Goal: Task Accomplishment & Management: Manage account settings

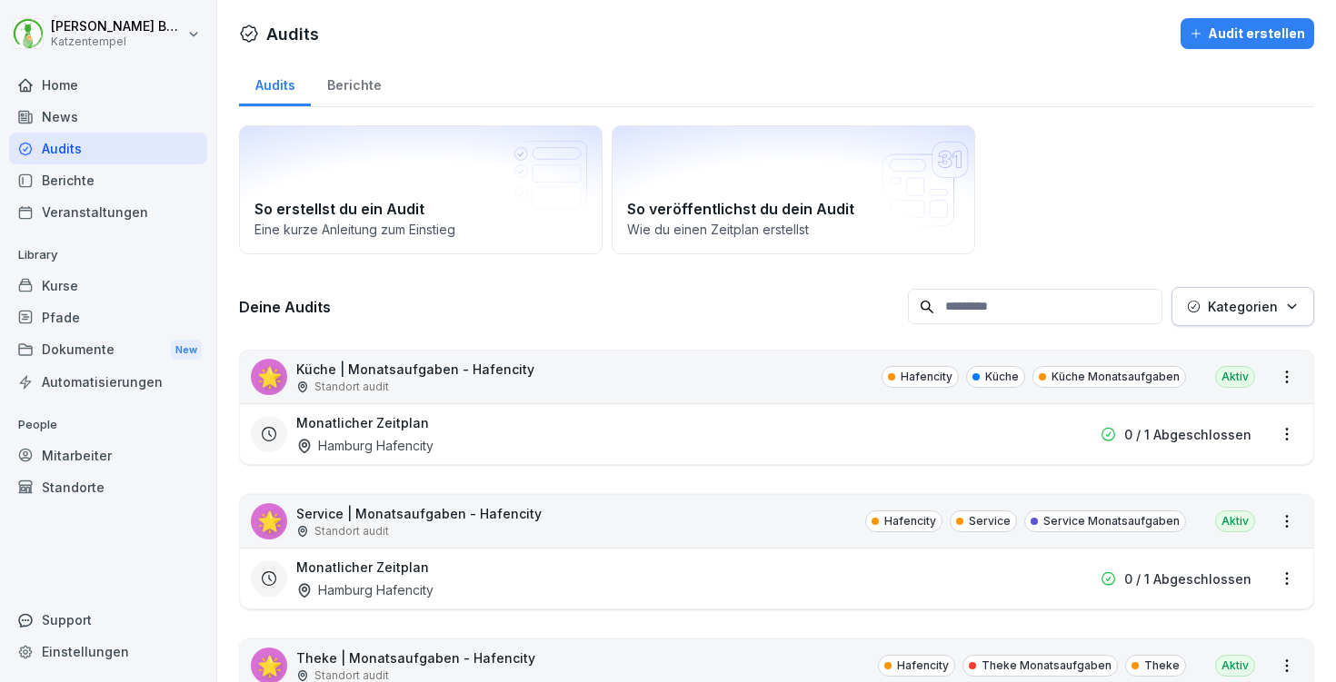
click at [1265, 300] on p "Kategorien" at bounding box center [1243, 306] width 70 height 19
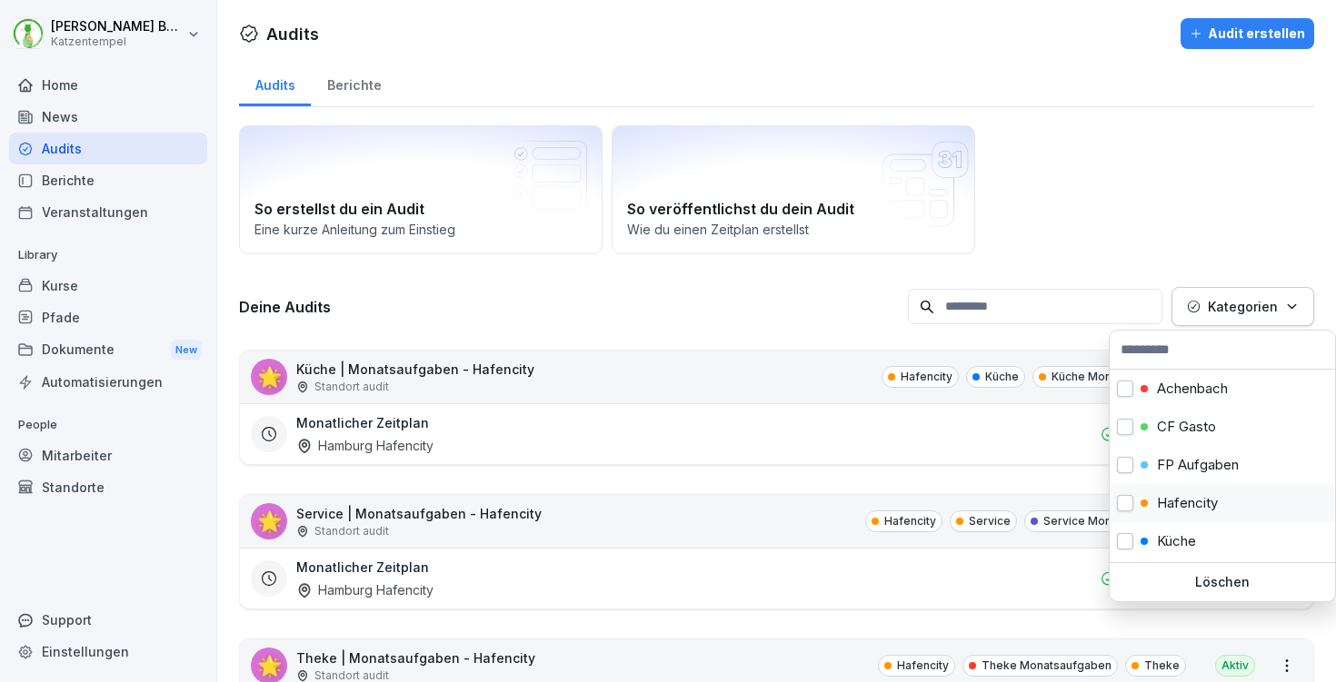
click at [1184, 500] on p "Hafencity" at bounding box center [1187, 503] width 61 height 16
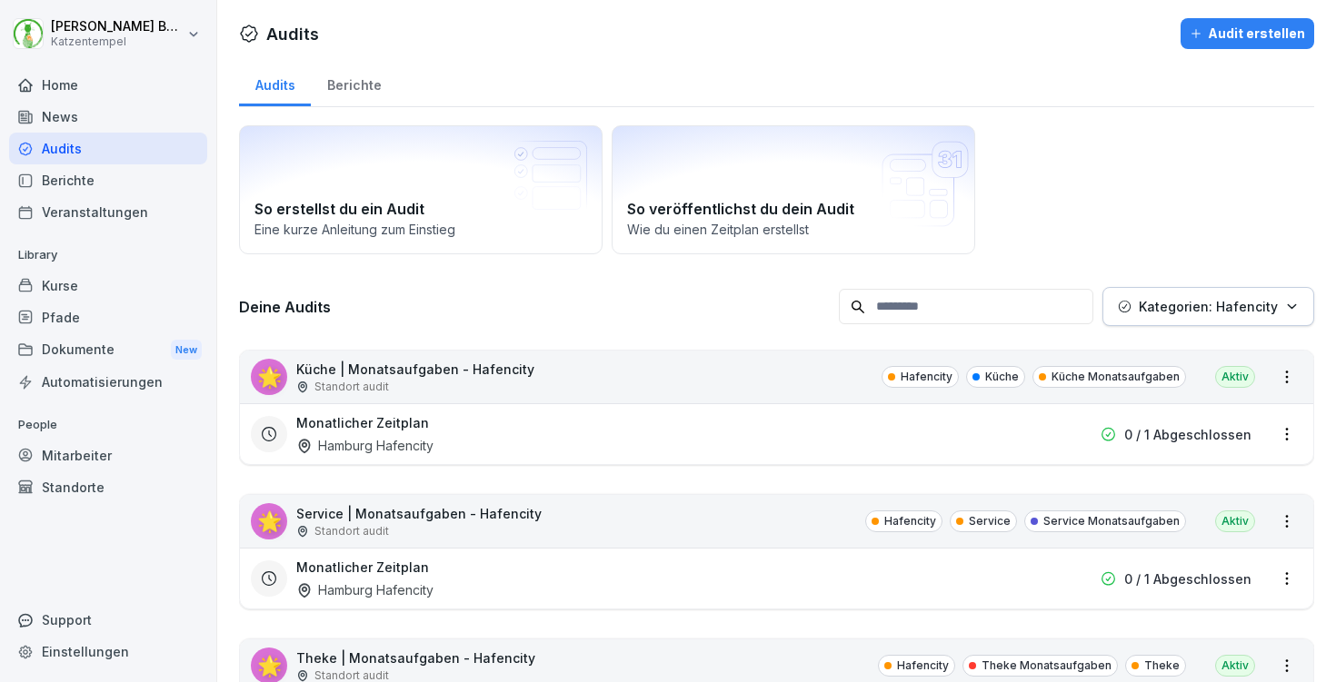
click at [1057, 228] on html "[PERSON_NAME] Katzentempel Home News Audits Berichte Veranstaltungen Library Ku…" at bounding box center [668, 341] width 1336 height 682
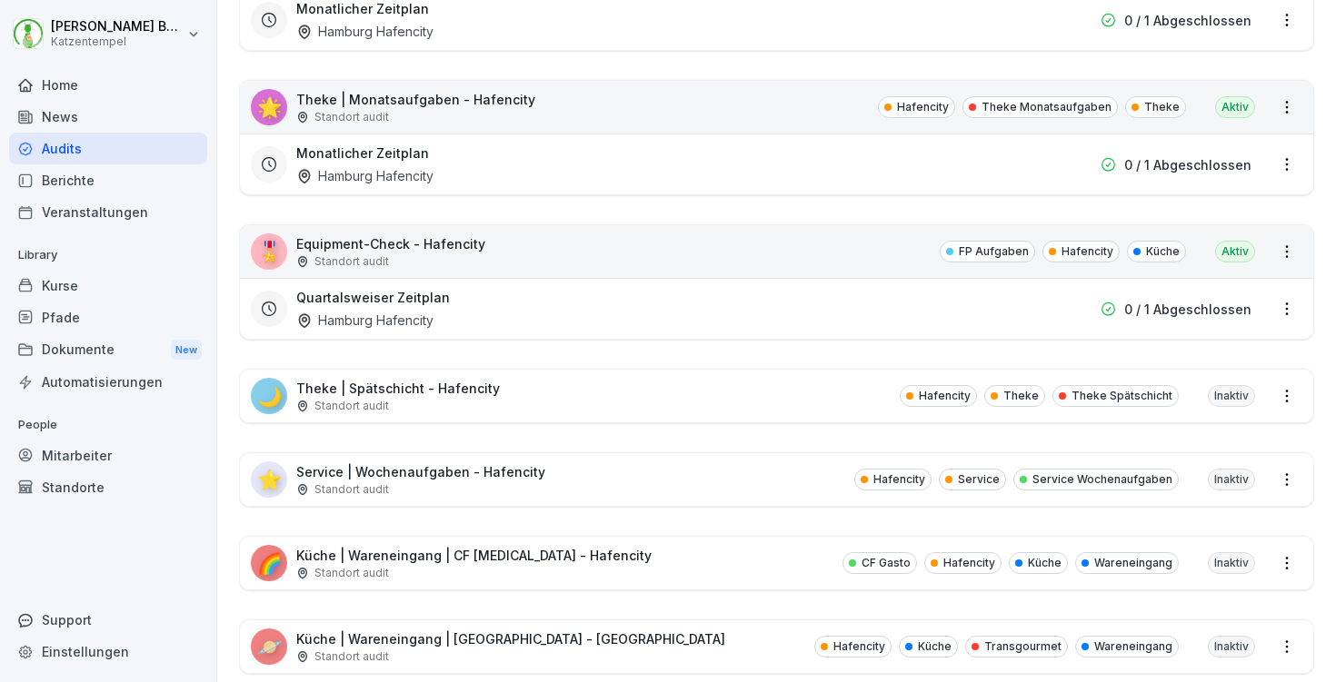
scroll to position [560, 0]
click at [655, 375] on div "🌙 Theke | Spätschicht - Hafencity Standort audit Hafencity Theke Theke Spätschi…" at bounding box center [776, 395] width 1073 height 53
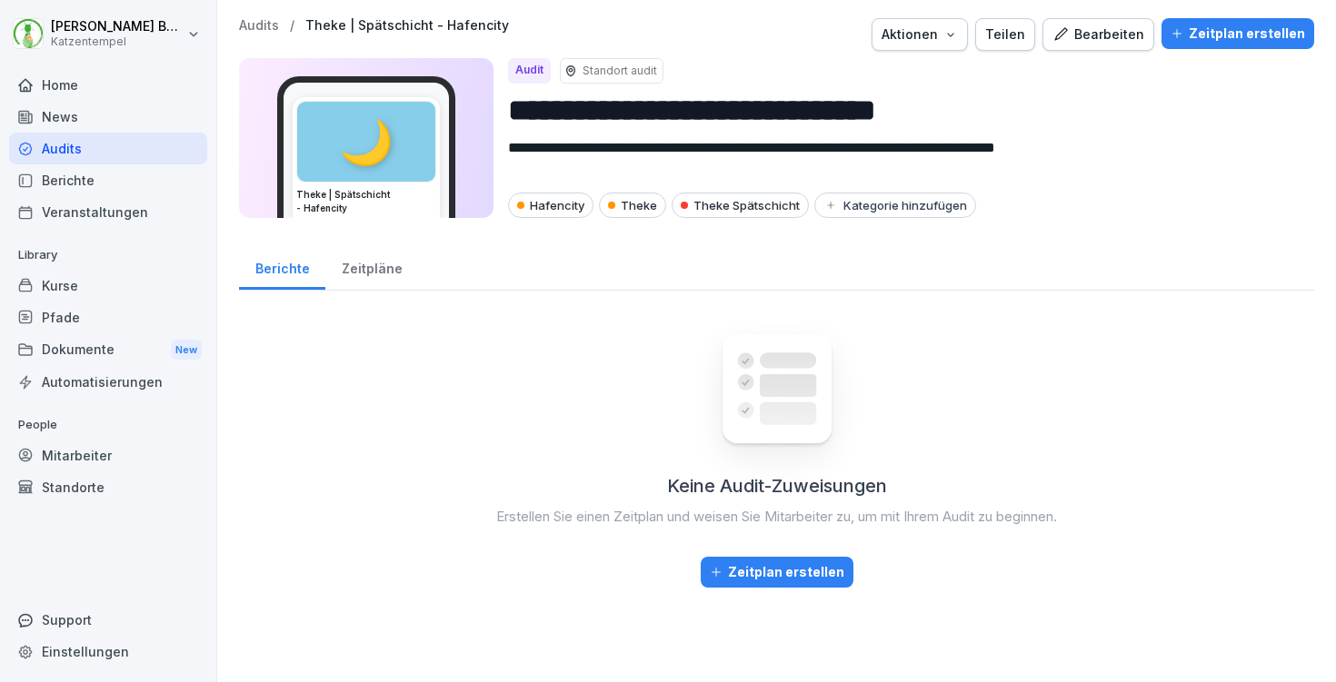
click at [1191, 31] on div "Zeitplan erstellen" at bounding box center [1237, 34] width 134 height 20
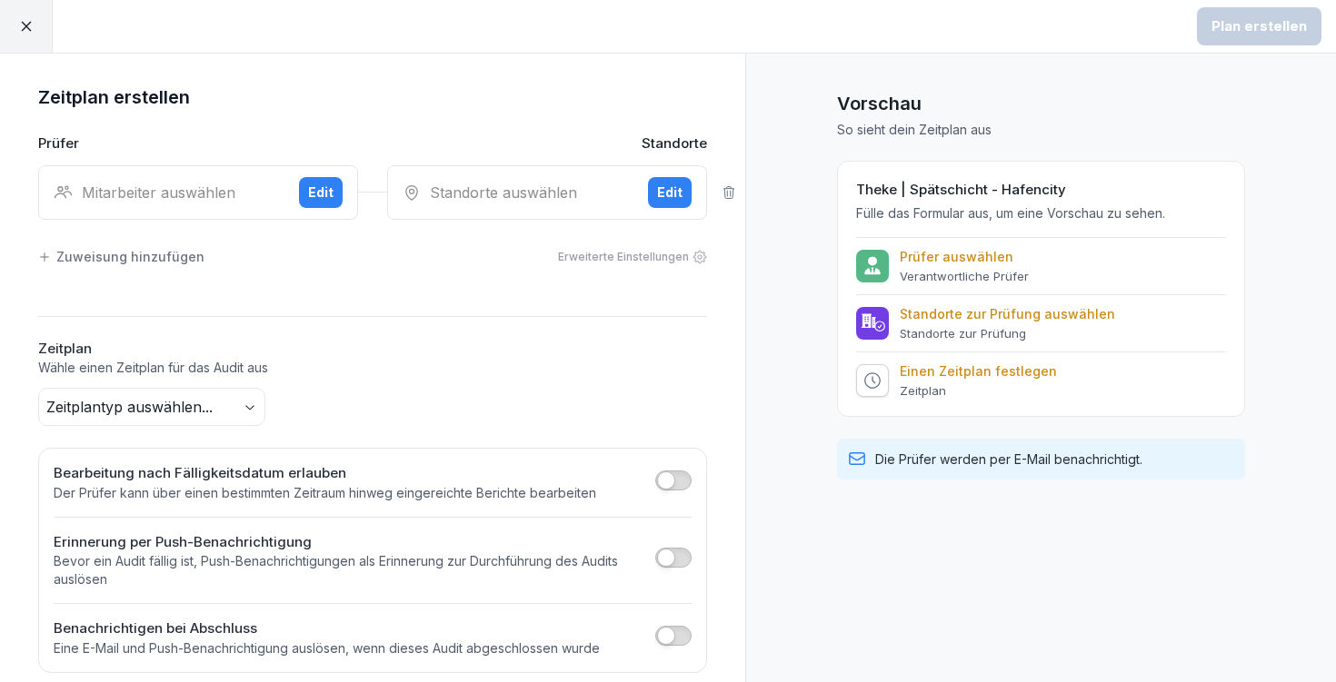
click at [311, 189] on div "Edit" at bounding box center [320, 193] width 25 height 20
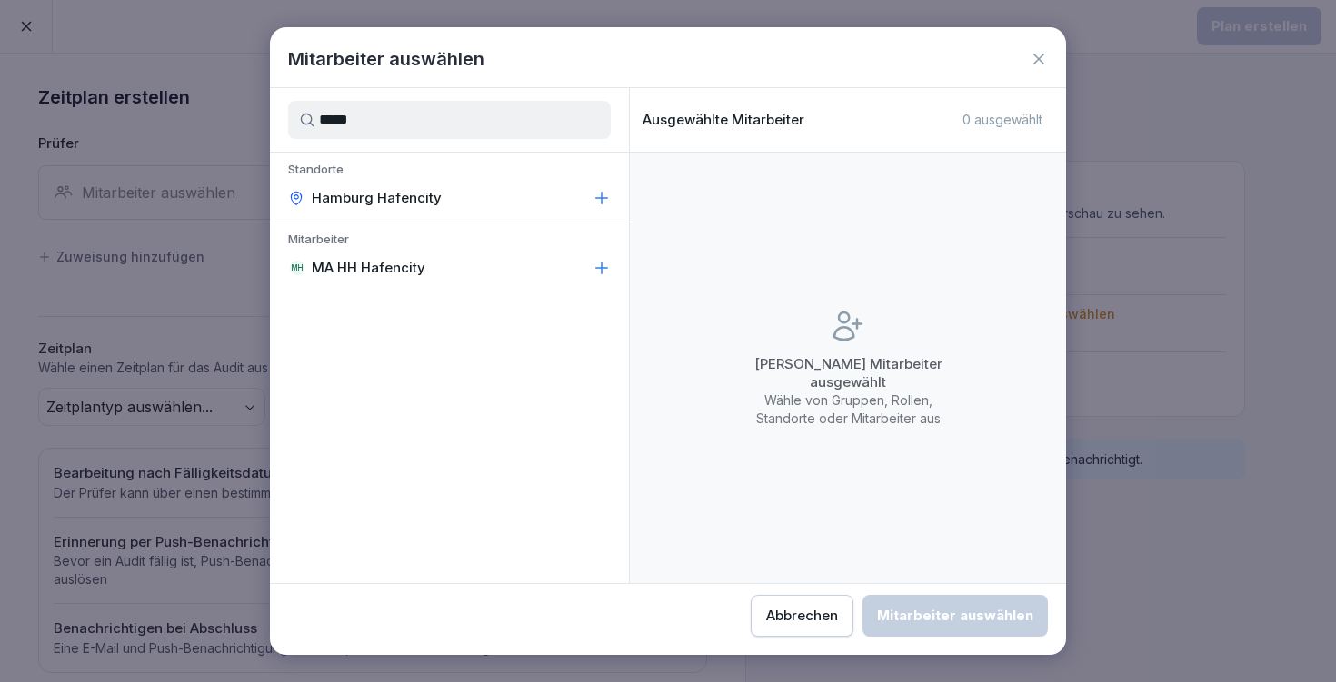
type input "*****"
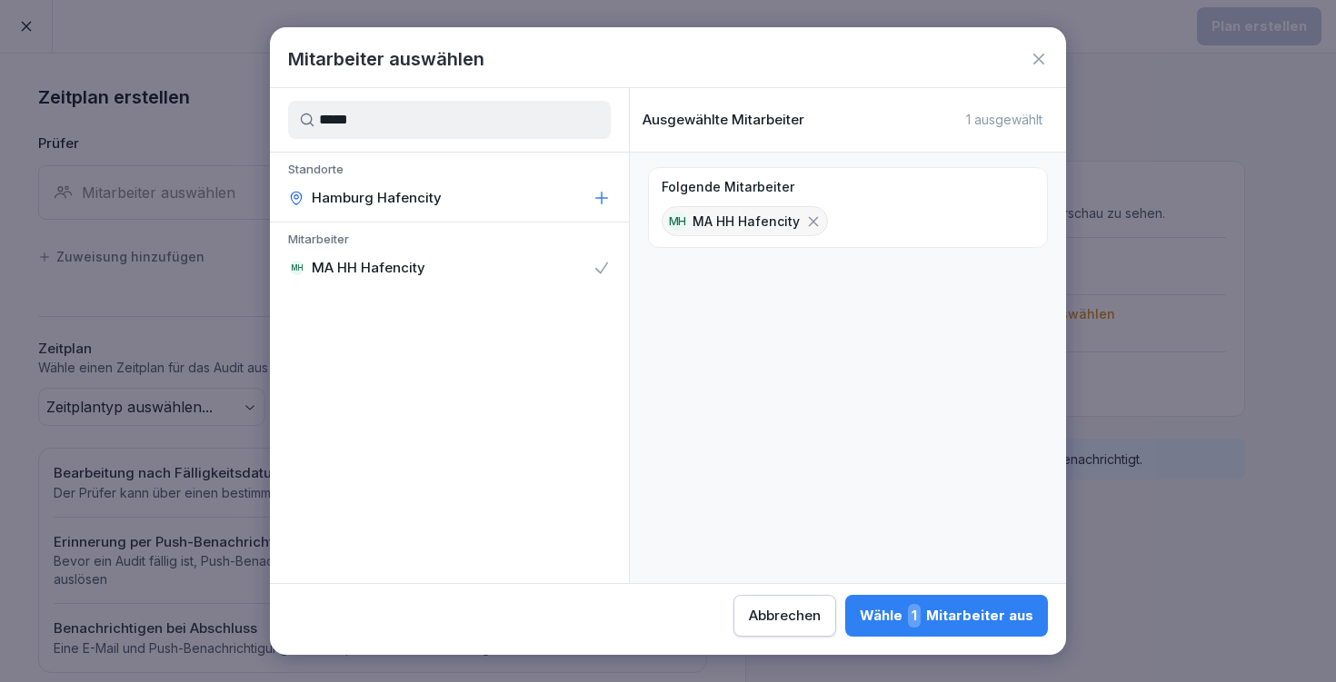
click at [845, 598] on button "Wähle 1 Mitarbeiter aus" at bounding box center [946, 616] width 203 height 42
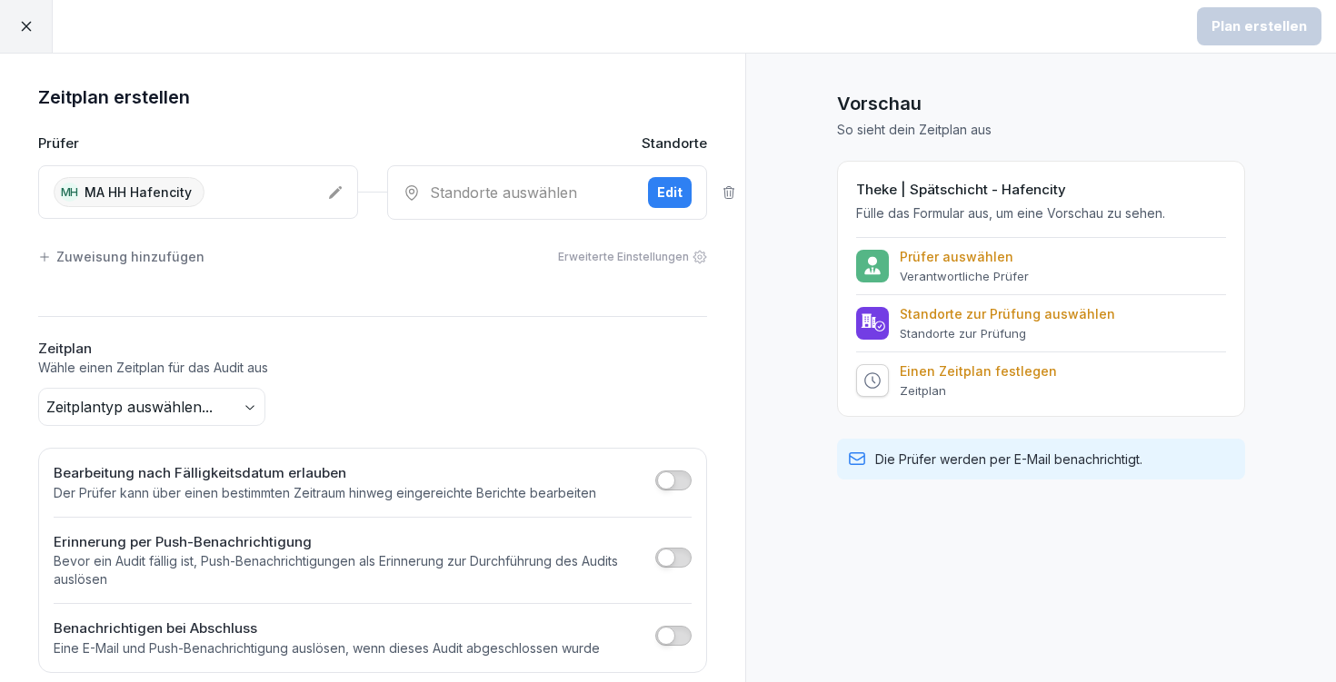
click at [537, 188] on div "Standorte auswählen" at bounding box center [518, 193] width 231 height 22
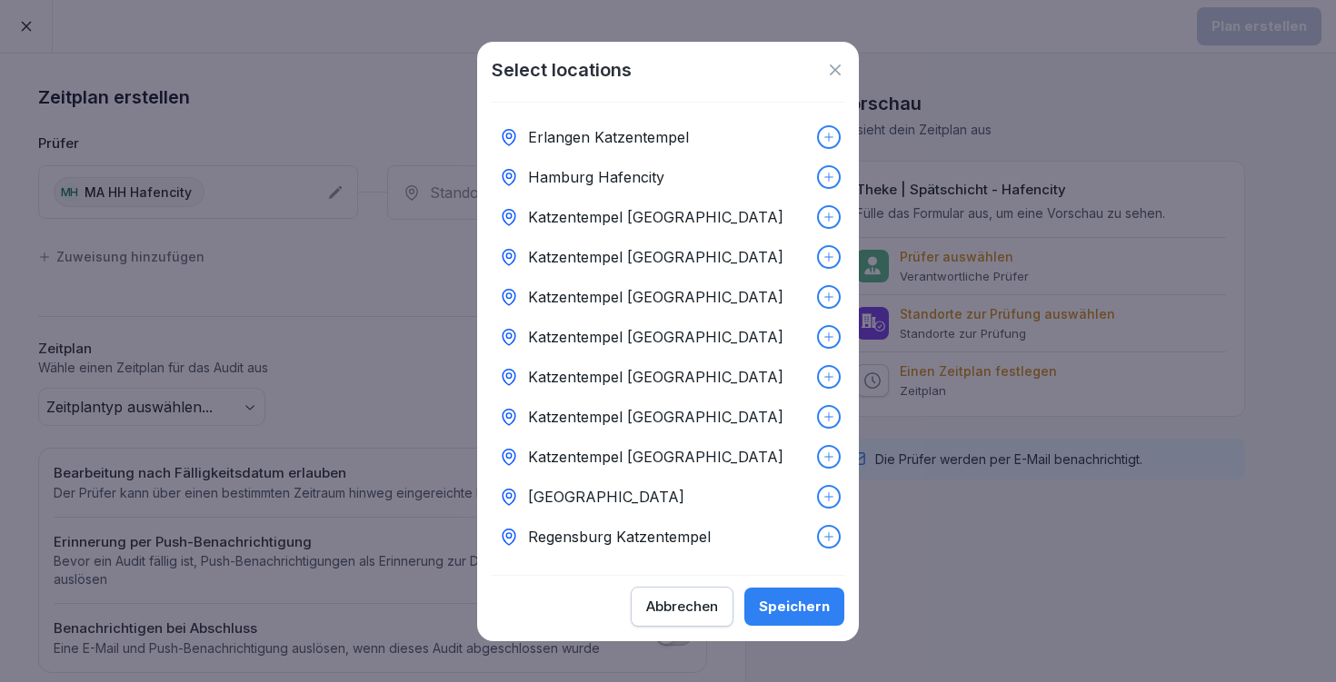
click at [821, 171] on div at bounding box center [829, 177] width 20 height 20
click at [794, 602] on div "Speichern" at bounding box center [794, 607] width 71 height 20
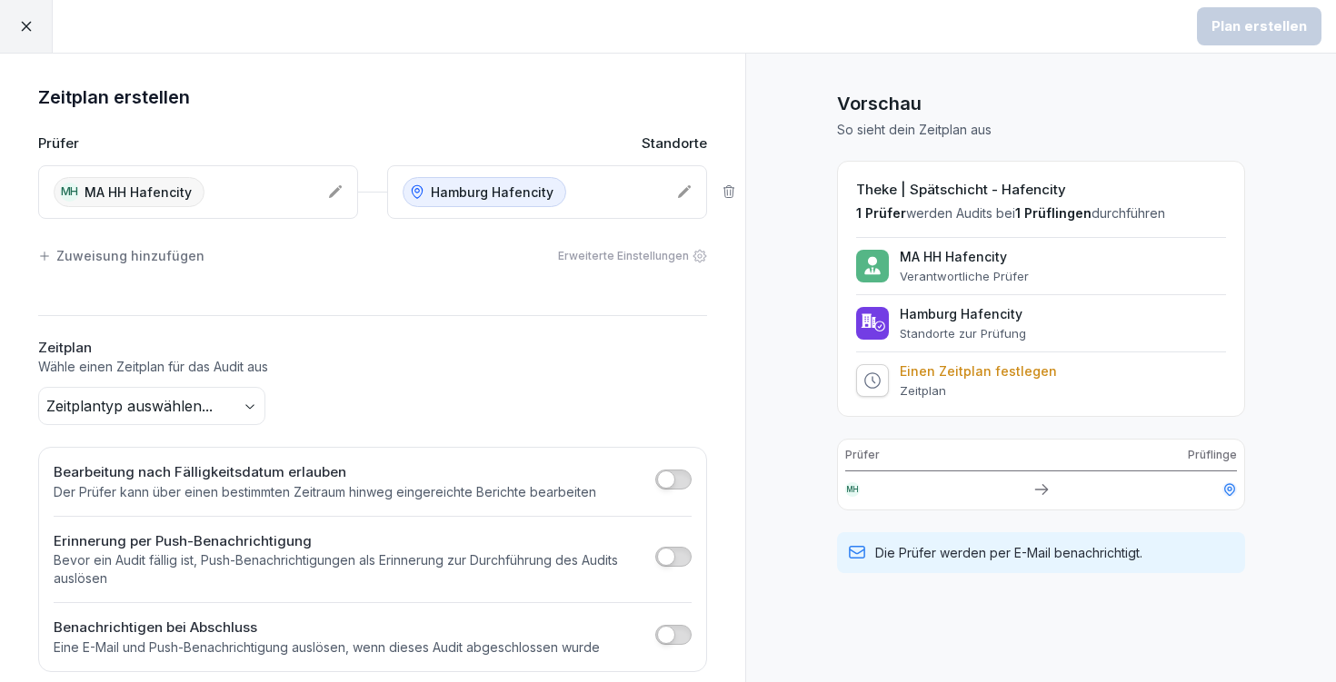
click at [162, 412] on body "Plan erstellen Zeitplan erstellen Prüfer Standorte MH MA HH Hafencity [GEOGRAPH…" at bounding box center [668, 341] width 1336 height 682
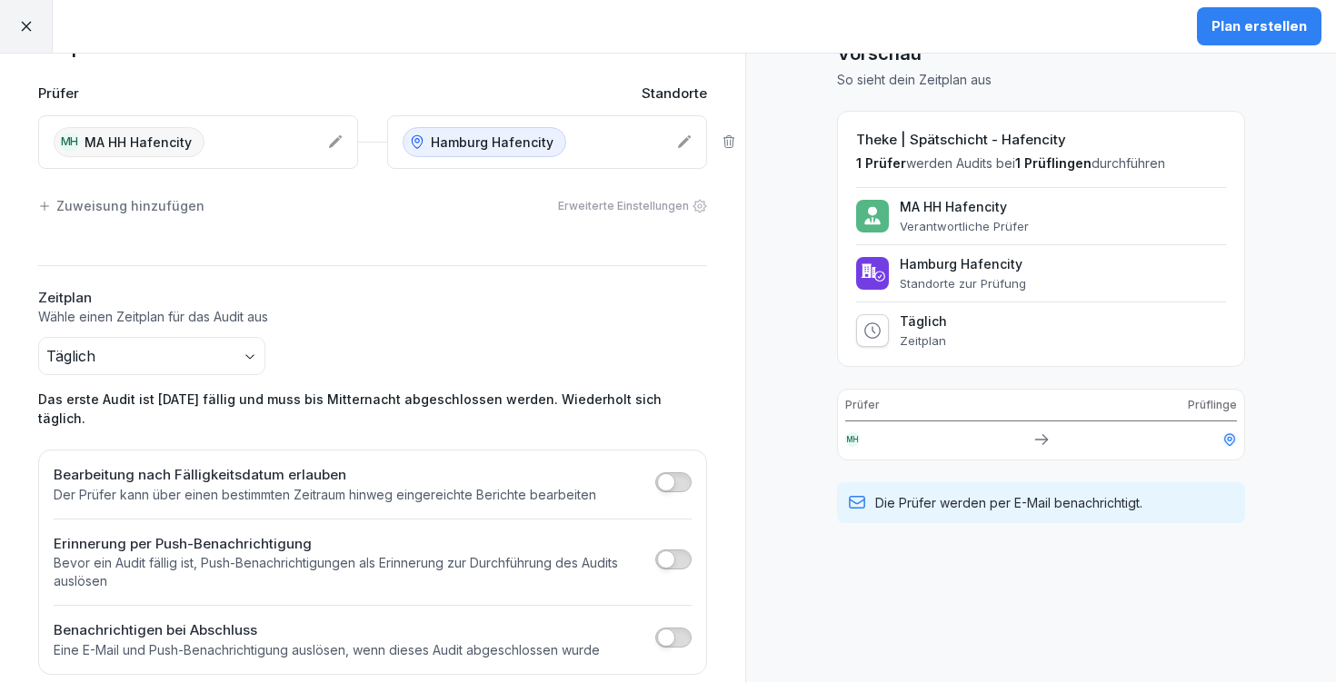
scroll to position [49, 0]
click at [1273, 25] on div "Plan erstellen" at bounding box center [1258, 26] width 95 height 20
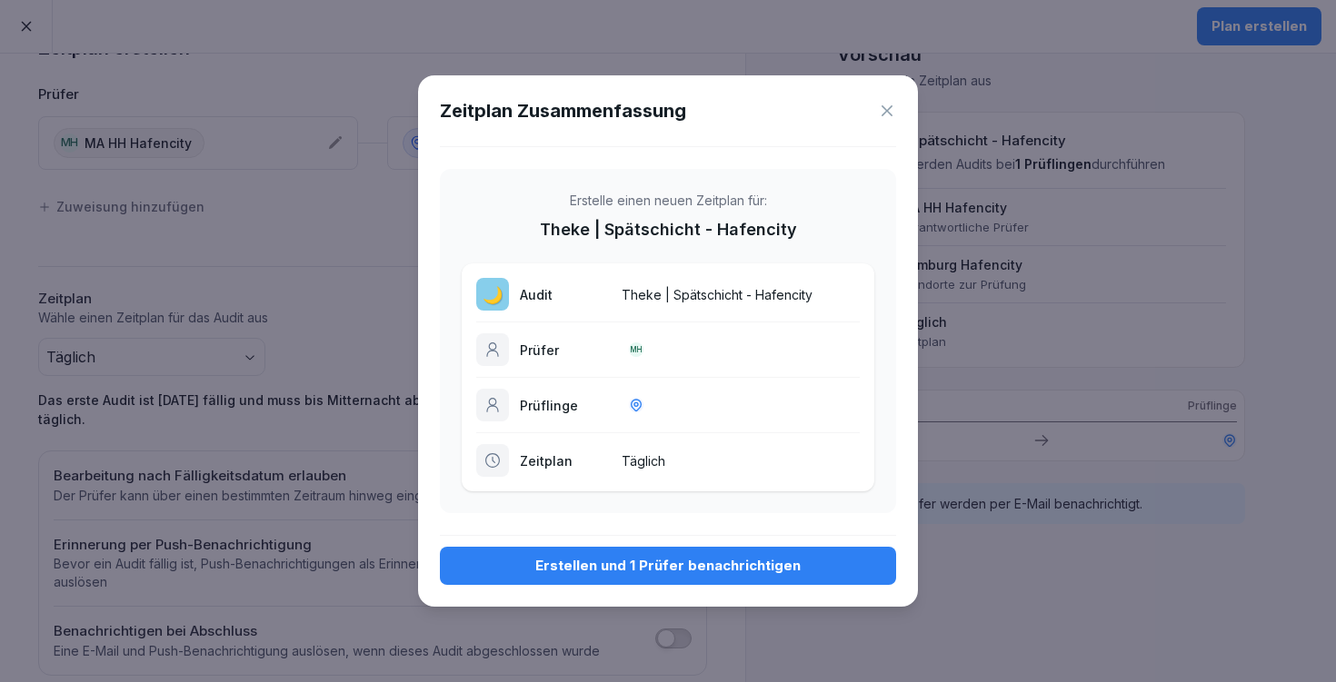
click at [737, 555] on button "Erstellen und 1 Prüfer benachrichtigen" at bounding box center [668, 566] width 456 height 38
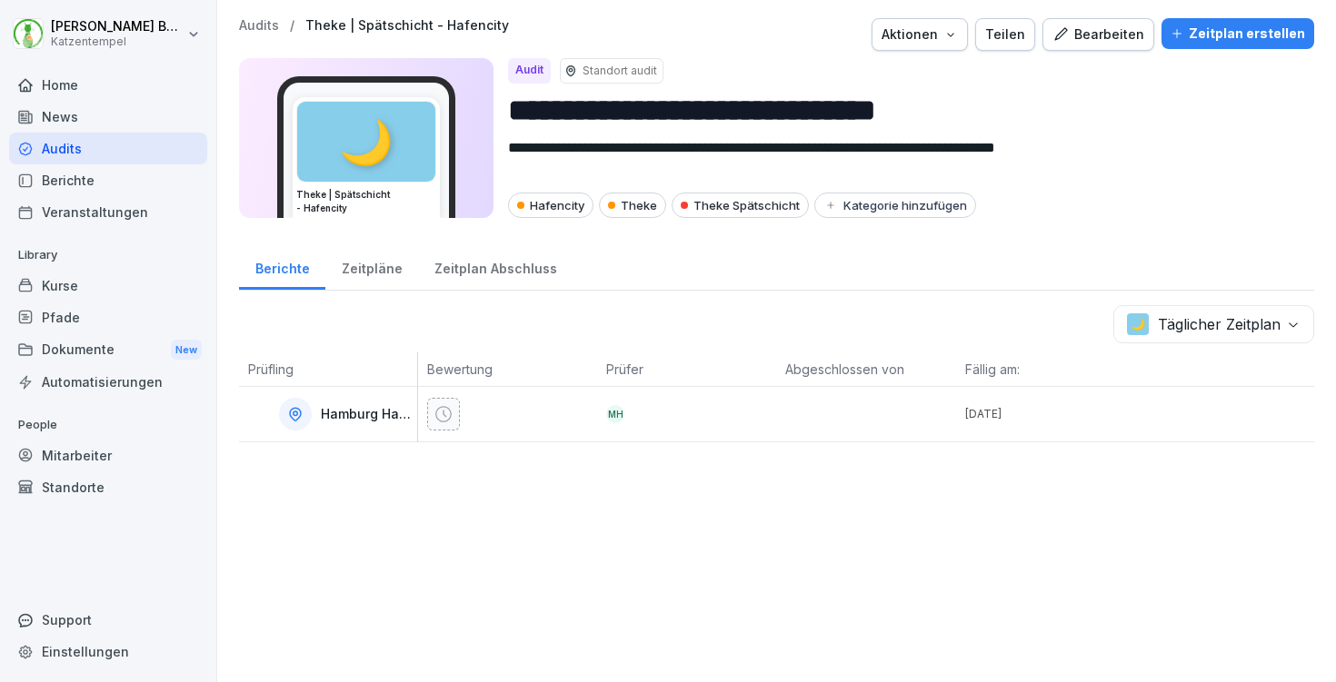
click at [255, 29] on p "Audits" at bounding box center [259, 25] width 40 height 15
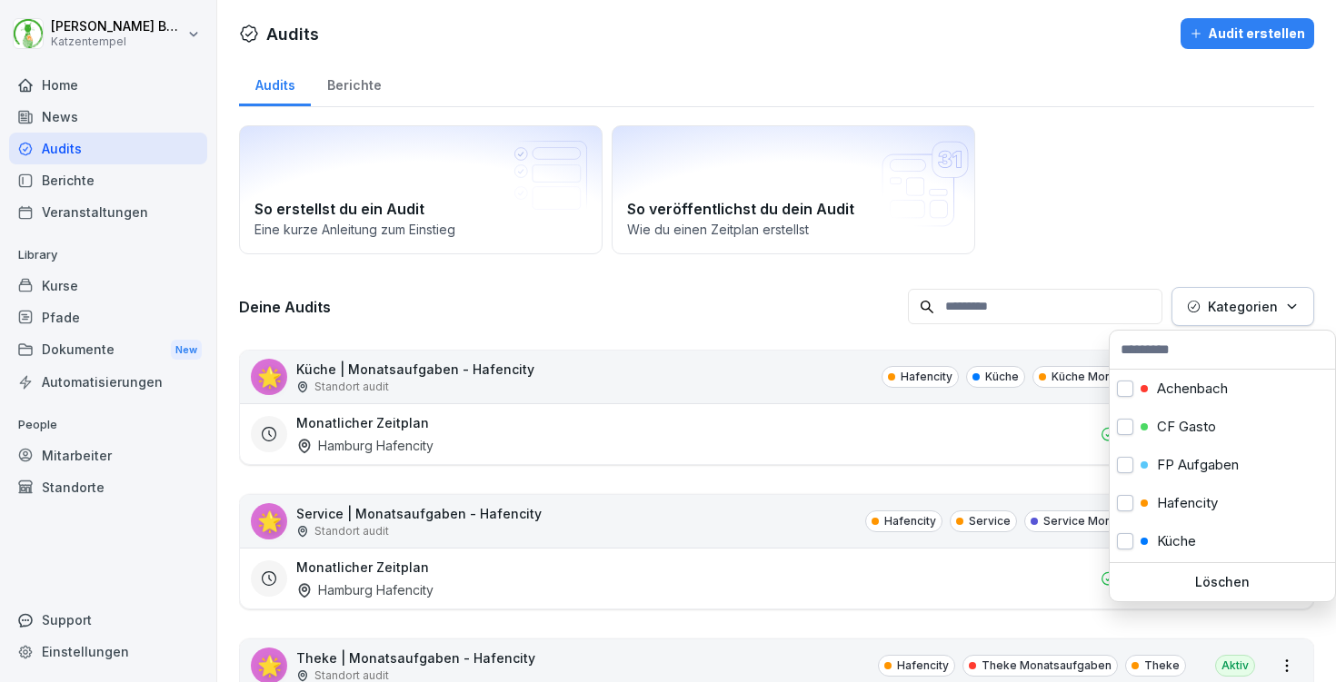
click at [1243, 305] on p "Kategorien" at bounding box center [1243, 306] width 70 height 19
click at [1173, 495] on p "Hafencity" at bounding box center [1187, 503] width 61 height 16
click at [1228, 178] on html "[PERSON_NAME] Katzentempel Home News Audits Berichte Veranstaltungen Library Ku…" at bounding box center [668, 341] width 1336 height 682
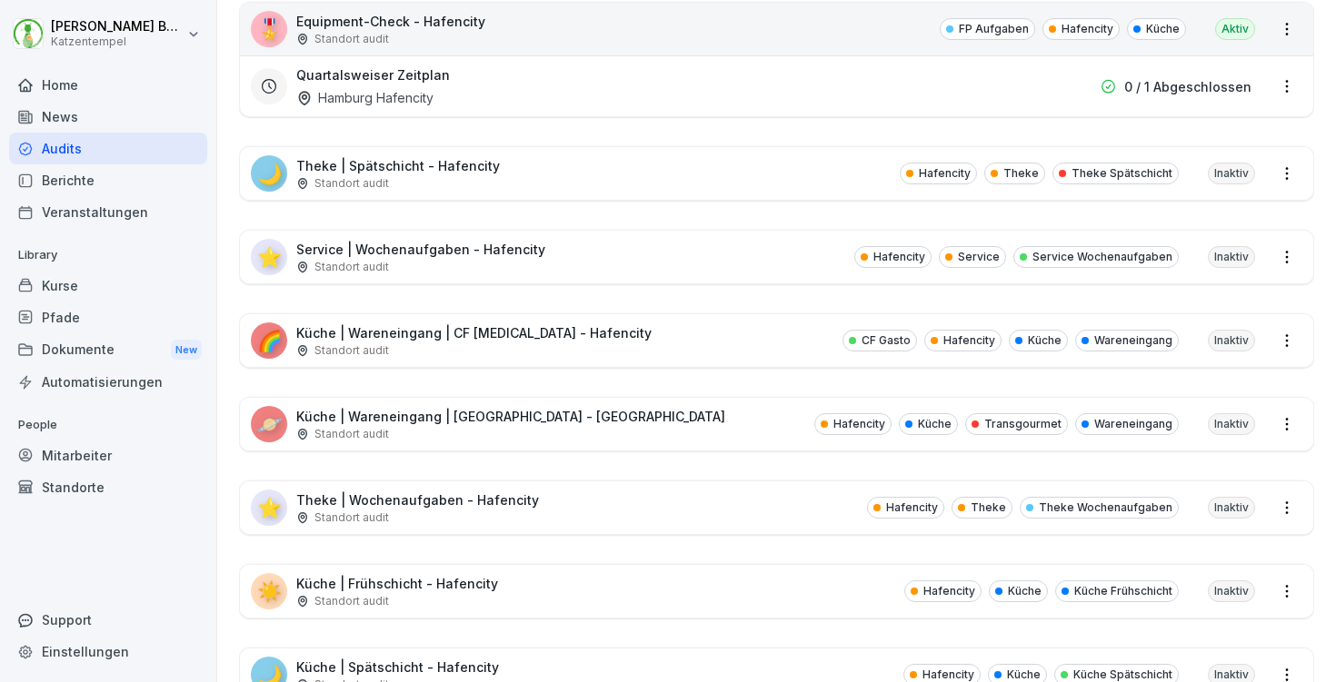
scroll to position [800, 0]
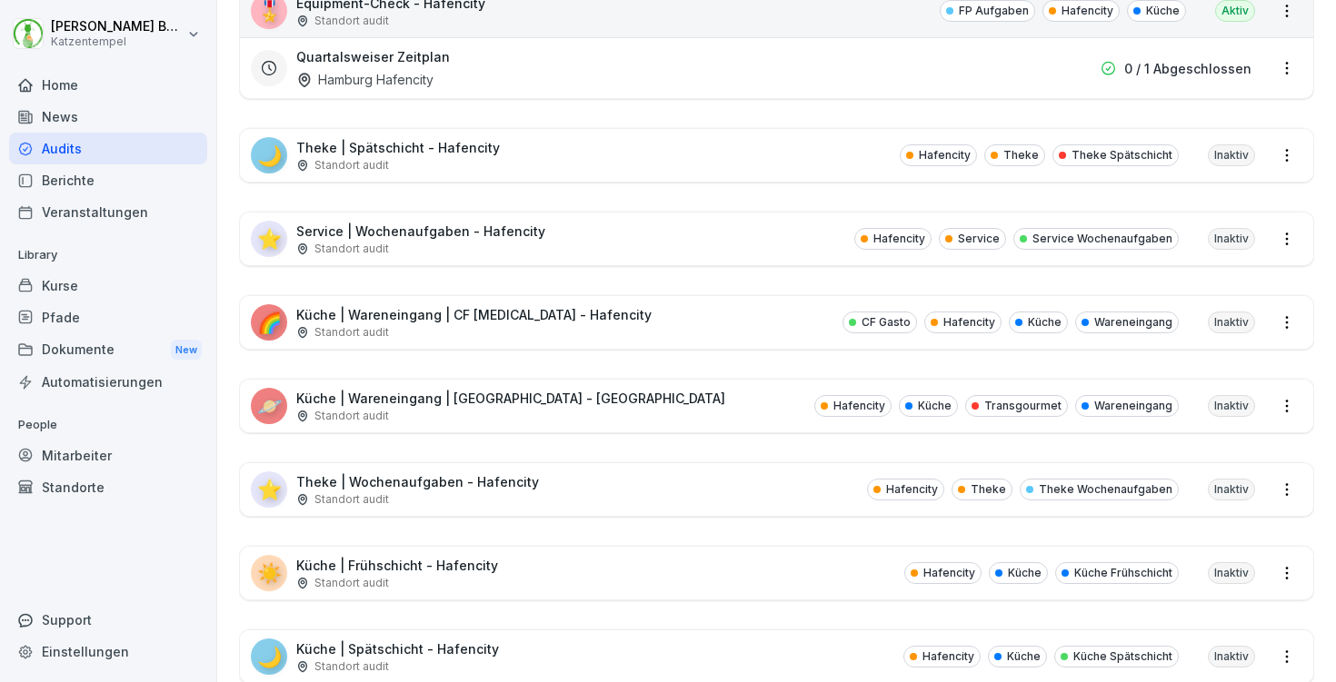
click at [737, 154] on div "🌙 Theke | Spätschicht - Hafencity Standort audit Hafencity Theke Theke Spätschi…" at bounding box center [776, 155] width 1073 height 53
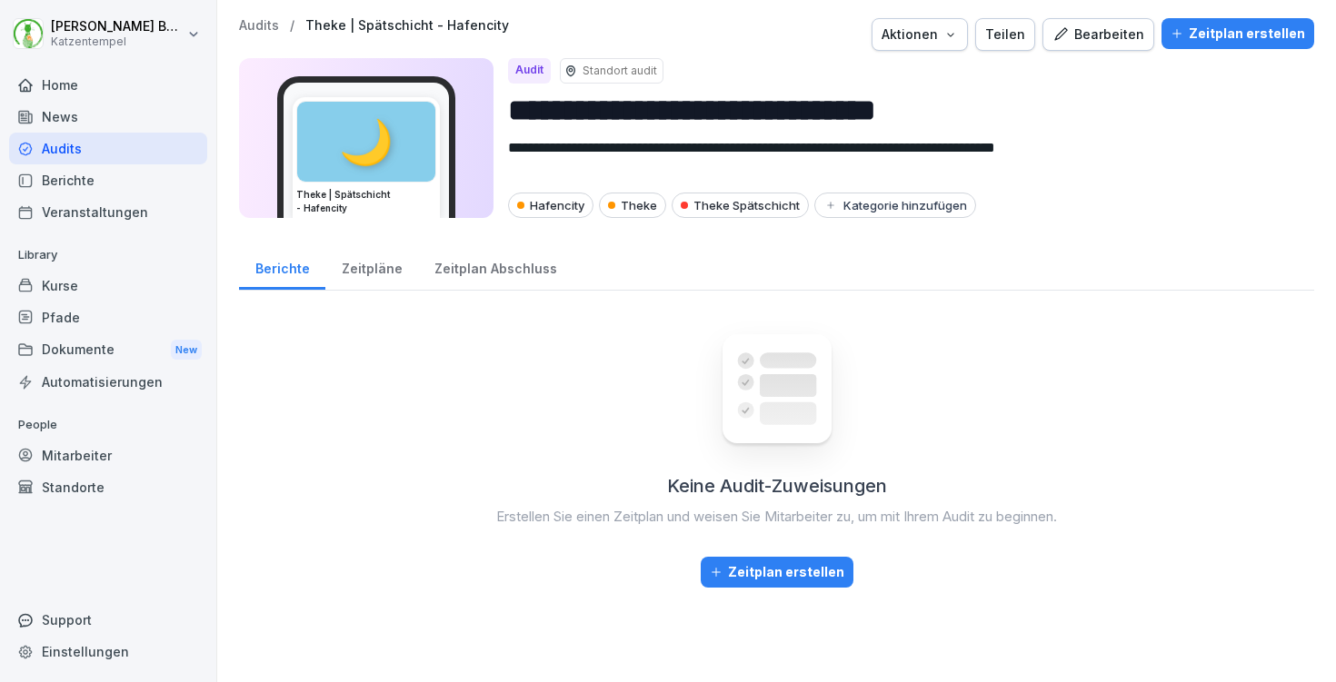
click at [1222, 45] on button "Zeitplan erstellen" at bounding box center [1237, 33] width 153 height 31
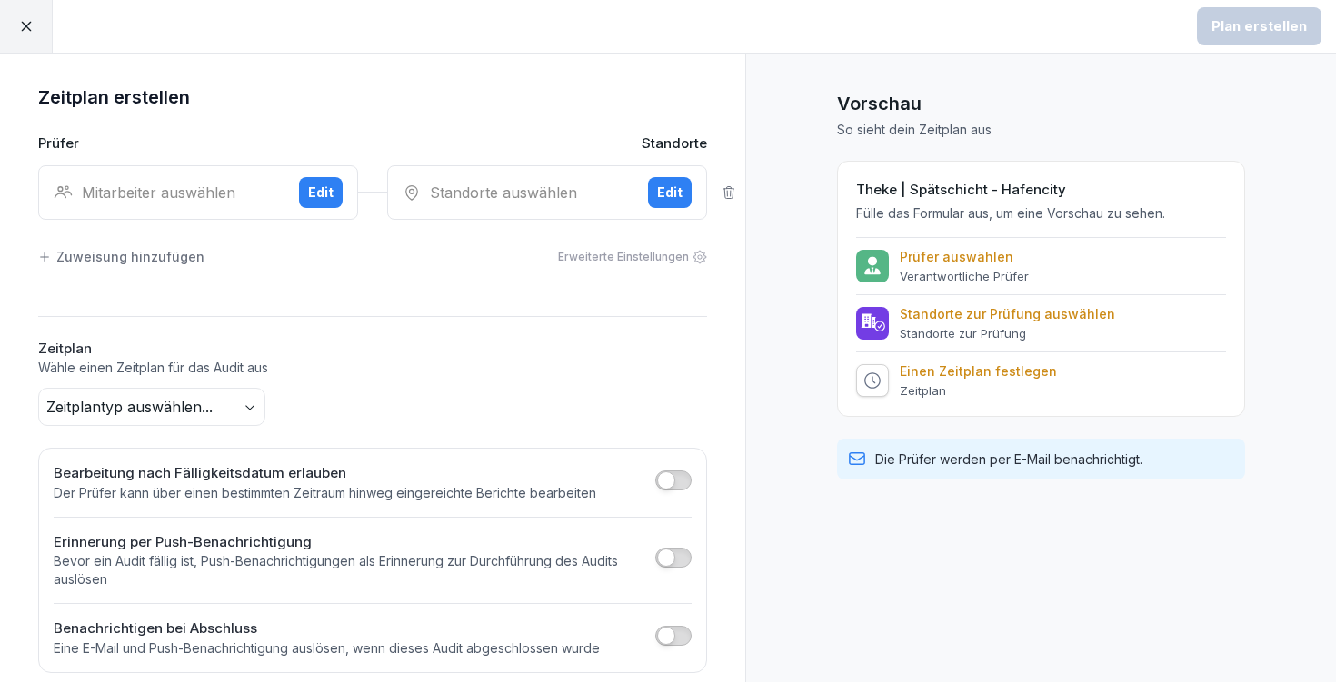
click at [215, 184] on div "Mitarbeiter auswählen" at bounding box center [169, 193] width 231 height 22
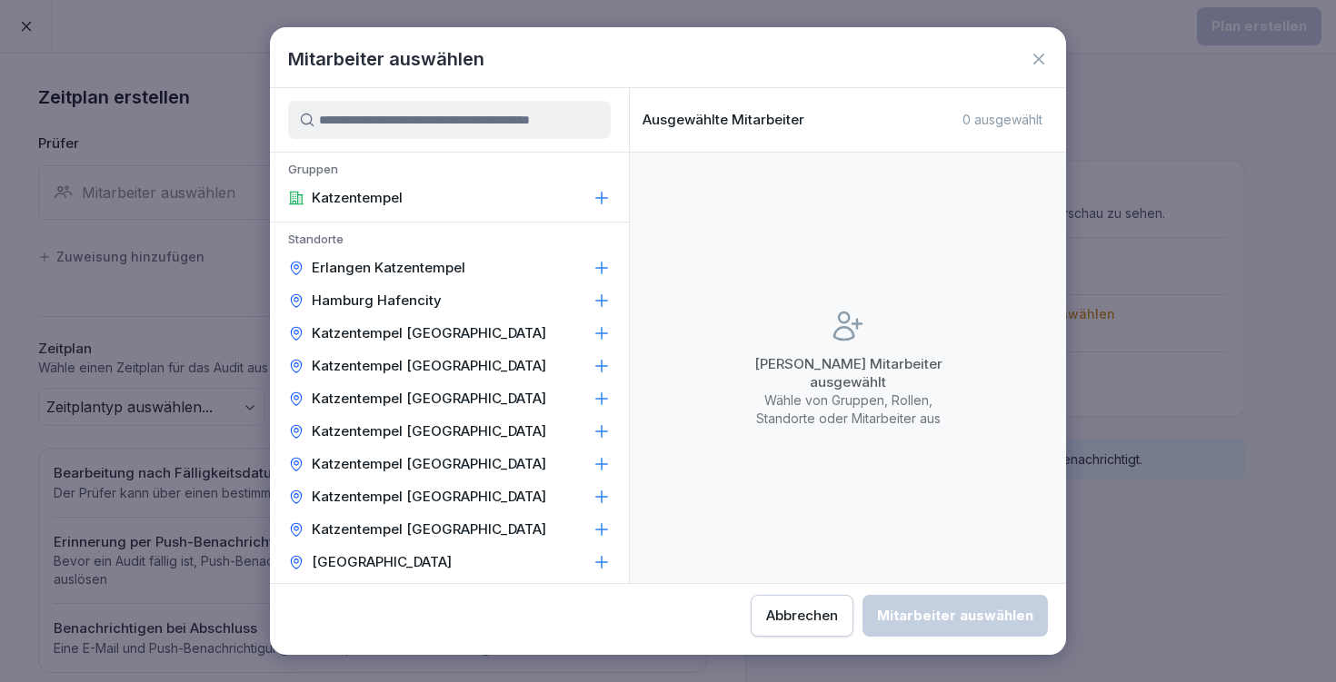
click at [568, 302] on div "Hamburg Hafencity" at bounding box center [449, 300] width 359 height 33
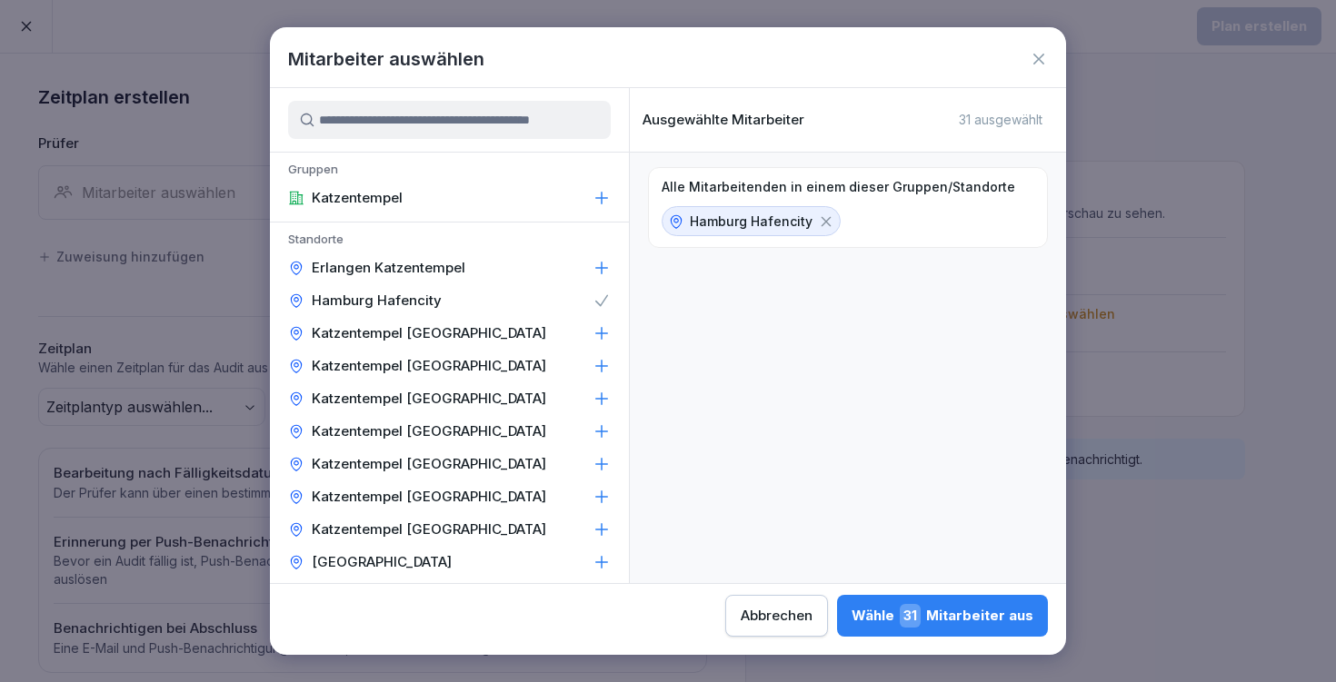
click at [568, 302] on div "Hamburg Hafencity" at bounding box center [449, 300] width 359 height 33
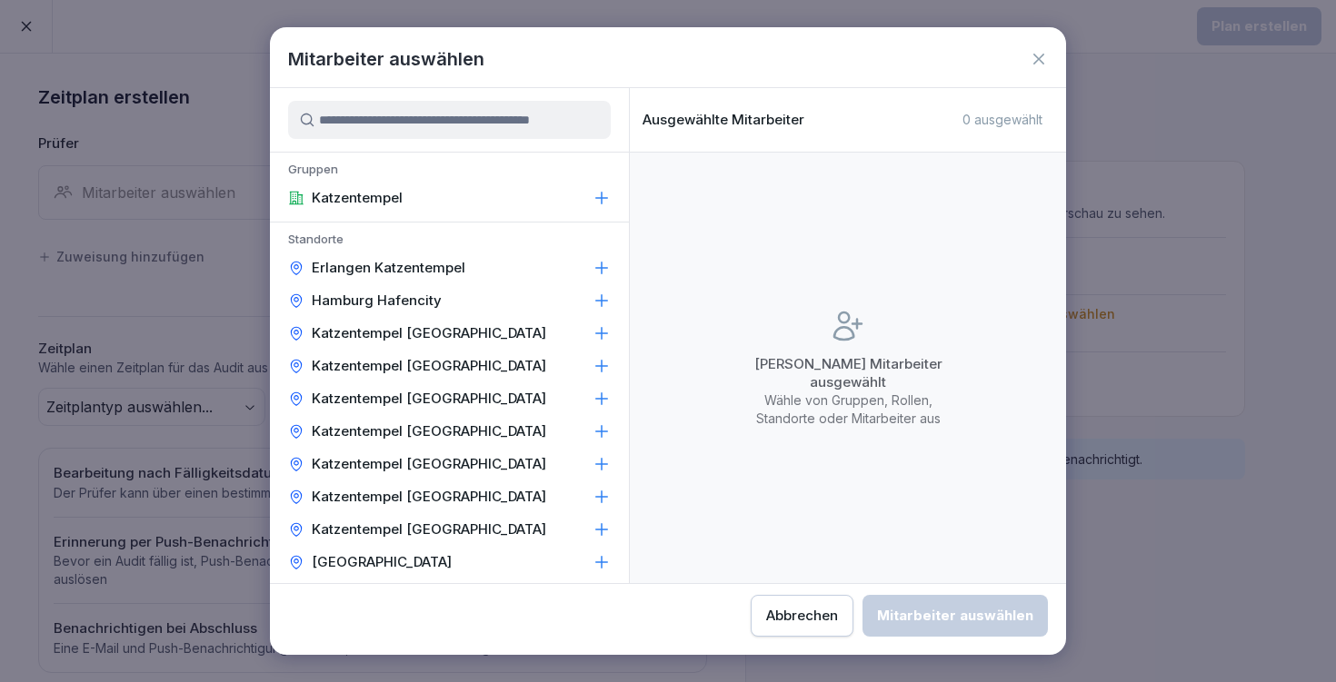
click at [446, 120] on input at bounding box center [449, 120] width 323 height 38
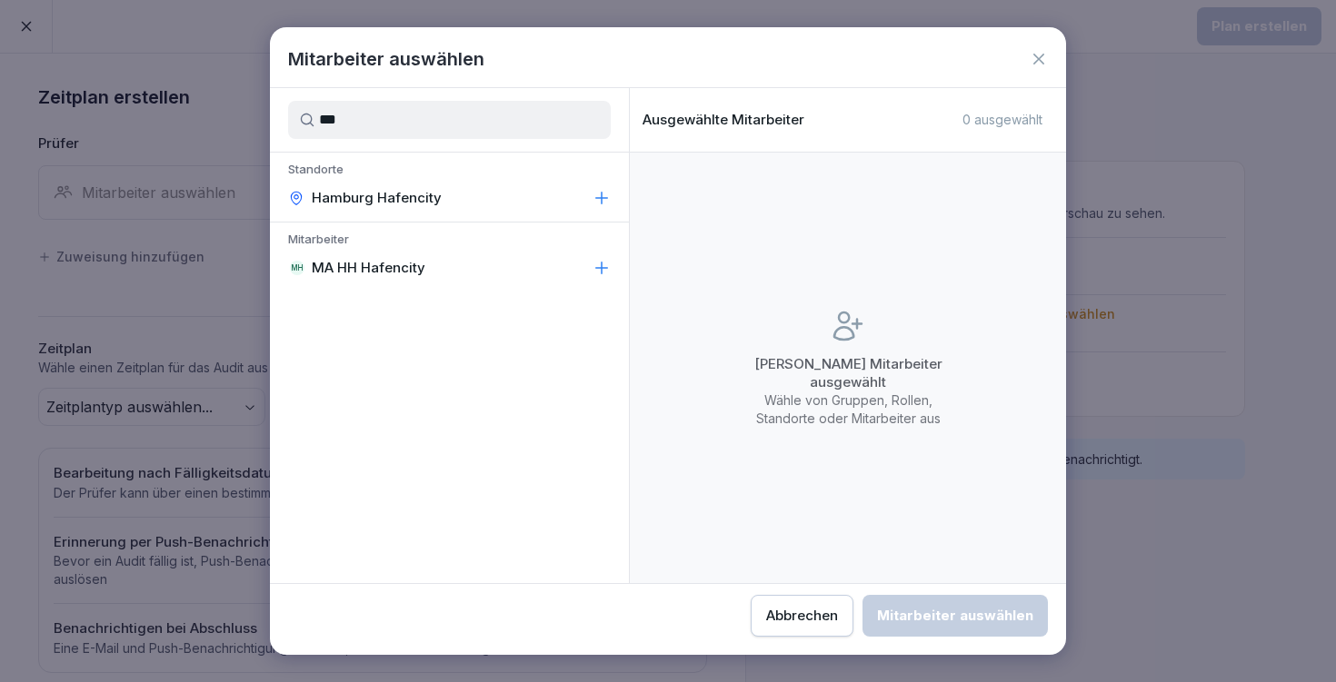
type input "***"
click at [609, 273] on icon at bounding box center [601, 268] width 18 height 18
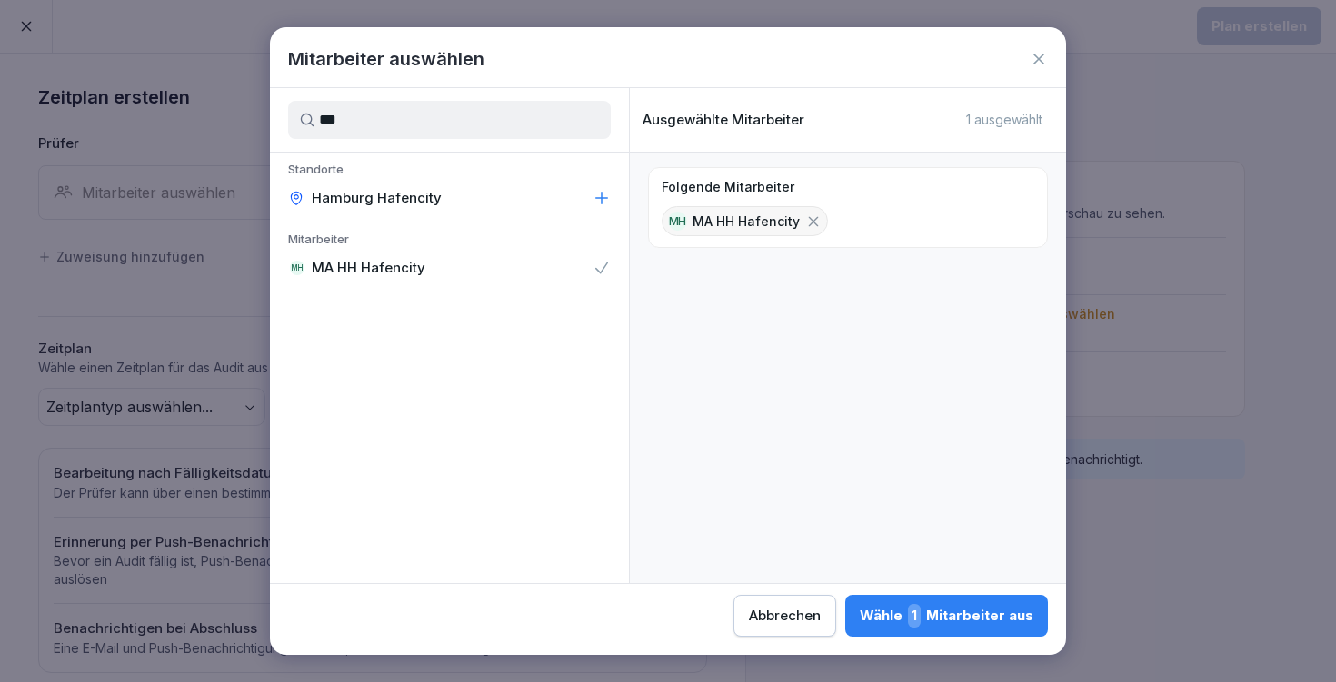
click at [860, 613] on div "Wähle 1 Mitarbeiter aus" at bounding box center [947, 616] width 174 height 24
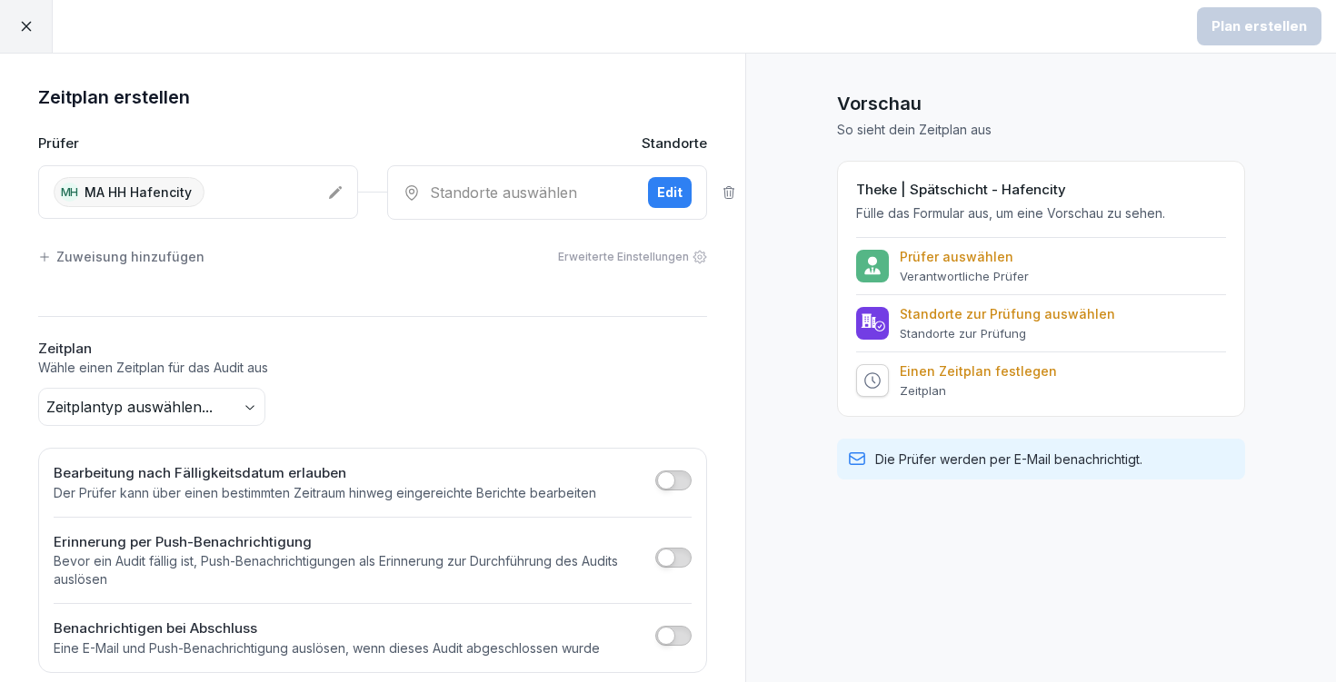
click at [521, 197] on div "Standorte auswählen" at bounding box center [518, 193] width 231 height 22
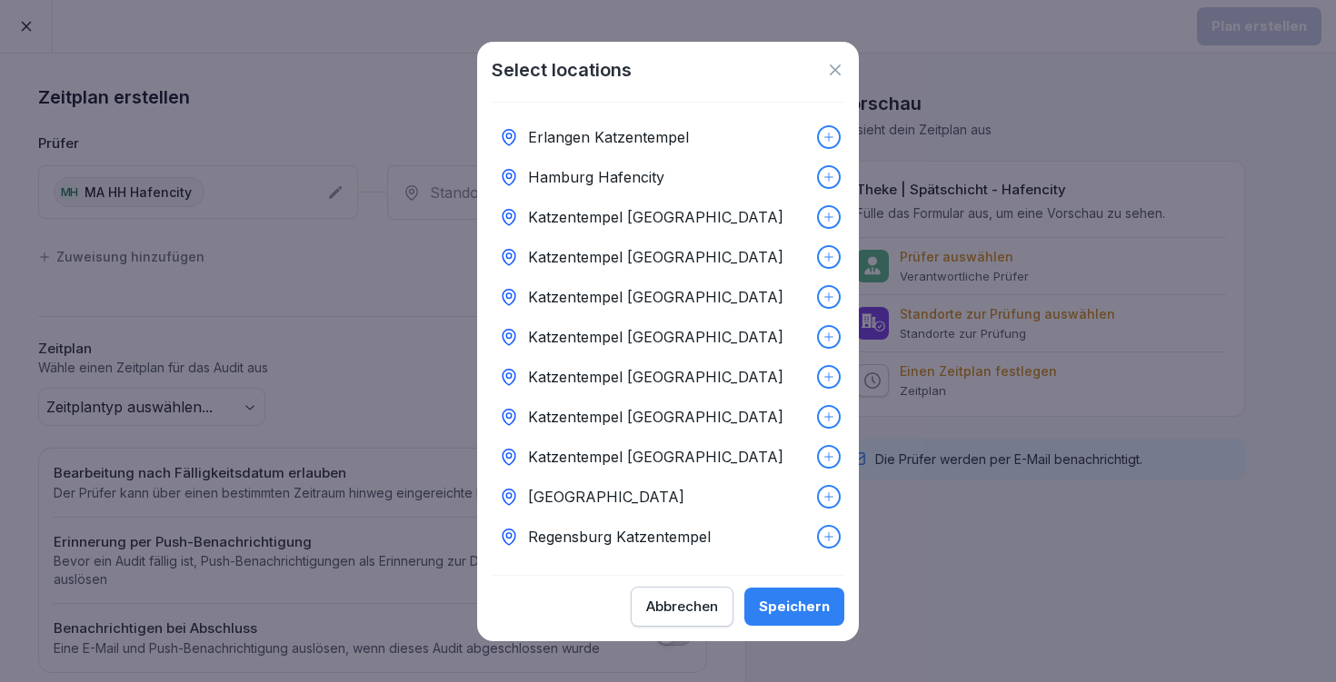
click at [823, 171] on icon at bounding box center [828, 177] width 13 height 13
click at [810, 617] on button "Speichern" at bounding box center [794, 607] width 100 height 38
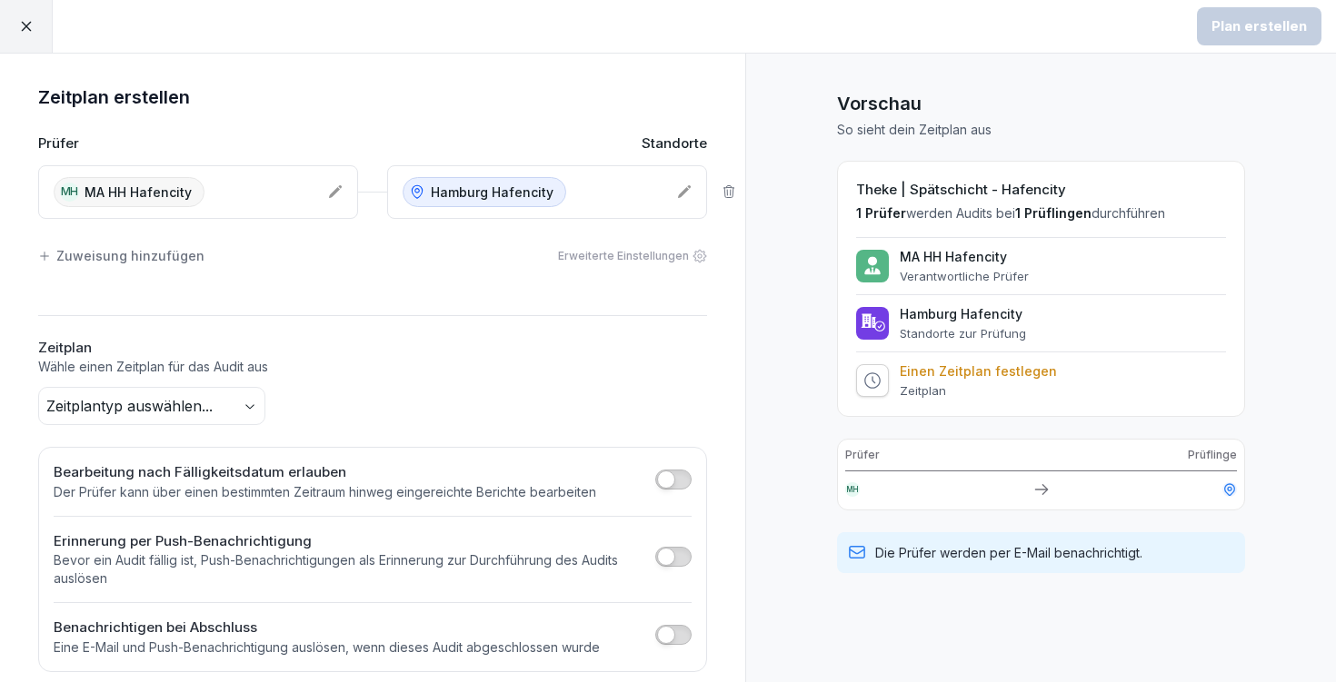
click at [199, 400] on body "Plan erstellen Zeitplan erstellen Prüfer Standorte MH MA HH Hafencity [GEOGRAPH…" at bounding box center [668, 341] width 1336 height 682
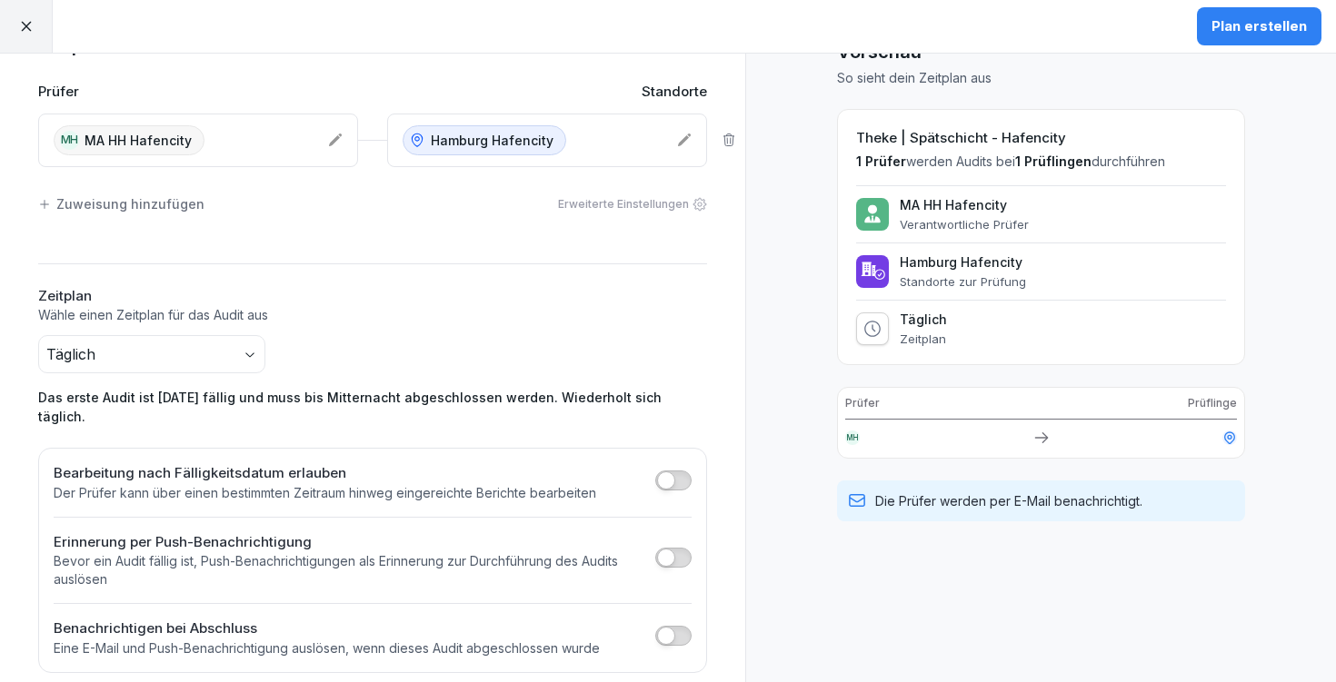
scroll to position [49, 0]
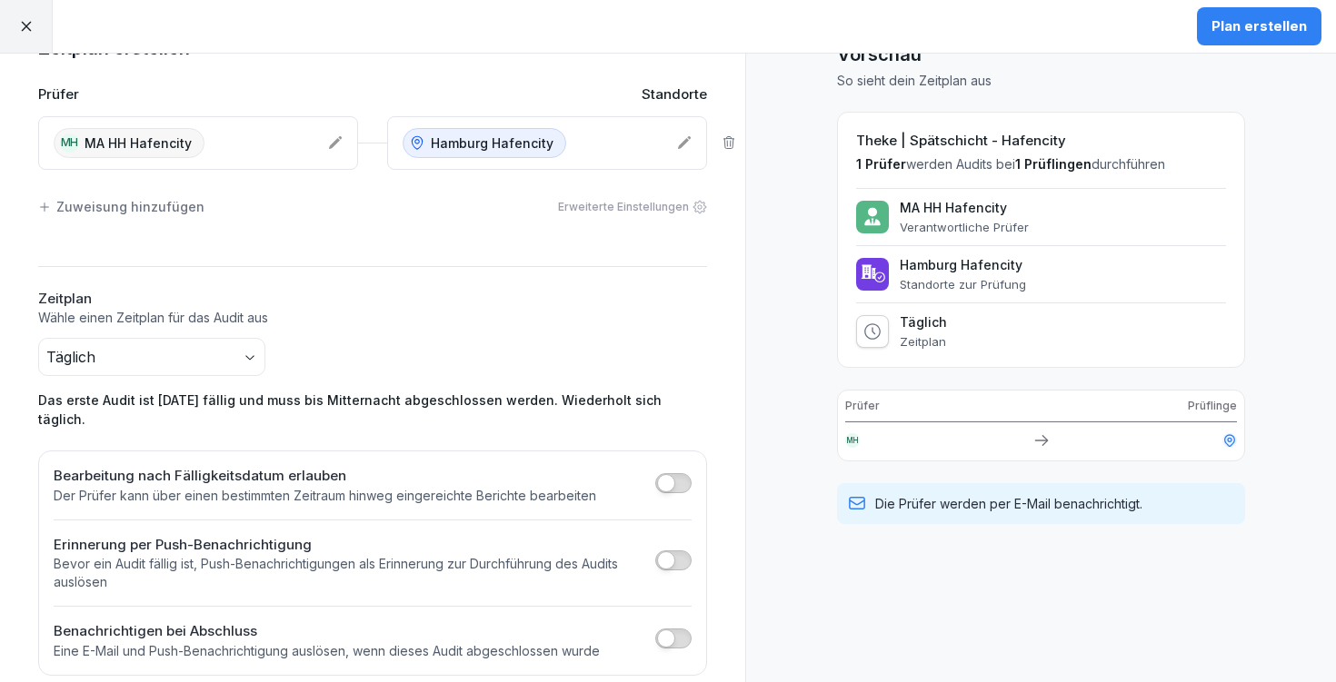
click at [1238, 43] on button "Plan erstellen" at bounding box center [1259, 26] width 124 height 38
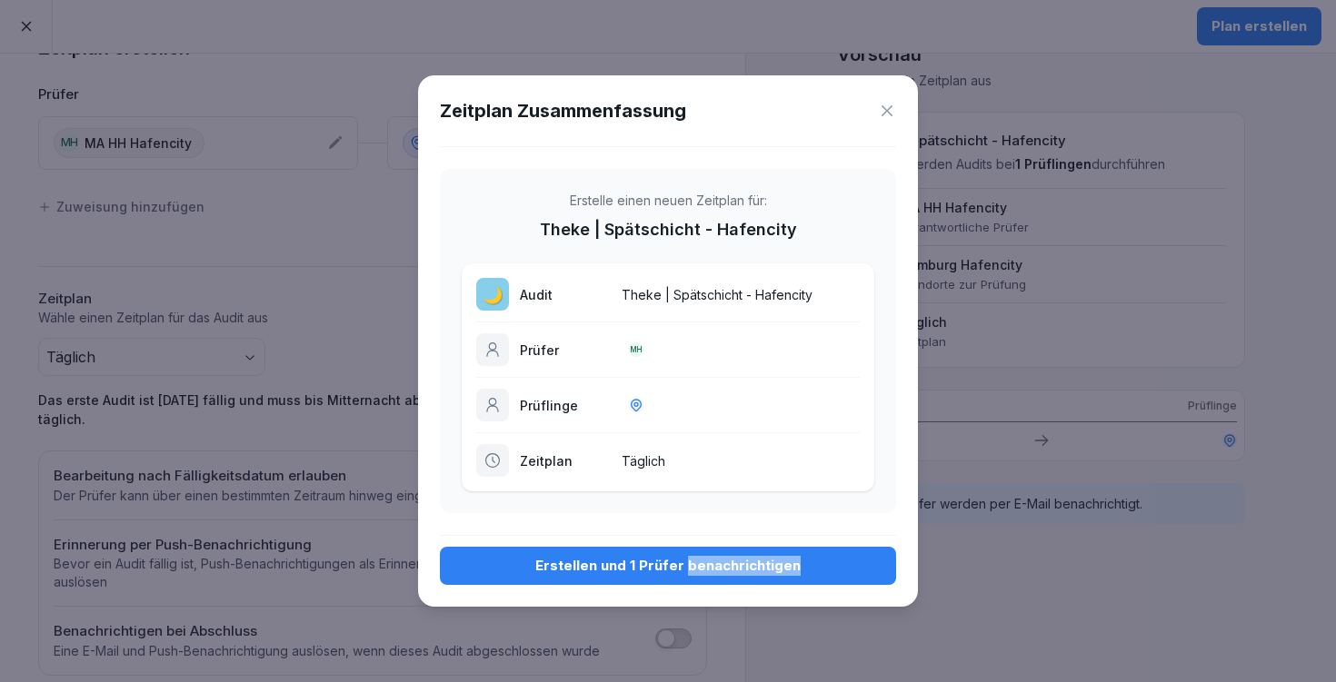
click at [624, 577] on button "Erstellen und 1 Prüfer benachrichtigen" at bounding box center [668, 566] width 456 height 38
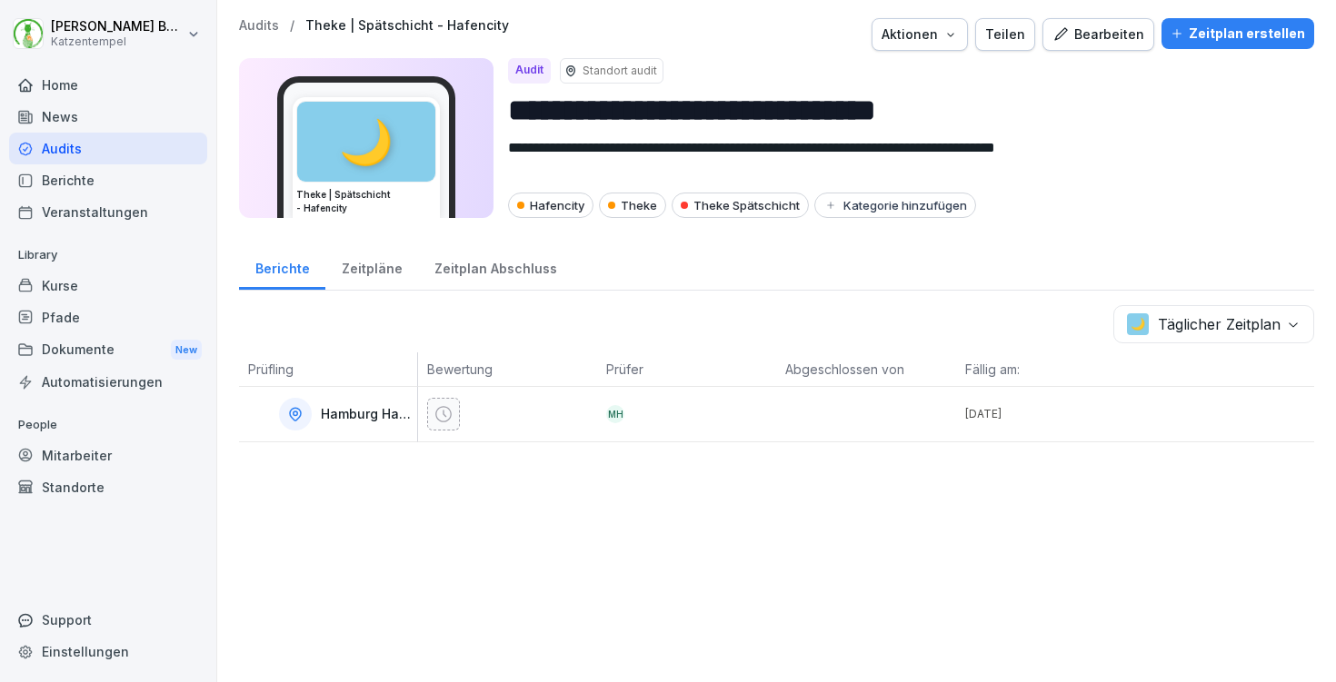
click at [455, 269] on div "Zeitplan Abschluss" at bounding box center [495, 267] width 154 height 46
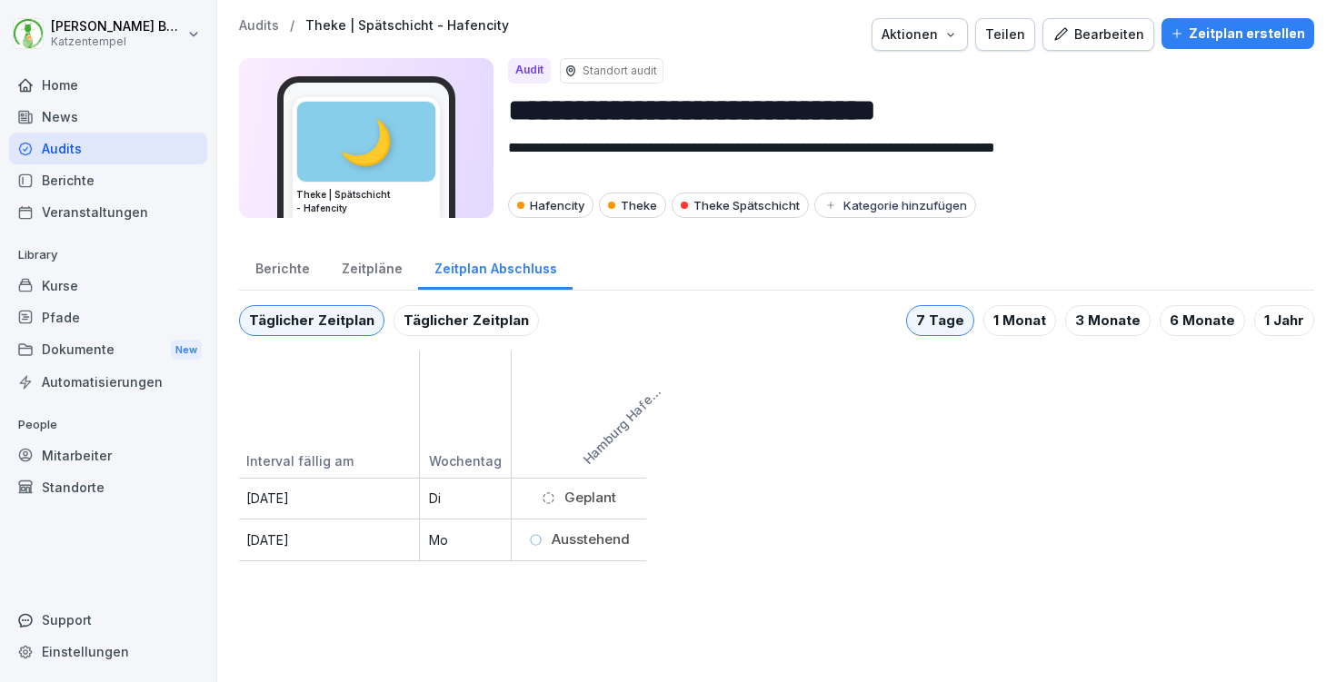
click at [375, 270] on div "Zeitpläne" at bounding box center [371, 267] width 93 height 46
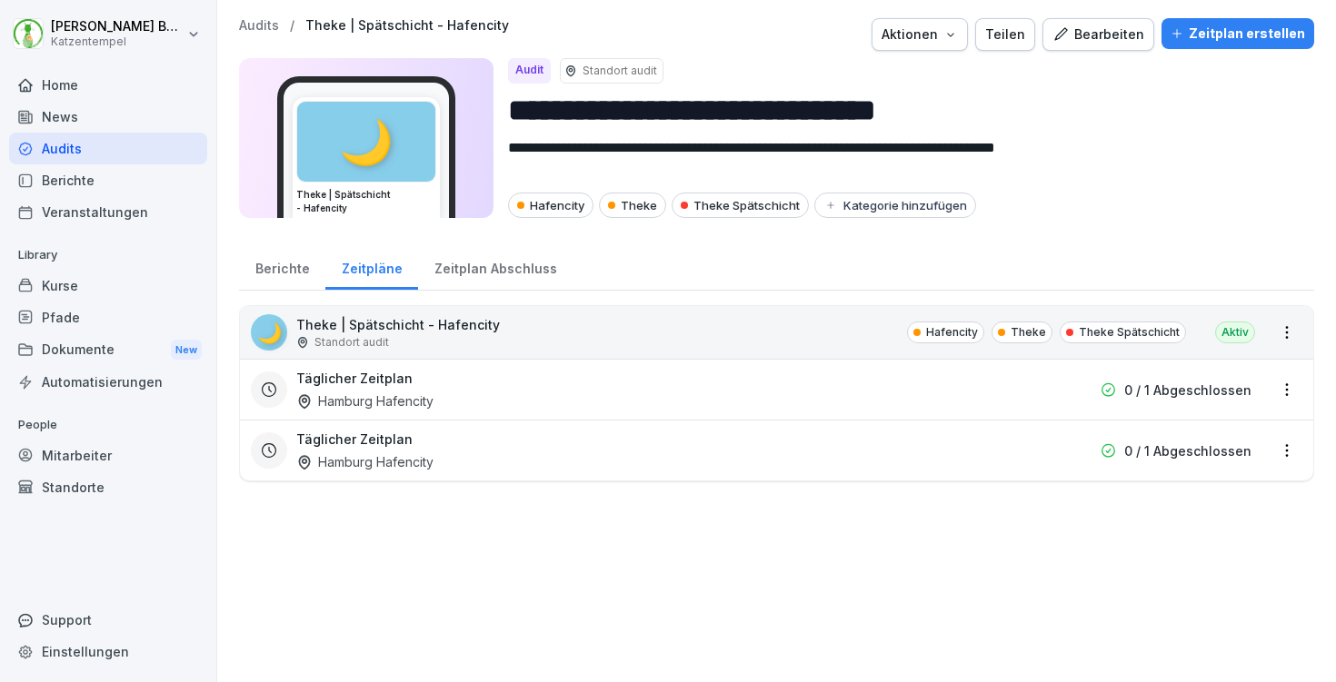
click at [488, 264] on div "Zeitplan Abschluss" at bounding box center [495, 267] width 154 height 46
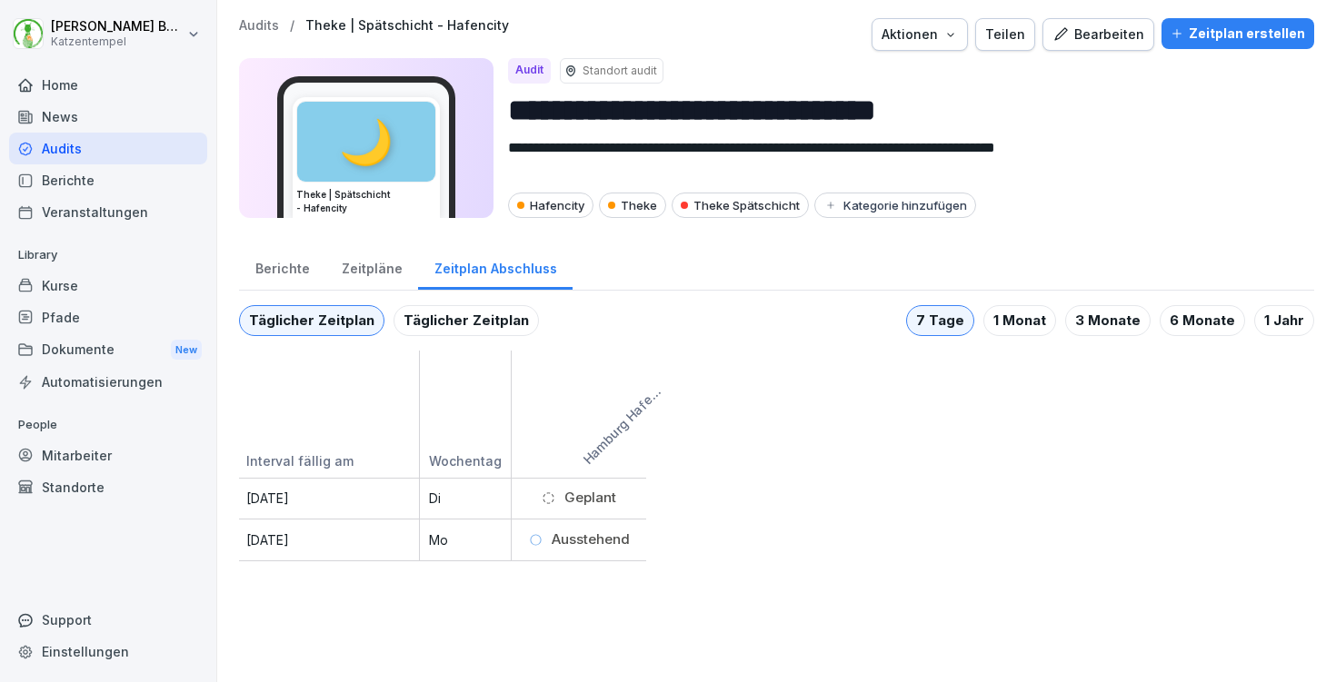
click at [392, 264] on div "Zeitpläne" at bounding box center [371, 267] width 93 height 46
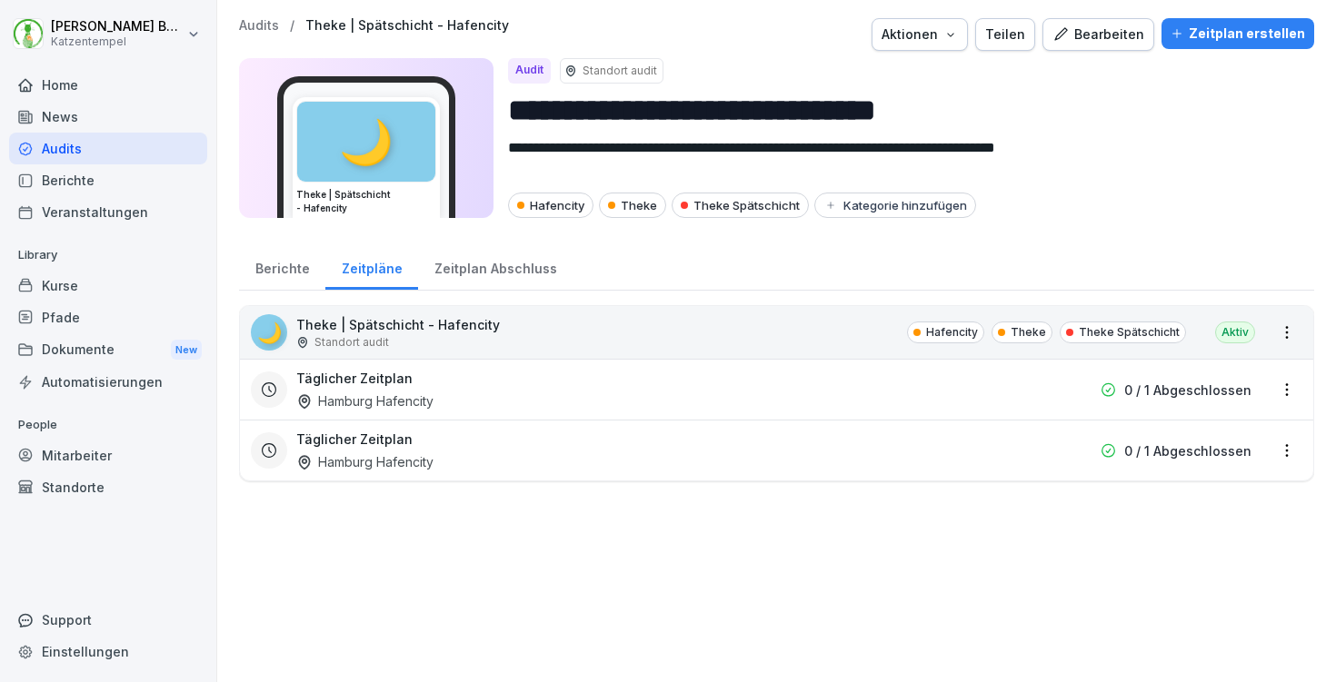
click at [362, 455] on div "Hamburg Hafencity" at bounding box center [364, 462] width 137 height 19
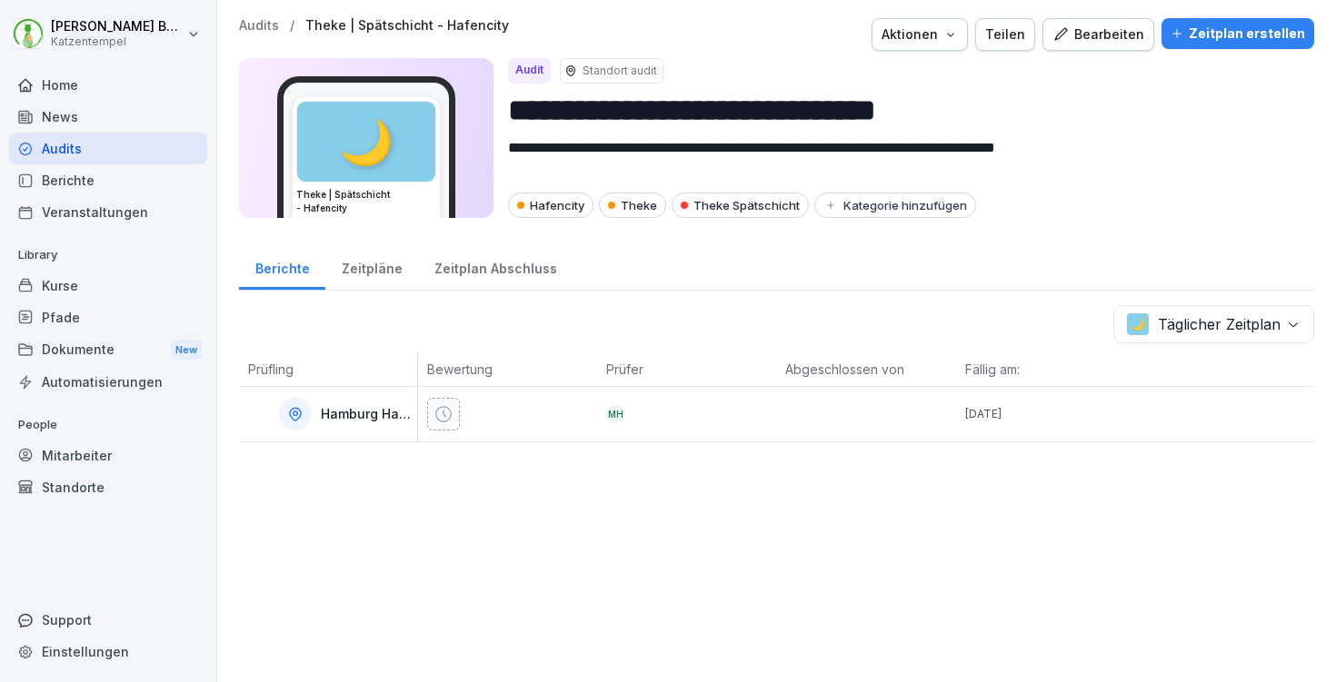
click at [372, 269] on div "Zeitpläne" at bounding box center [371, 267] width 93 height 46
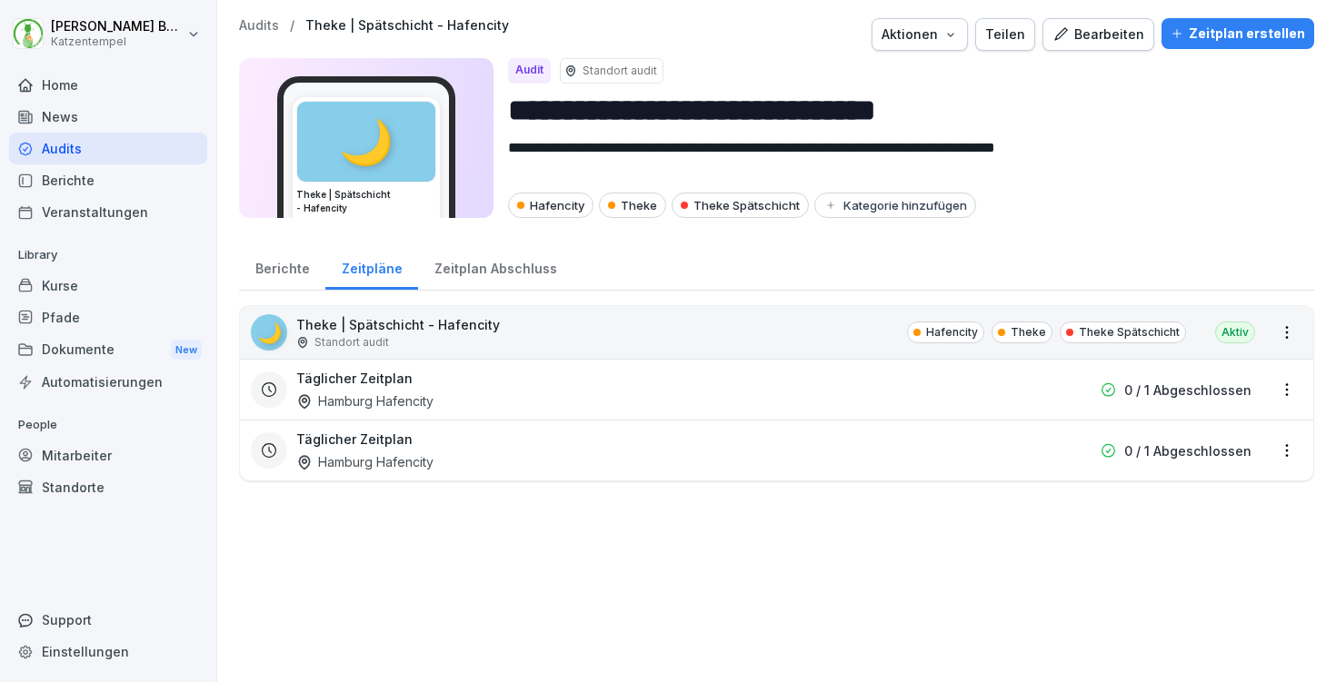
click at [410, 400] on div "Hamburg Hafencity" at bounding box center [364, 401] width 137 height 19
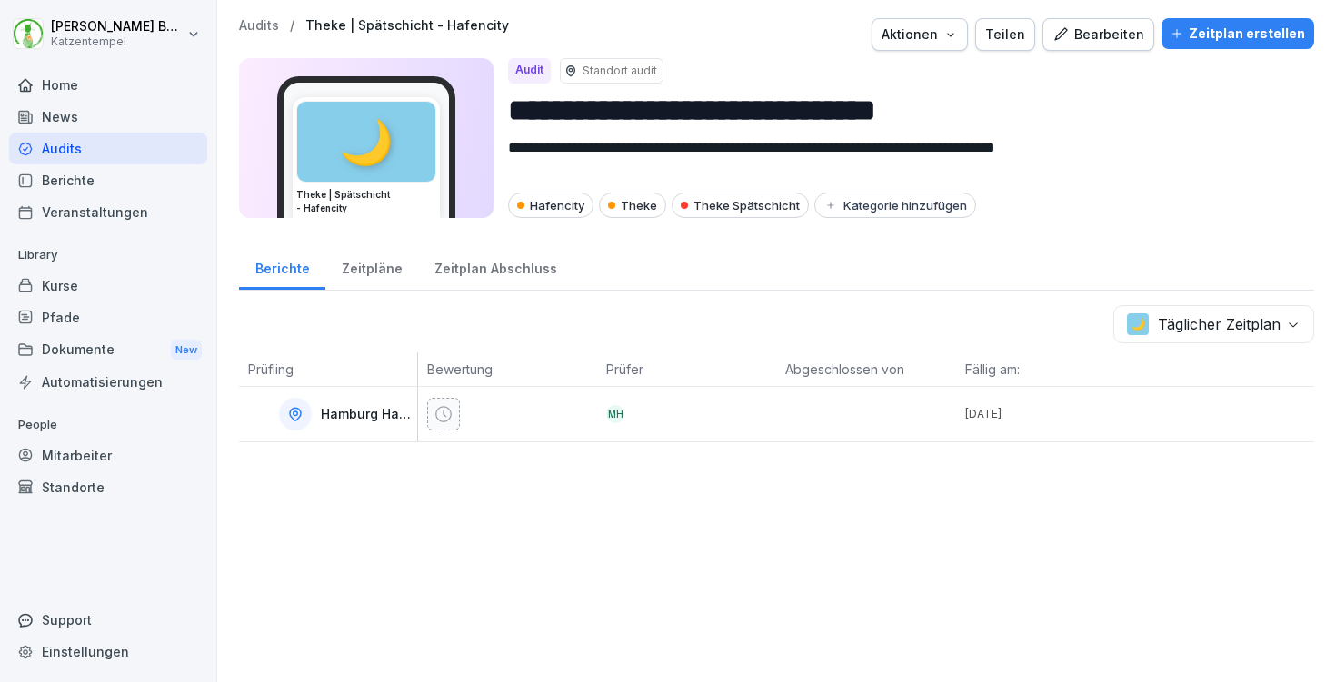
click at [370, 266] on div "Zeitpläne" at bounding box center [371, 267] width 93 height 46
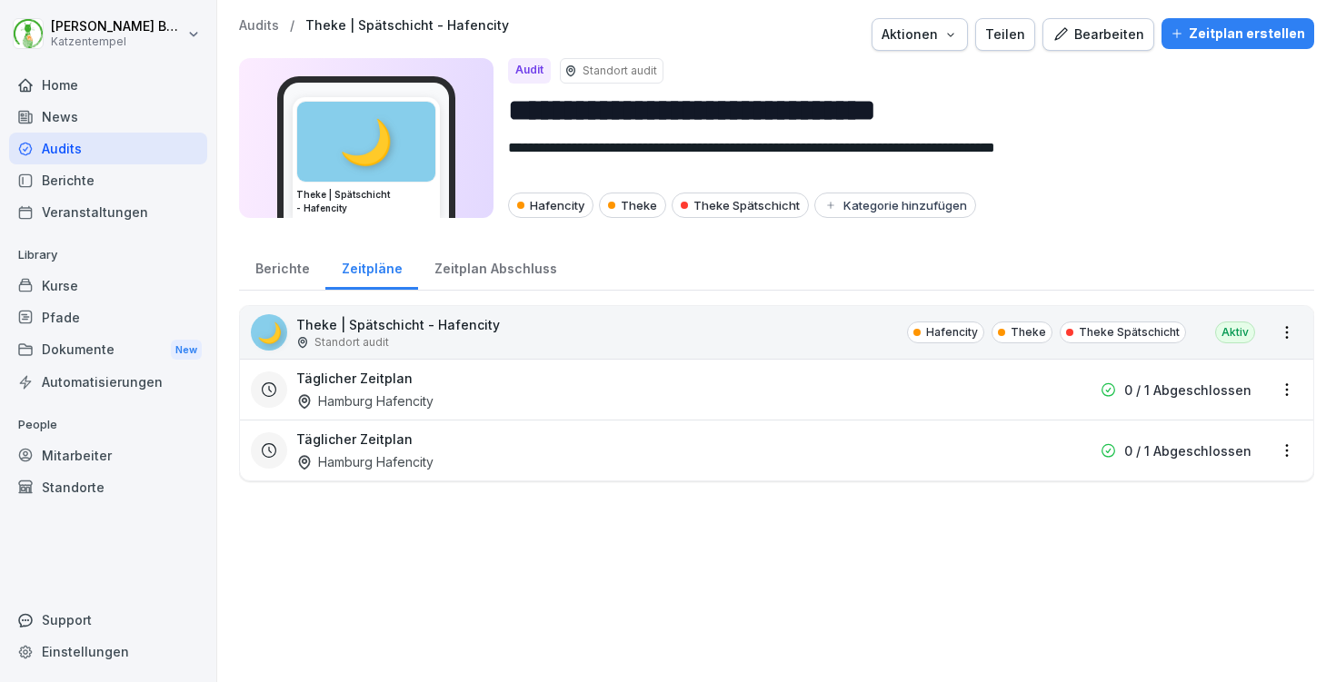
click at [1288, 390] on html "**********" at bounding box center [668, 341] width 1336 height 682
click at [1220, 514] on div "Zeitplan löschen" at bounding box center [1214, 514] width 173 height 30
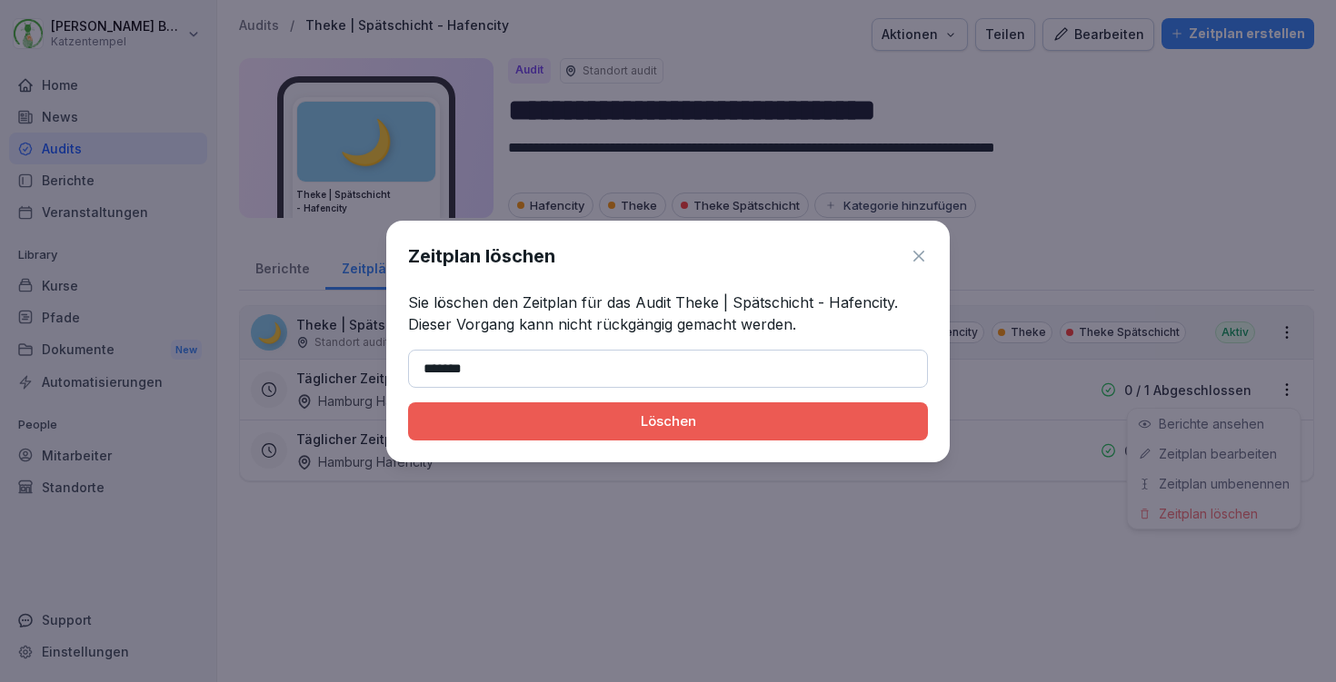
type input "*******"
click at [668, 421] on button "Löschen" at bounding box center [668, 422] width 520 height 38
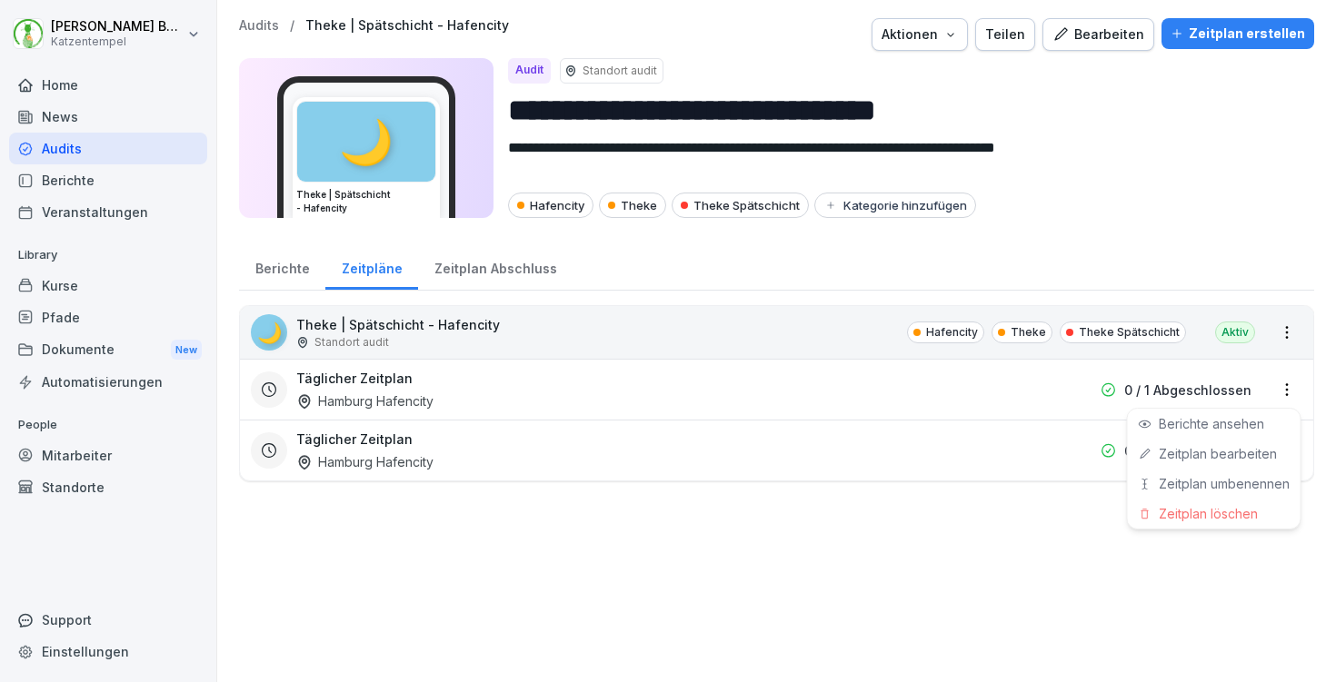
click at [577, 576] on html "**********" at bounding box center [668, 341] width 1336 height 682
click at [504, 266] on div "Zeitplan Abschluss" at bounding box center [495, 267] width 154 height 46
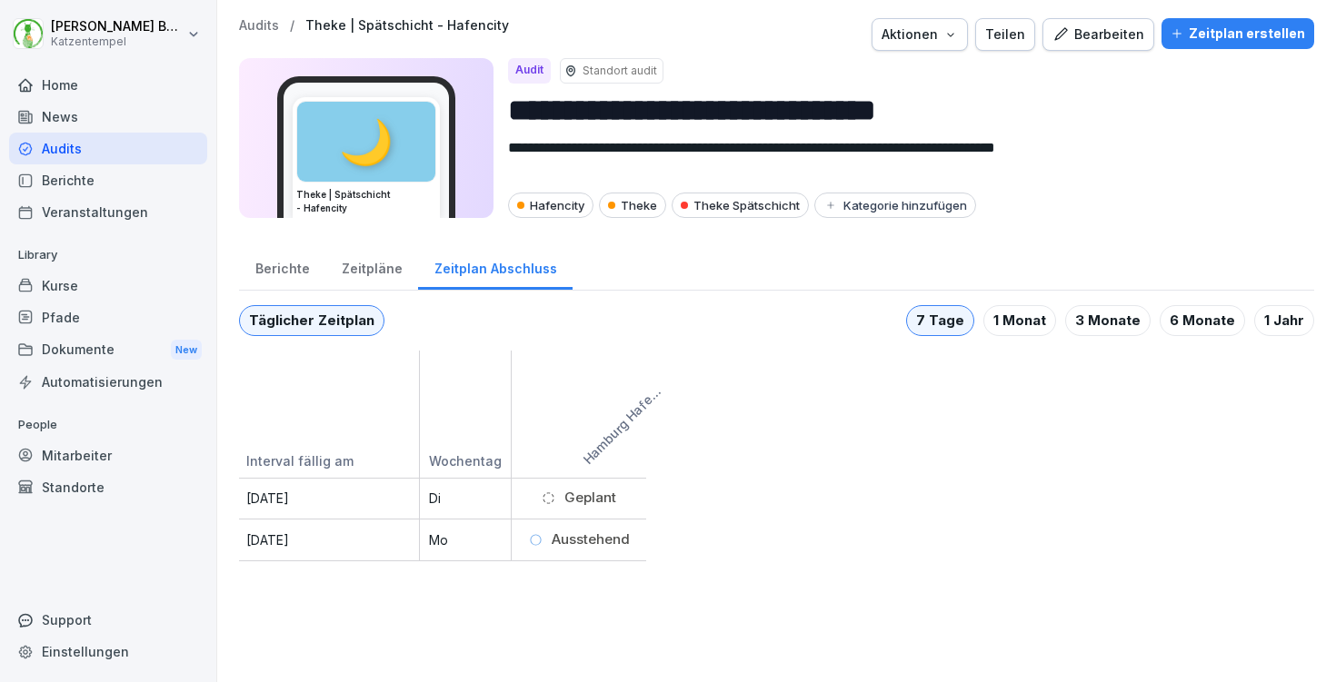
click at [348, 256] on div "Zeitpläne" at bounding box center [371, 267] width 93 height 46
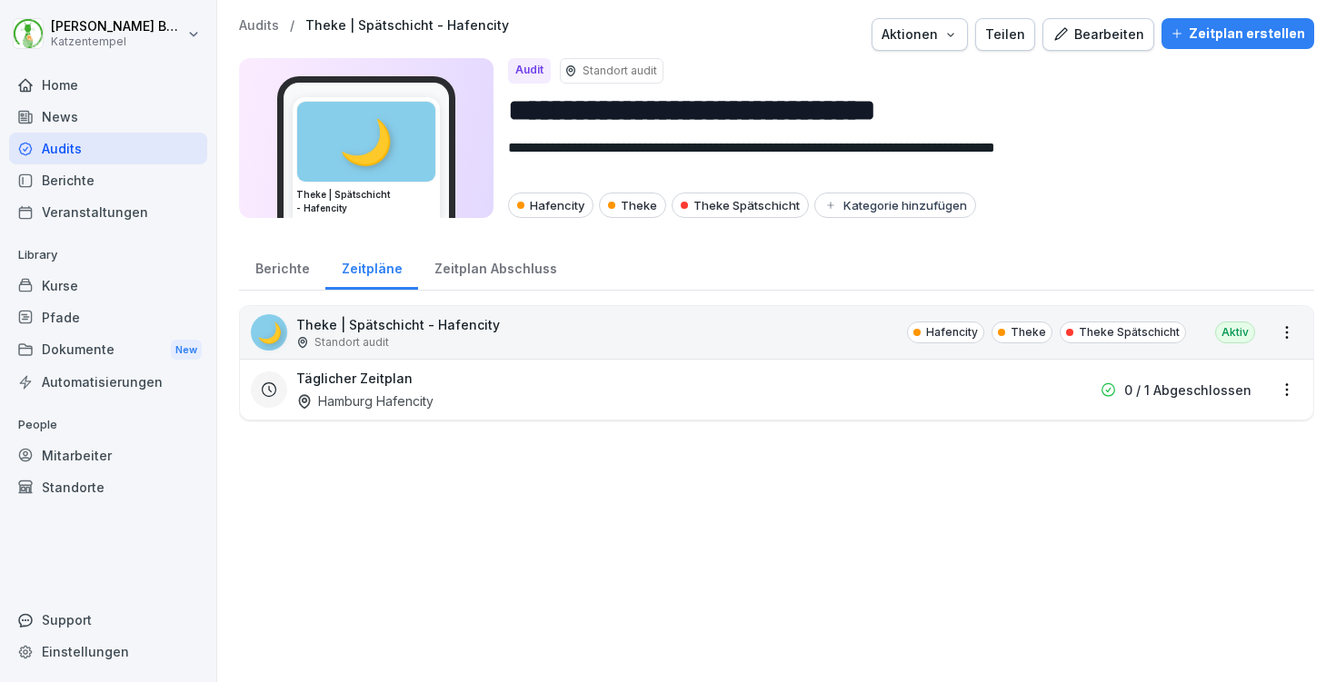
click at [267, 35] on div "Audits / Theke | Spätschicht - Hafencity Aktionen Teilen Bearbeiten Zeitplan er…" at bounding box center [776, 34] width 1075 height 33
click at [260, 19] on p "Audits" at bounding box center [259, 25] width 40 height 15
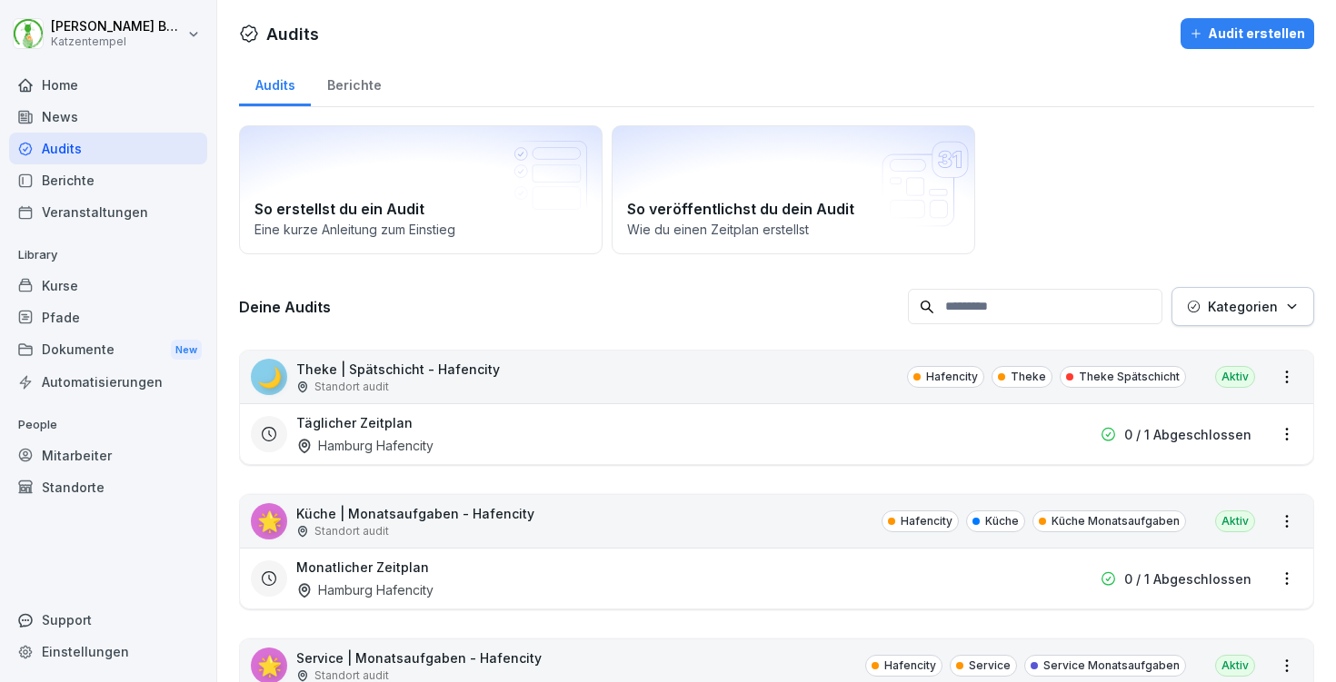
click at [1258, 294] on button "Kategorien" at bounding box center [1242, 306] width 143 height 39
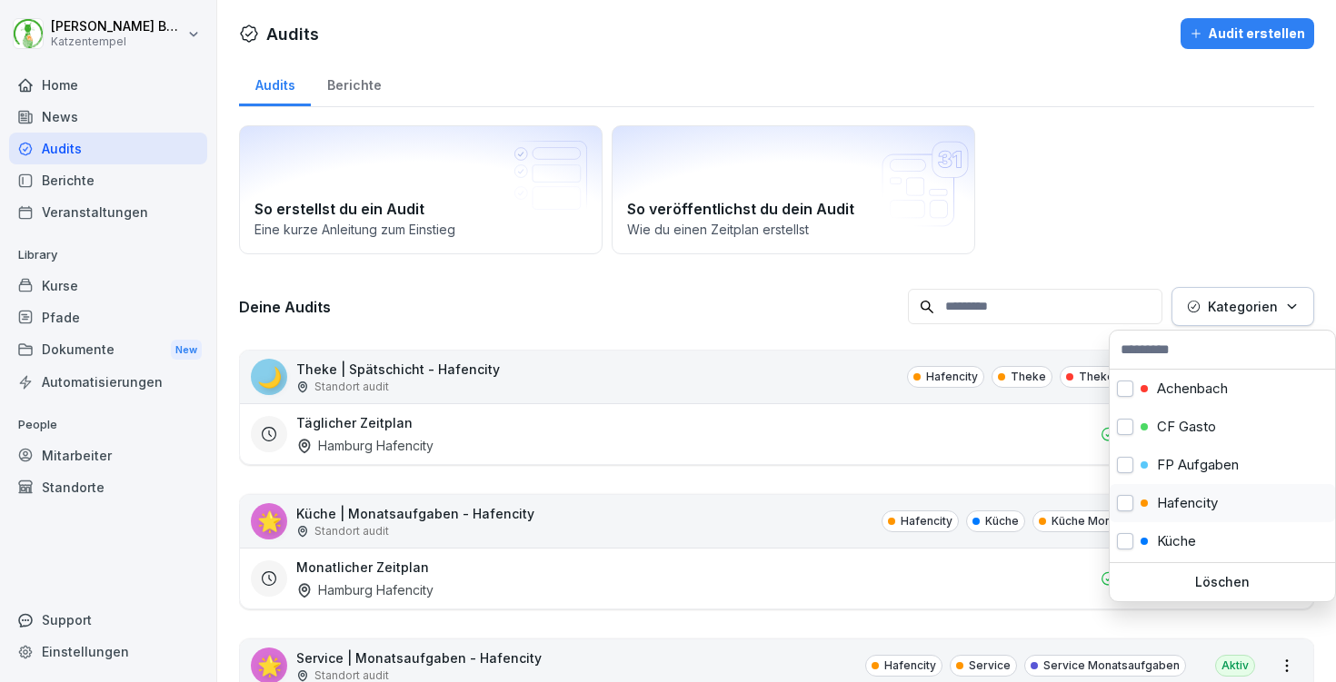
click at [1230, 495] on div "Hafencity" at bounding box center [1222, 503] width 225 height 38
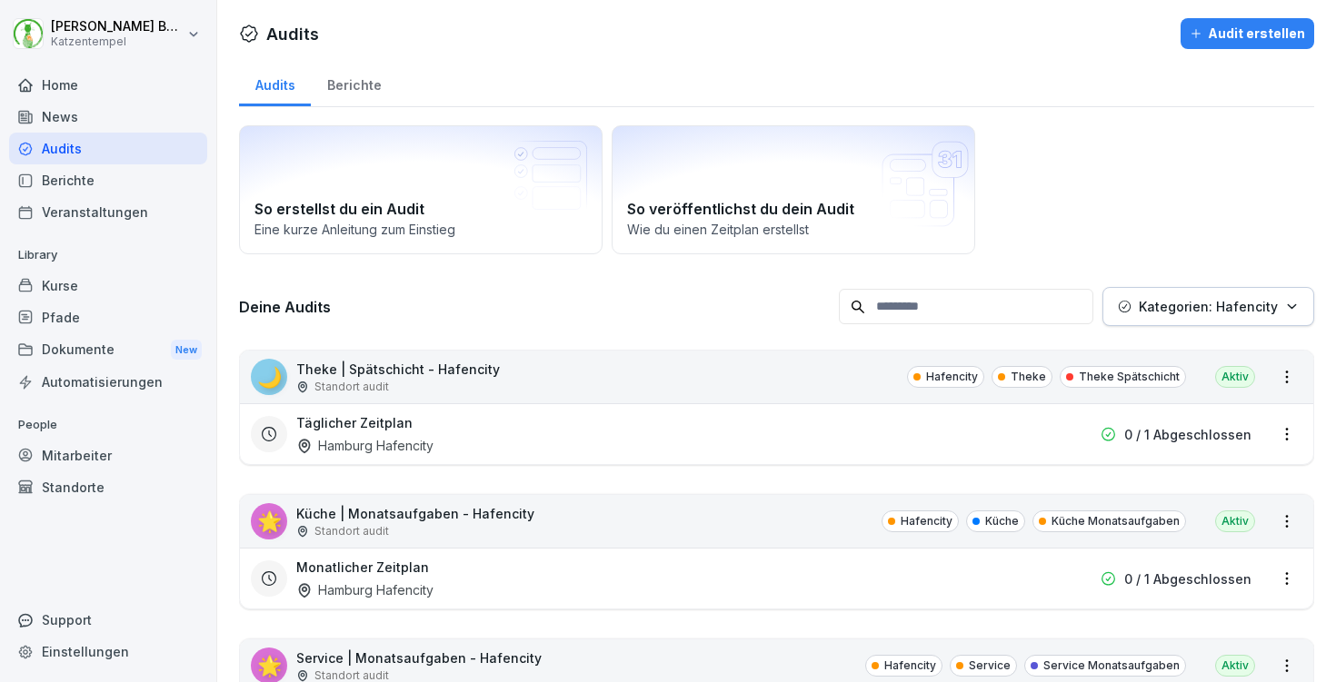
click at [674, 258] on html "[PERSON_NAME] Katzentempel Home News Audits Berichte Veranstaltungen Library Ku…" at bounding box center [668, 341] width 1336 height 682
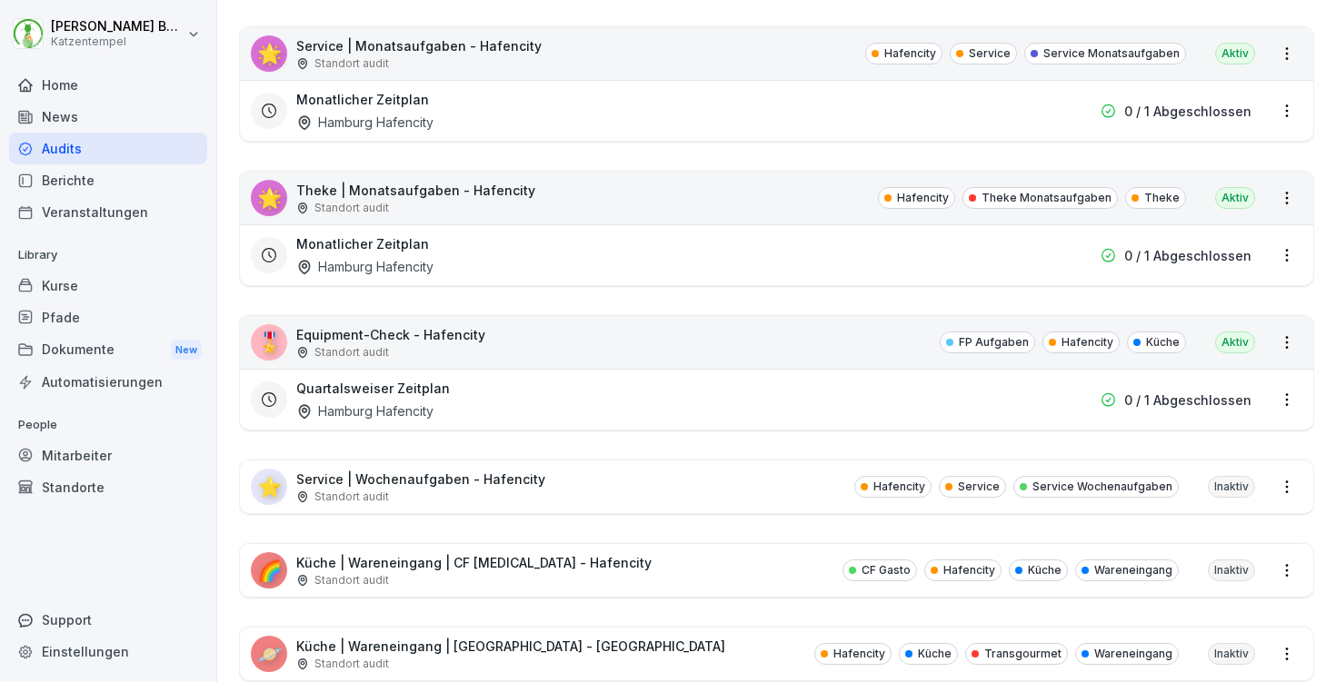
scroll to position [618, 0]
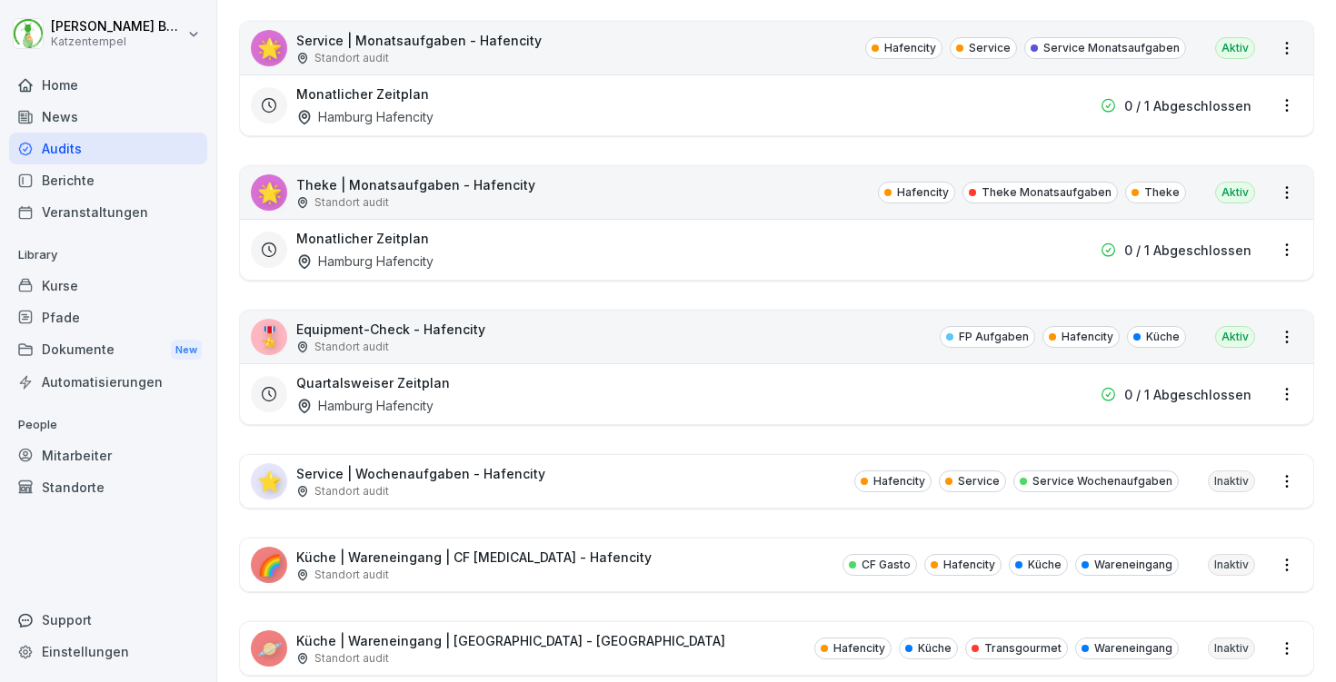
click at [668, 479] on div "⭐ Service | Wochenaufgaben - Hafencity Standort audit Hafencity Service Service…" at bounding box center [776, 481] width 1073 height 53
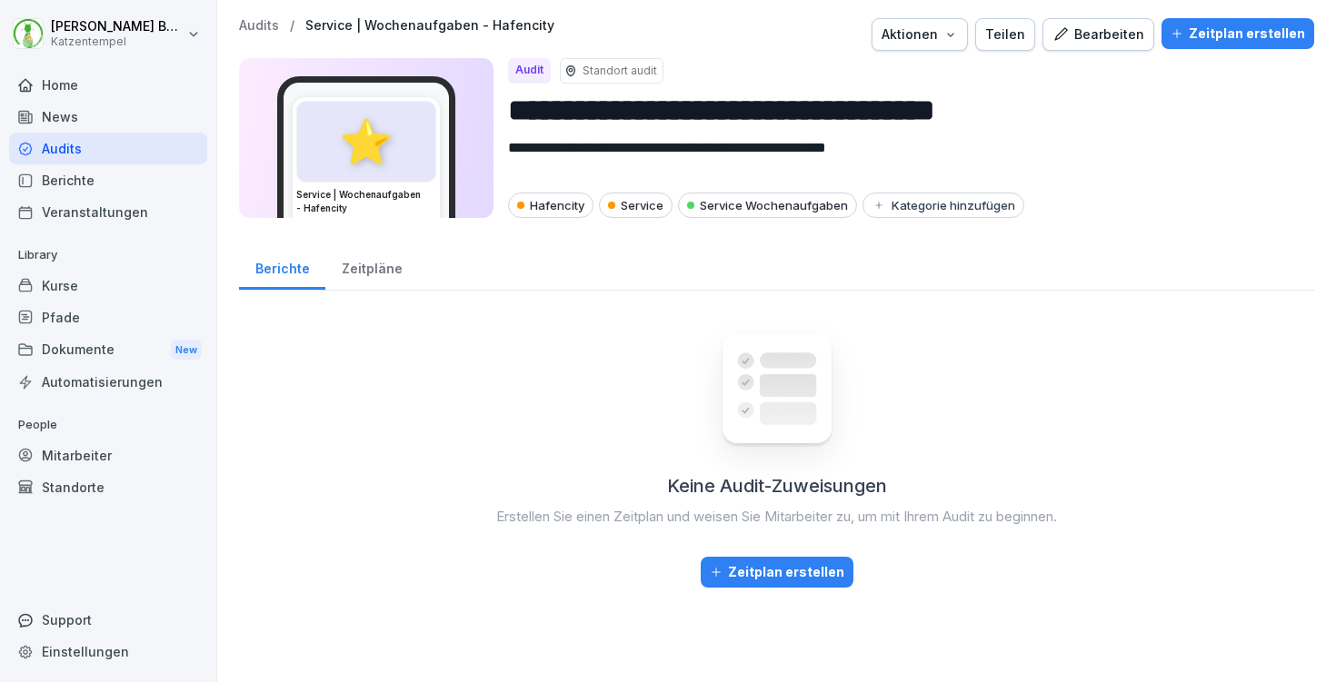
click at [1241, 25] on div "Zeitplan erstellen" at bounding box center [1237, 34] width 134 height 20
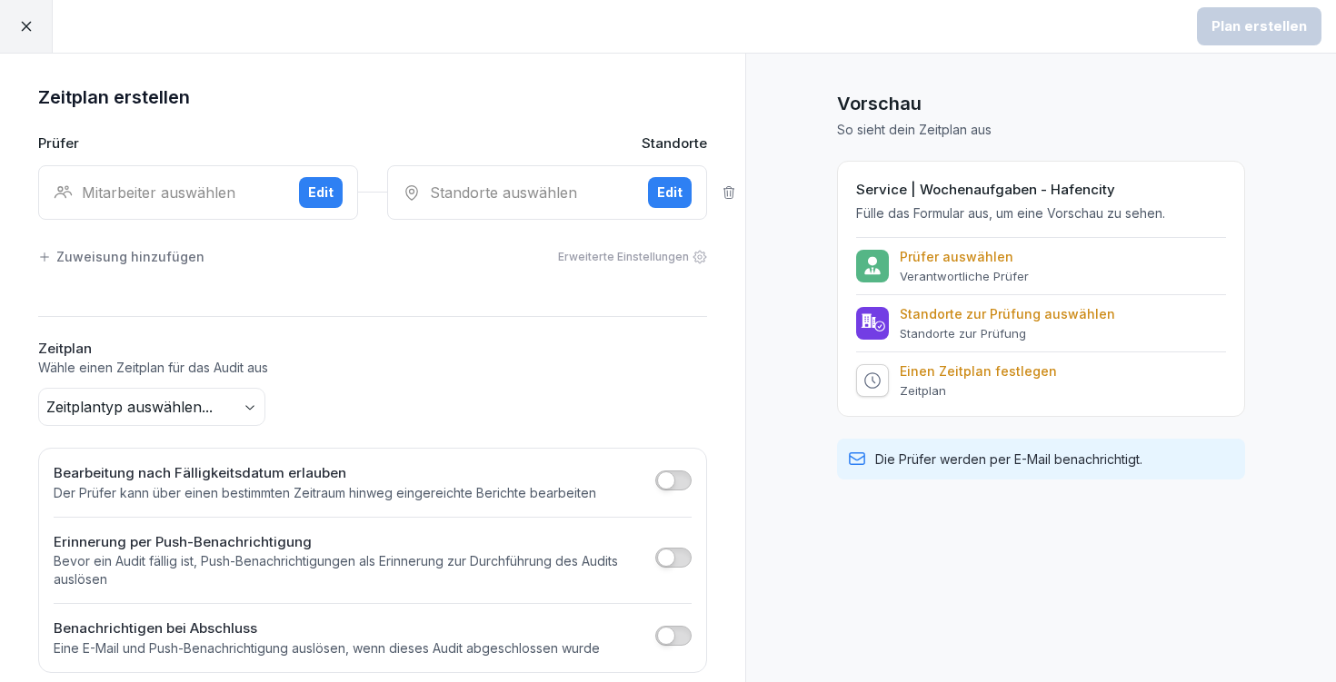
click at [263, 179] on div "Mitarbeiter auswählen Edit" at bounding box center [198, 192] width 320 height 55
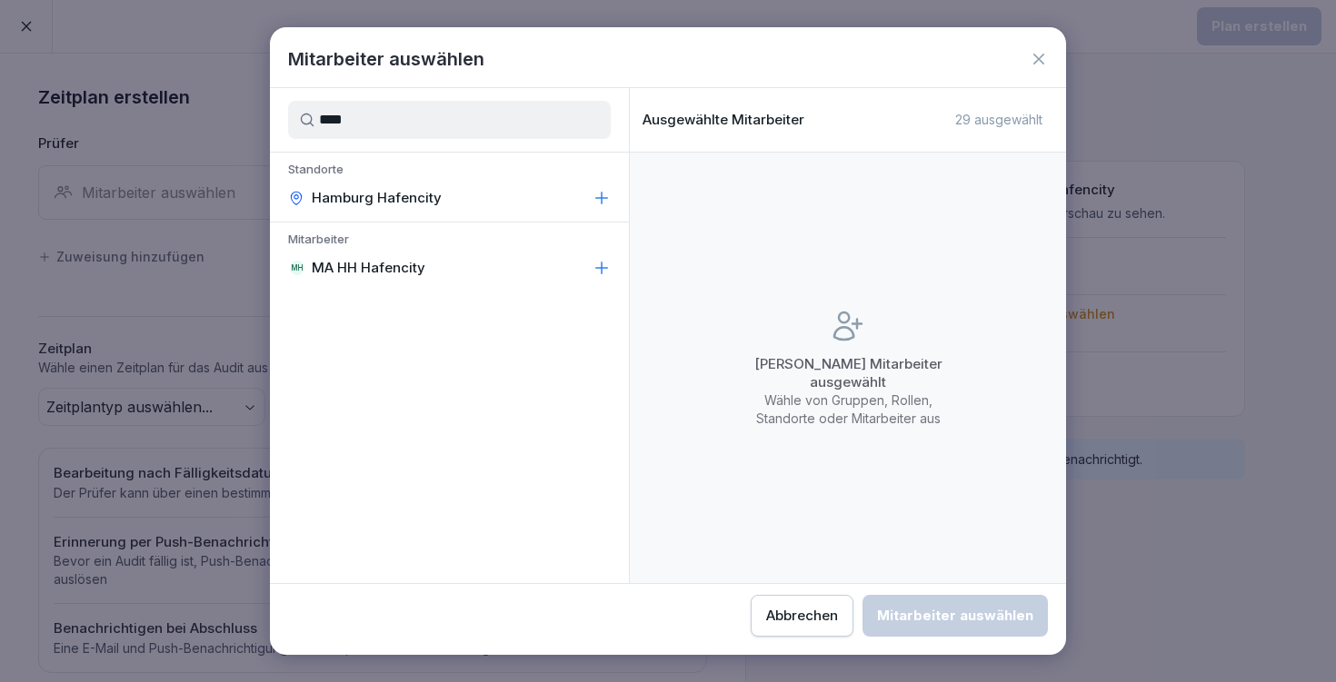
drag, startPoint x: 545, startPoint y: 361, endPoint x: 585, endPoint y: 253, distance: 115.3
click at [585, 253] on div "**** Standorte [GEOGRAPHIC_DATA] Hafencity Mitarbeiter MH MA HH Hafencity" at bounding box center [449, 335] width 359 height 495
click at [329, 120] on input "****" at bounding box center [449, 120] width 323 height 38
type input "***"
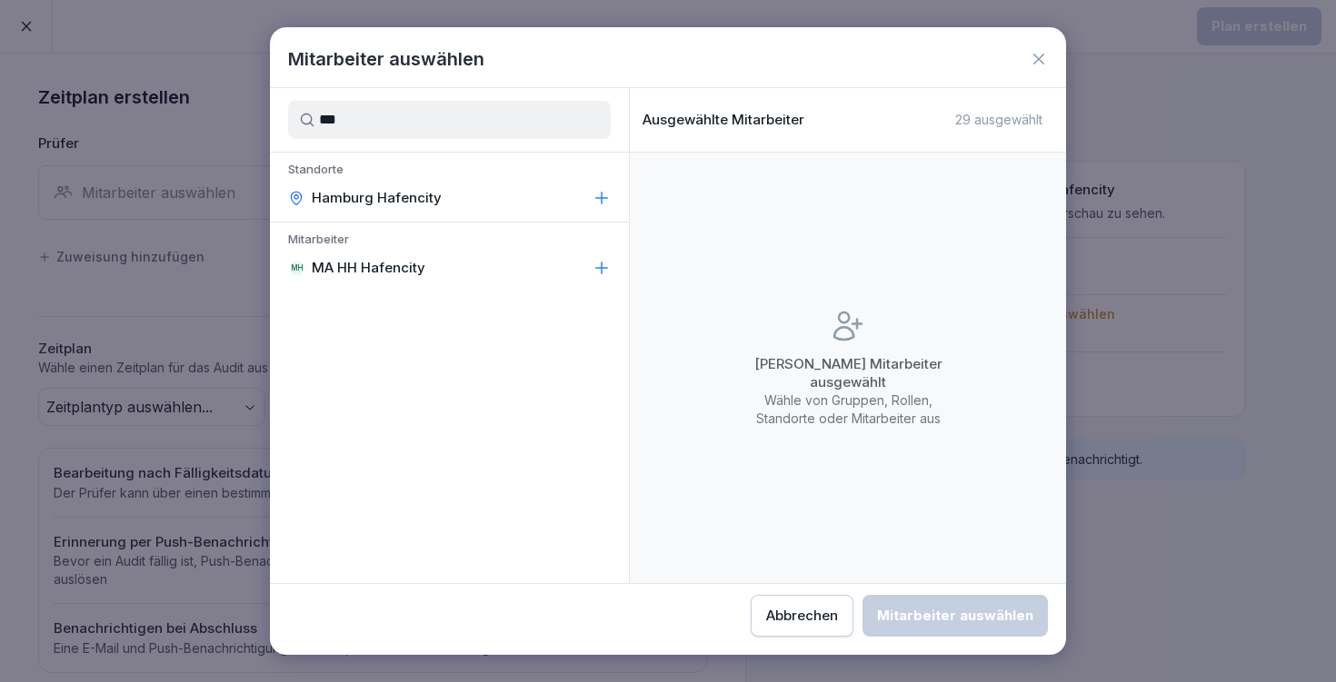
click at [400, 276] on p "MA HH Hafencity" at bounding box center [369, 268] width 114 height 18
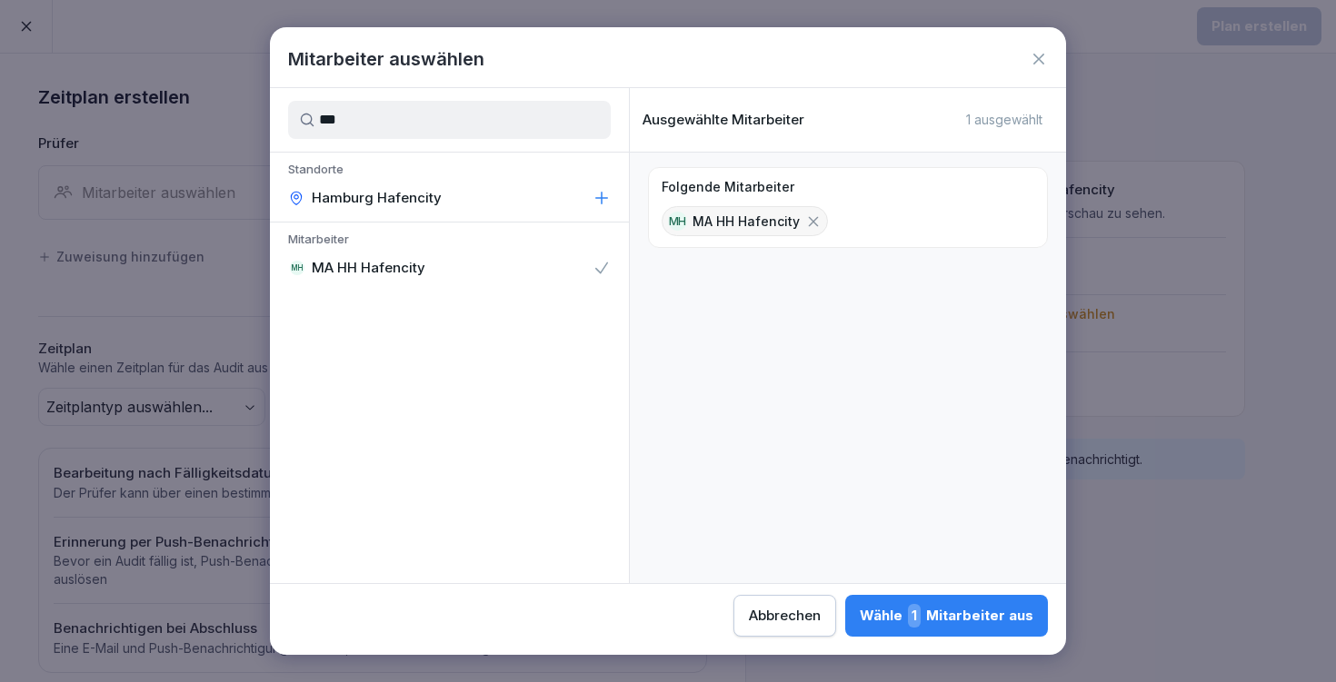
click at [845, 603] on button "Wähle 1 Mitarbeiter aus" at bounding box center [946, 616] width 203 height 42
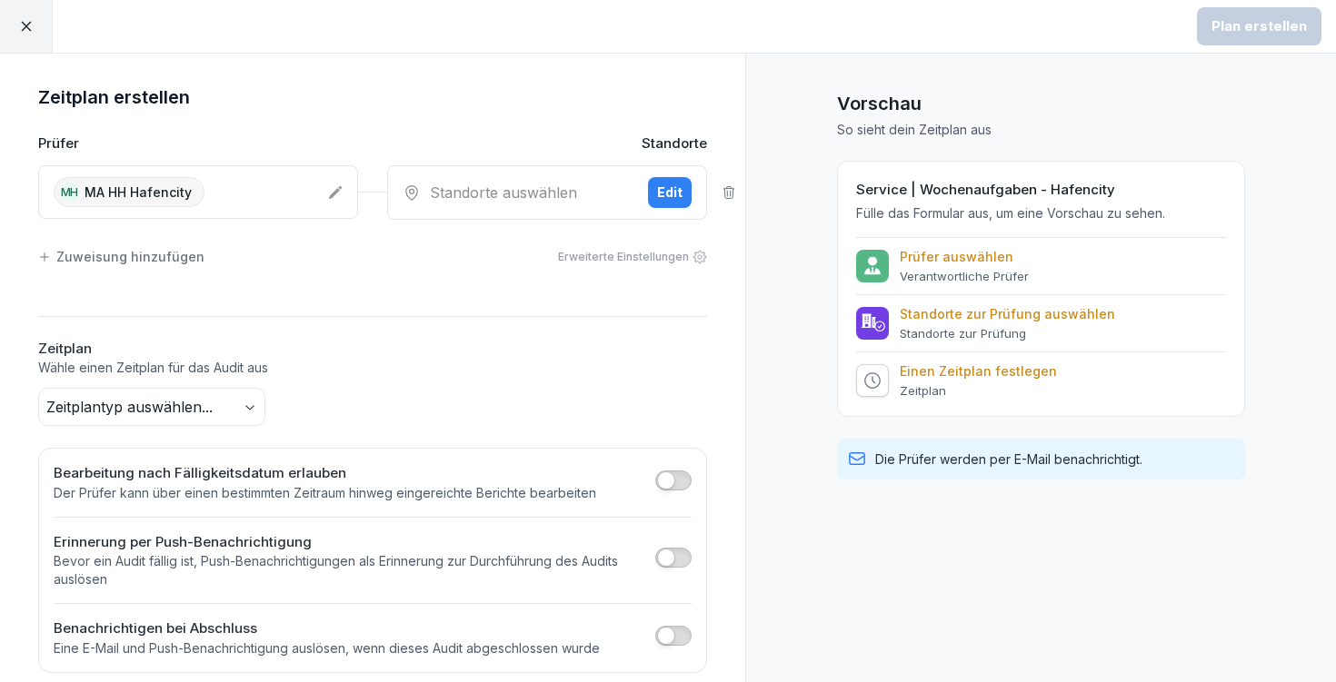
click at [569, 190] on div "Standorte auswählen" at bounding box center [518, 193] width 231 height 22
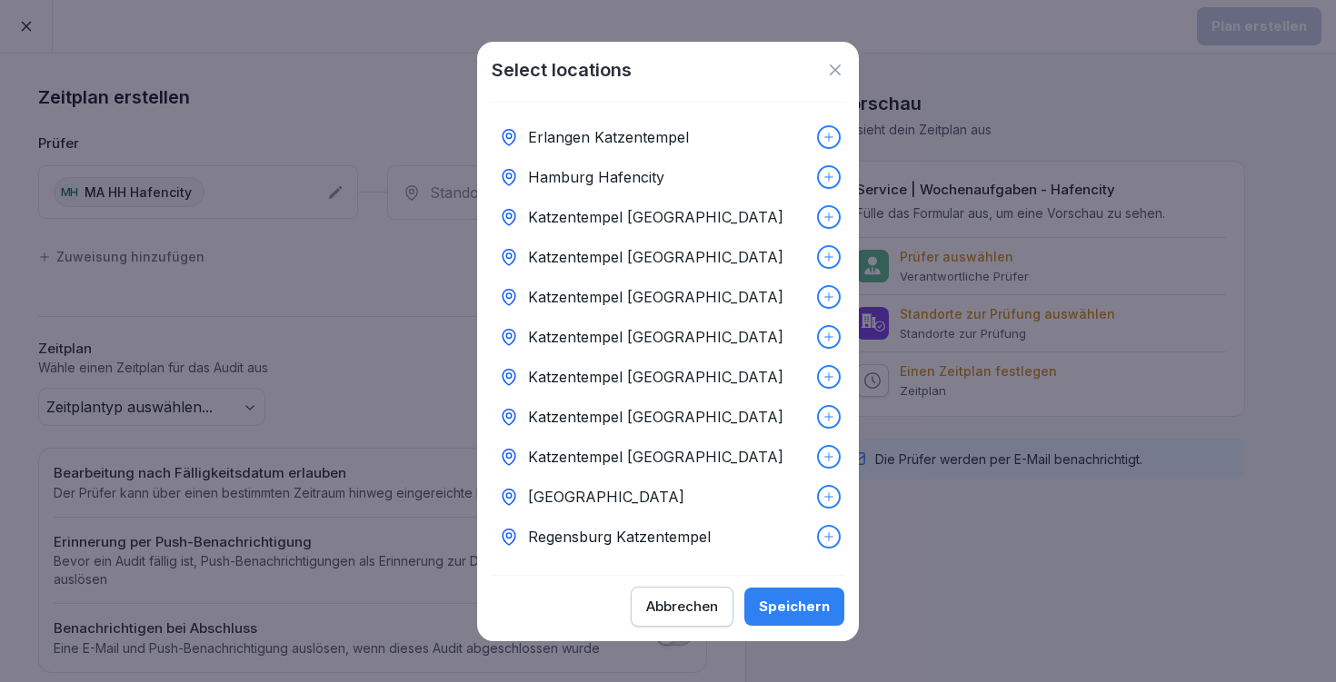
click at [716, 181] on div "Hamburg Hafencity" at bounding box center [668, 177] width 353 height 40
click at [782, 598] on div "Speichern" at bounding box center [794, 607] width 71 height 20
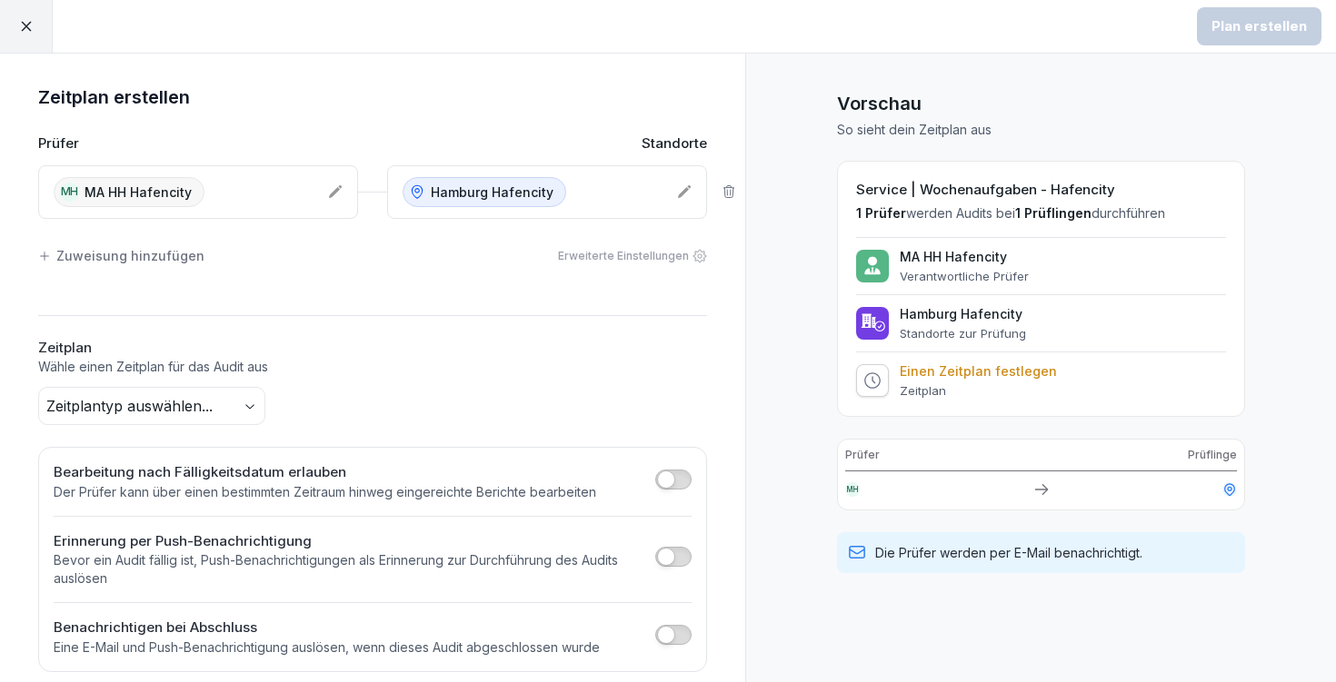
click at [112, 414] on body "Plan erstellen Zeitplan erstellen Prüfer Standorte MH MA HH Hafencity [GEOGRAPH…" at bounding box center [668, 341] width 1336 height 682
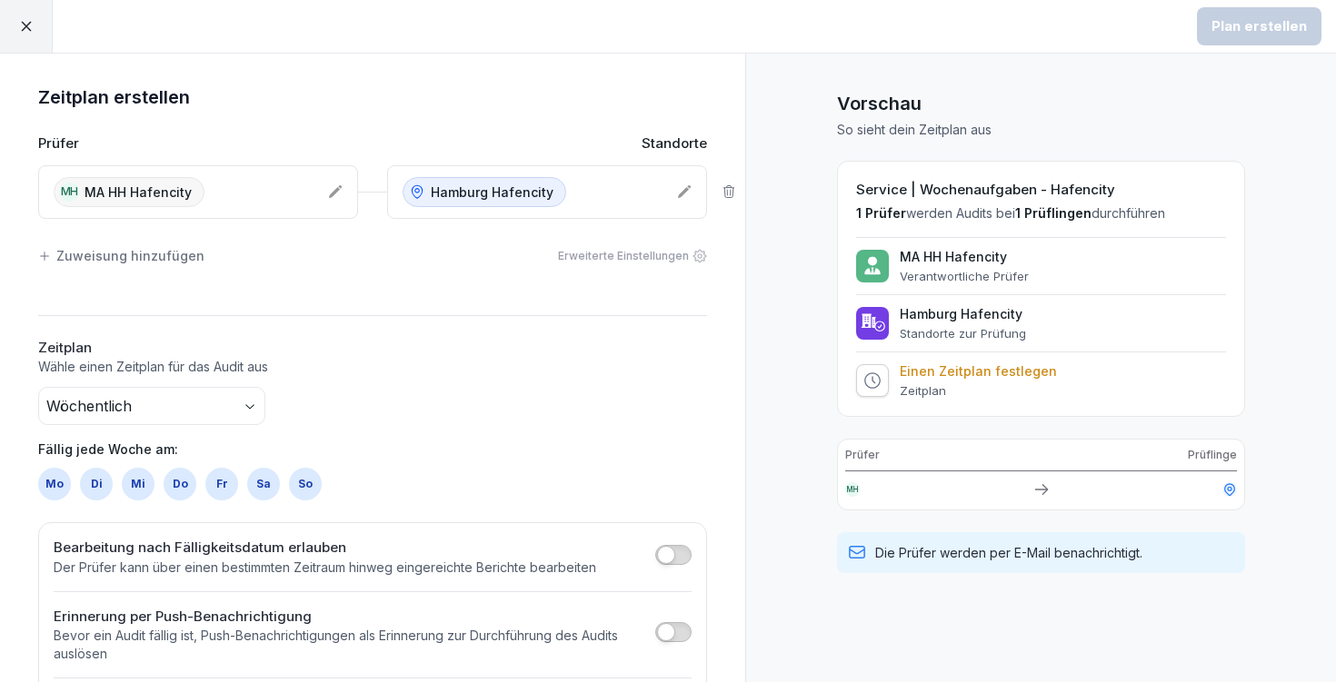
click at [314, 479] on div "So" at bounding box center [305, 484] width 33 height 33
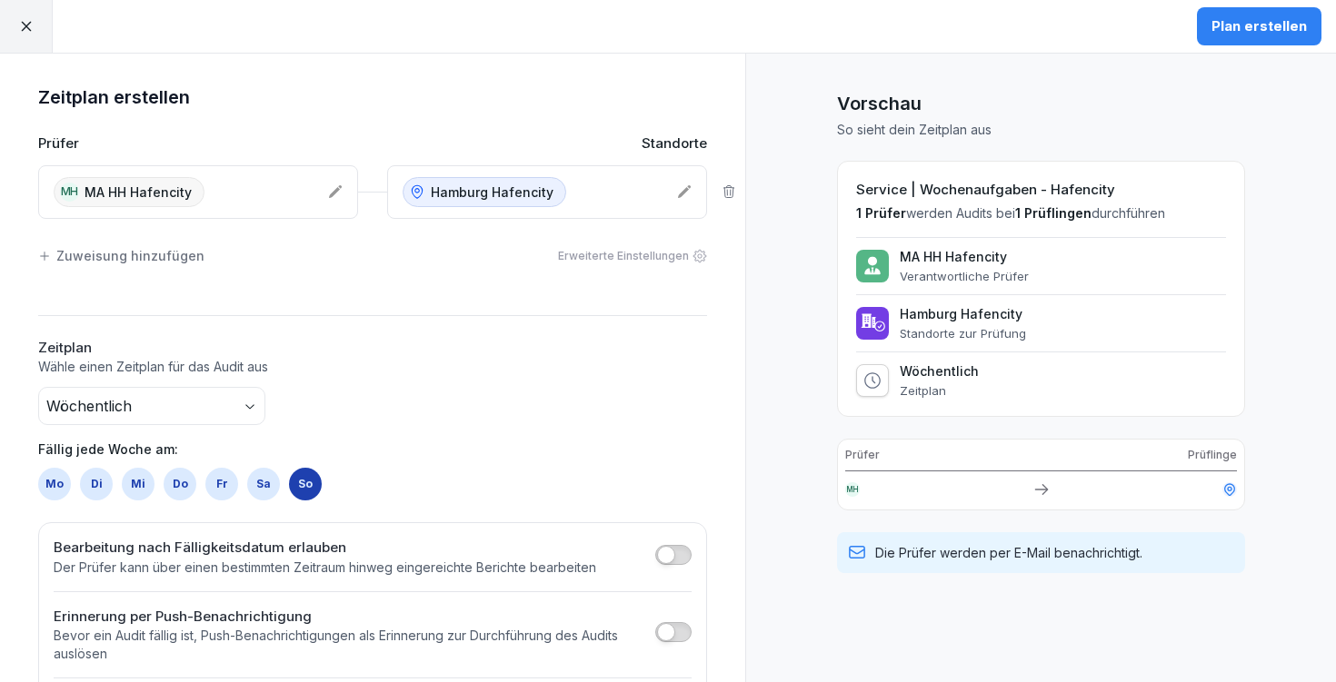
click at [1261, 35] on div "Plan erstellen" at bounding box center [1258, 26] width 95 height 20
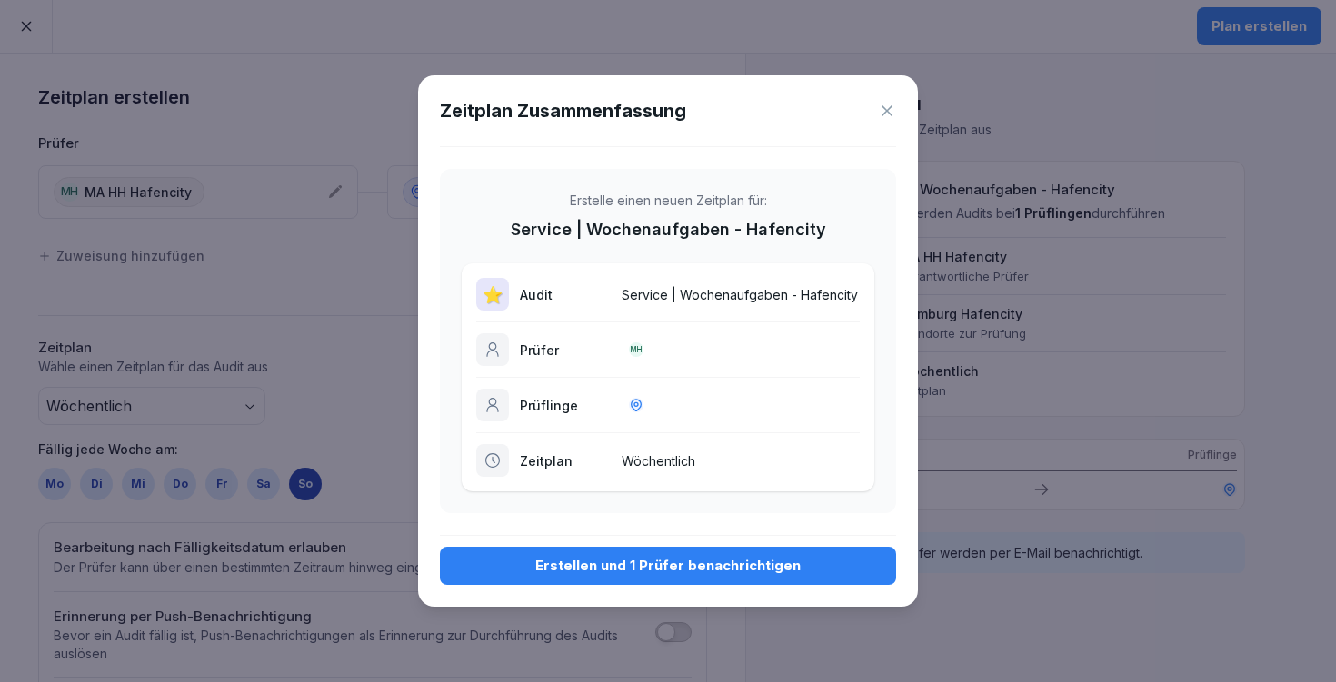
click at [765, 569] on div "Erstellen und 1 Prüfer benachrichtigen" at bounding box center [667, 566] width 427 height 20
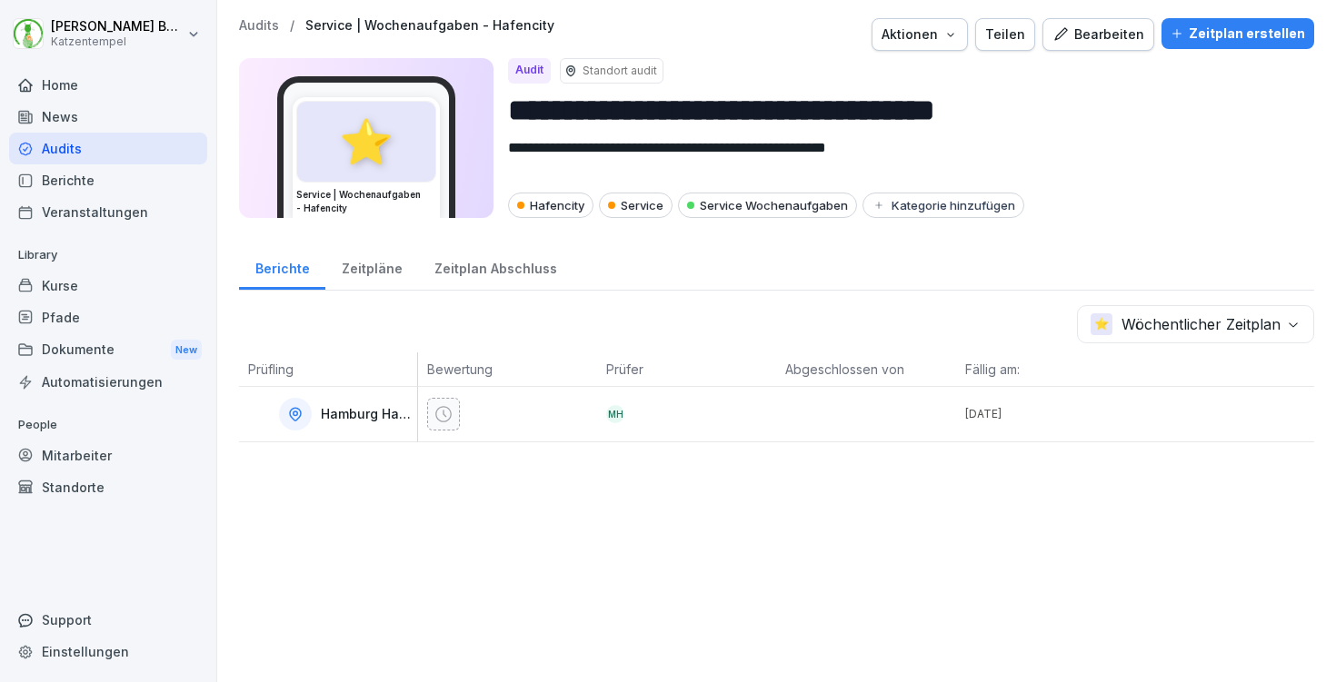
click at [466, 276] on div "Zeitplan Abschluss" at bounding box center [495, 267] width 154 height 46
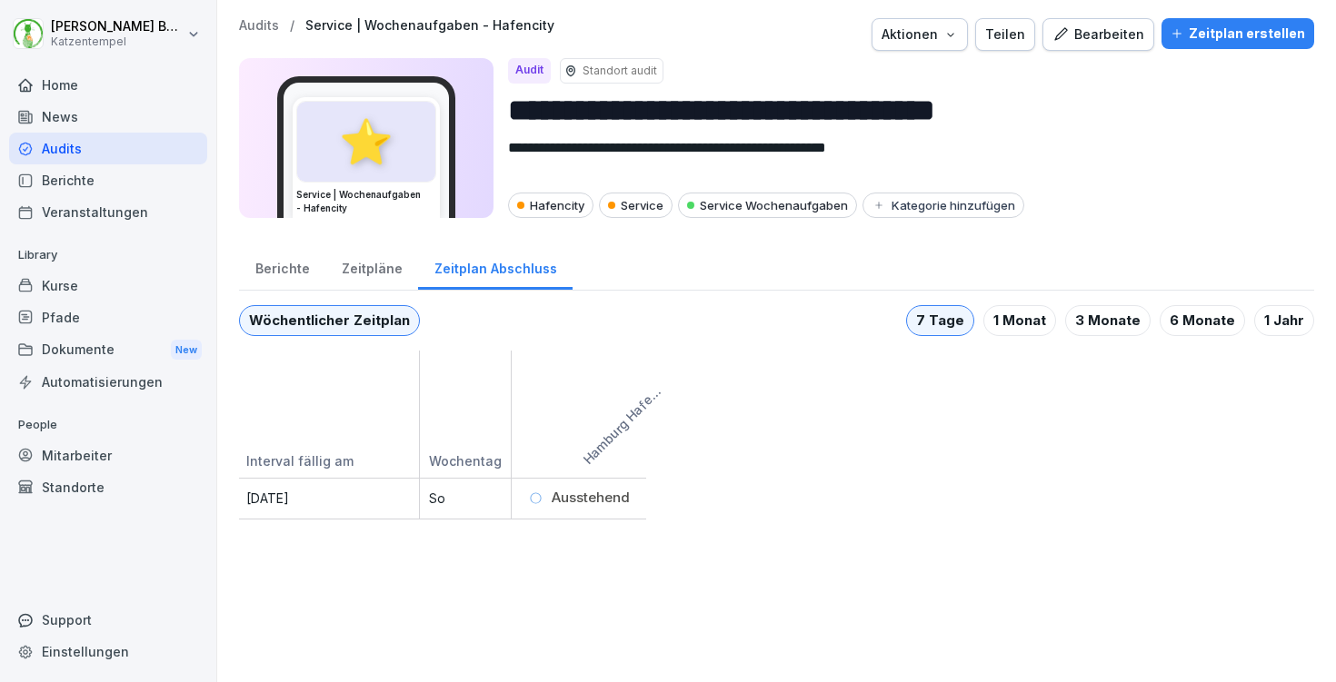
click at [263, 23] on p "Audits" at bounding box center [259, 25] width 40 height 15
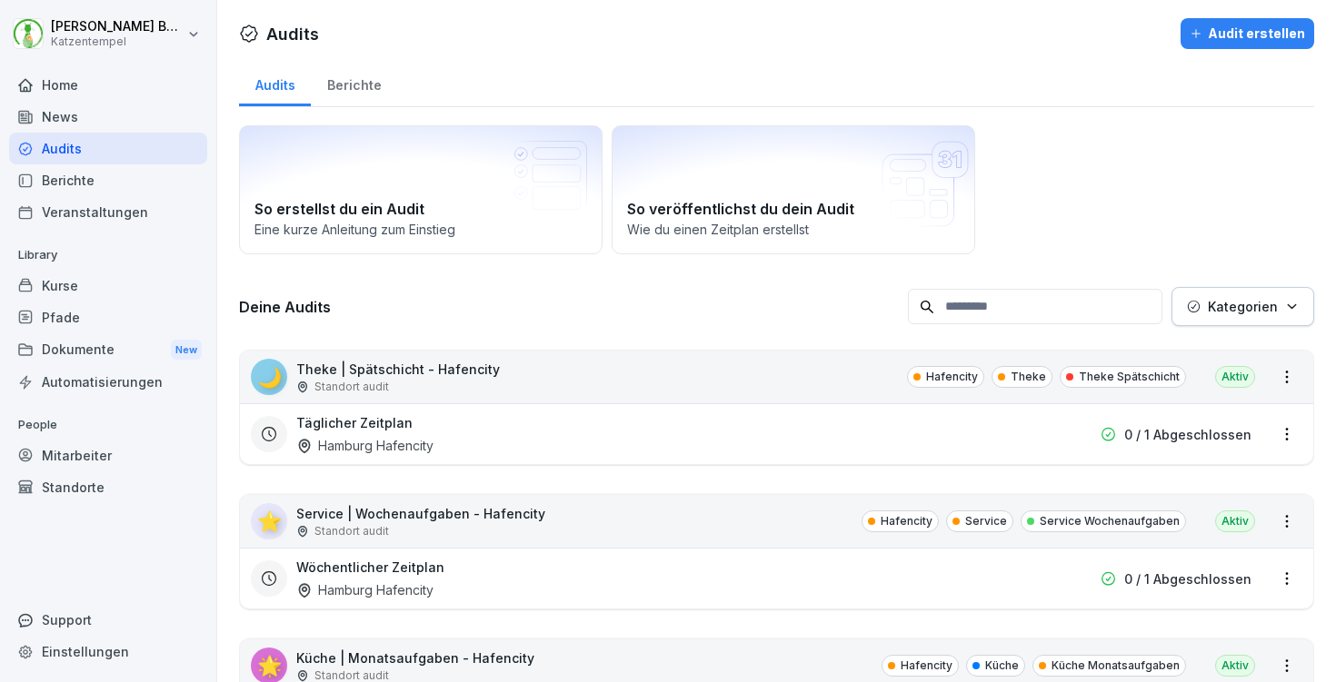
click at [1262, 313] on p "Kategorien" at bounding box center [1243, 306] width 70 height 19
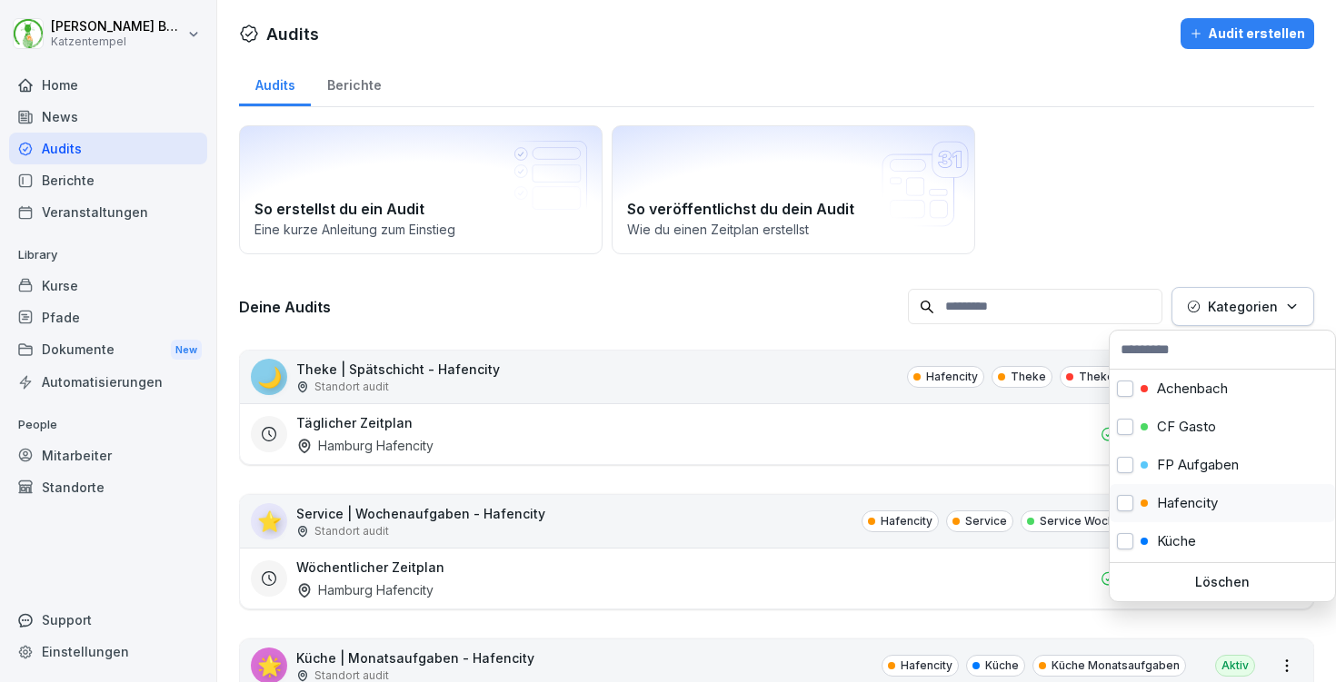
click at [1199, 491] on div "Hafencity" at bounding box center [1222, 503] width 225 height 38
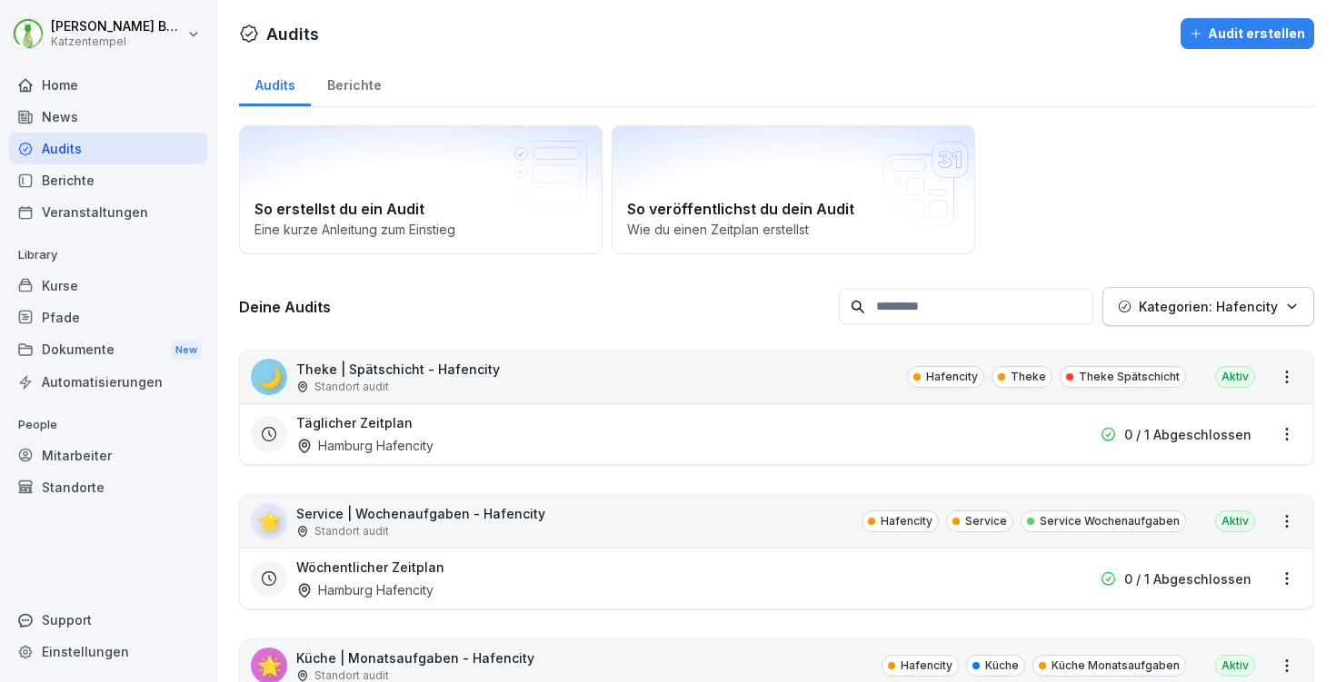
click at [638, 324] on html "[PERSON_NAME] Katzentempel Home News Audits Berichte Veranstaltungen Library Ku…" at bounding box center [668, 341] width 1336 height 682
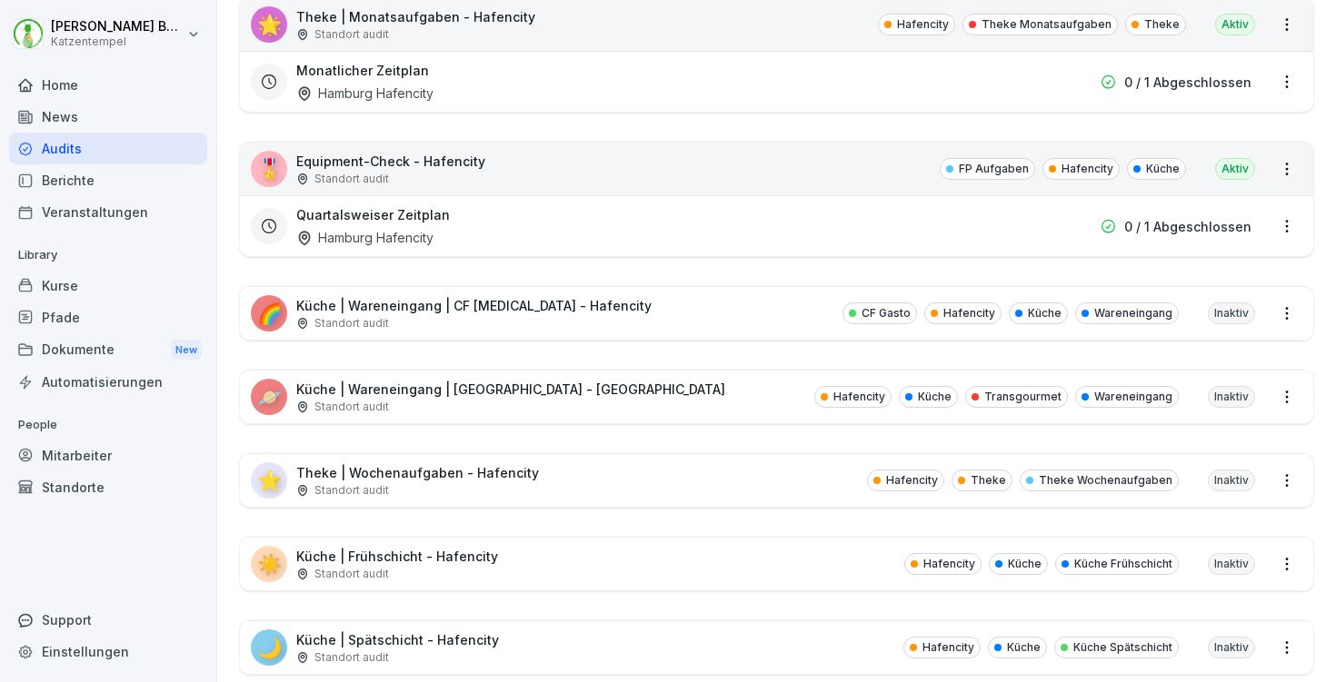
scroll to position [934, 0]
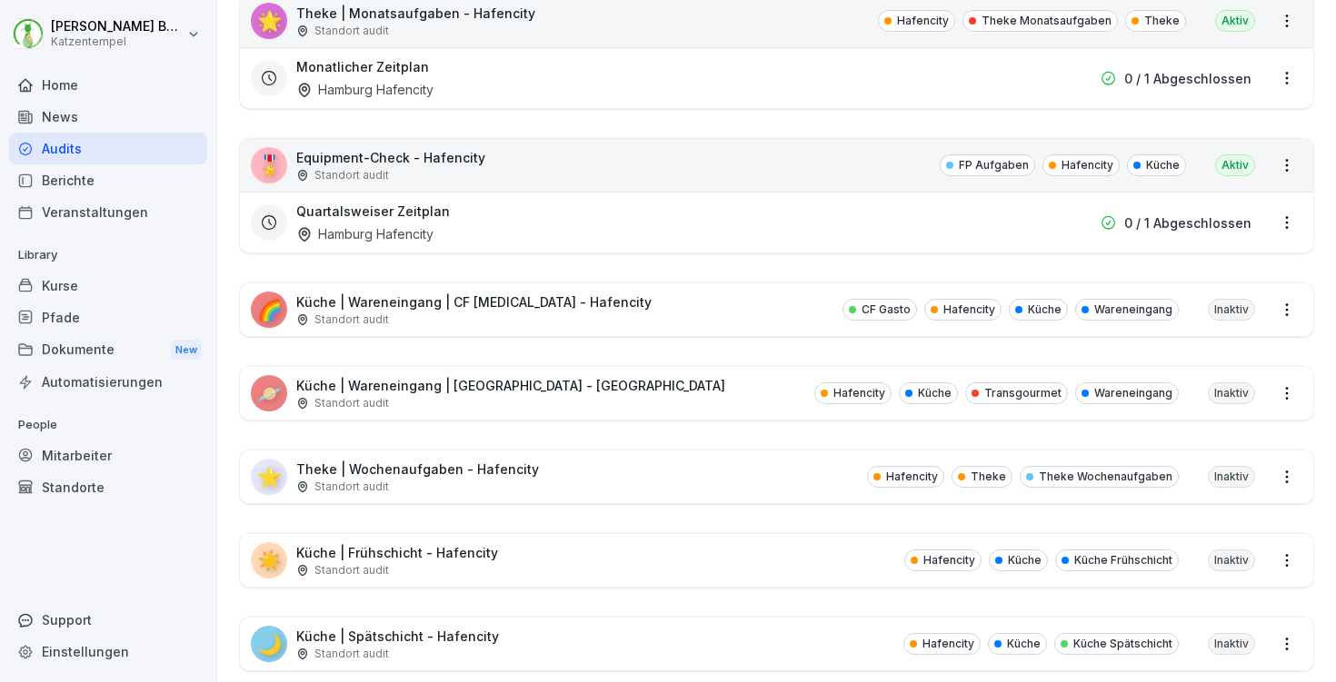
click at [590, 308] on div "🌈 Küche | Wareneingang | CF [MEDICAL_DATA] - Hafencity Standort audit CF Gasto …" at bounding box center [776, 310] width 1073 height 53
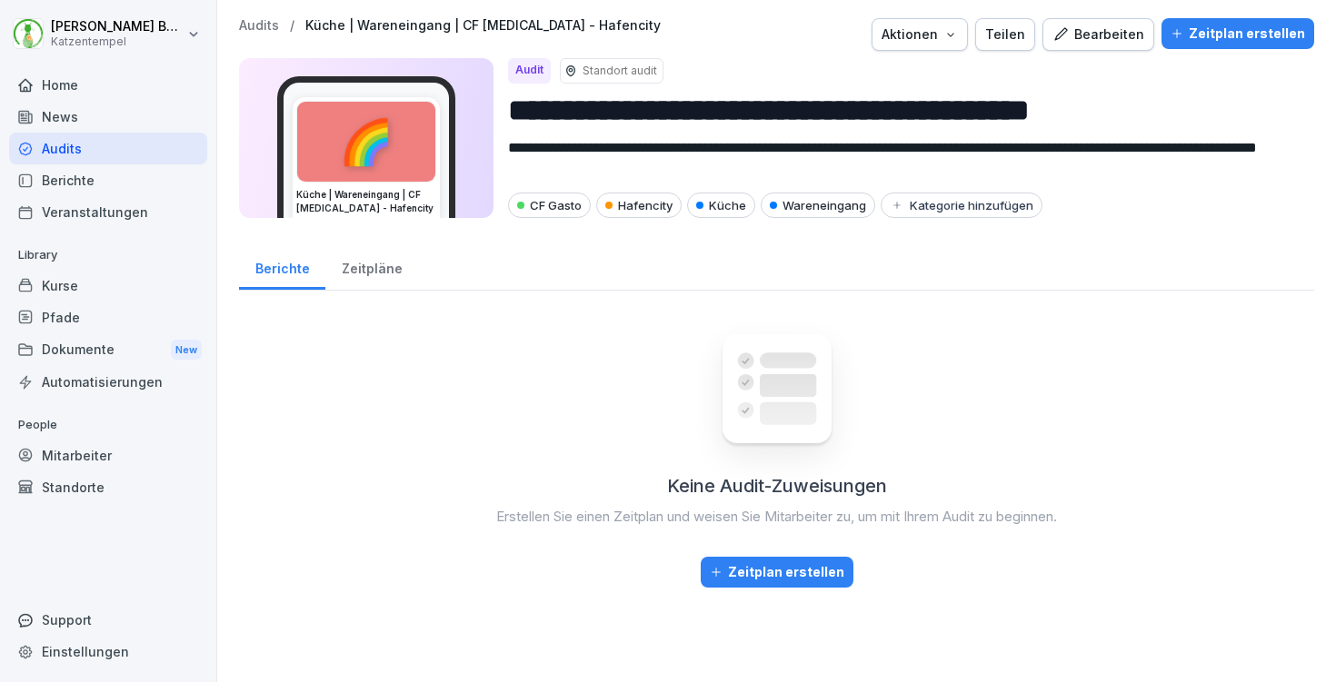
click at [1258, 32] on div "Zeitplan erstellen" at bounding box center [1237, 34] width 134 height 20
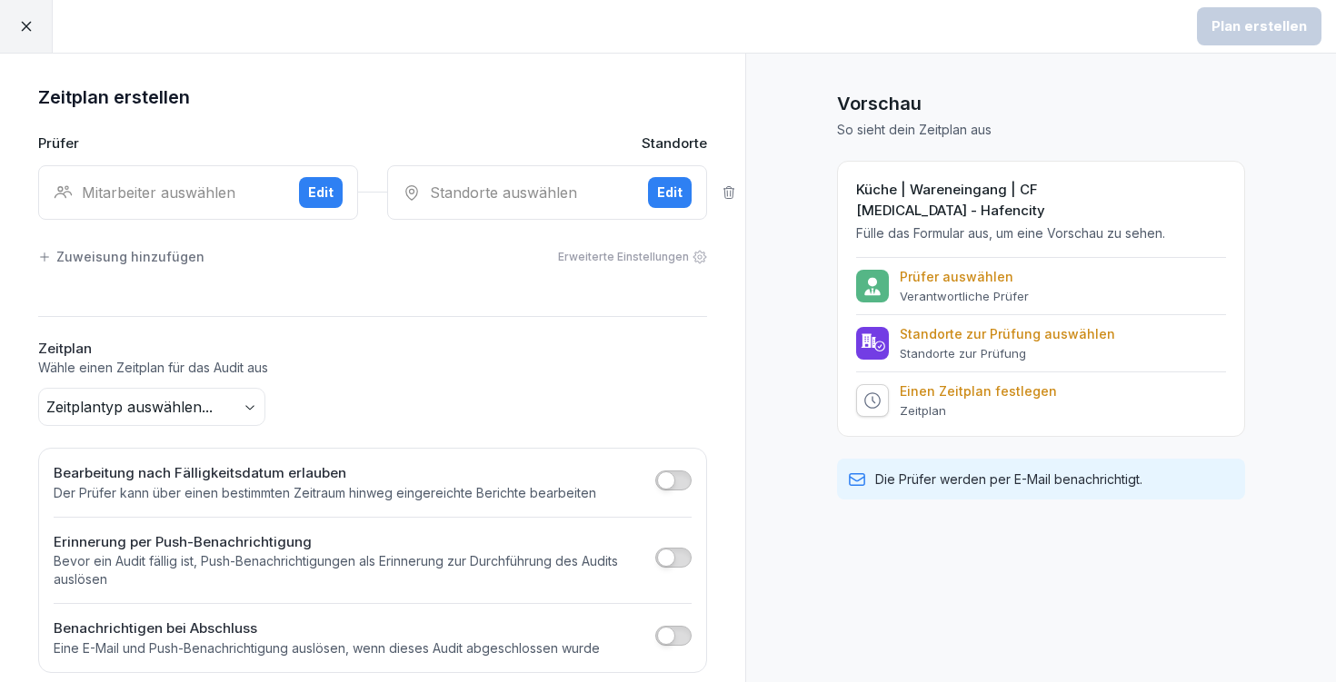
click at [163, 185] on div "Mitarbeiter auswählen" at bounding box center [169, 193] width 231 height 22
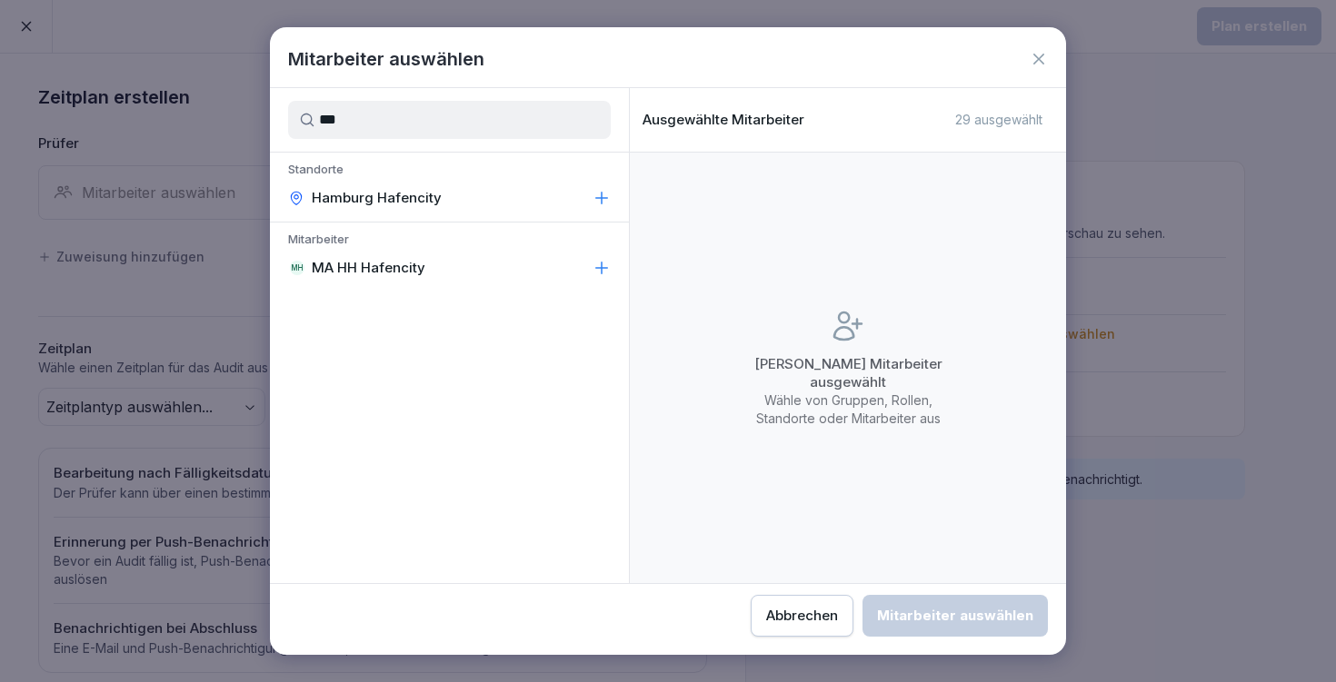
type input "***"
click at [459, 265] on div "MH MA HH Hafencity" at bounding box center [449, 268] width 359 height 33
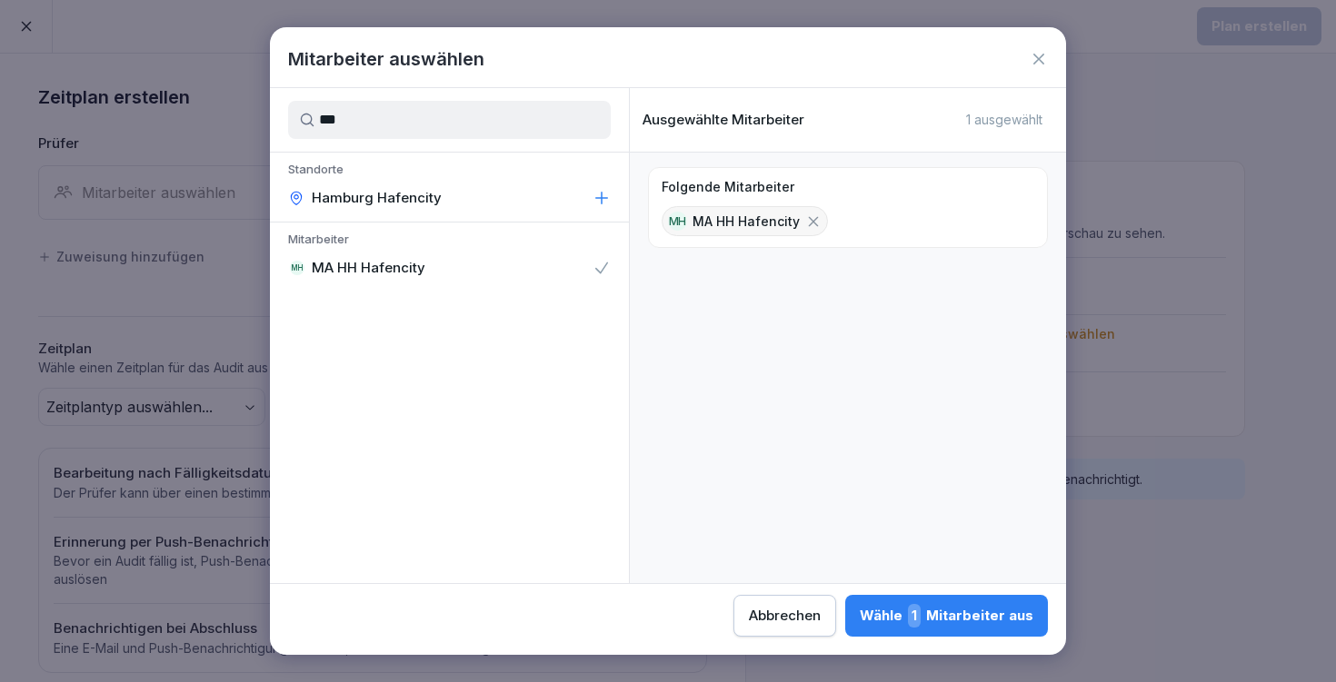
click at [845, 595] on button "Wähle 1 Mitarbeiter aus" at bounding box center [946, 616] width 203 height 42
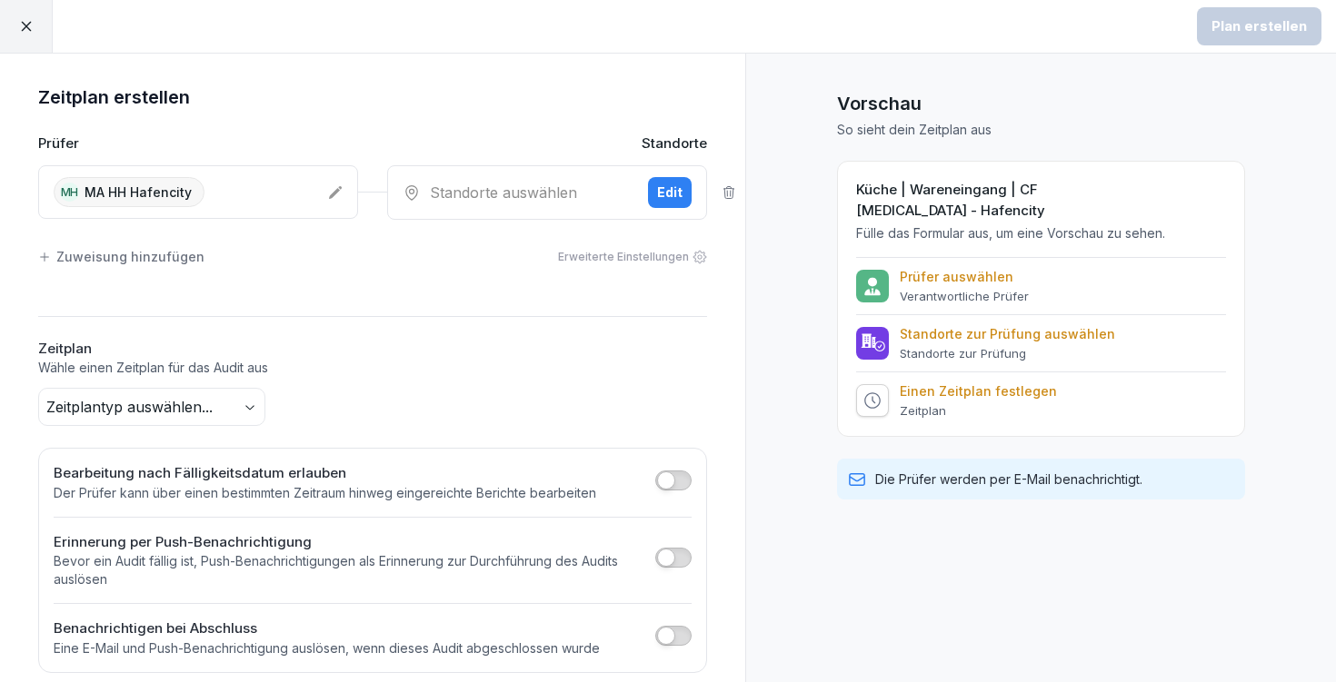
click at [502, 200] on div "Standorte auswählen" at bounding box center [518, 193] width 231 height 22
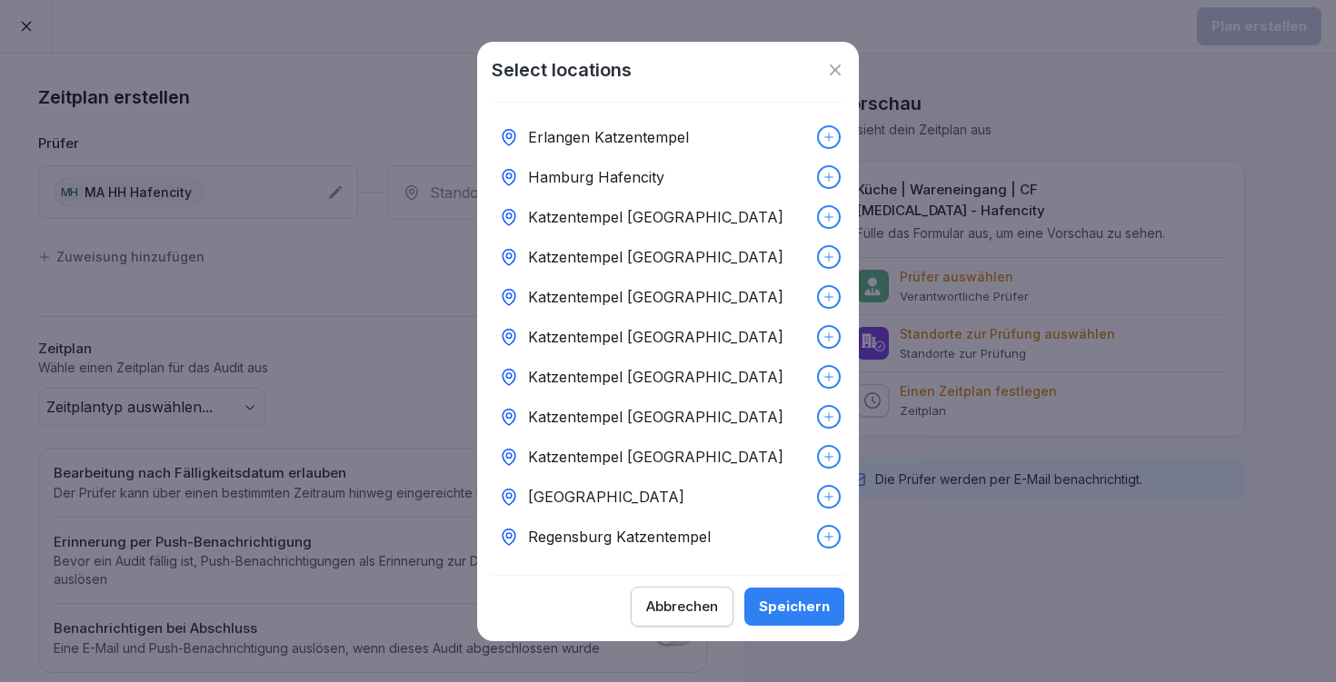
click at [782, 182] on div "Hamburg Hafencity" at bounding box center [668, 177] width 353 height 40
click at [801, 613] on div "Speichern" at bounding box center [794, 607] width 71 height 20
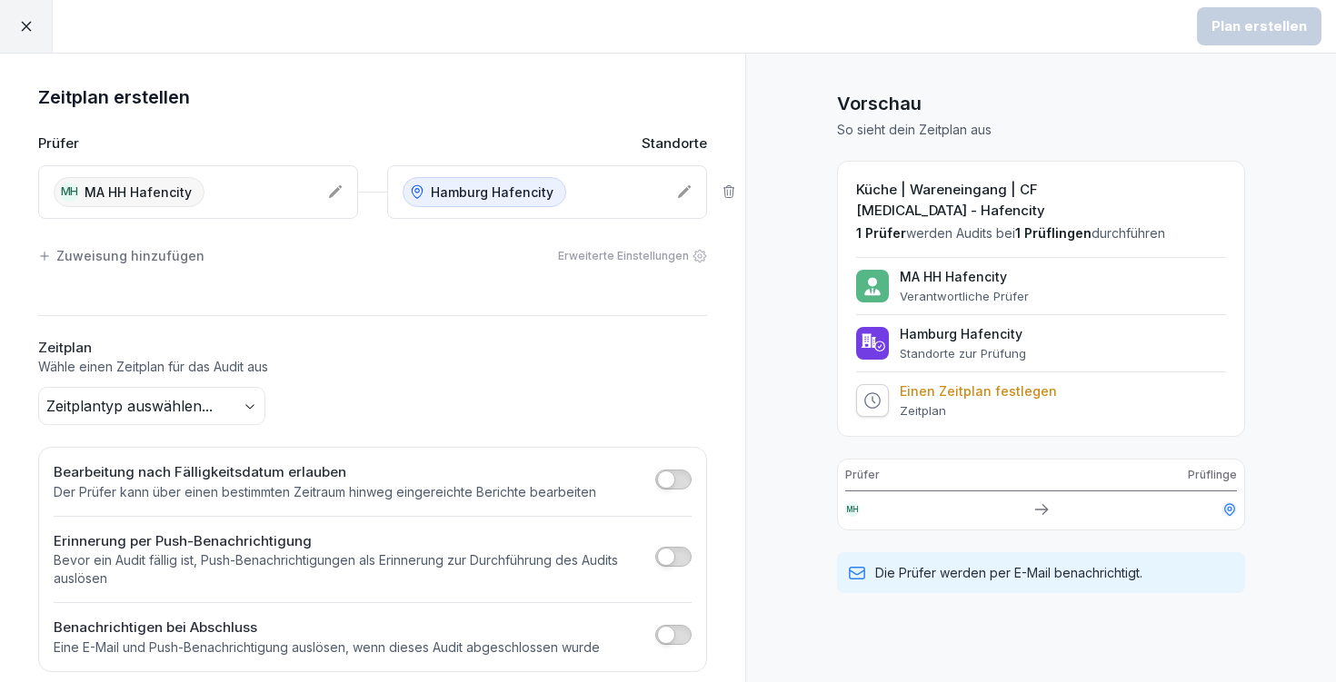
click at [191, 401] on body "Plan erstellen Zeitplan erstellen Prüfer Standorte MH MA HH Hafencity [GEOGRAPH…" at bounding box center [668, 341] width 1336 height 682
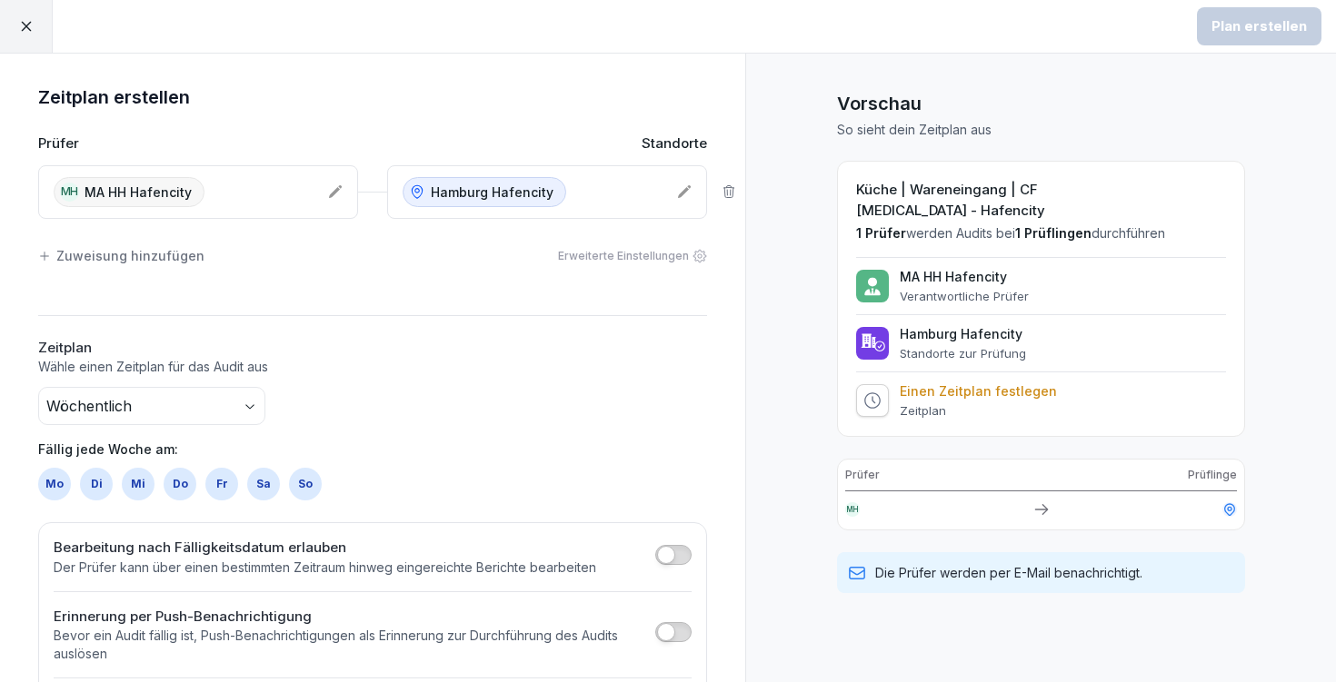
click at [307, 483] on div "So" at bounding box center [305, 484] width 33 height 33
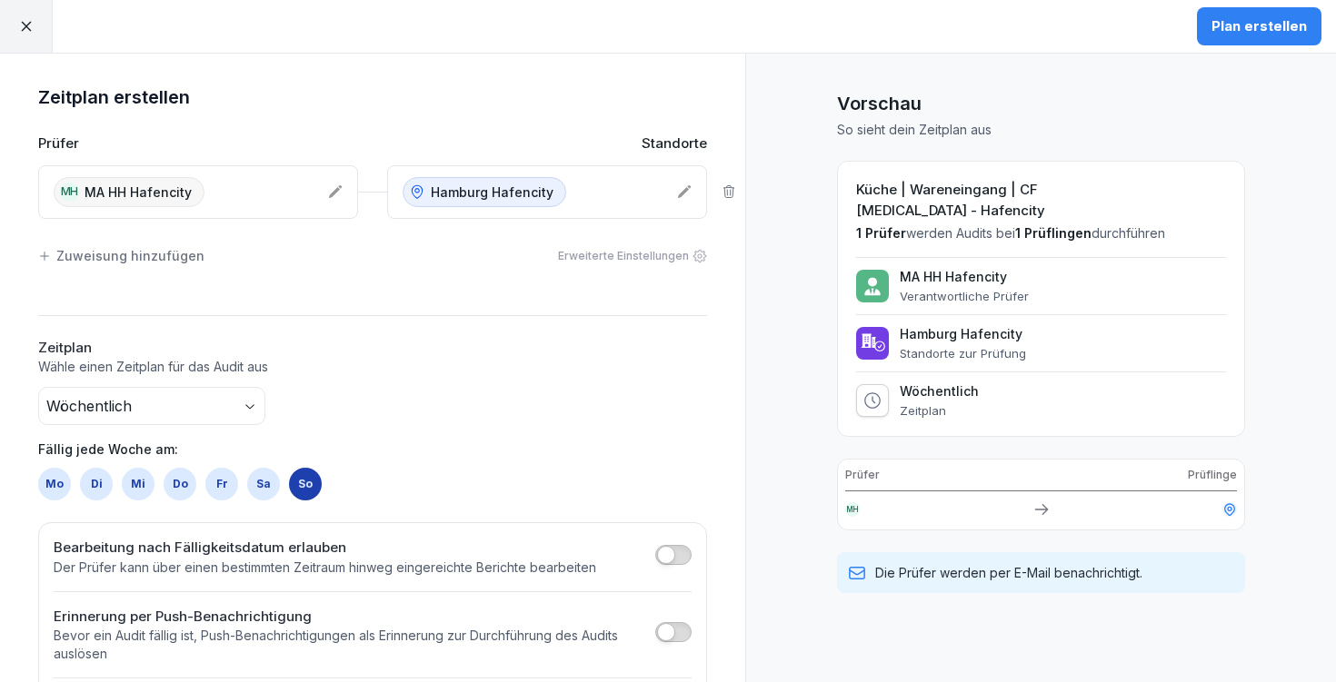
click at [1312, 28] on button "Plan erstellen" at bounding box center [1259, 26] width 124 height 38
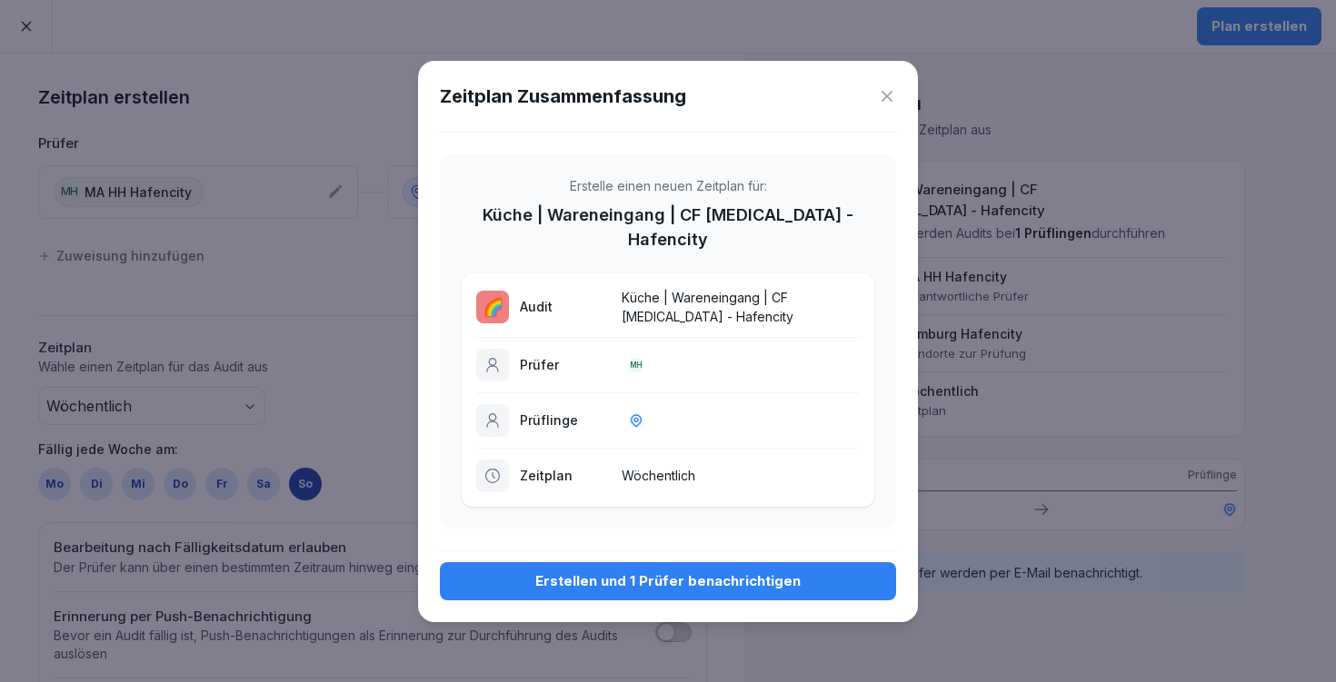
click at [618, 572] on div "Erstellen und 1 Prüfer benachrichtigen" at bounding box center [667, 582] width 427 height 20
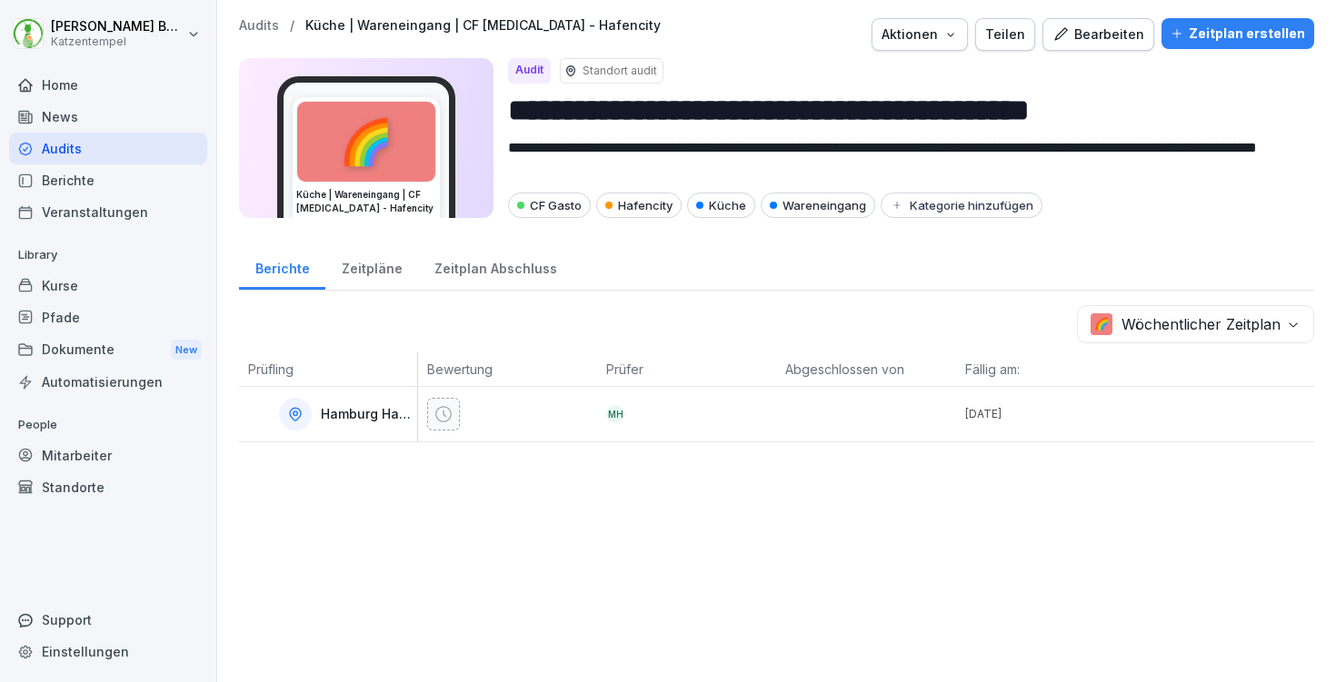
click at [273, 24] on p "Audits" at bounding box center [259, 25] width 40 height 15
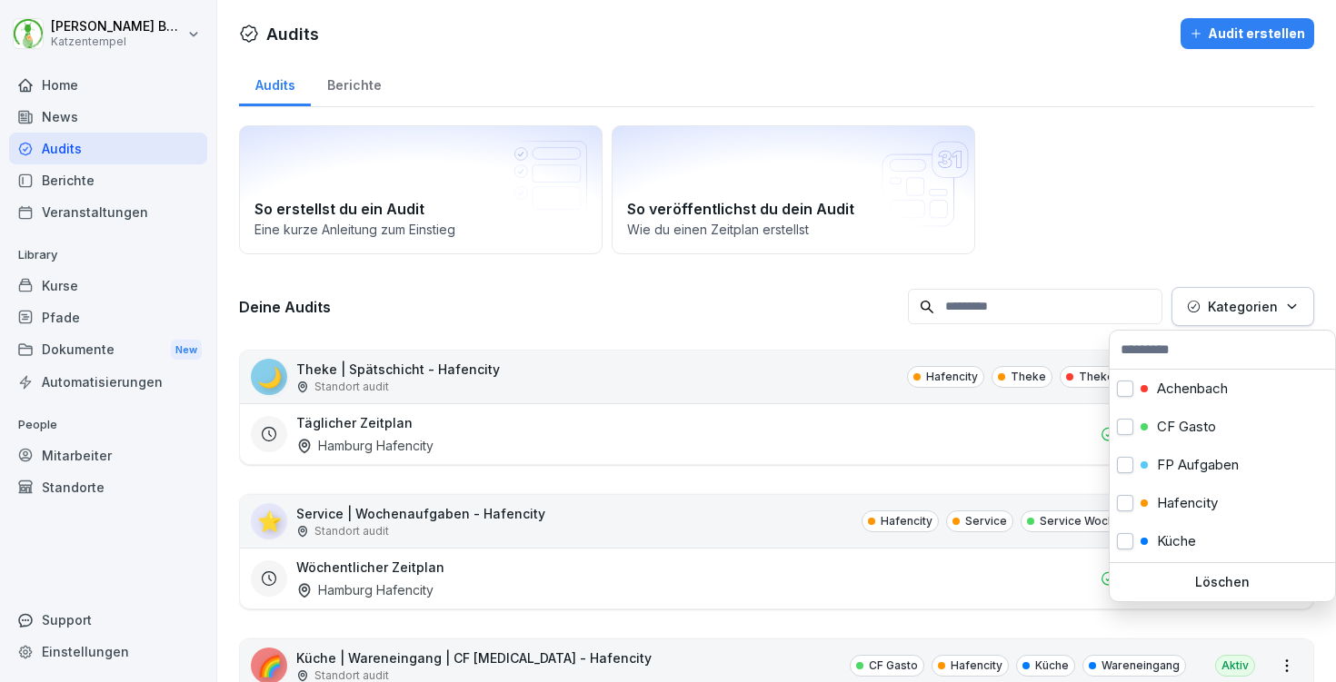
click at [1224, 299] on p "Kategorien" at bounding box center [1243, 306] width 70 height 19
click at [1180, 493] on div "Hafencity" at bounding box center [1222, 503] width 225 height 38
click at [662, 294] on html "[PERSON_NAME] Katzentempel Home News Audits Berichte Veranstaltungen Library Ku…" at bounding box center [668, 341] width 1336 height 682
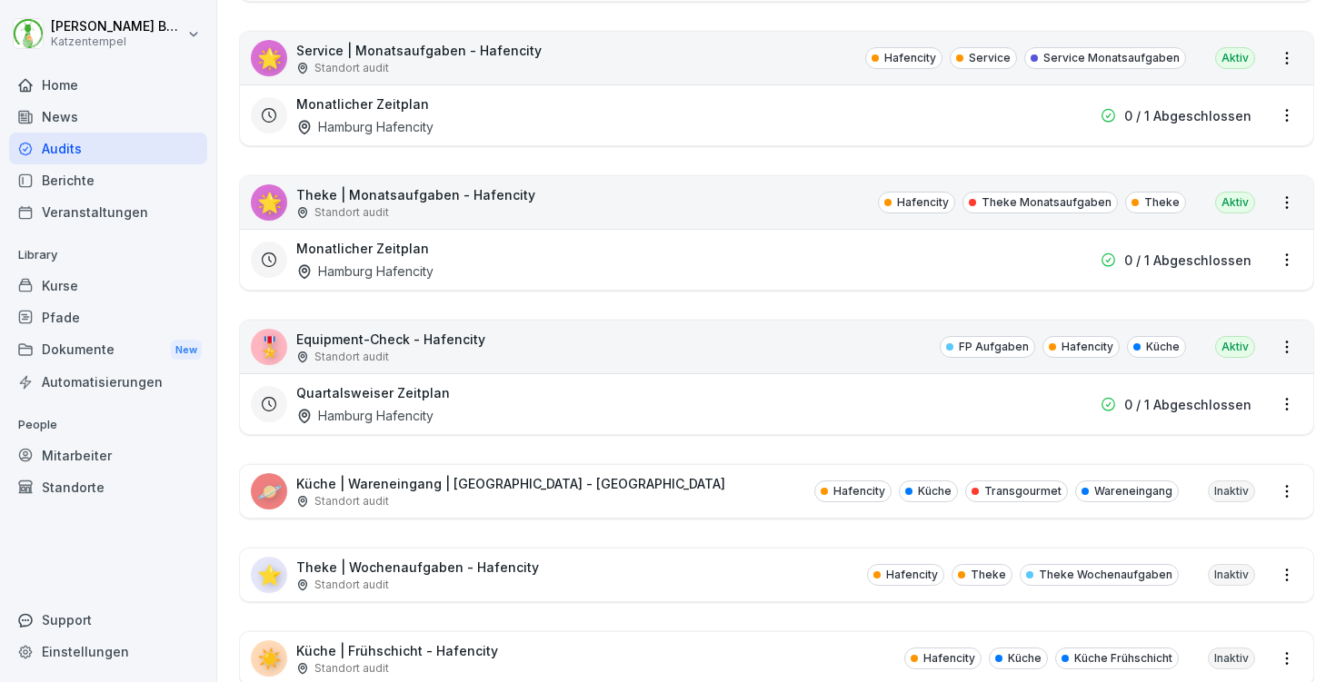
scroll to position [900, 0]
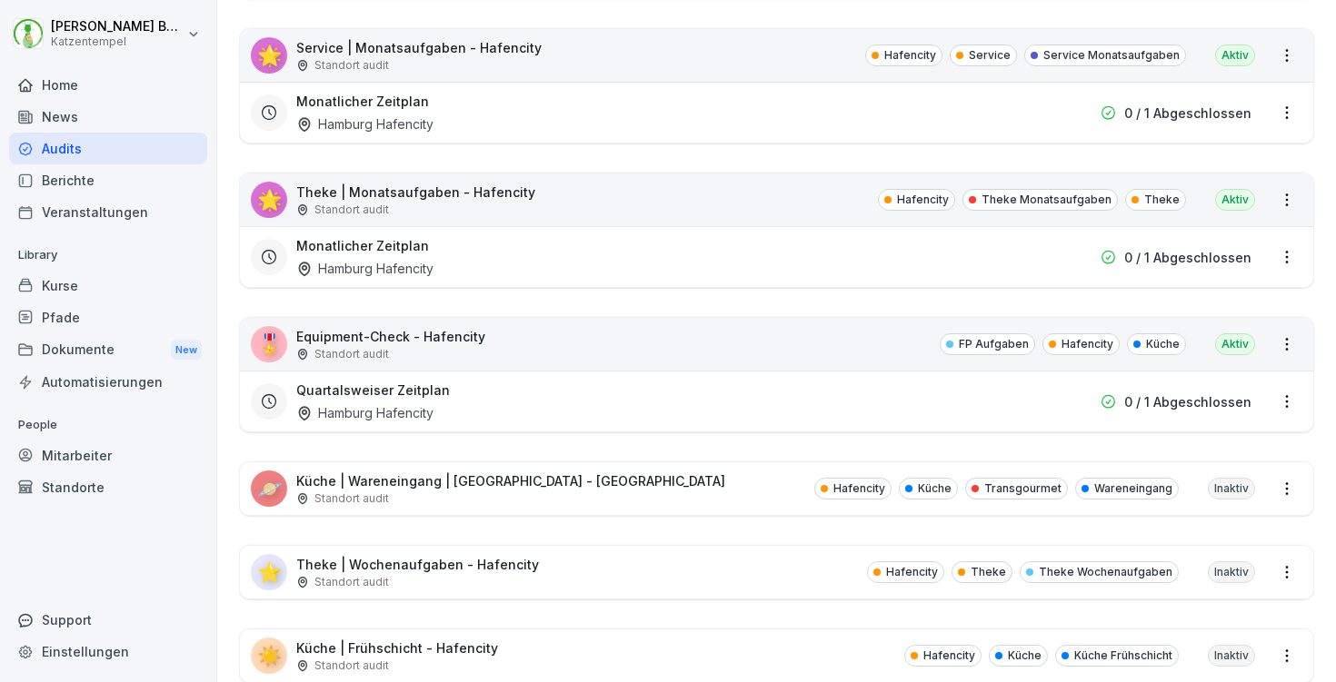
click at [577, 493] on div "Standort audit" at bounding box center [510, 499] width 429 height 16
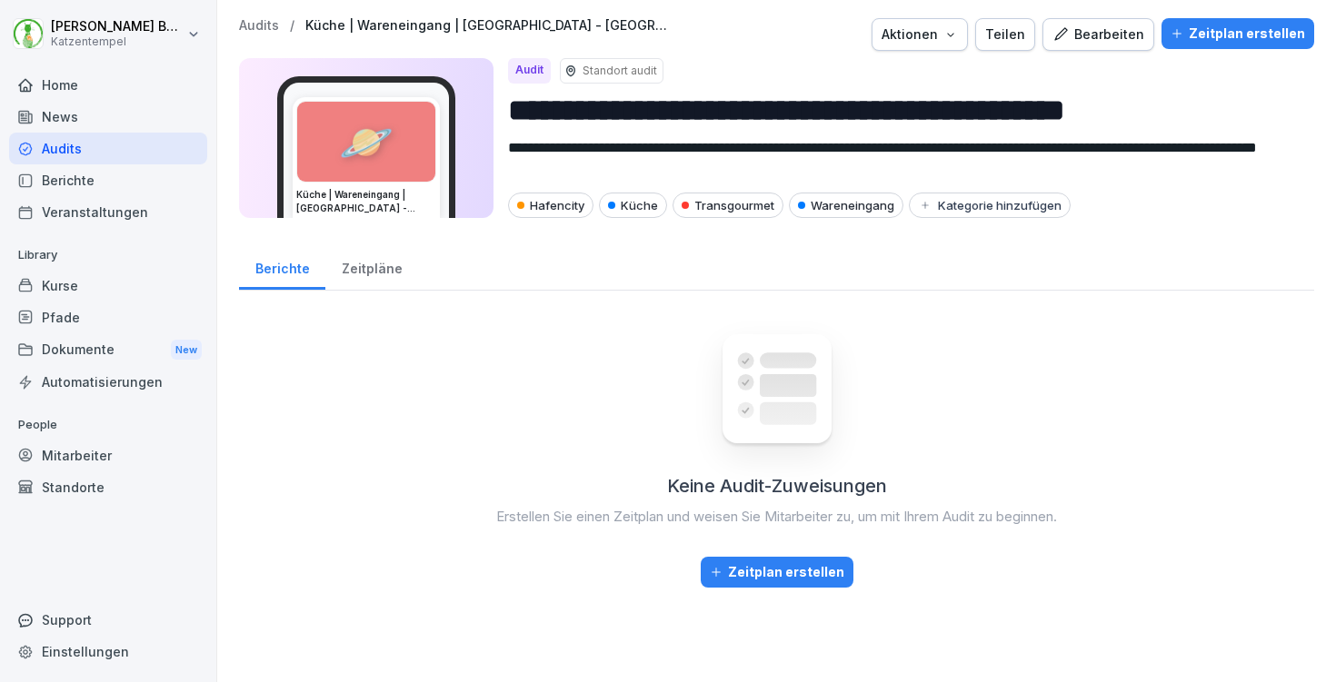
click at [1247, 45] on button "Zeitplan erstellen" at bounding box center [1237, 33] width 153 height 31
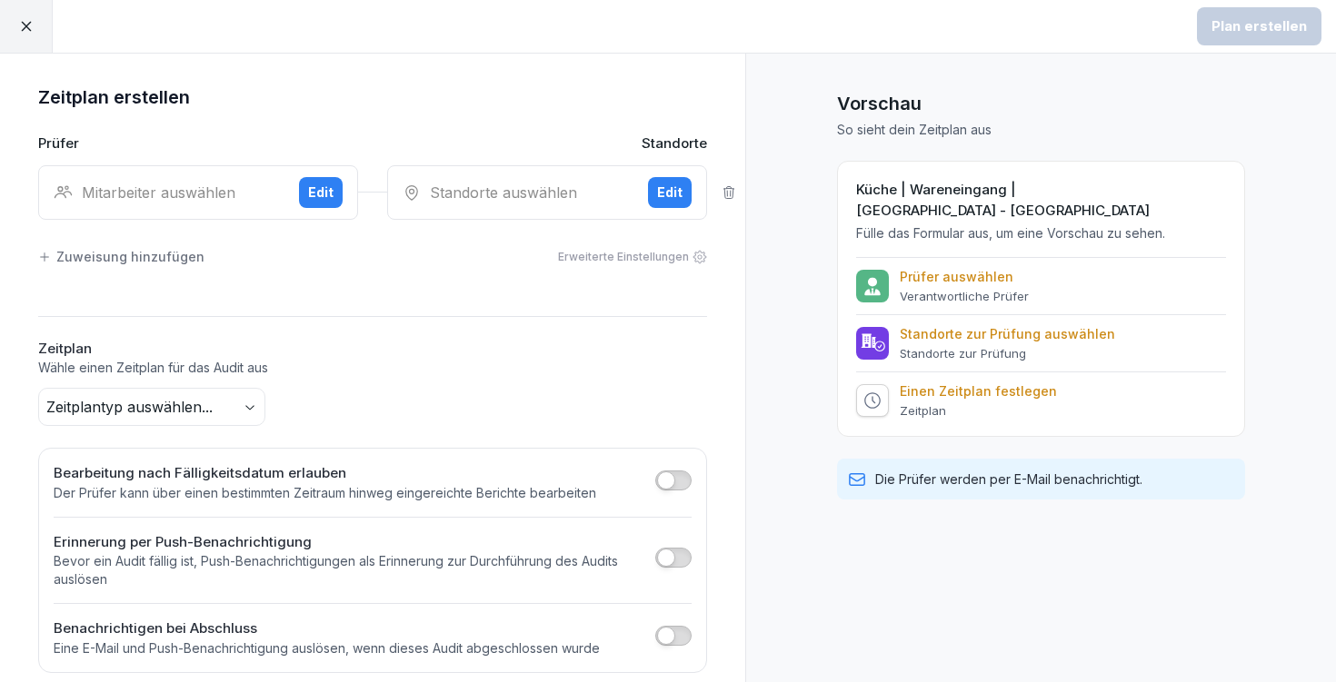
click at [178, 204] on div "Mitarbeiter auswählen Edit" at bounding box center [198, 192] width 320 height 55
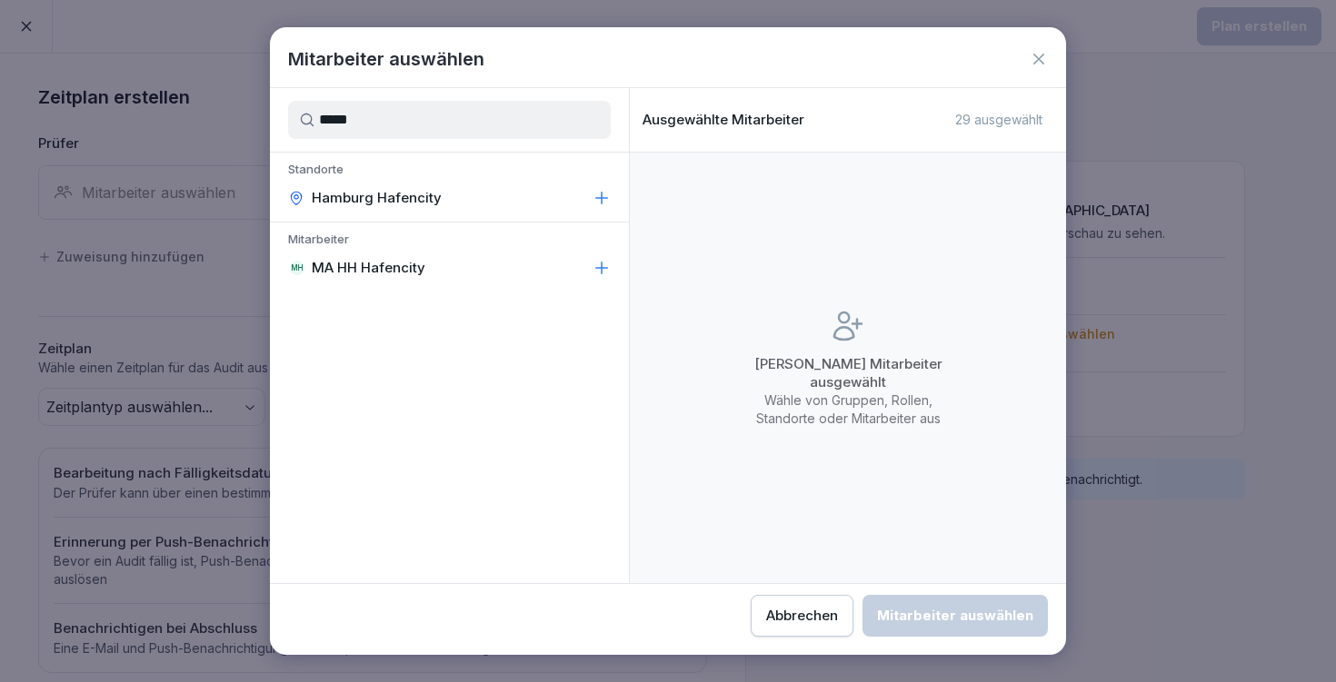
type input "*****"
click at [599, 272] on icon at bounding box center [601, 268] width 18 height 18
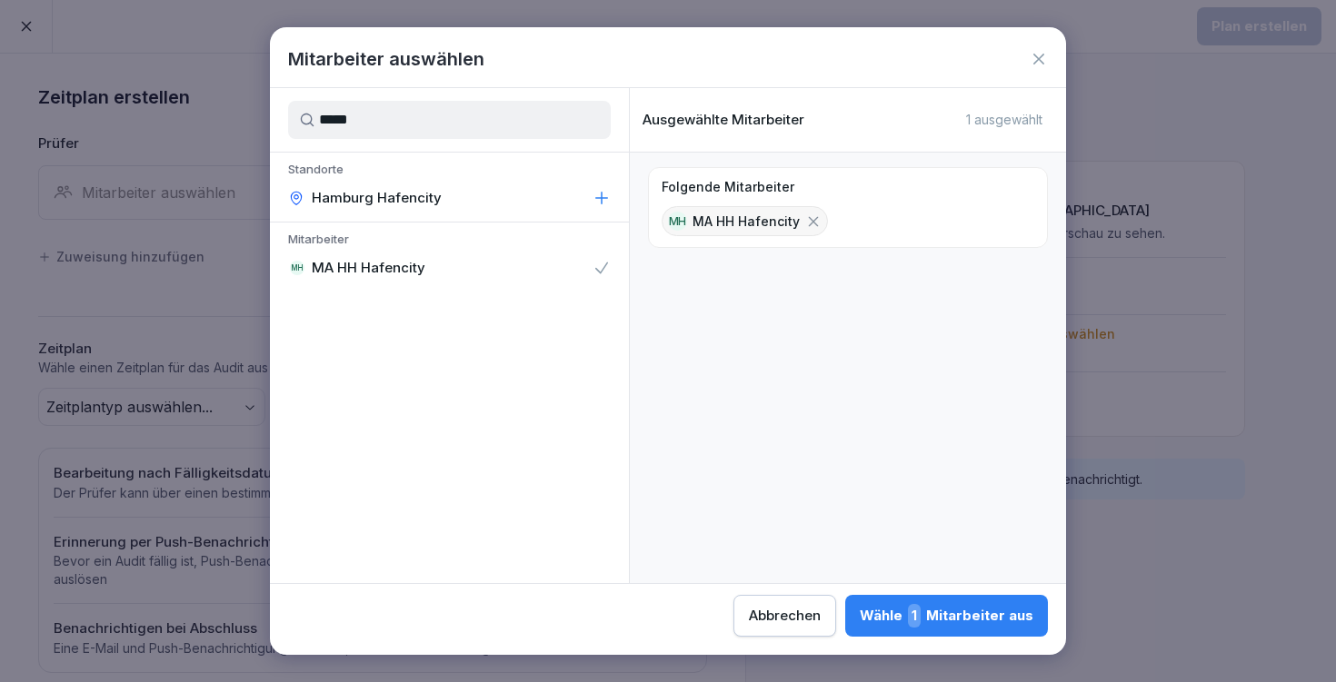
click at [860, 613] on div "Wähle 1 Mitarbeiter aus" at bounding box center [947, 616] width 174 height 24
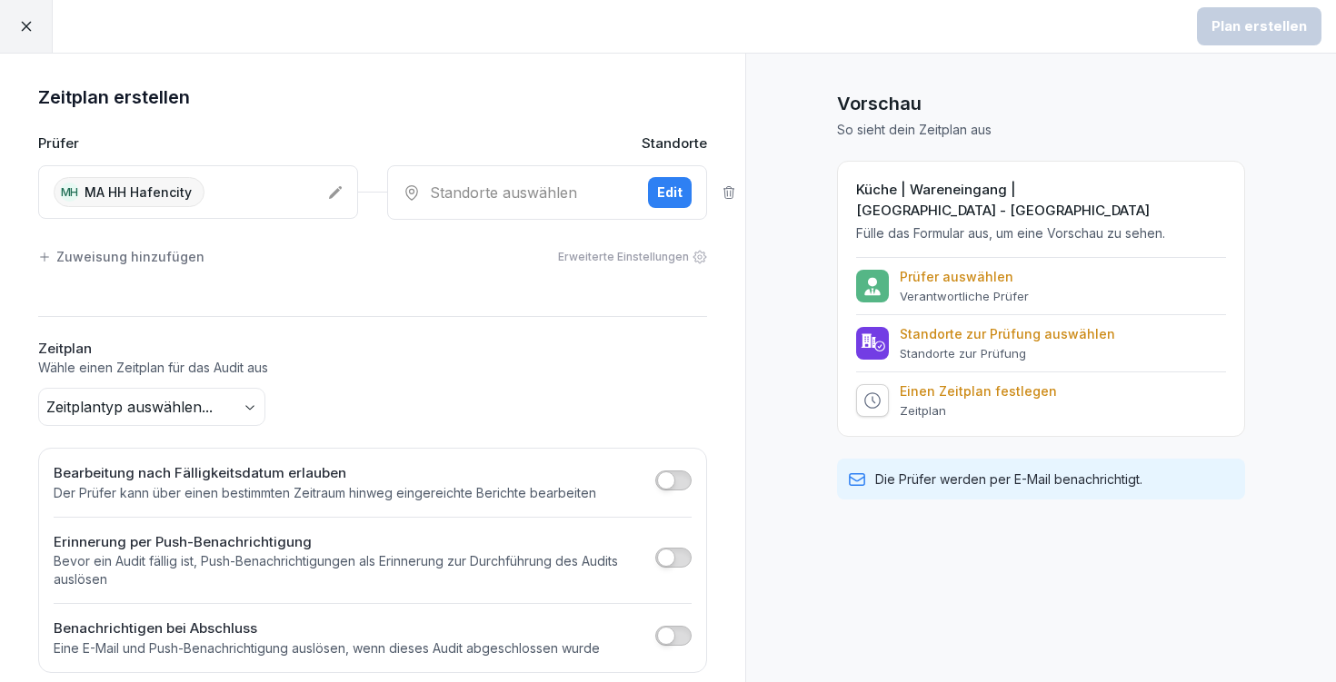
click at [568, 184] on div "Standorte auswählen" at bounding box center [518, 193] width 231 height 22
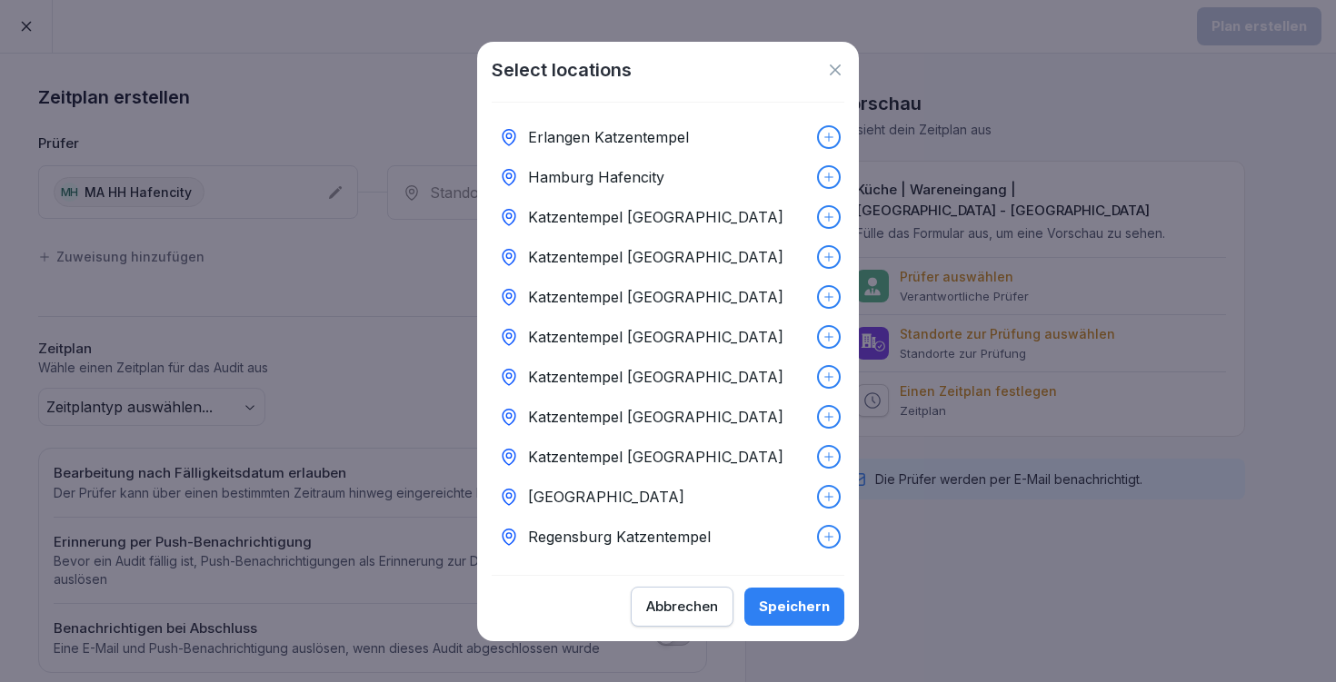
click at [581, 181] on p "Hamburg Hafencity" at bounding box center [596, 177] width 136 height 22
click at [805, 601] on div "Speichern" at bounding box center [794, 607] width 71 height 20
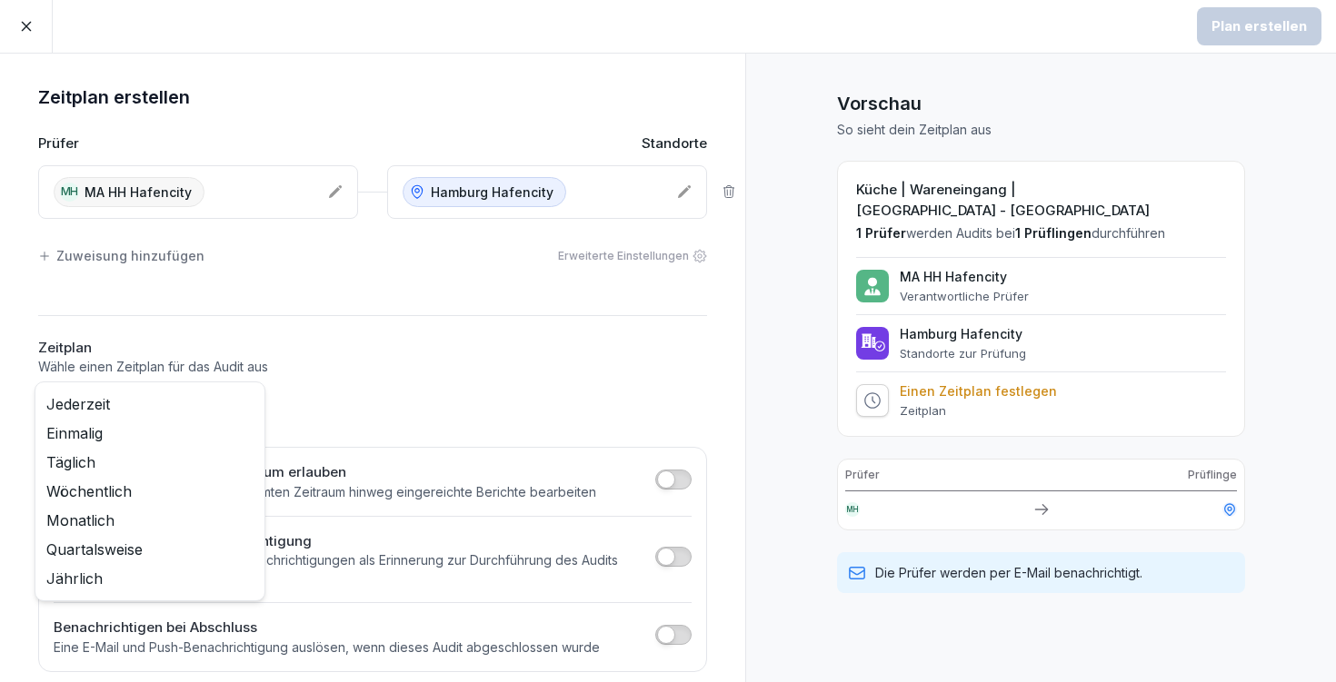
click at [172, 397] on body "Plan erstellen Zeitplan erstellen Prüfer Standorte MH MA HH Hafencity [GEOGRAPH…" at bounding box center [668, 341] width 1336 height 682
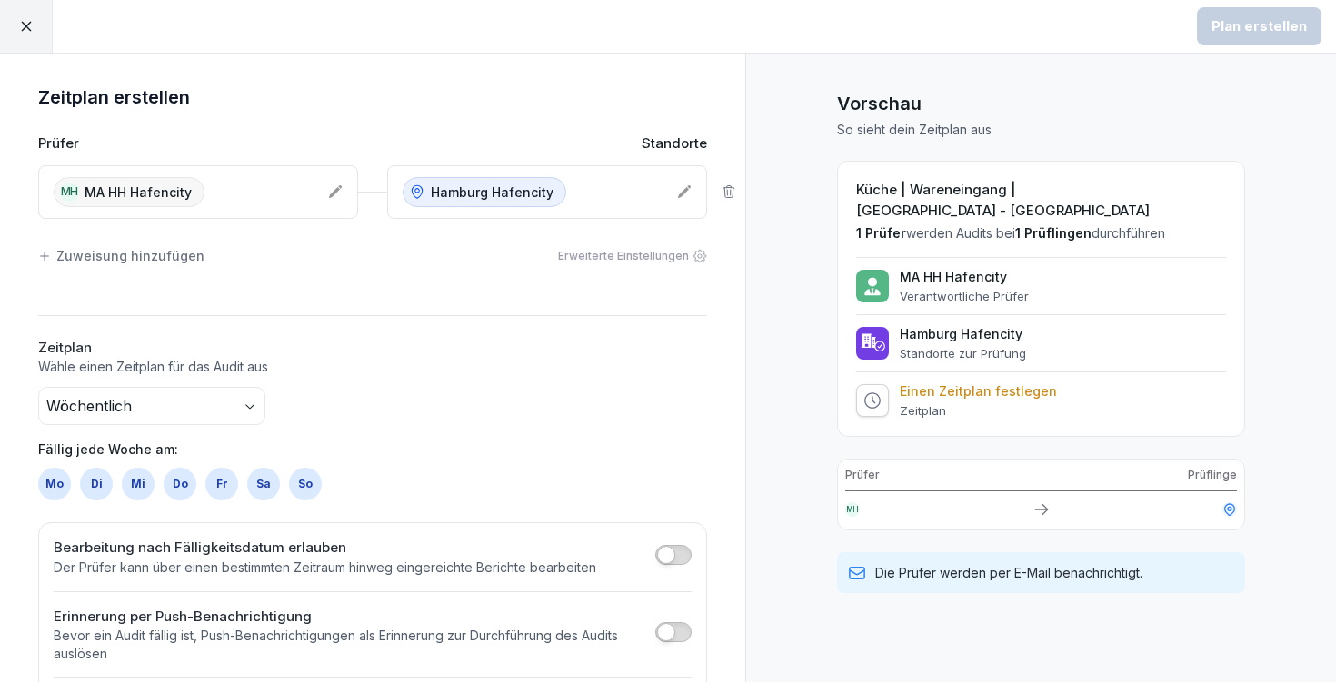
click at [304, 479] on div "So" at bounding box center [305, 484] width 33 height 33
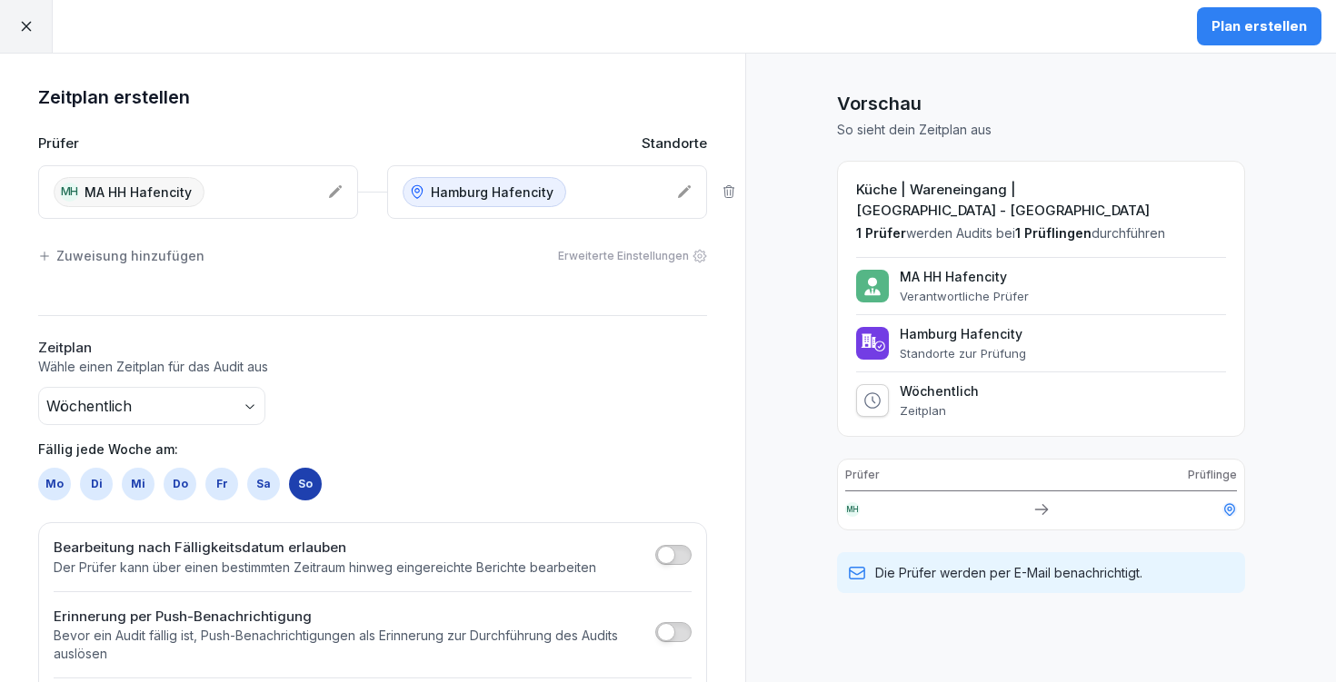
click at [1269, 42] on button "Plan erstellen" at bounding box center [1259, 26] width 124 height 38
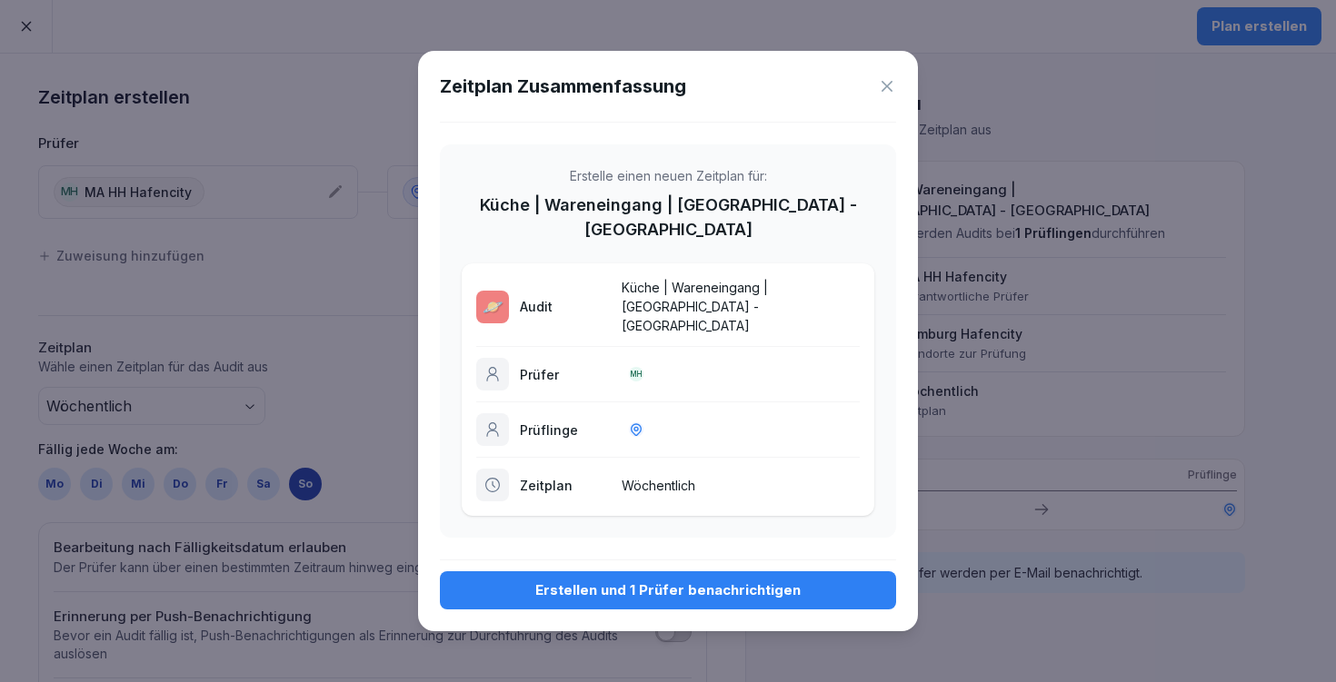
click at [751, 581] on div "Erstellen und 1 Prüfer benachrichtigen" at bounding box center [667, 591] width 427 height 20
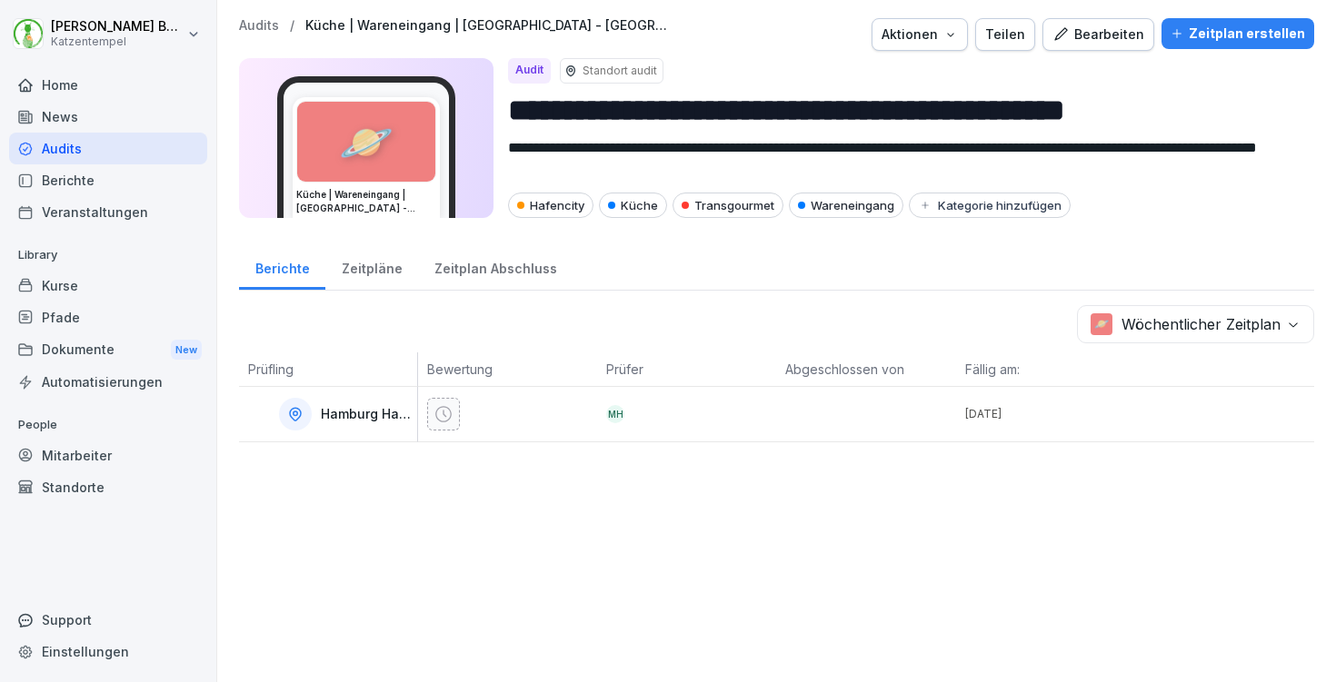
click at [262, 25] on p "Audits" at bounding box center [259, 25] width 40 height 15
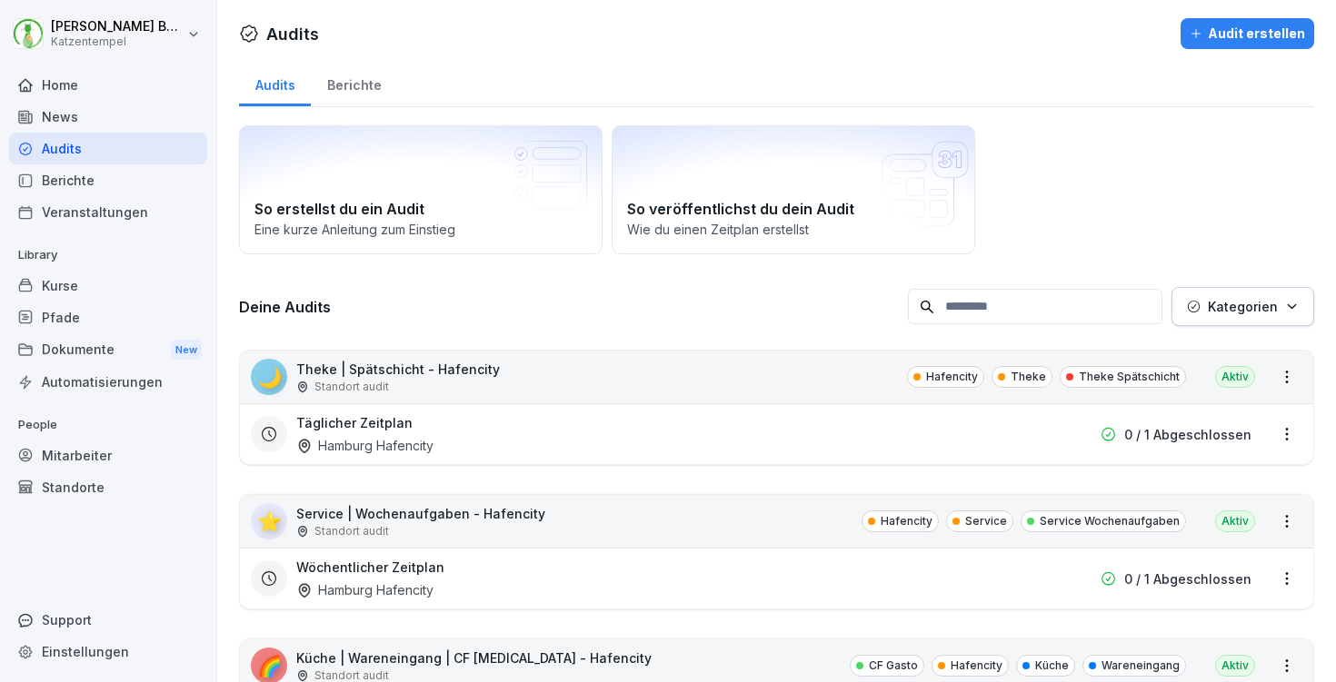
click at [1227, 314] on p "Kategorien" at bounding box center [1243, 306] width 70 height 19
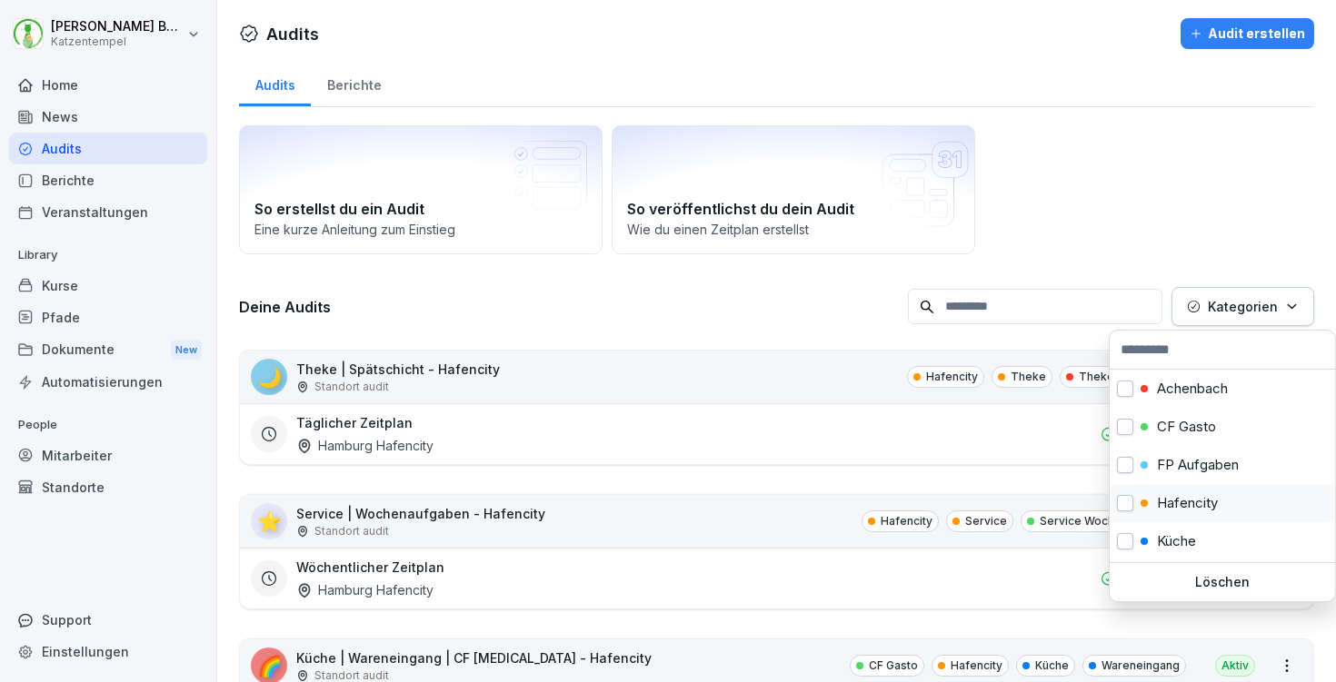
click at [1193, 506] on p "Hafencity" at bounding box center [1187, 503] width 61 height 16
click at [719, 310] on html "[PERSON_NAME] Katzentempel Home News Audits Berichte Veranstaltungen Library Ku…" at bounding box center [668, 341] width 1336 height 682
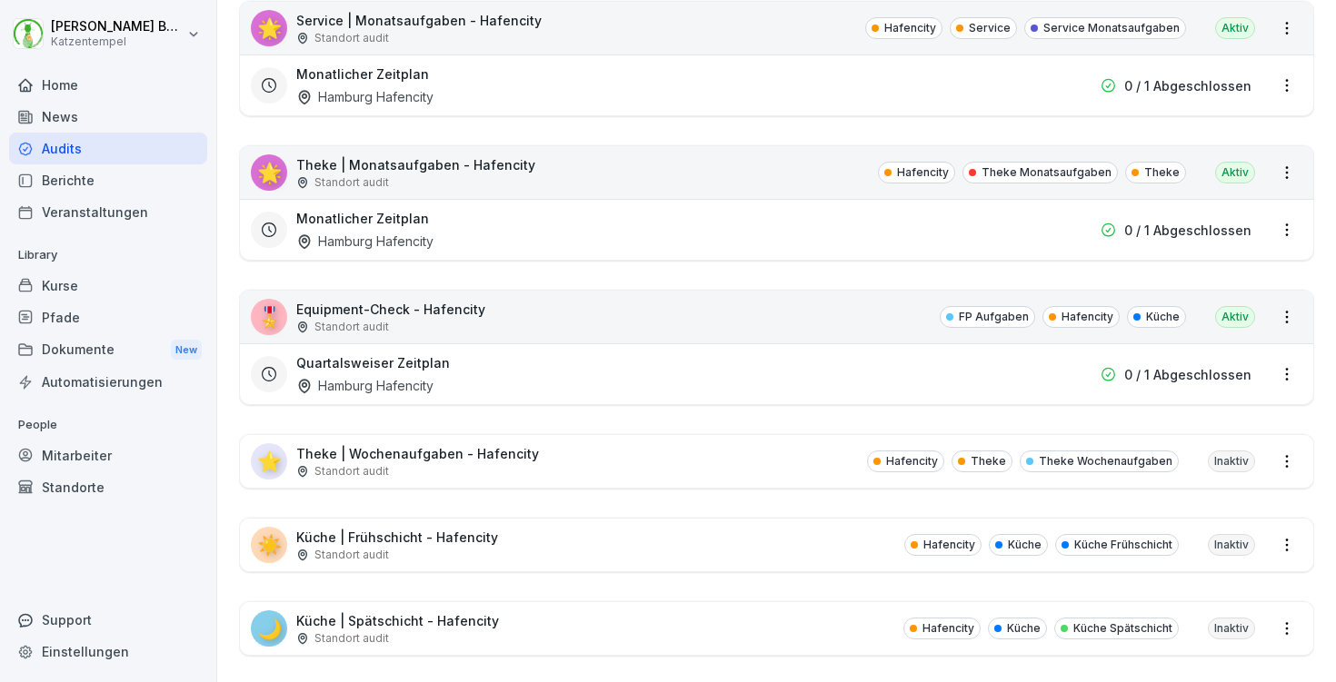
scroll to position [1112, 0]
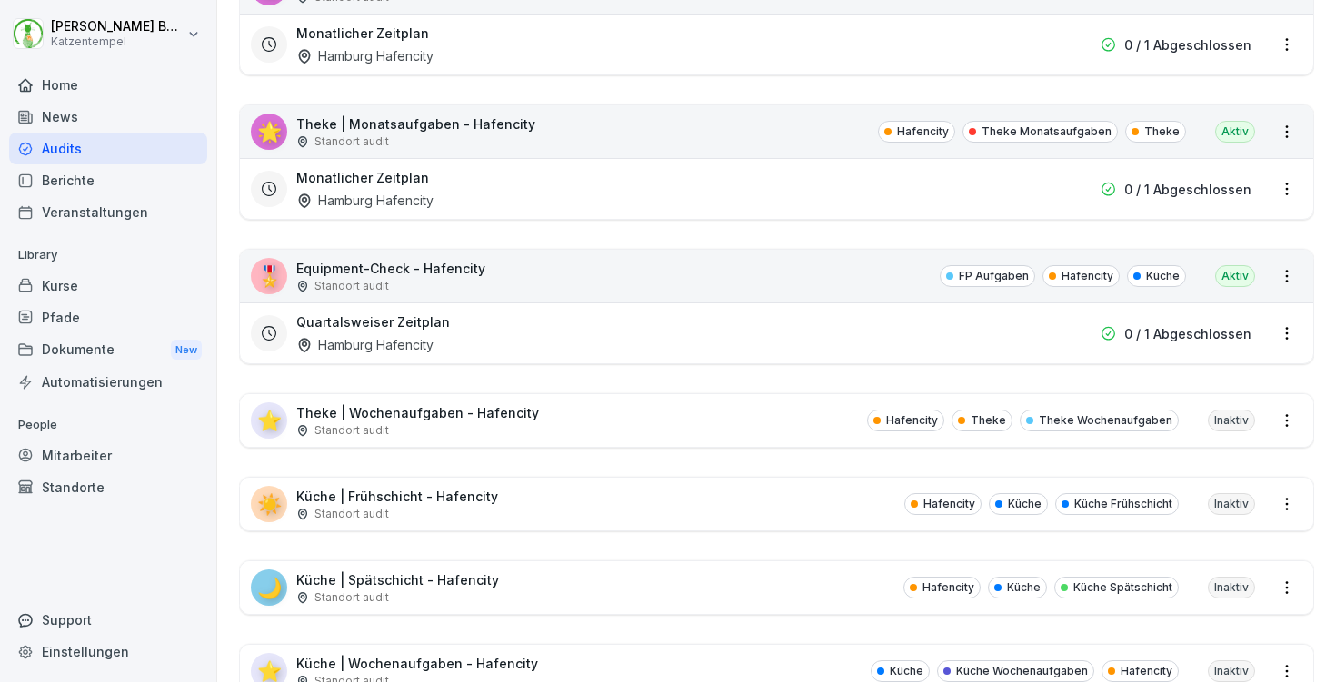
click at [670, 419] on div "⭐ Theke | Wochenaufgaben - Hafencity Standort audit Hafencity Theke Theke Woche…" at bounding box center [776, 420] width 1073 height 53
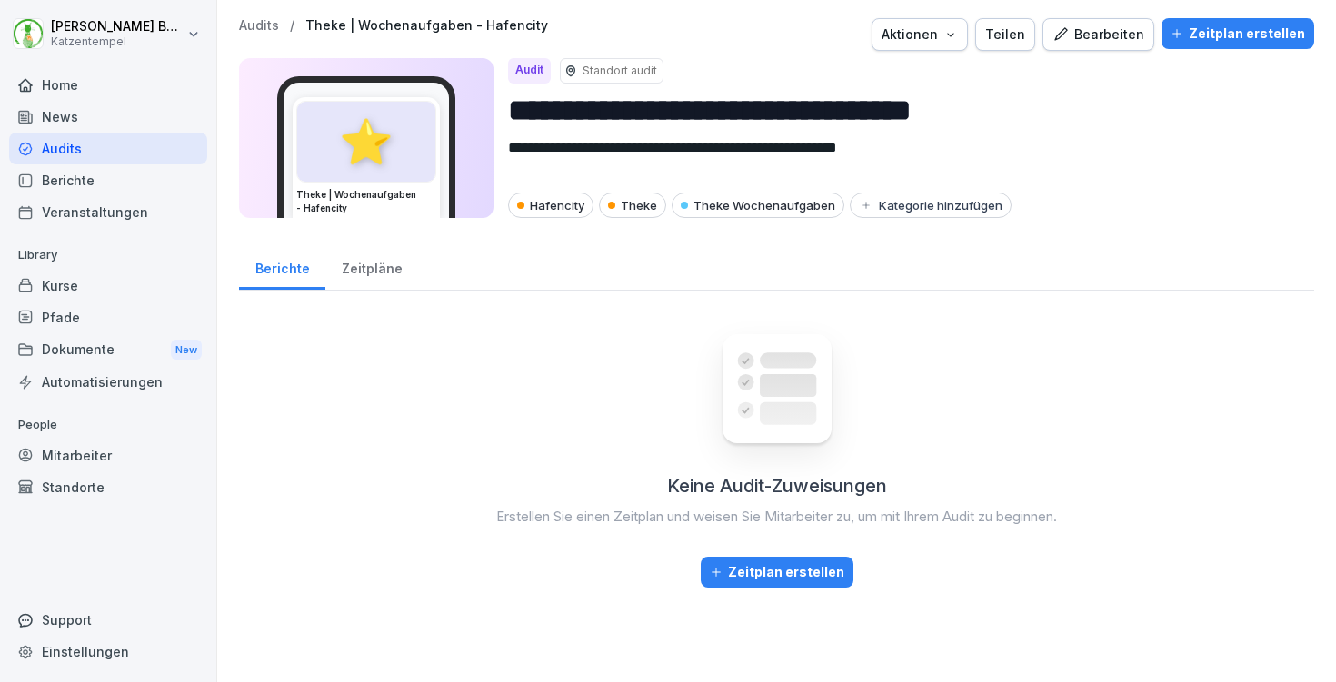
click at [1243, 38] on div "Zeitplan erstellen" at bounding box center [1237, 34] width 134 height 20
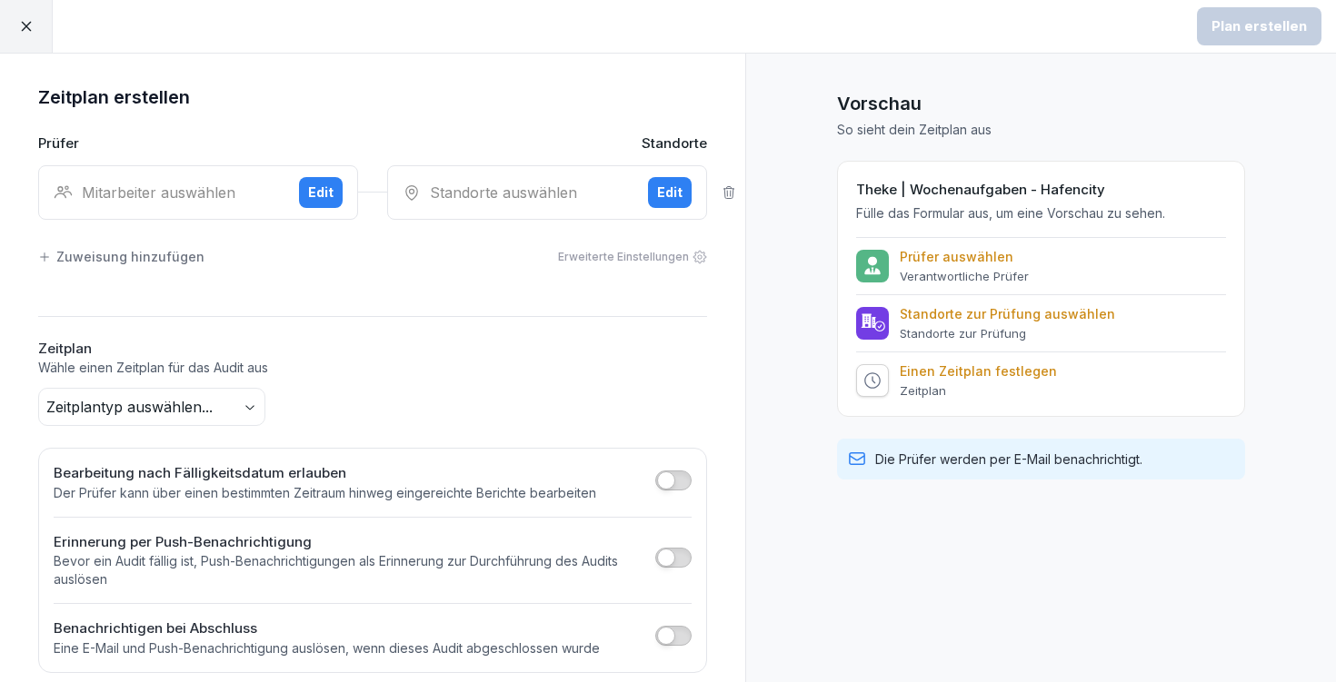
click at [241, 197] on div "Mitarbeiter auswählen" at bounding box center [169, 193] width 231 height 22
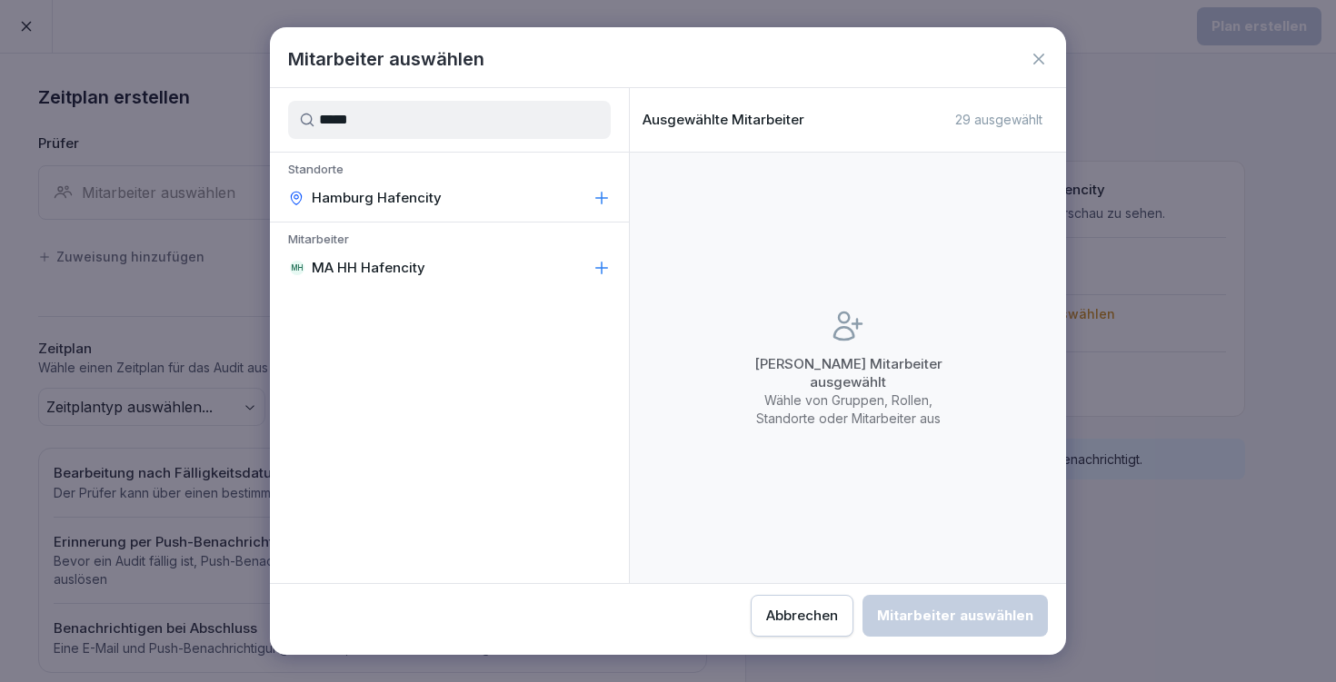
type input "*****"
click at [426, 270] on div "MH MA HH Hafencity" at bounding box center [449, 268] width 359 height 33
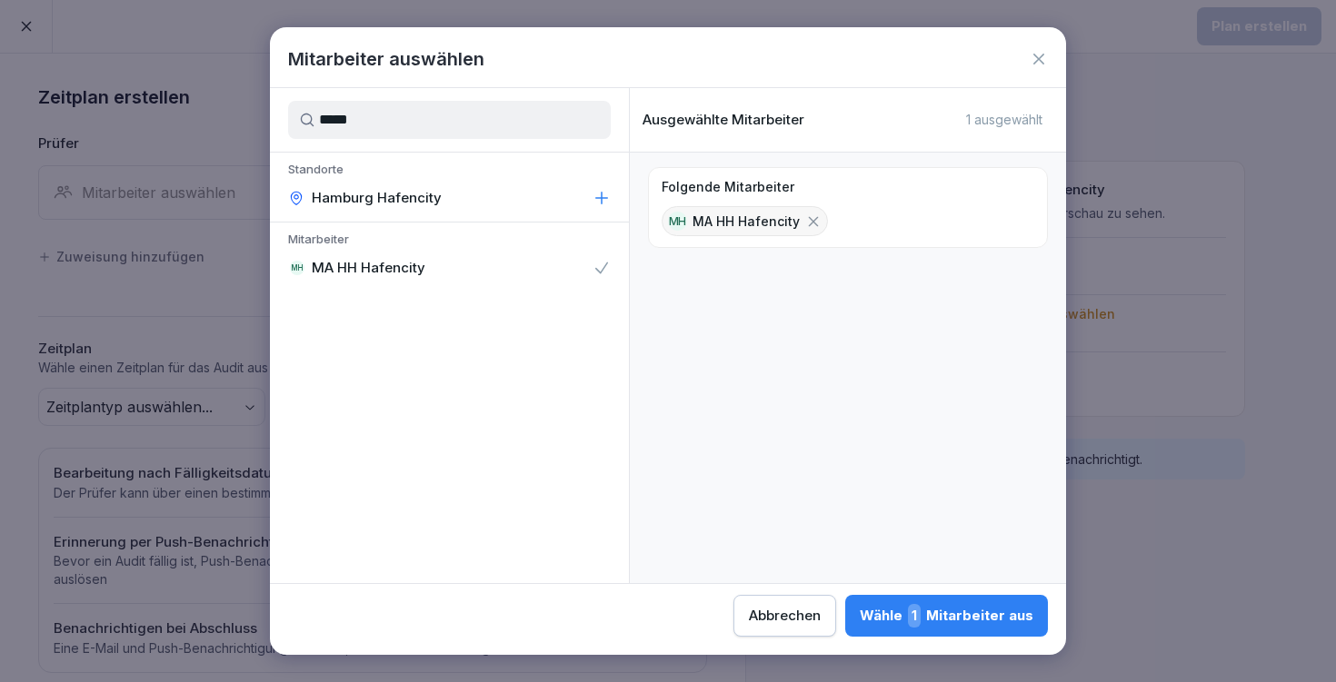
click at [860, 622] on div "Wähle 1 Mitarbeiter aus" at bounding box center [947, 616] width 174 height 24
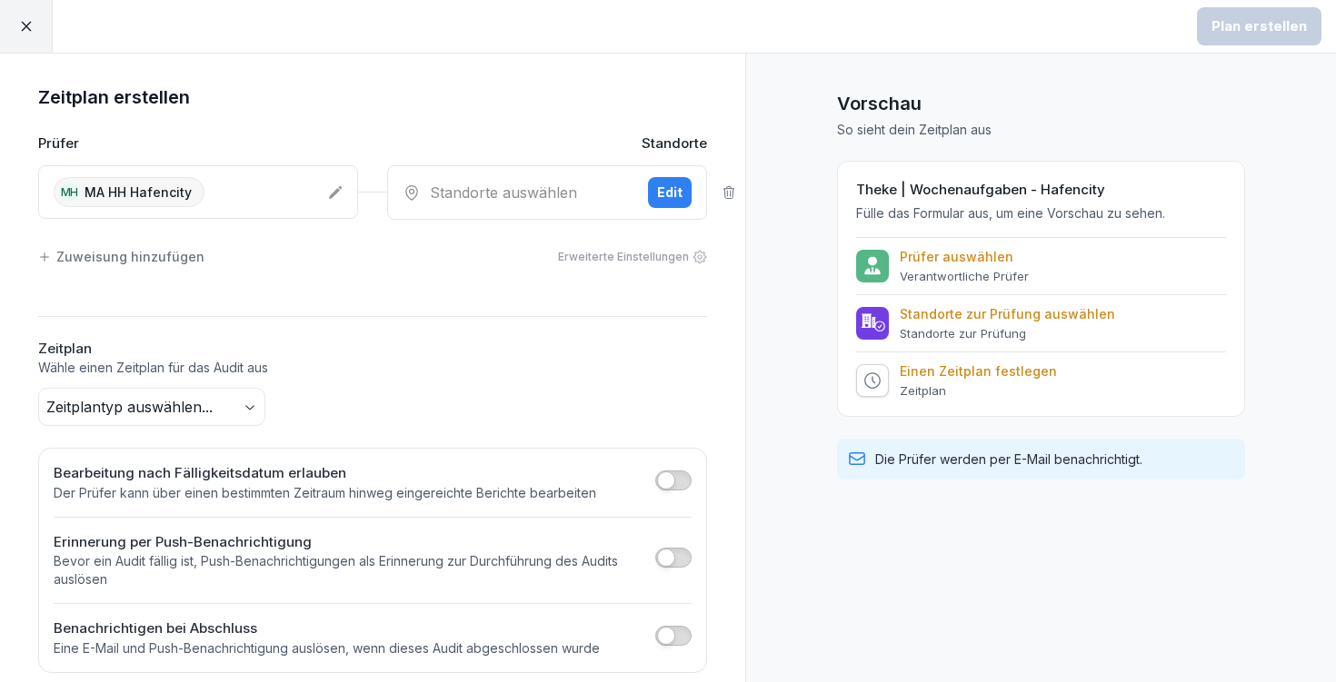
click at [550, 176] on div "Standorte auswählen Edit" at bounding box center [547, 192] width 320 height 55
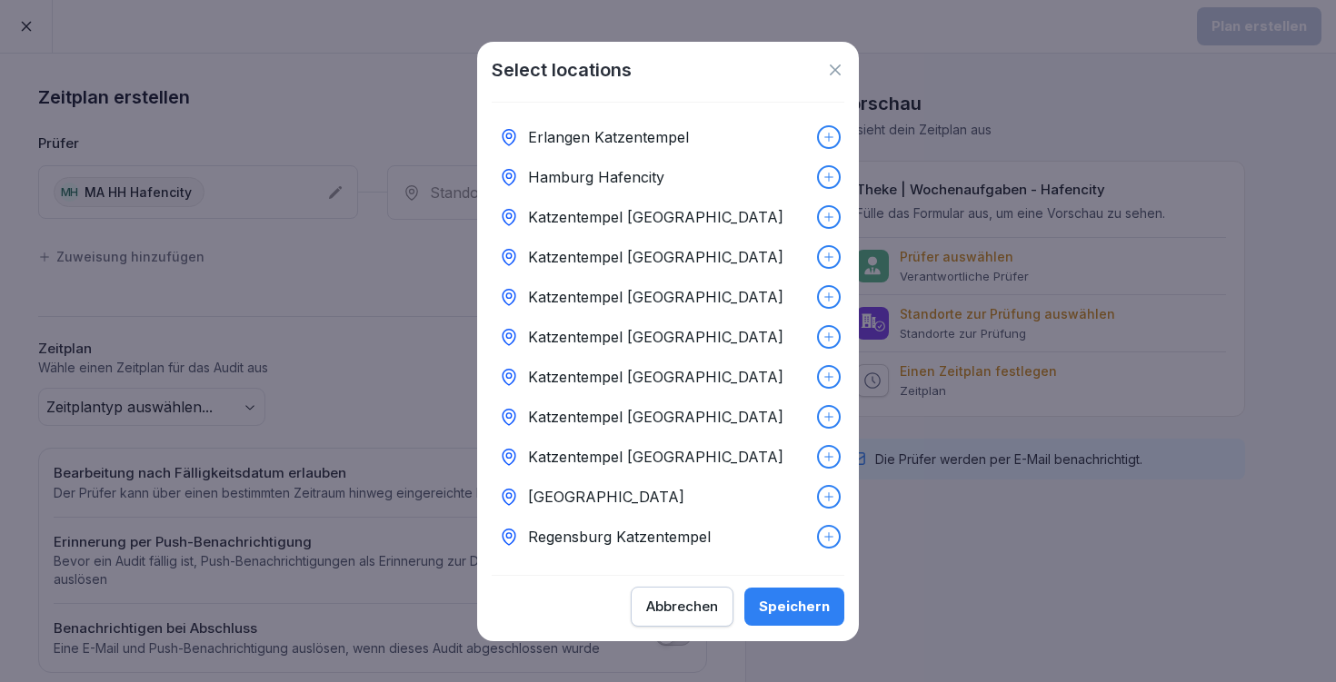
click at [772, 171] on div "Hamburg Hafencity" at bounding box center [668, 177] width 353 height 40
click at [813, 608] on div "Speichern" at bounding box center [794, 607] width 71 height 20
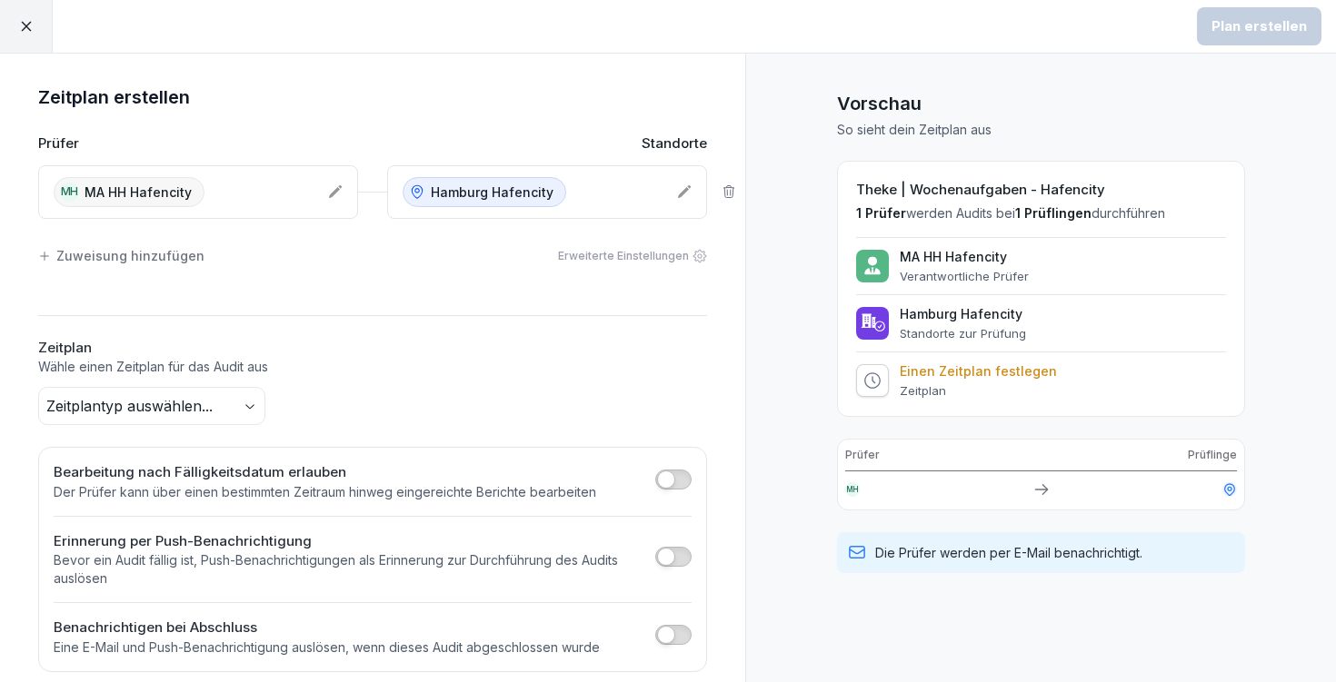
click at [228, 399] on body "Plan erstellen Zeitplan erstellen Prüfer Standorte MH MA HH Hafencity [GEOGRAPH…" at bounding box center [668, 341] width 1336 height 682
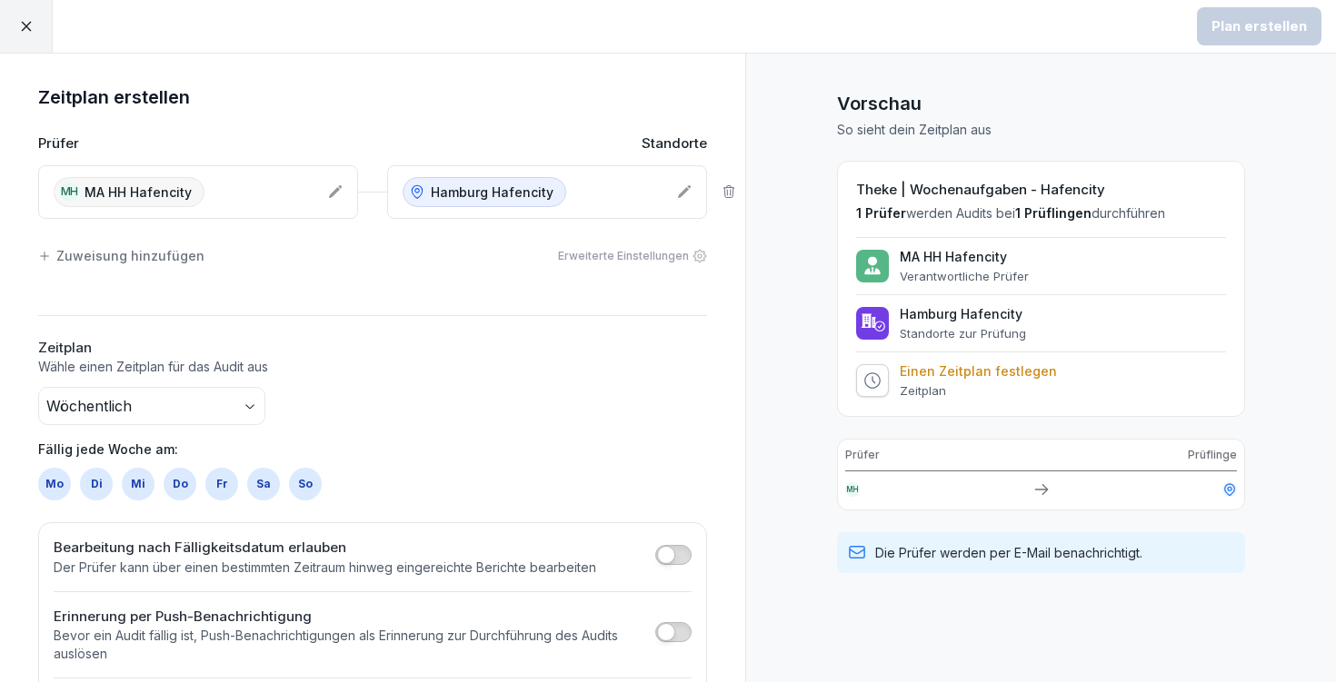
click at [310, 480] on div "So" at bounding box center [305, 484] width 33 height 33
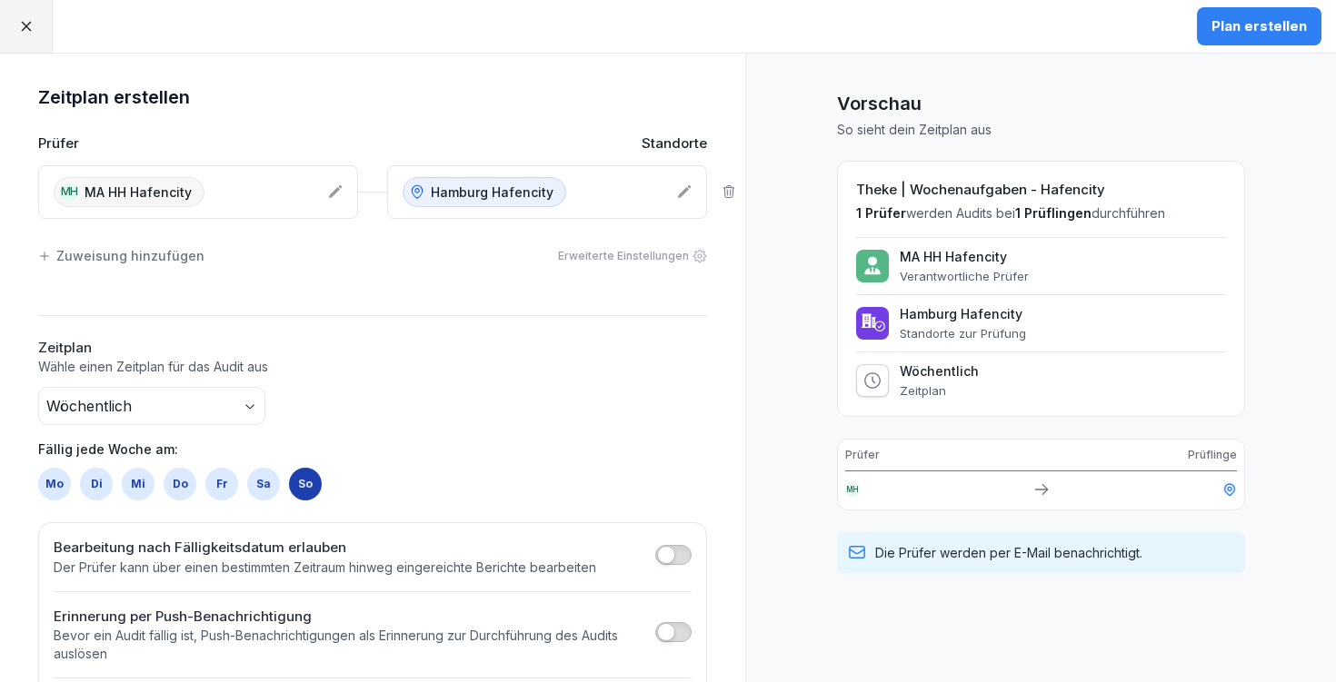
click at [1272, 35] on div "Plan erstellen" at bounding box center [1258, 26] width 95 height 20
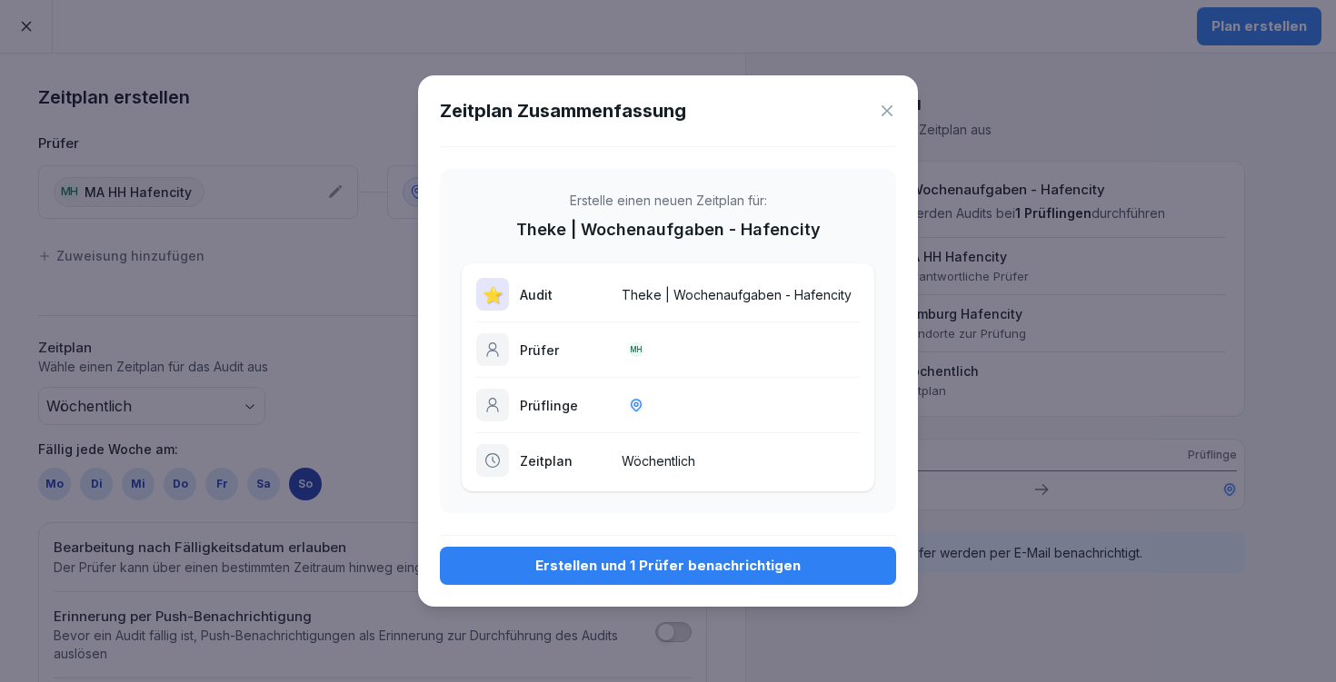
click at [641, 579] on button "Erstellen und 1 Prüfer benachrichtigen" at bounding box center [668, 566] width 456 height 38
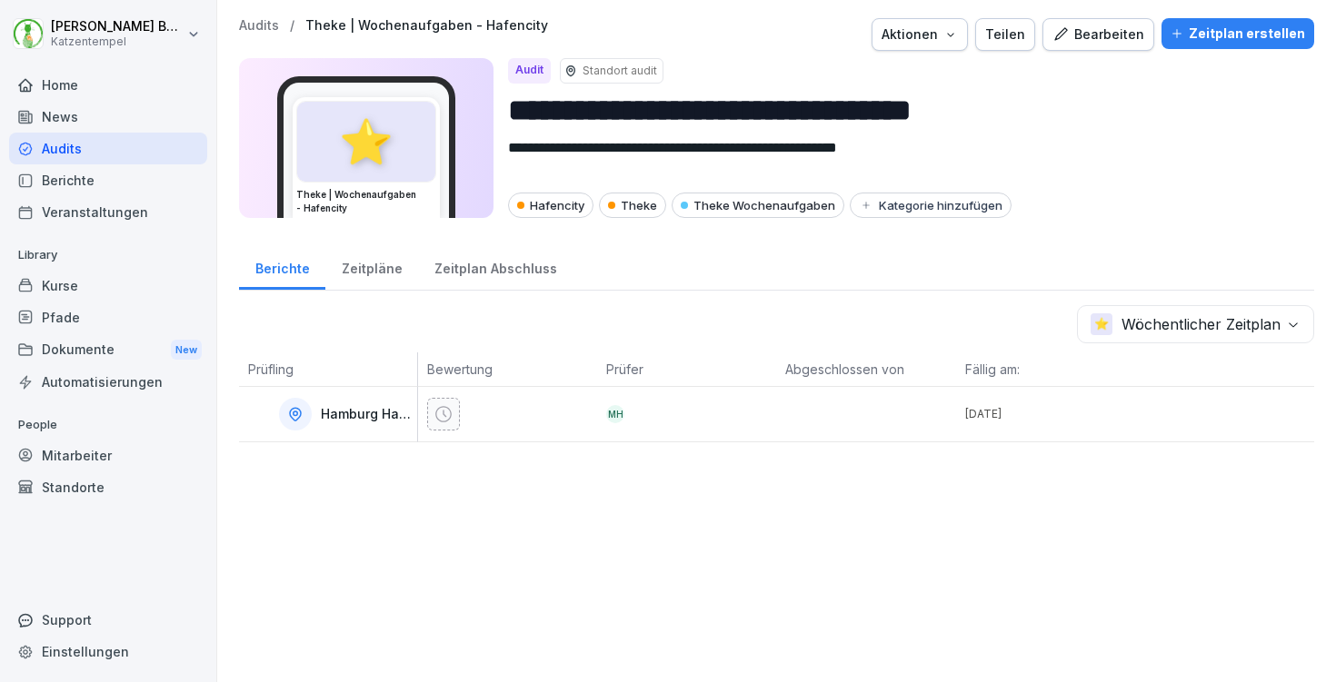
click at [368, 253] on div "Zeitpläne" at bounding box center [371, 267] width 93 height 46
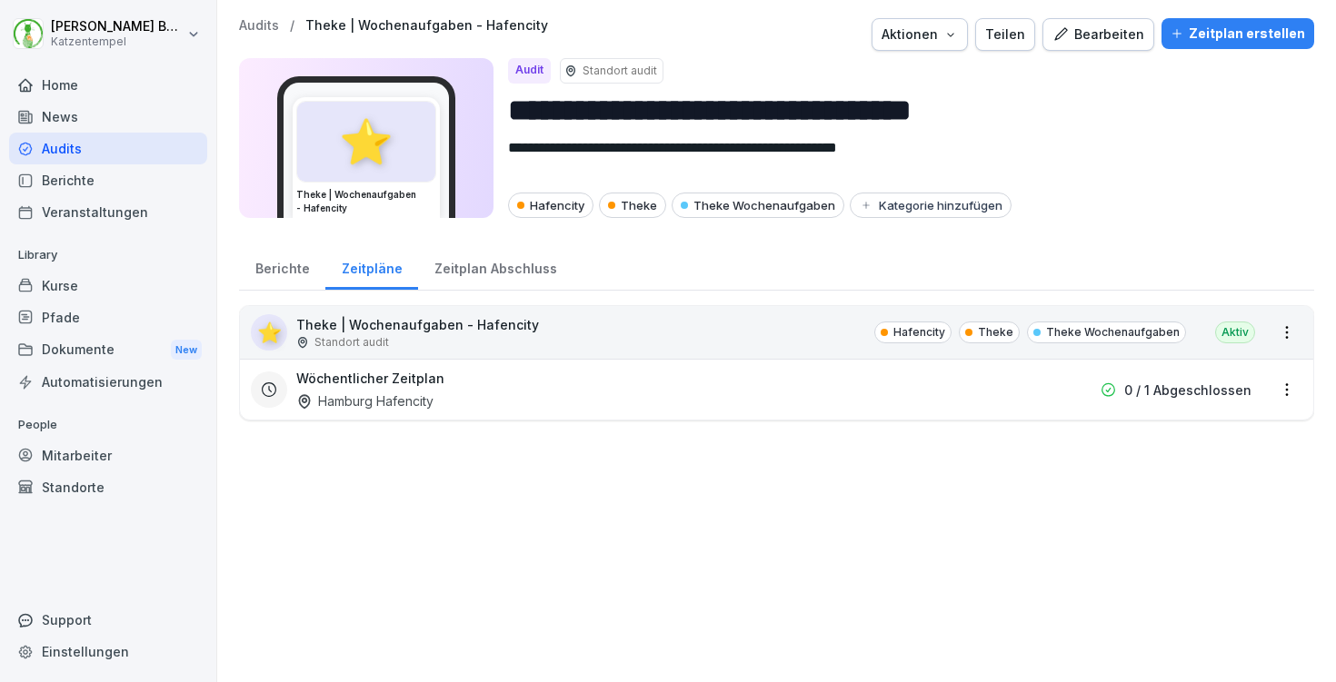
click at [250, 28] on p "Audits" at bounding box center [259, 25] width 40 height 15
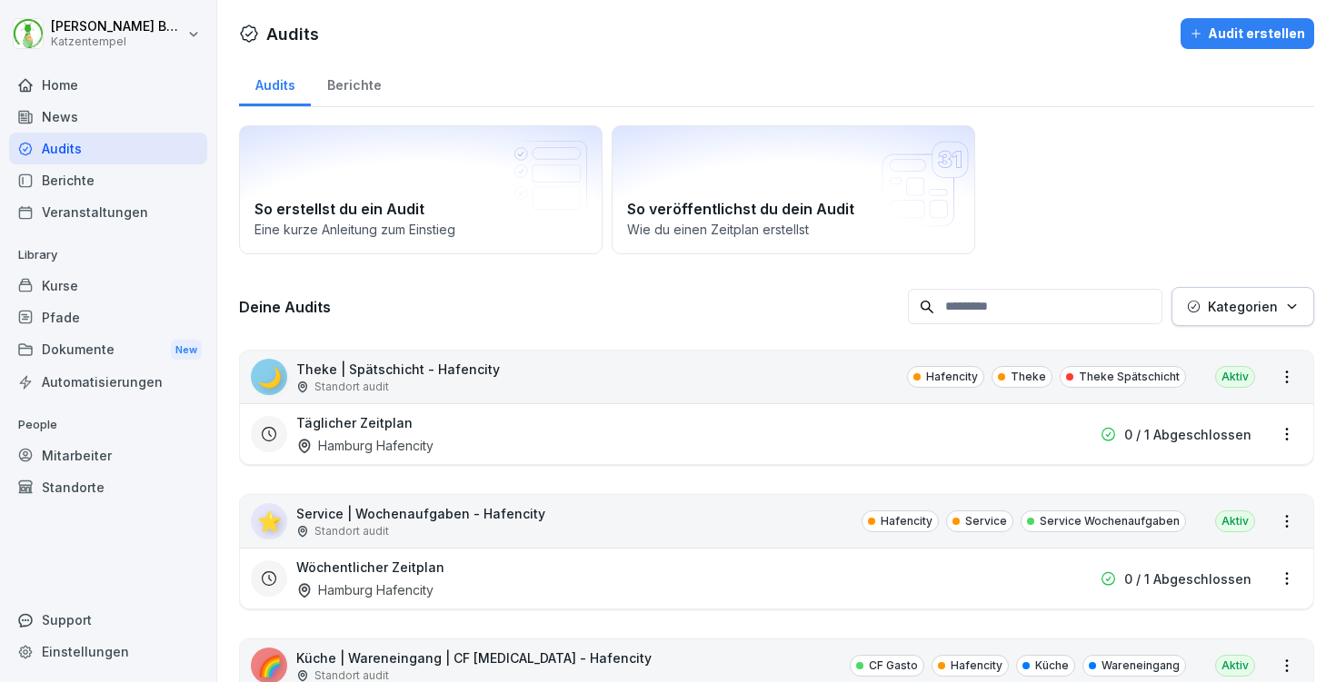
click at [275, 25] on h1 "Audits" at bounding box center [292, 34] width 53 height 25
click at [1287, 305] on icon "button" at bounding box center [1292, 307] width 14 height 14
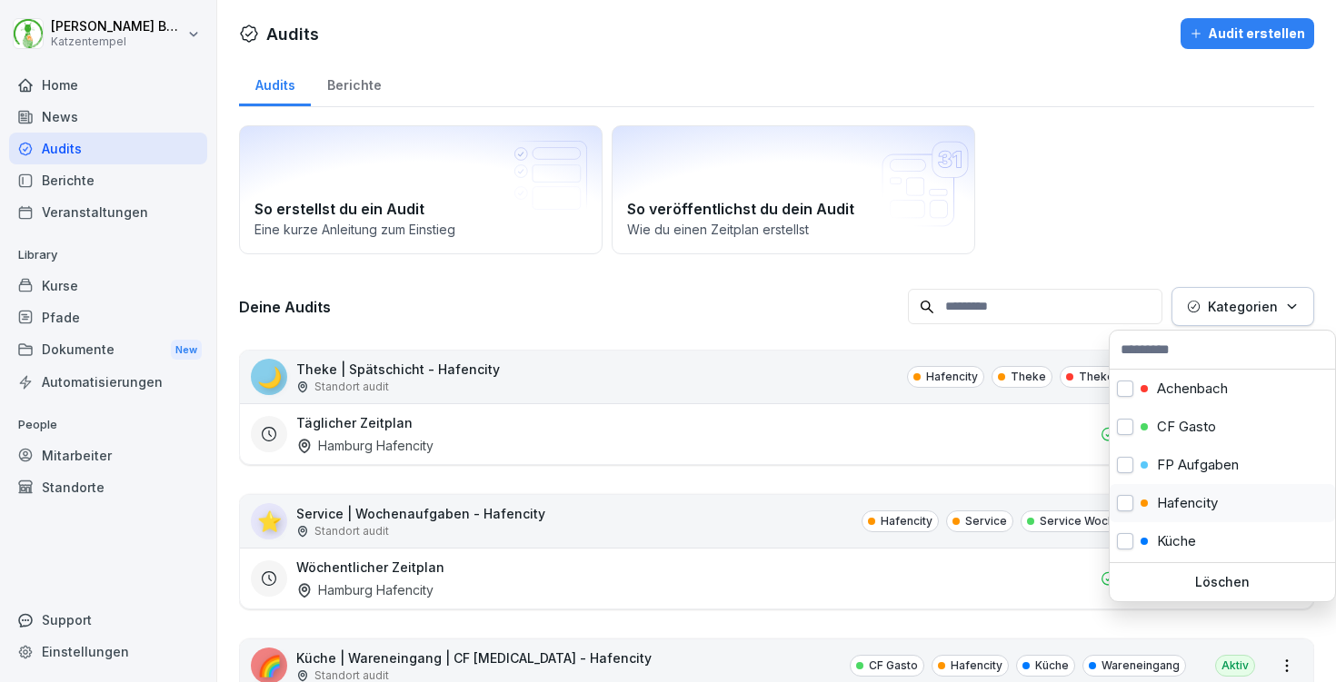
click at [1214, 500] on p "Hafencity" at bounding box center [1187, 503] width 61 height 16
click at [1167, 123] on html "[PERSON_NAME] Katzentempel Home News Audits Berichte Veranstaltungen Library Ku…" at bounding box center [668, 341] width 1336 height 682
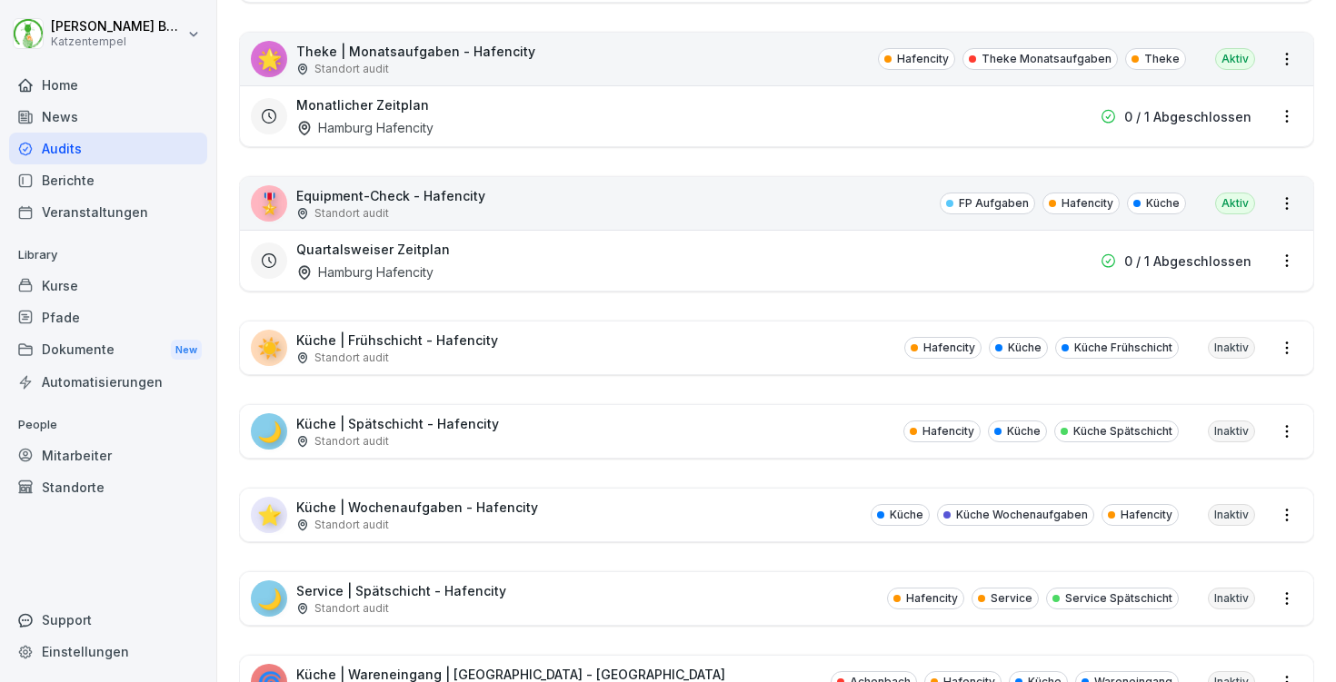
scroll to position [1330, 0]
click at [657, 348] on div "☀️ Küche | Frühschicht - Hafencity Standort audit Hafencity Küche Küche Frühsch…" at bounding box center [776, 347] width 1073 height 53
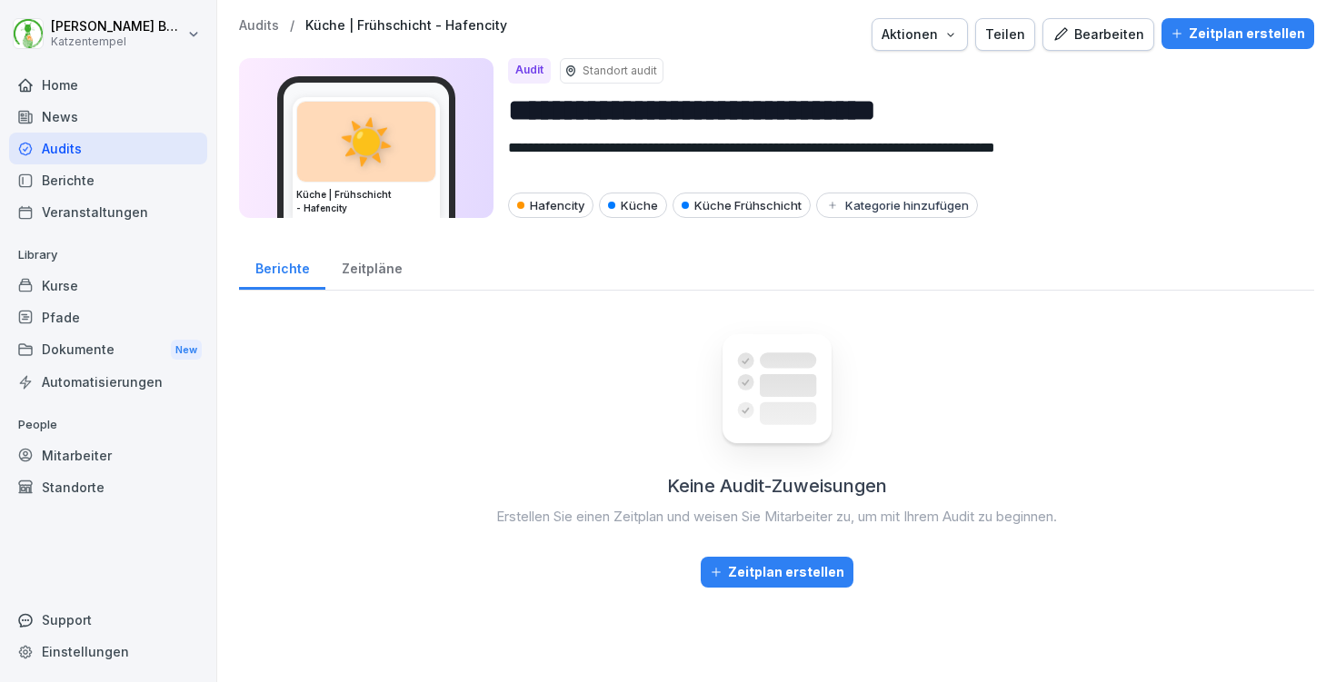
click at [1246, 49] on div "Audits / Küche | Frühschicht - Hafencity Aktionen Teilen Bearbeiten Zeitplan er…" at bounding box center [776, 34] width 1075 height 33
click at [1248, 39] on div "Zeitplan erstellen" at bounding box center [1237, 34] width 134 height 20
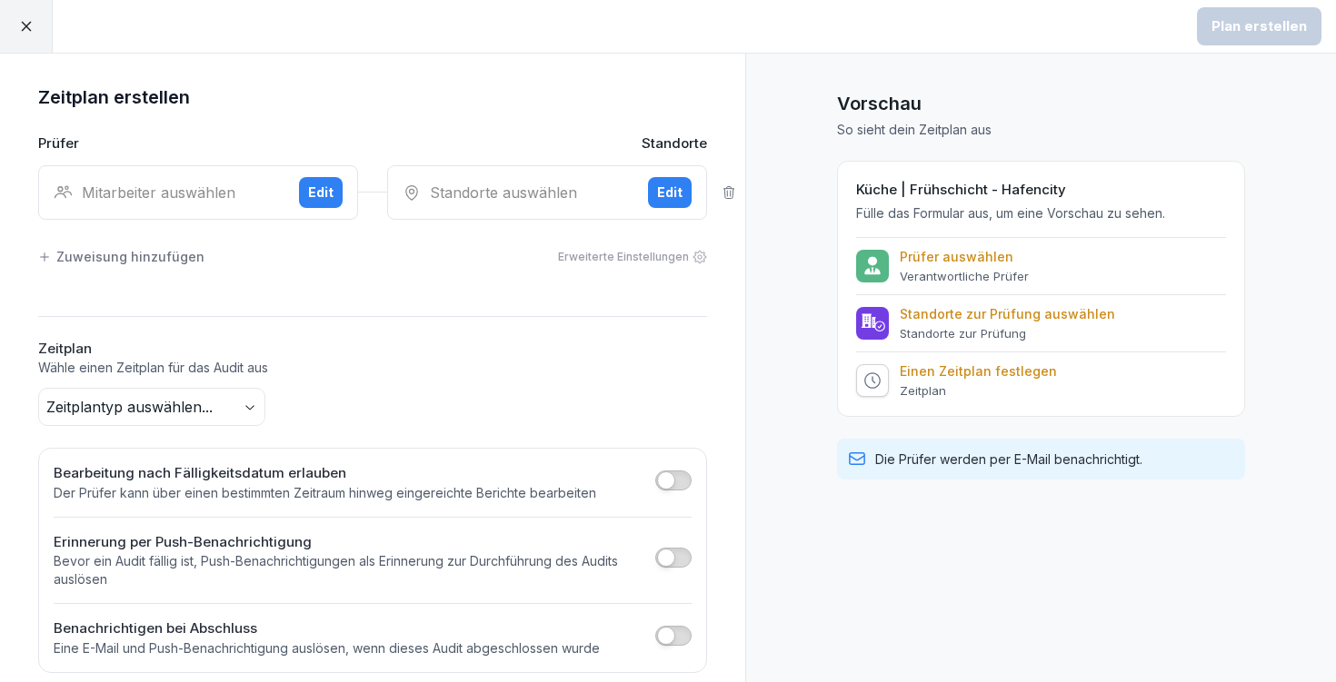
click at [211, 180] on div "Mitarbeiter auswählen Edit" at bounding box center [198, 192] width 320 height 55
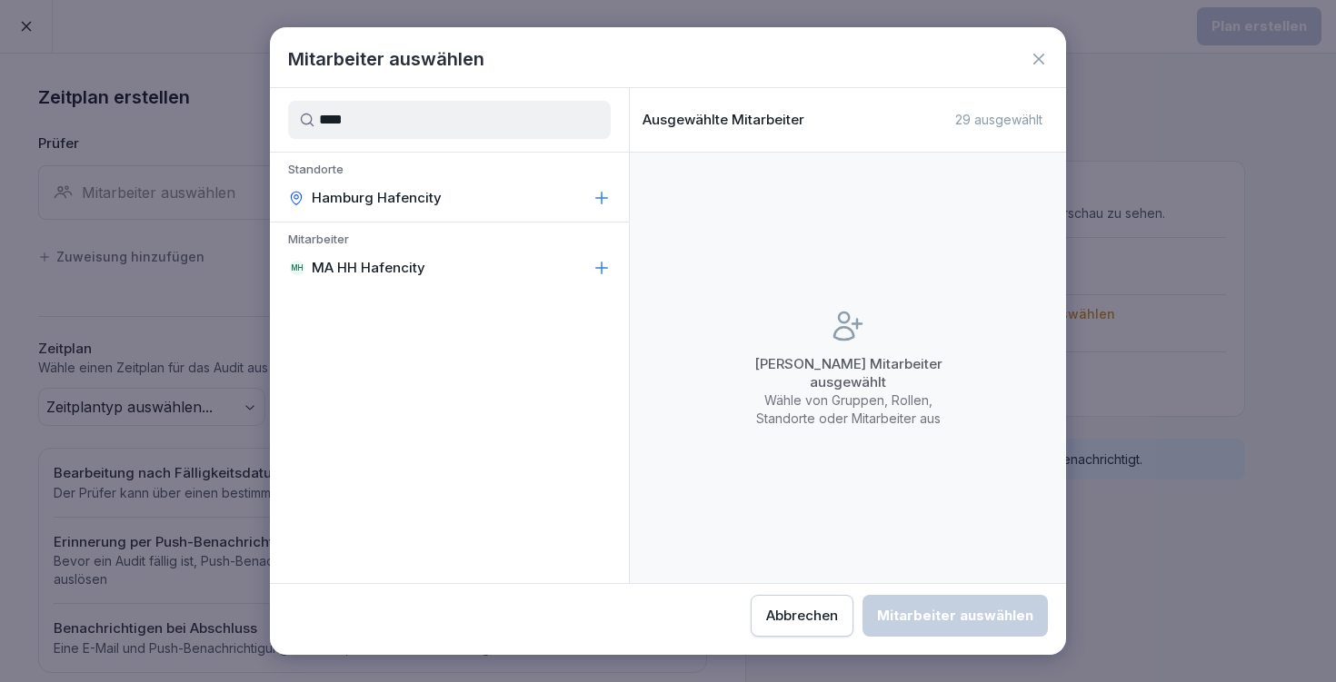
drag, startPoint x: 456, startPoint y: 411, endPoint x: 481, endPoint y: 284, distance: 129.6
click at [481, 284] on div "**** Standorte [GEOGRAPHIC_DATA] Hafencity Mitarbeiter MH MA HH Hafencity" at bounding box center [449, 335] width 359 height 495
click at [371, 129] on input "****" at bounding box center [449, 120] width 323 height 38
type input "***"
click at [493, 264] on div "MH MA HH Hafencity" at bounding box center [449, 268] width 359 height 33
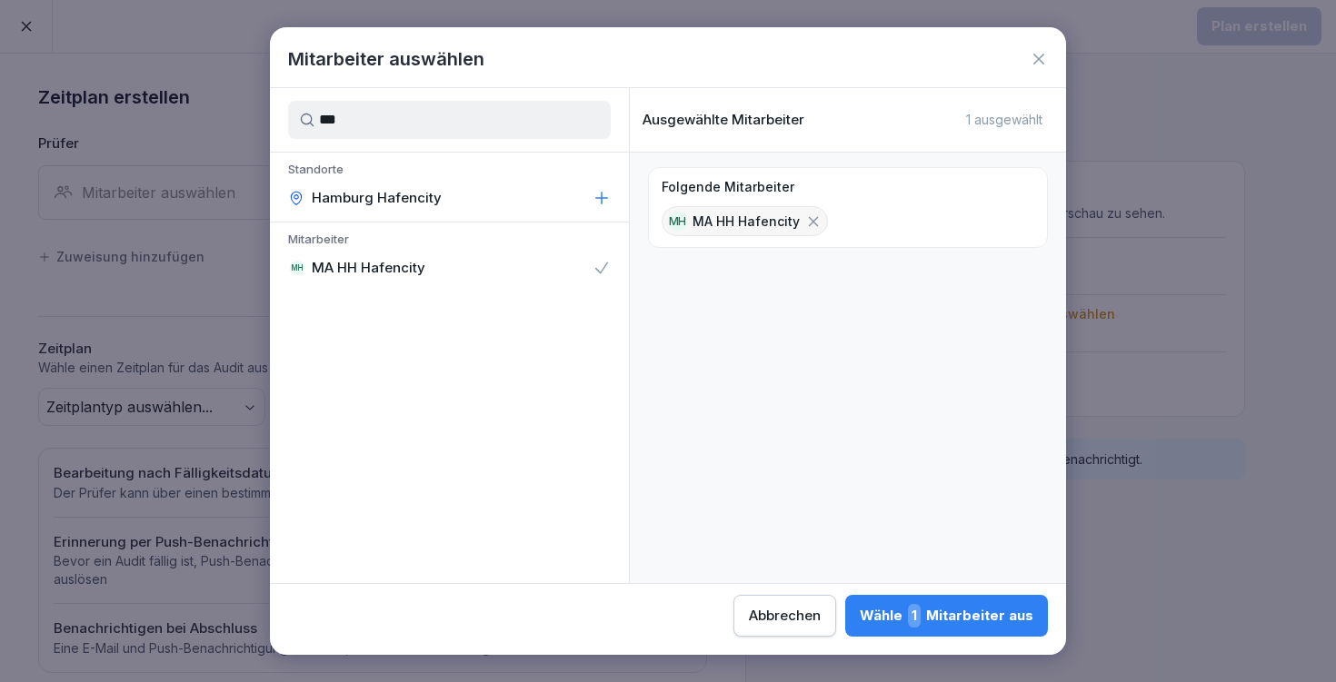
click at [860, 624] on div "Wähle 1 Mitarbeiter aus" at bounding box center [947, 616] width 174 height 24
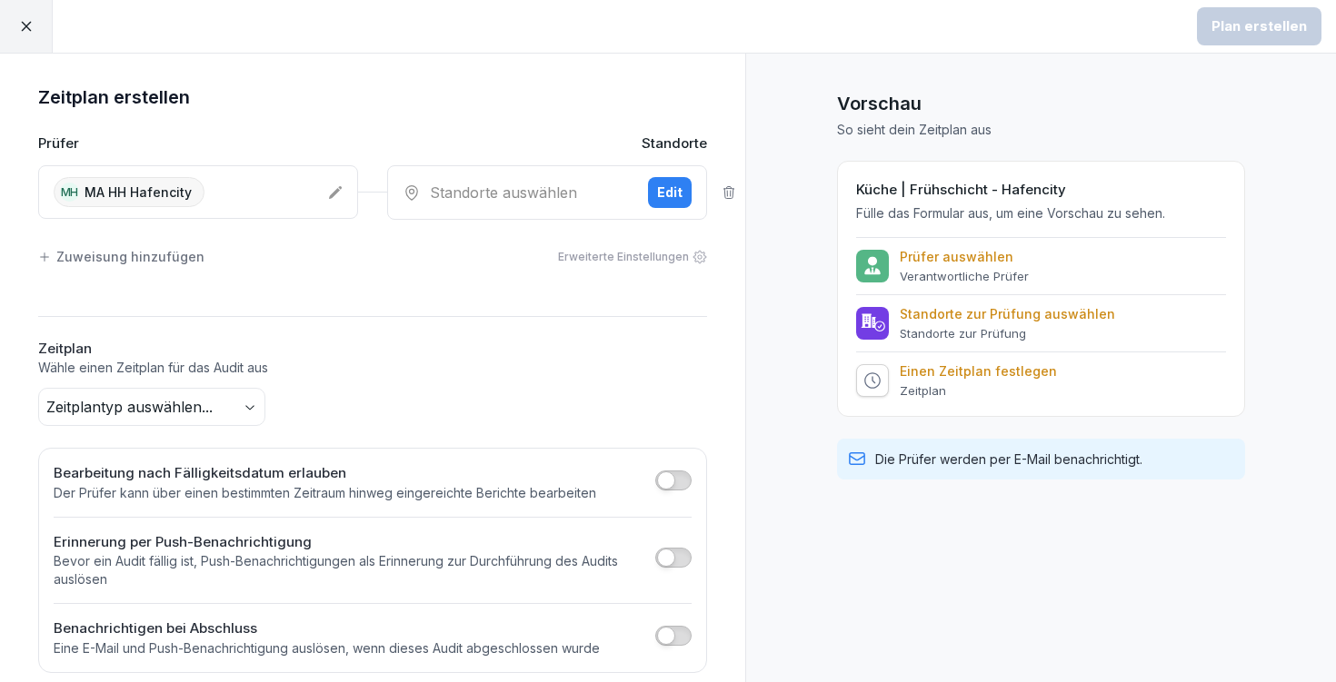
click at [611, 185] on div "Standorte auswählen" at bounding box center [518, 193] width 231 height 22
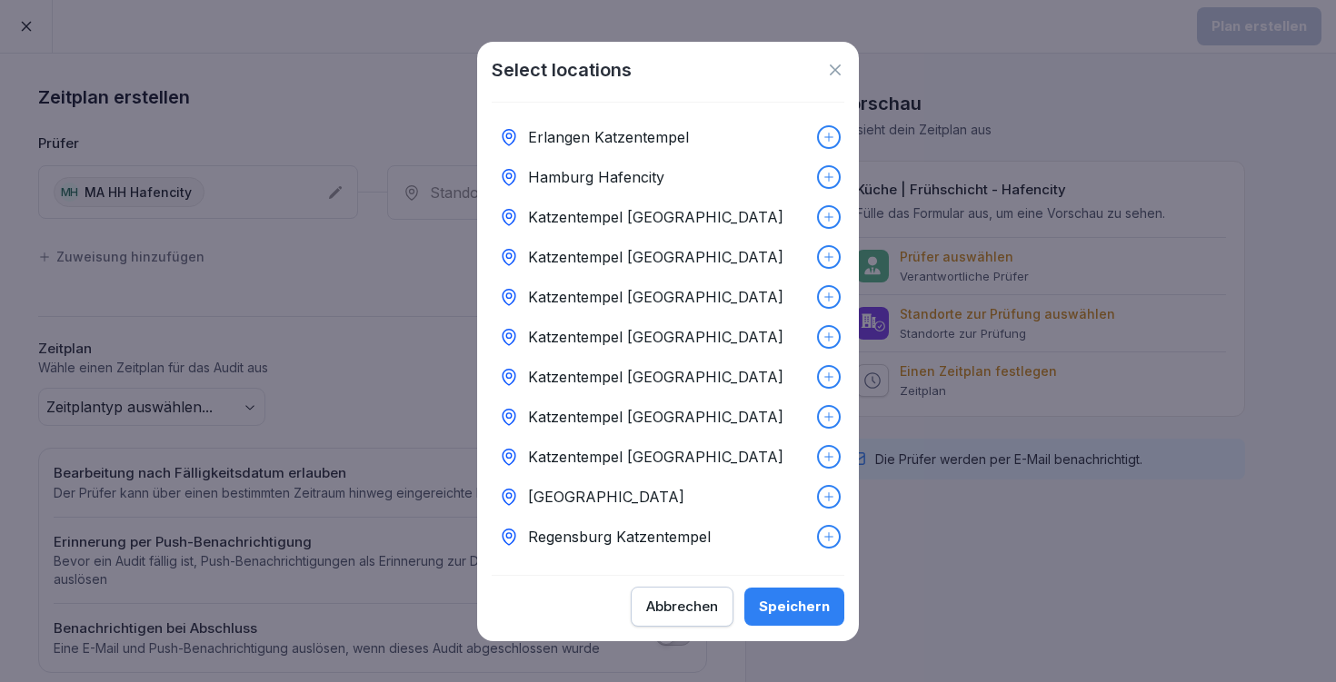
click at [791, 182] on div "Hamburg Hafencity" at bounding box center [668, 177] width 353 height 40
click at [796, 601] on div "Speichern" at bounding box center [794, 607] width 71 height 20
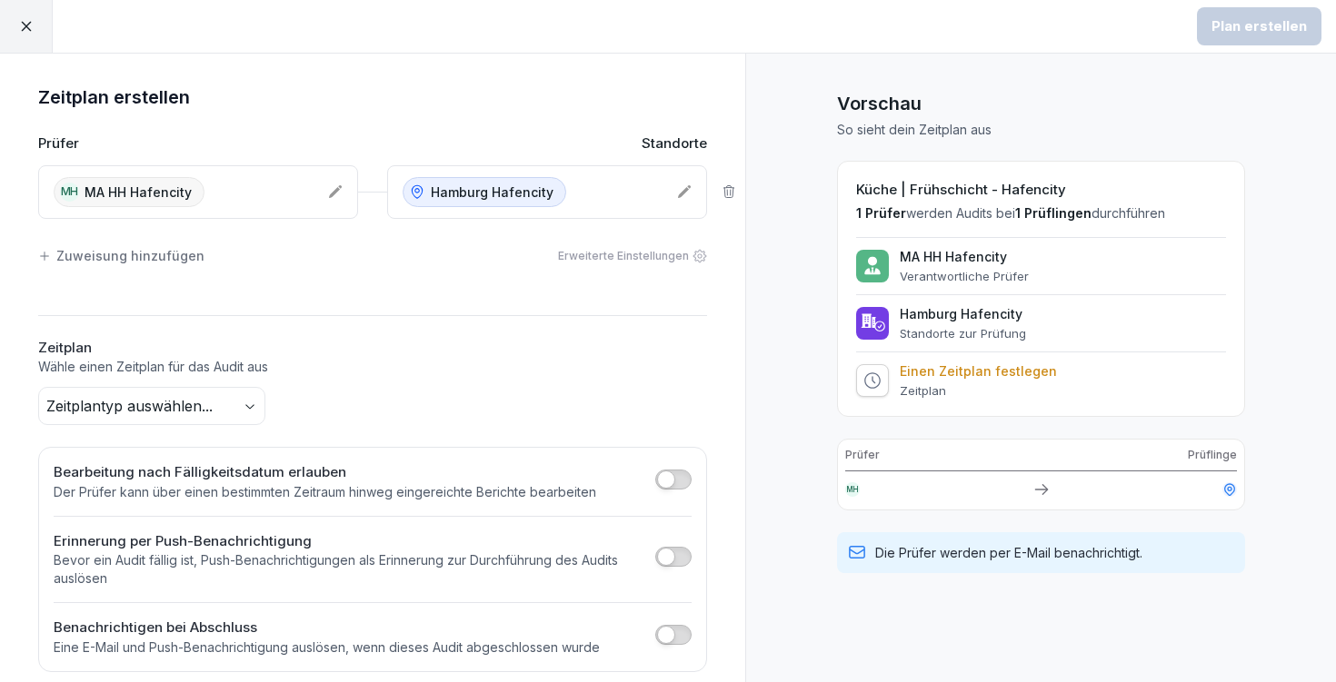
click at [226, 402] on body "Plan erstellen Zeitplan erstellen Prüfer Standorte MH MA HH Hafencity [GEOGRAPH…" at bounding box center [668, 341] width 1336 height 682
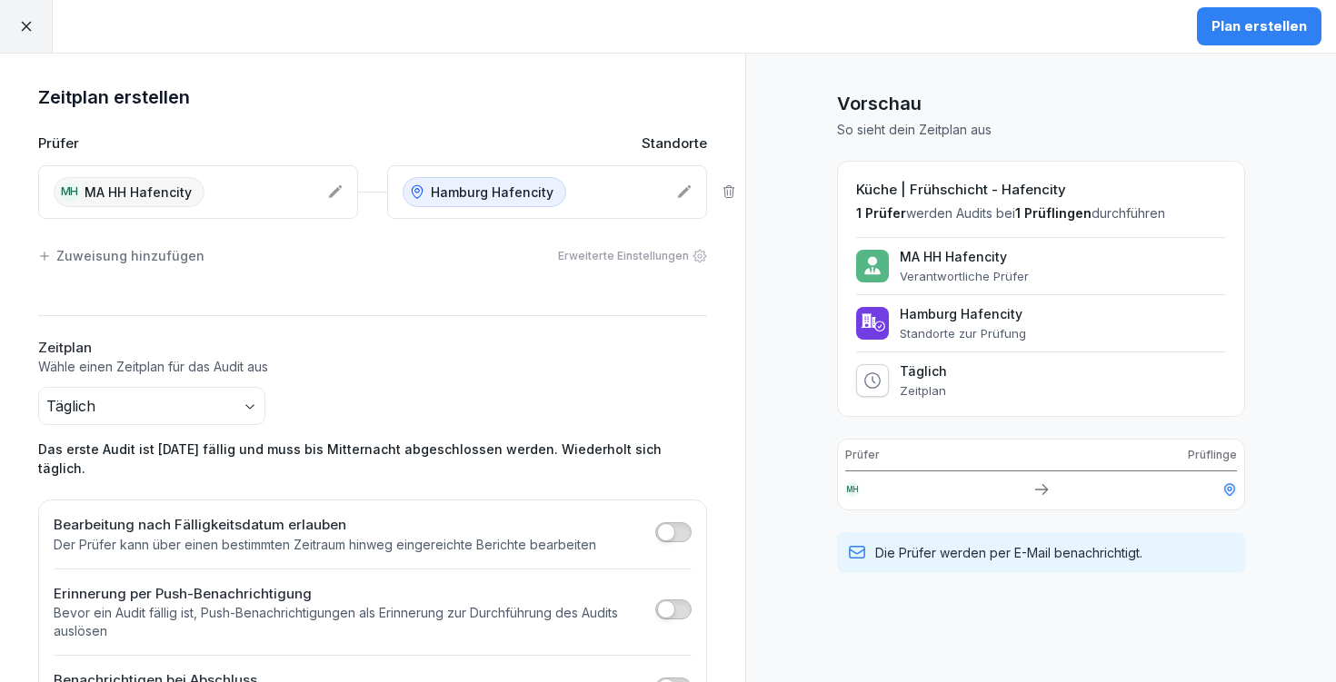
click at [1270, 31] on div "Plan erstellen" at bounding box center [1258, 26] width 95 height 20
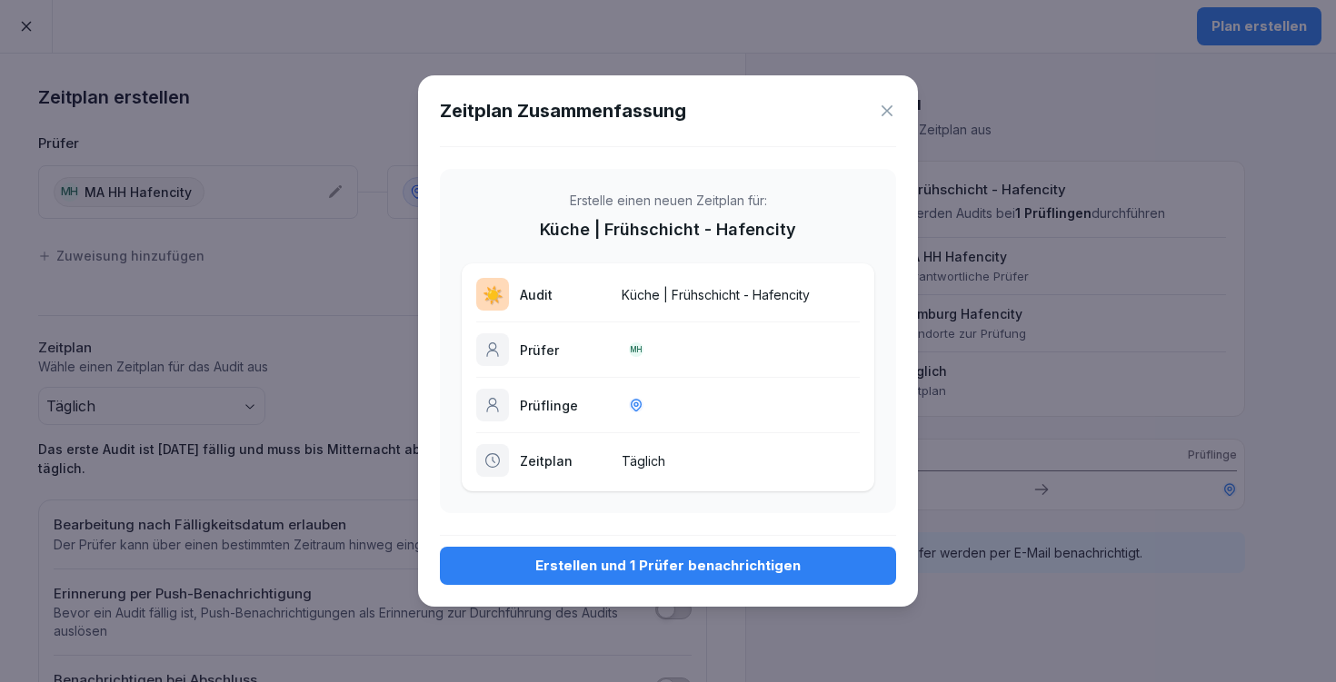
click at [709, 563] on div "Erstellen und 1 Prüfer benachrichtigen" at bounding box center [667, 566] width 427 height 20
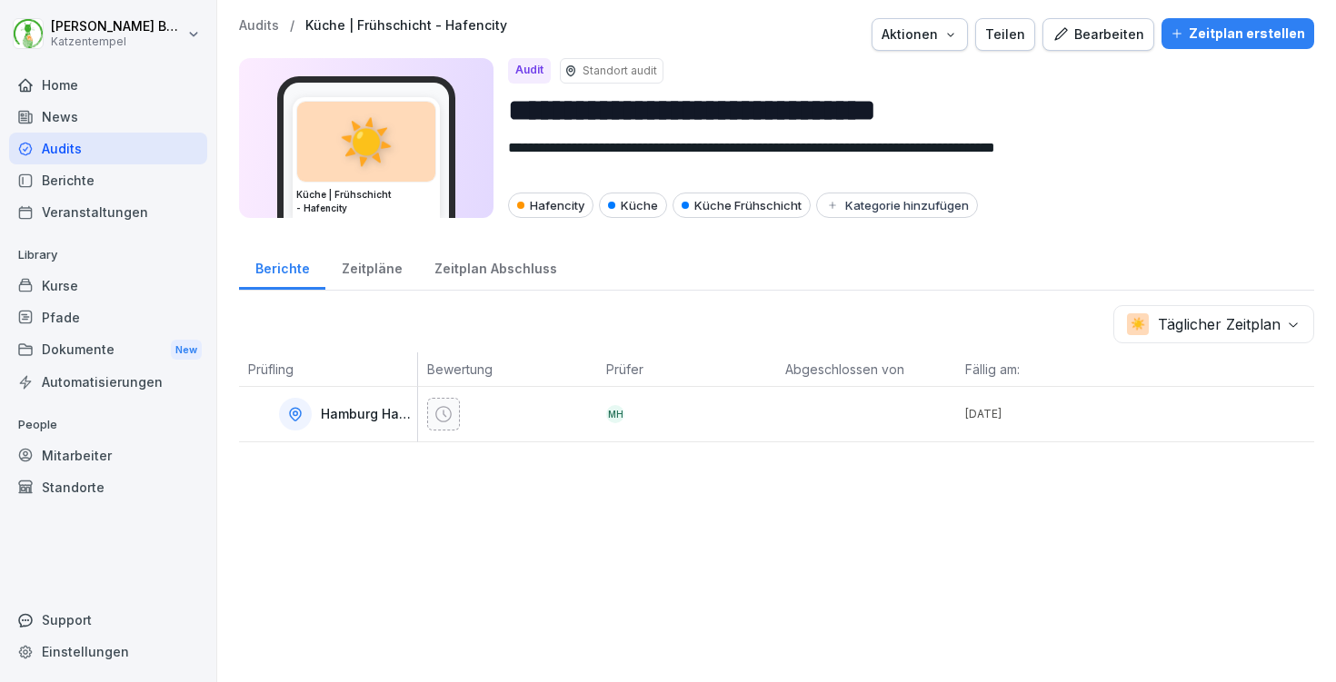
click at [252, 23] on p "Audits" at bounding box center [259, 25] width 40 height 15
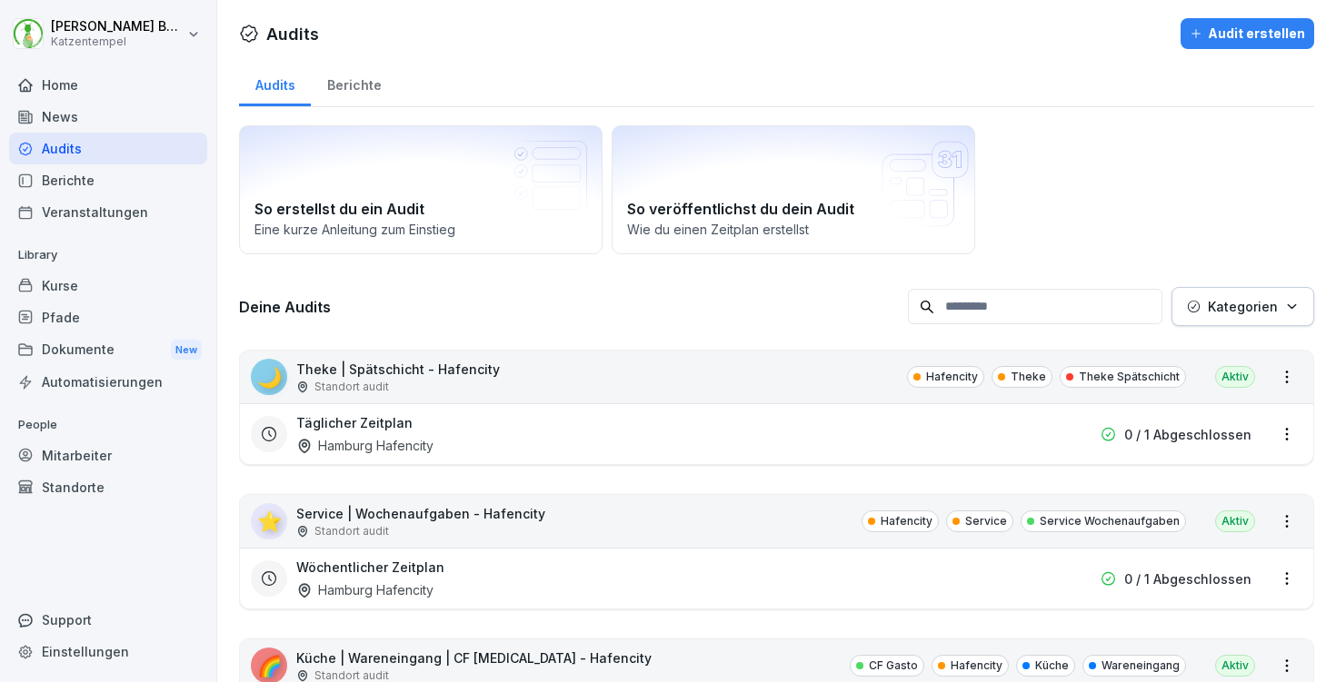
click at [1267, 316] on button "Kategorien" at bounding box center [1242, 306] width 143 height 39
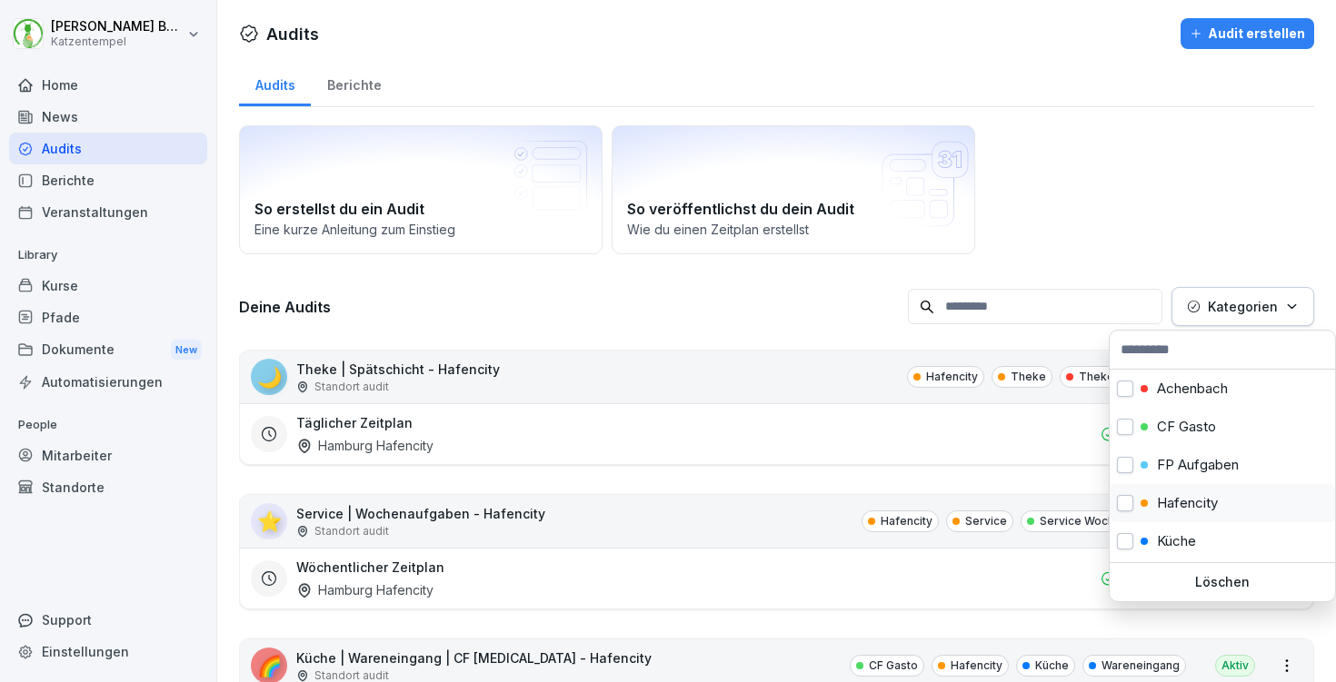
click at [1195, 497] on p "Hafencity" at bounding box center [1187, 503] width 61 height 16
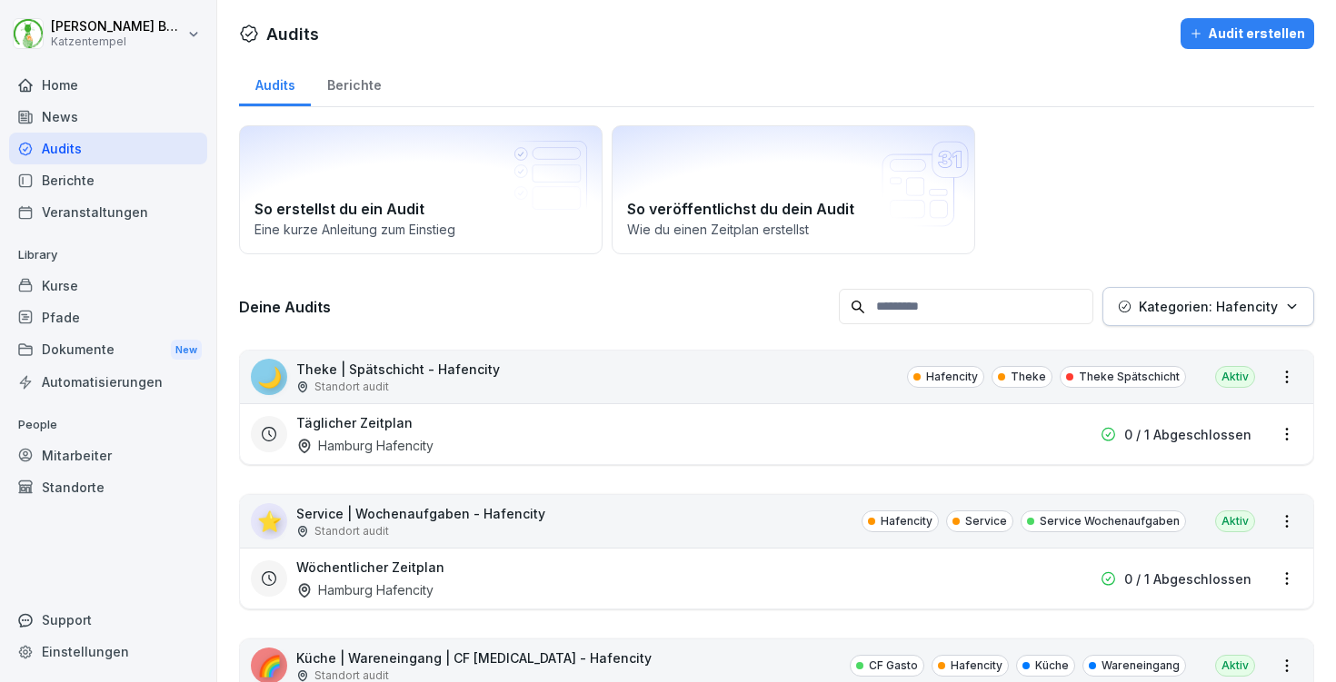
click at [1063, 206] on html "[PERSON_NAME] Katzentempel Home News Audits Berichte Veranstaltungen Library Ku…" at bounding box center [668, 341] width 1336 height 682
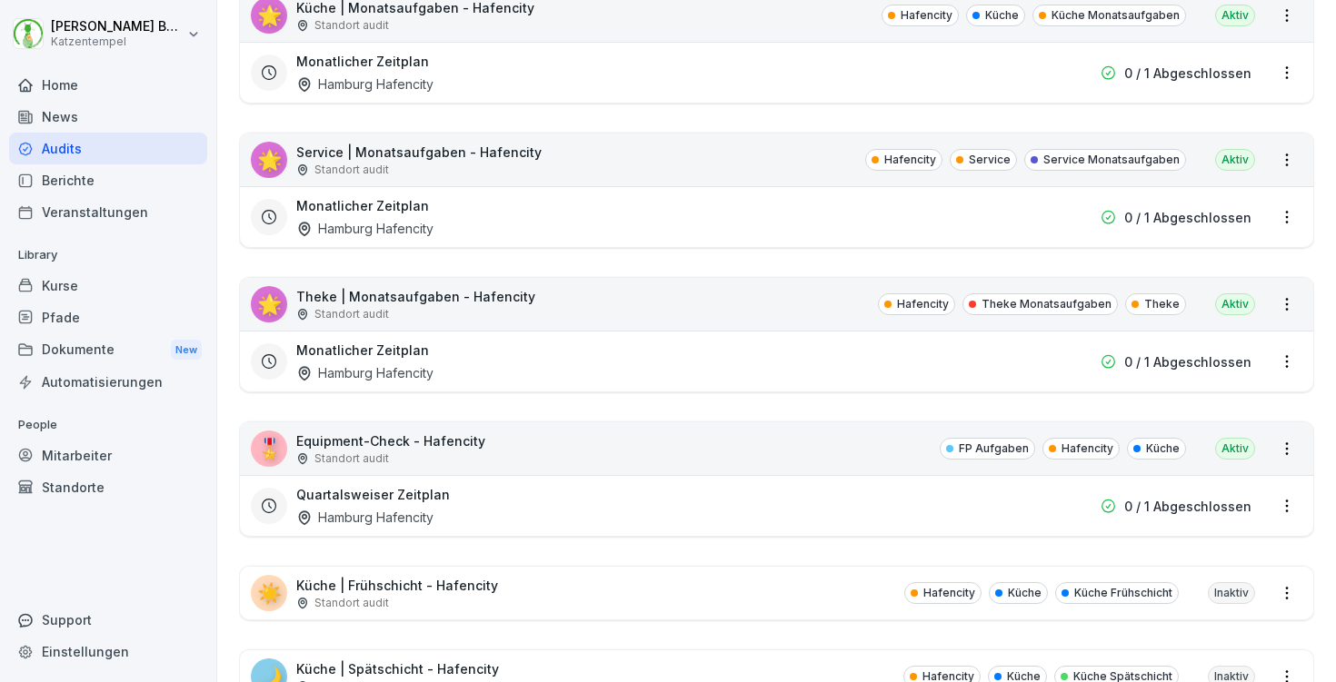
scroll to position [1146, 0]
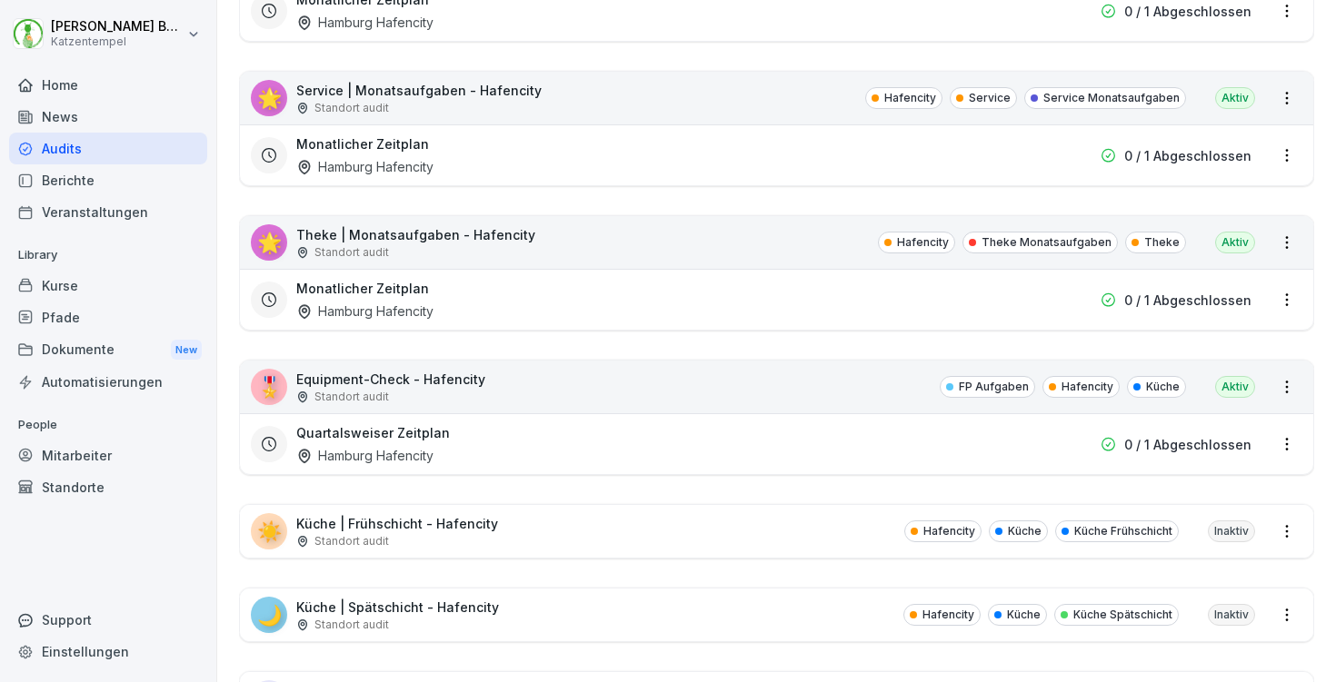
click at [496, 531] on div "☀️ Küche | Frühschicht - Hafencity Standort audit Hafencity Küche Küche Frühsch…" at bounding box center [776, 531] width 1073 height 53
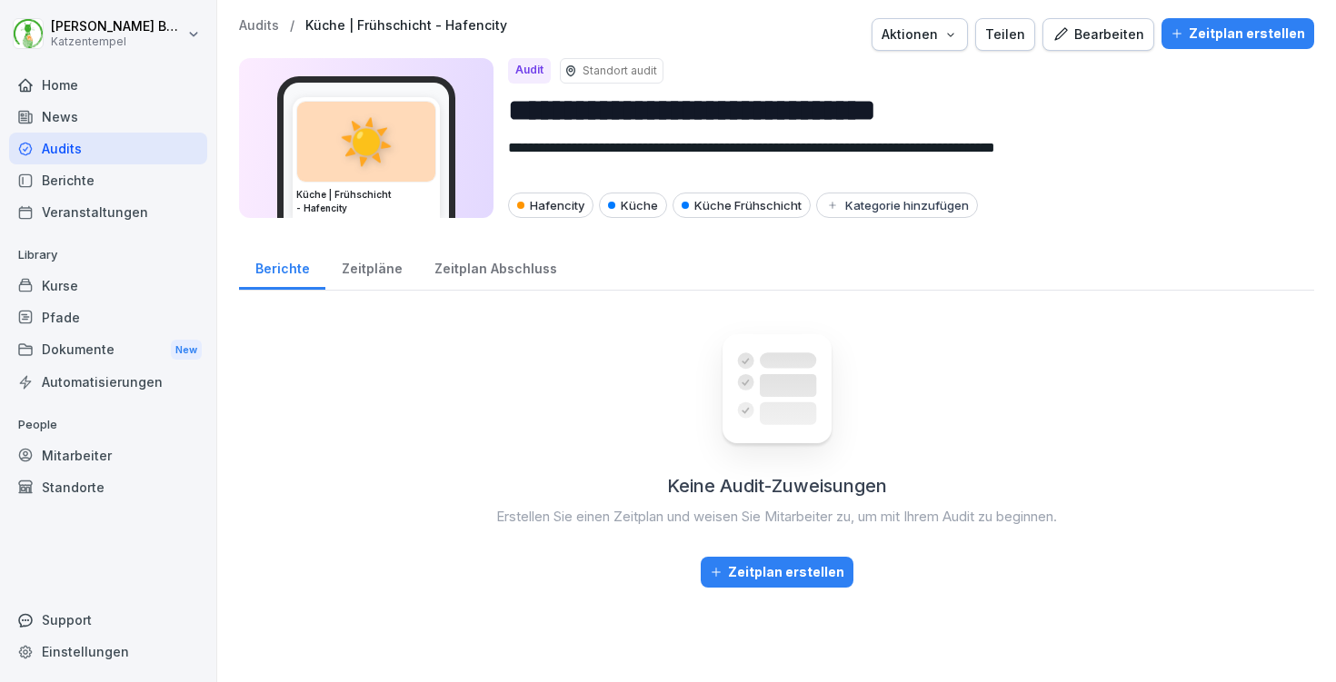
click at [1283, 40] on div "Zeitplan erstellen" at bounding box center [1237, 34] width 134 height 20
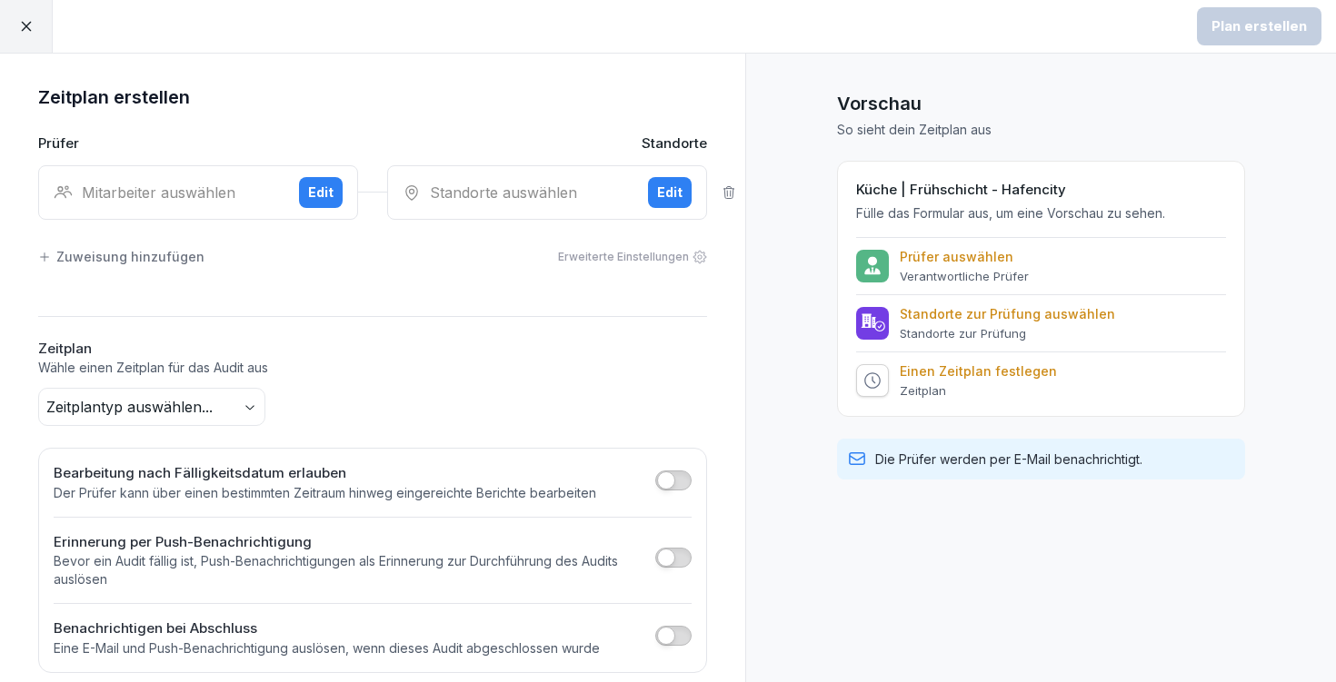
click at [107, 168] on div "Mitarbeiter auswählen Edit" at bounding box center [198, 192] width 320 height 55
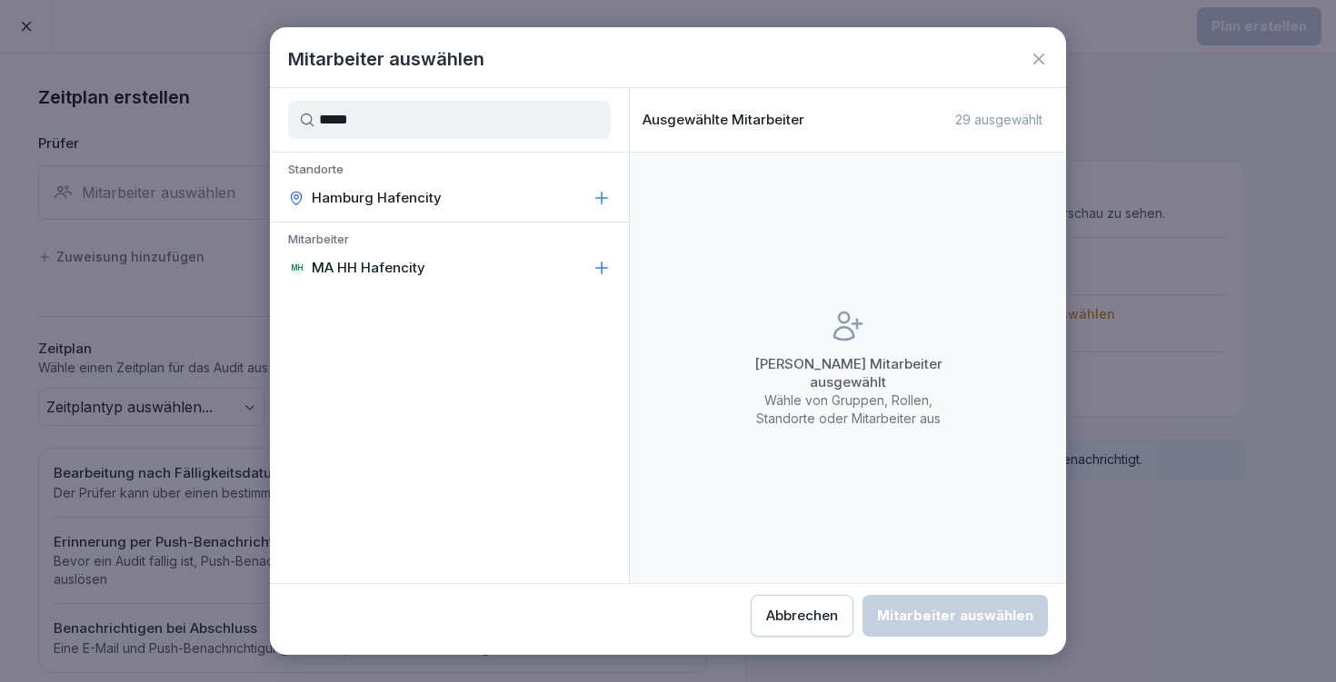
type input "*****"
click at [484, 269] on div "MH MA HH Hafencity" at bounding box center [449, 268] width 359 height 33
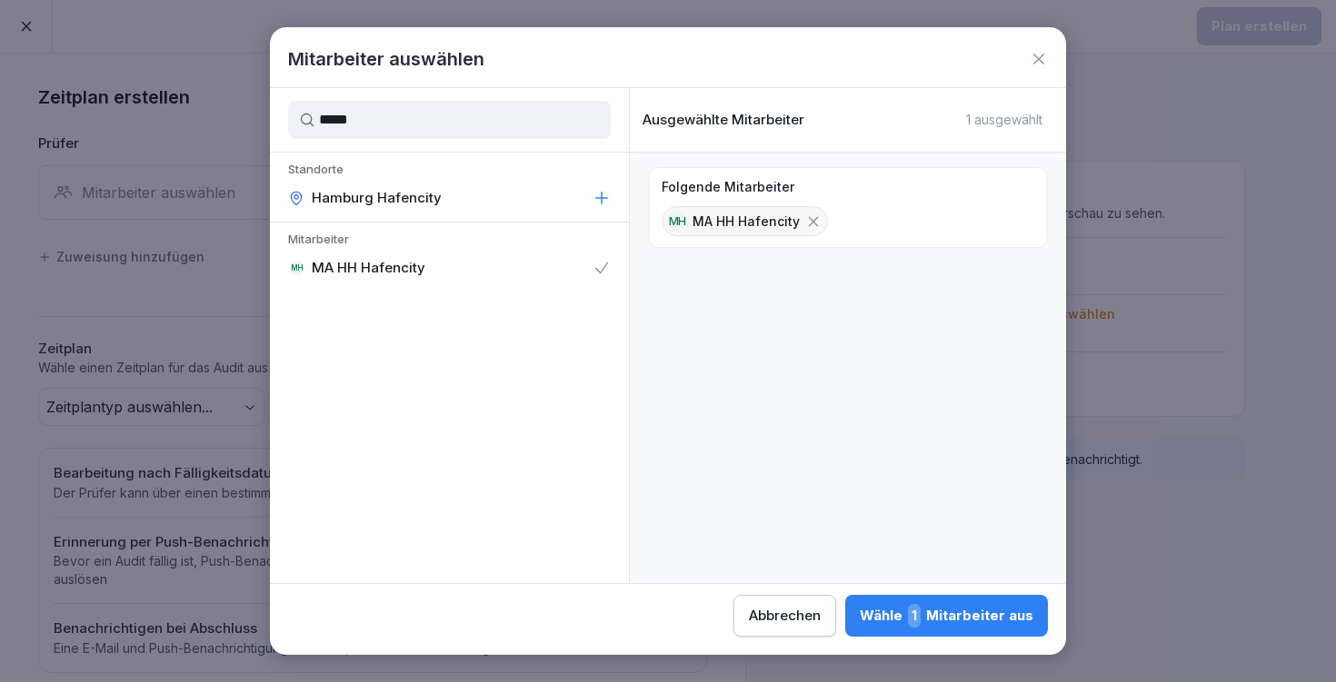
click at [860, 619] on div "Wähle 1 Mitarbeiter aus" at bounding box center [947, 616] width 174 height 24
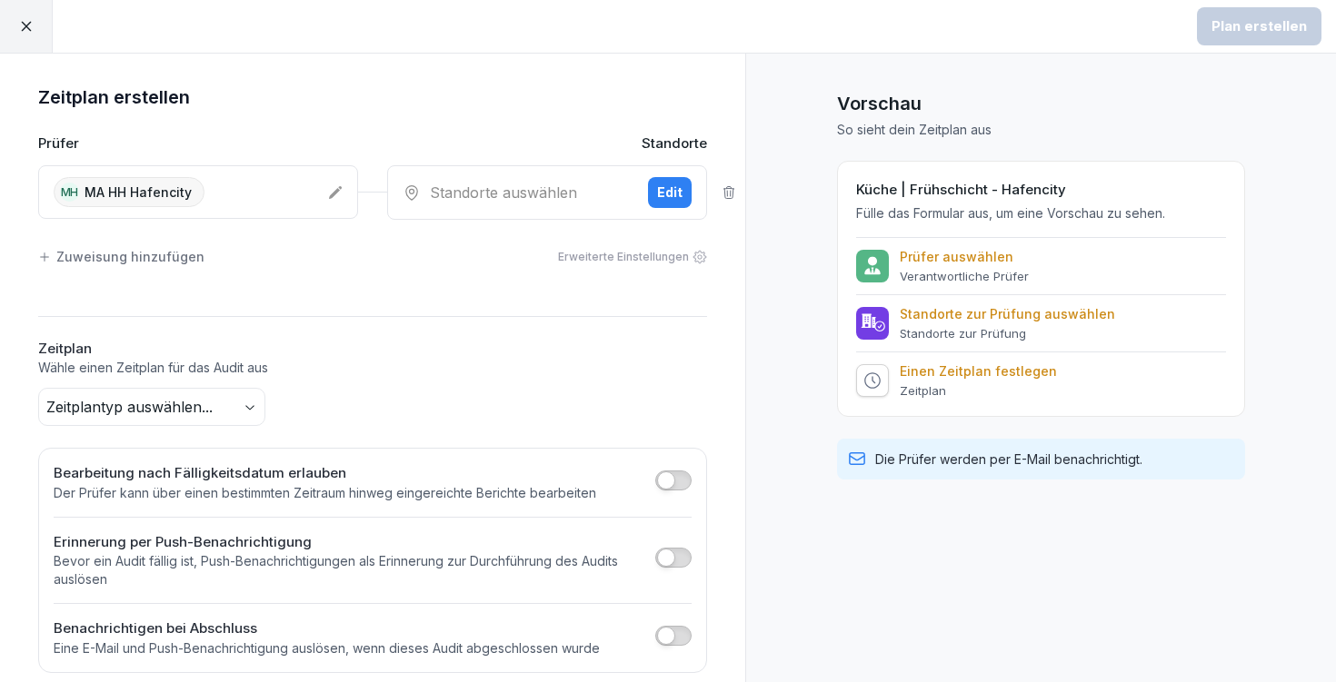
click at [490, 189] on div "Standorte auswählen" at bounding box center [518, 193] width 231 height 22
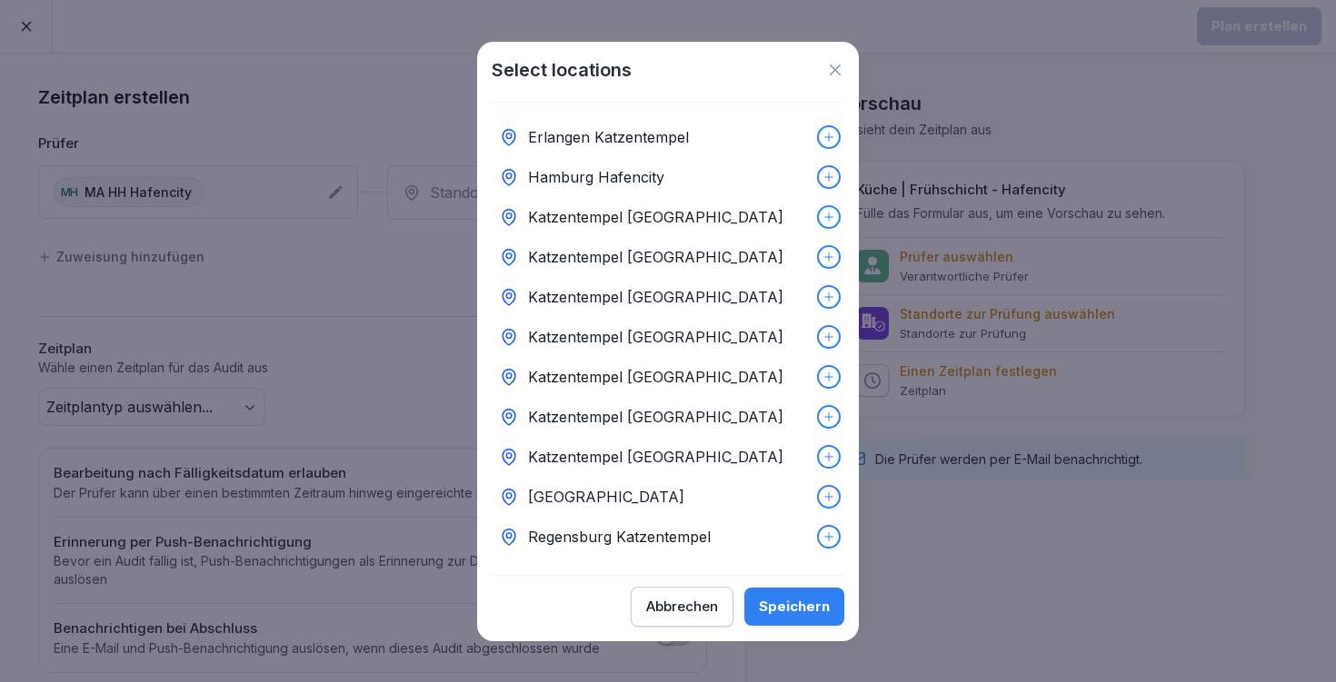
click at [752, 176] on div "Hamburg Hafencity" at bounding box center [668, 177] width 353 height 40
click at [812, 608] on div "Speichern" at bounding box center [794, 607] width 71 height 20
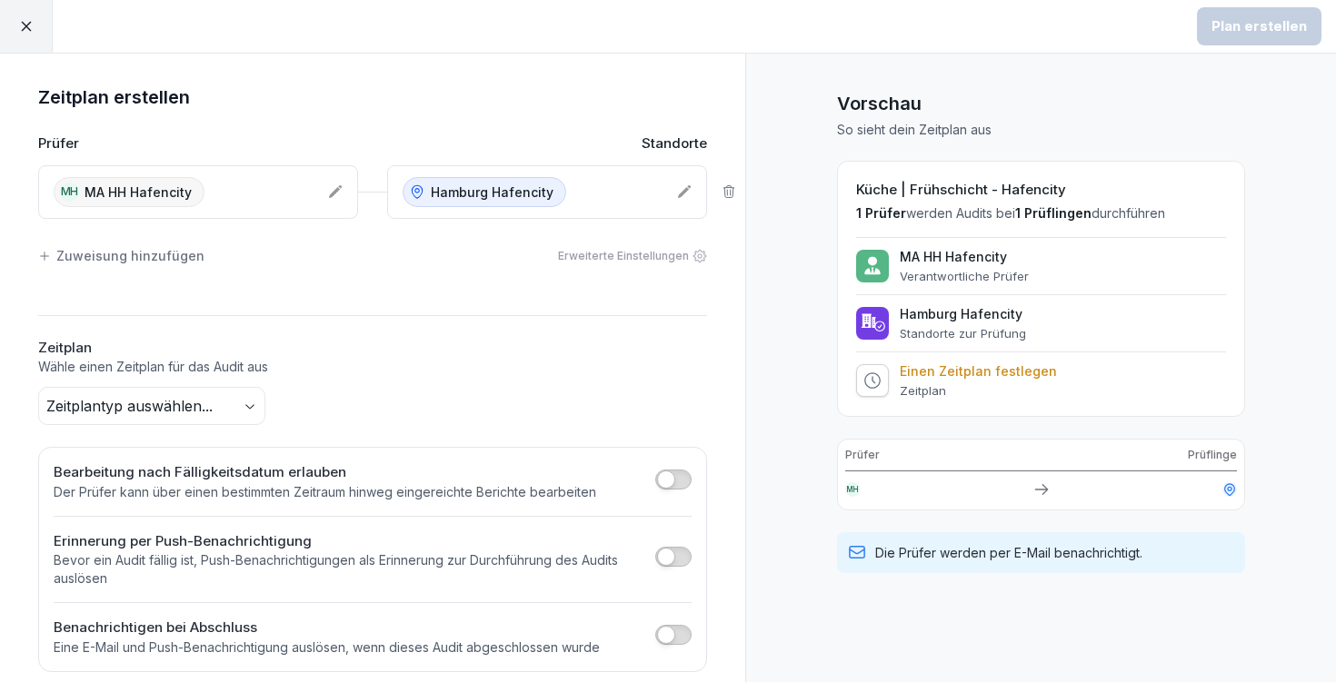
click at [232, 403] on button "Zeitplantyp auswählen..." at bounding box center [151, 406] width 227 height 38
click at [254, 404] on body "Plan erstellen Zeitplan erstellen Prüfer Standorte MH MA HH Hafencity [GEOGRAPH…" at bounding box center [668, 341] width 1336 height 682
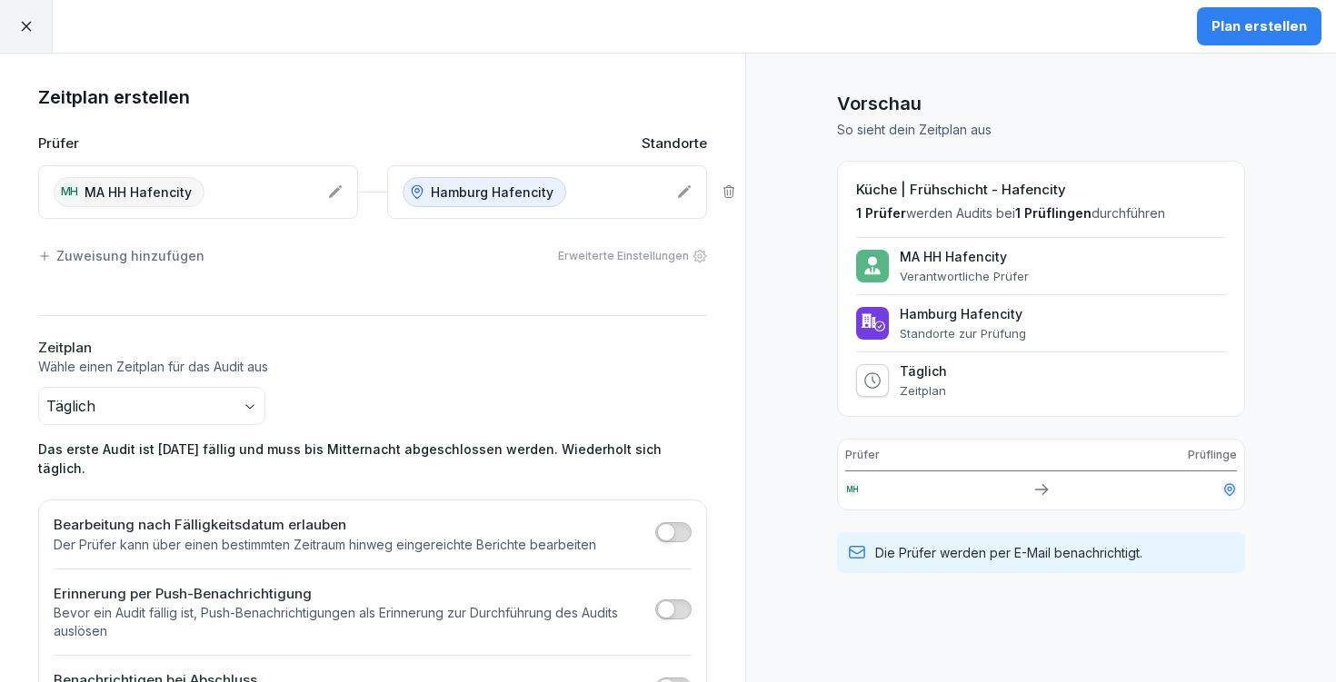
click at [1251, 41] on button "Plan erstellen" at bounding box center [1259, 26] width 124 height 38
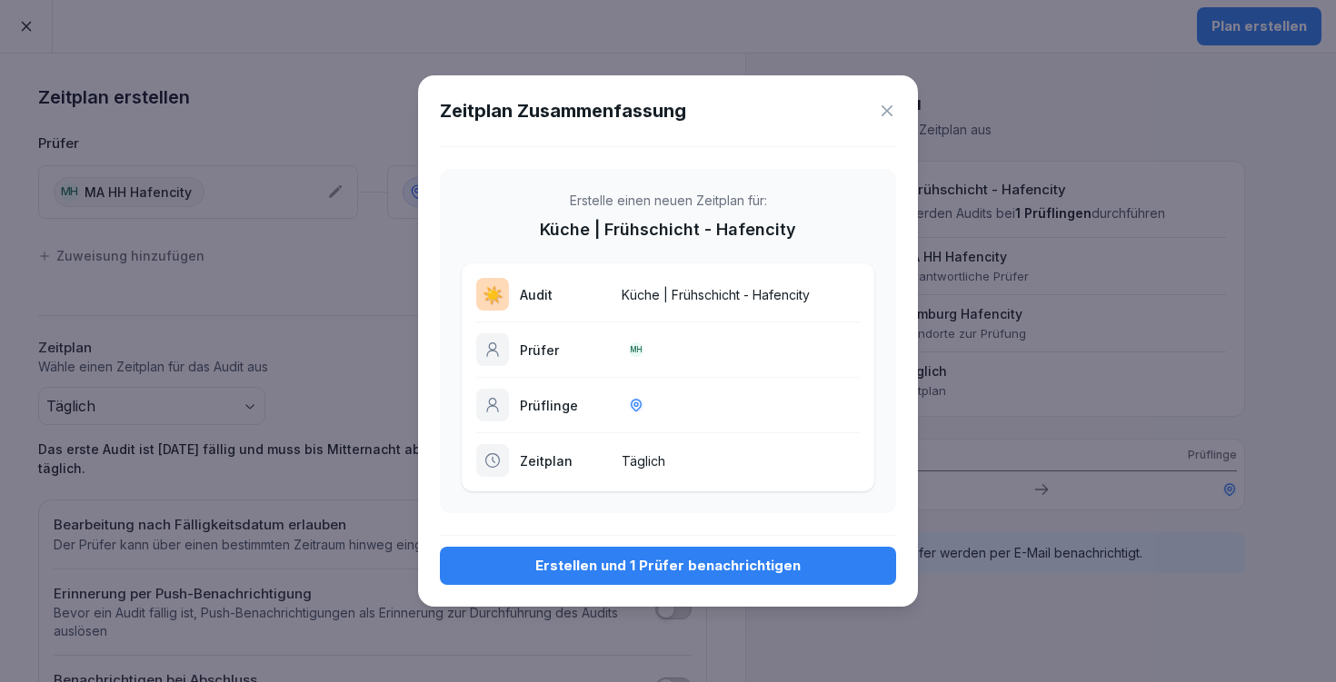
click at [747, 553] on button "Erstellen und 1 Prüfer benachrichtigen" at bounding box center [668, 566] width 456 height 38
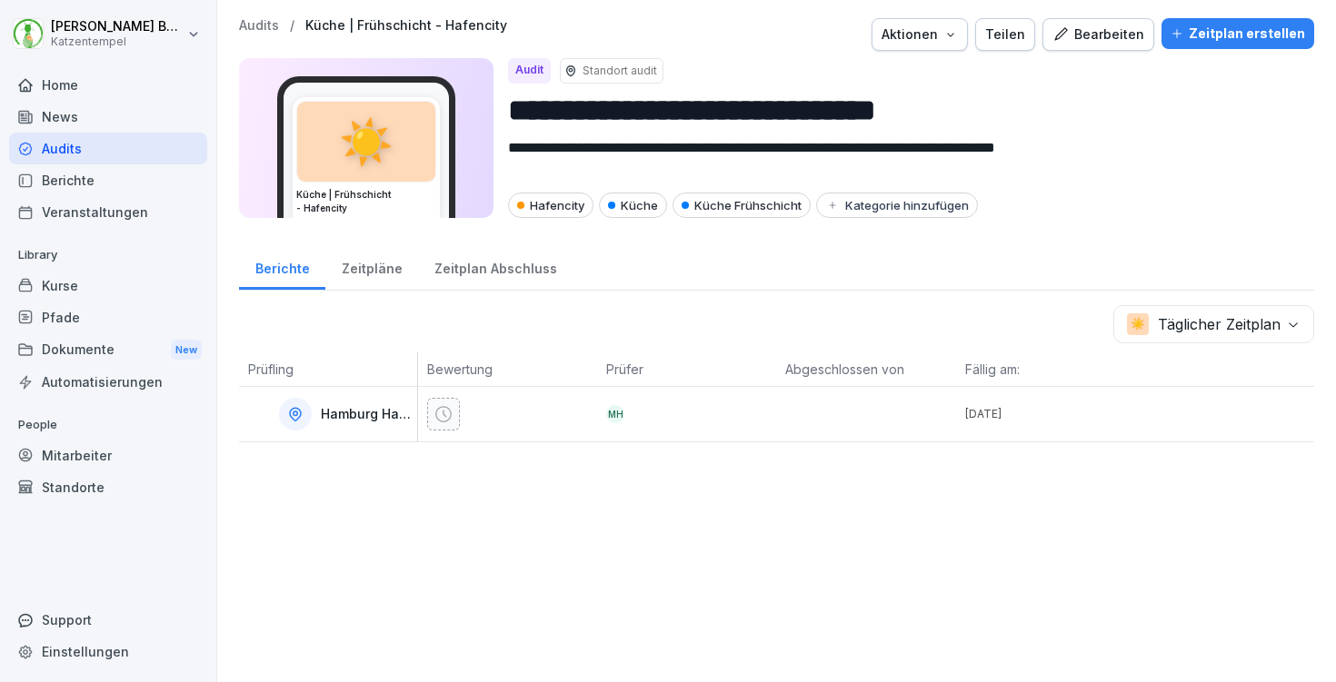
click at [266, 23] on p "Audits" at bounding box center [259, 25] width 40 height 15
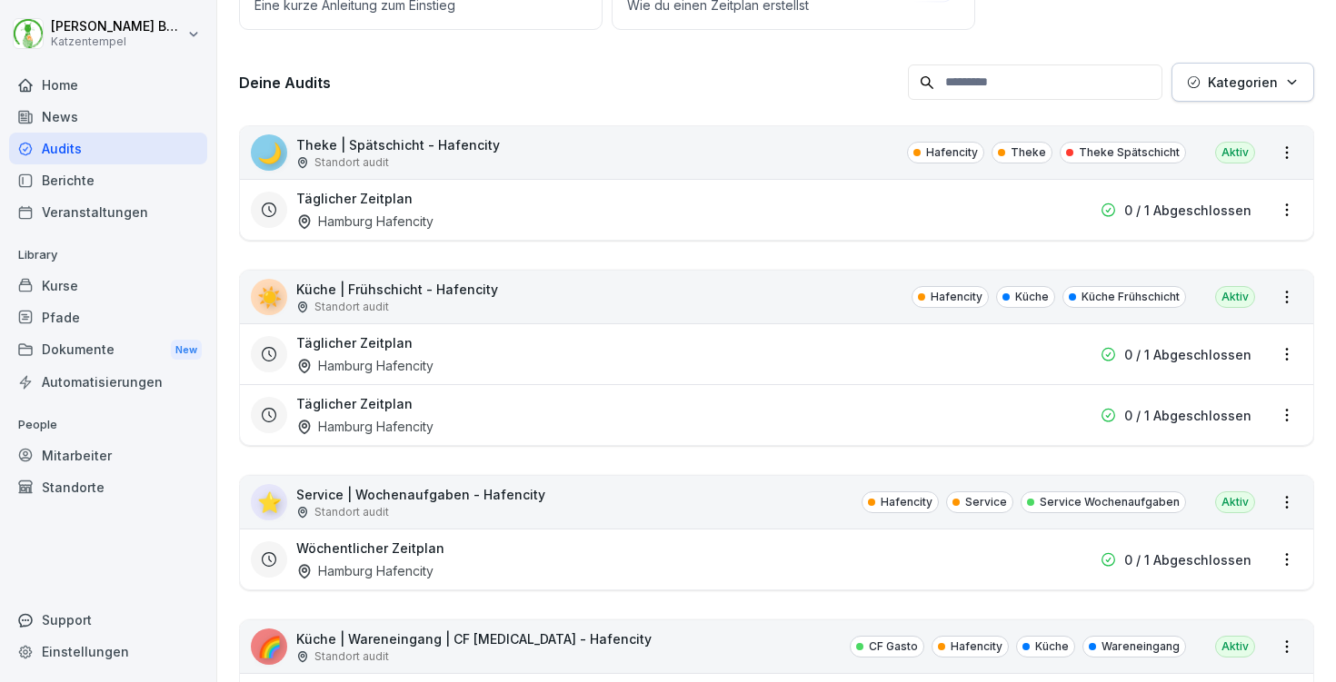
scroll to position [10, 0]
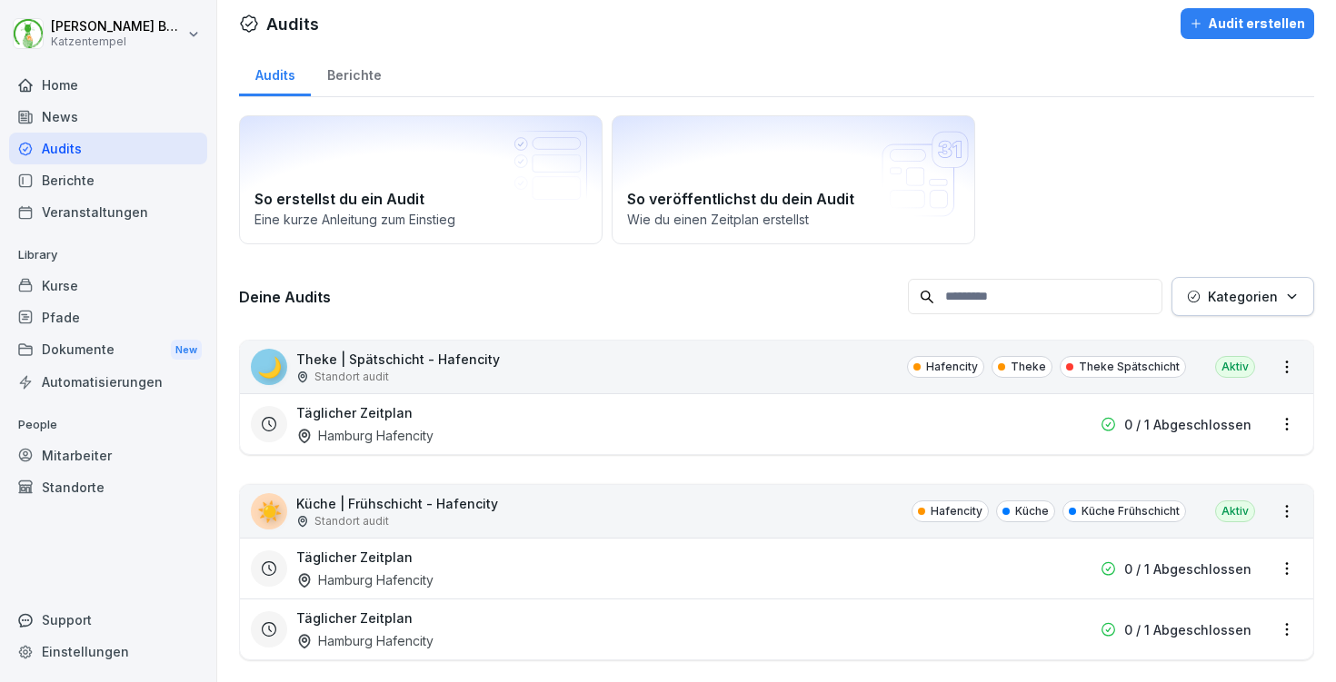
click at [1264, 291] on p "Kategorien" at bounding box center [1243, 296] width 70 height 19
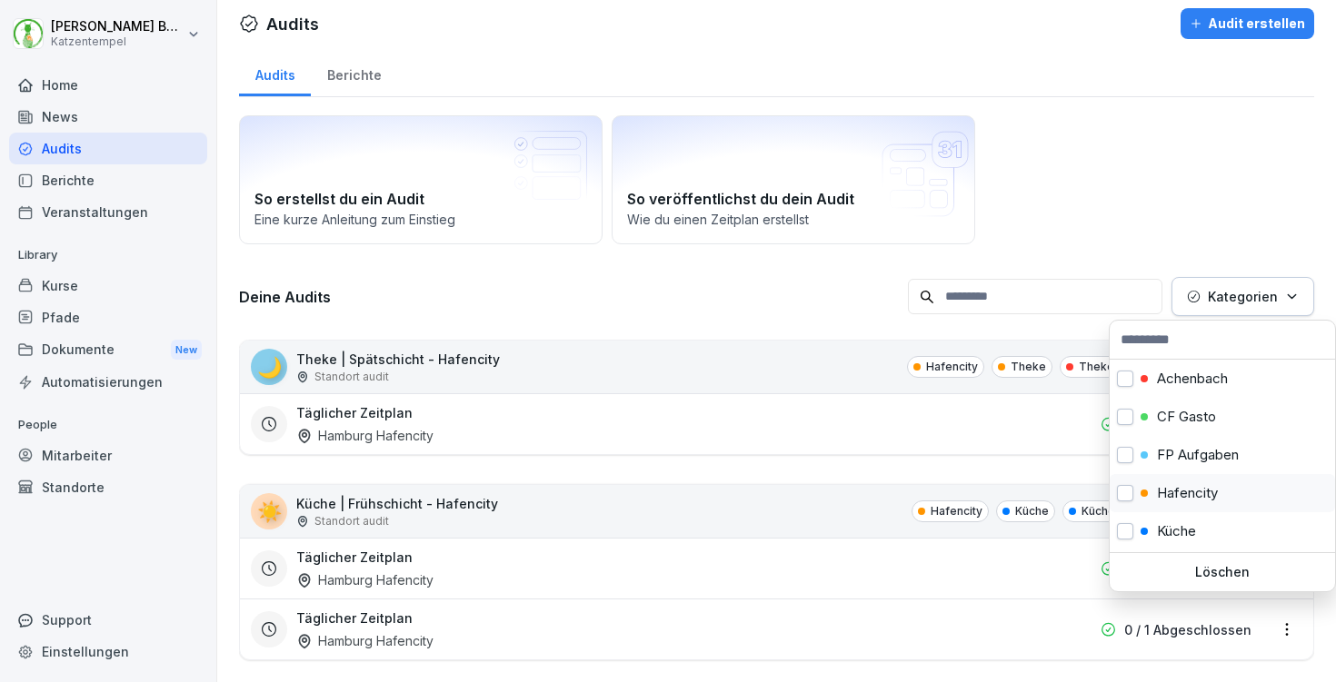
click at [1210, 496] on p "Hafencity" at bounding box center [1187, 493] width 61 height 16
click at [1112, 124] on html "[PERSON_NAME] Katzentempel Home News Audits Berichte Veranstaltungen Library Ku…" at bounding box center [668, 341] width 1336 height 682
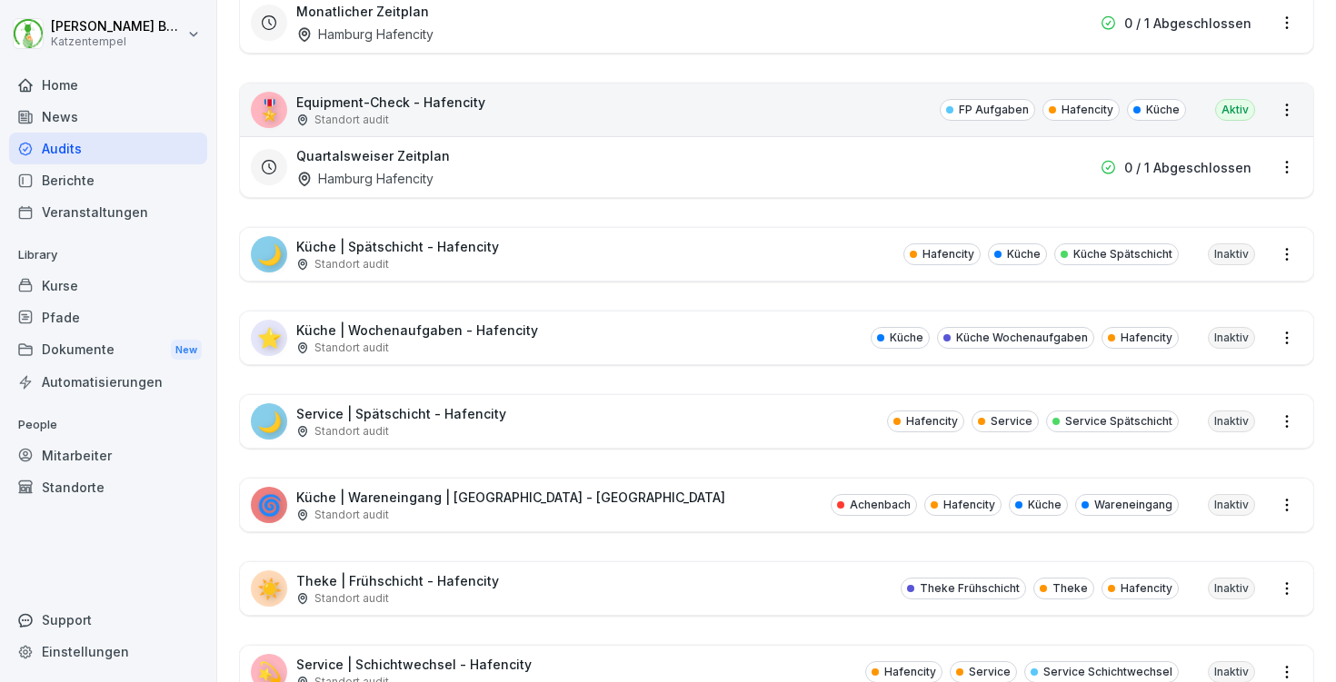
scroll to position [1638, 0]
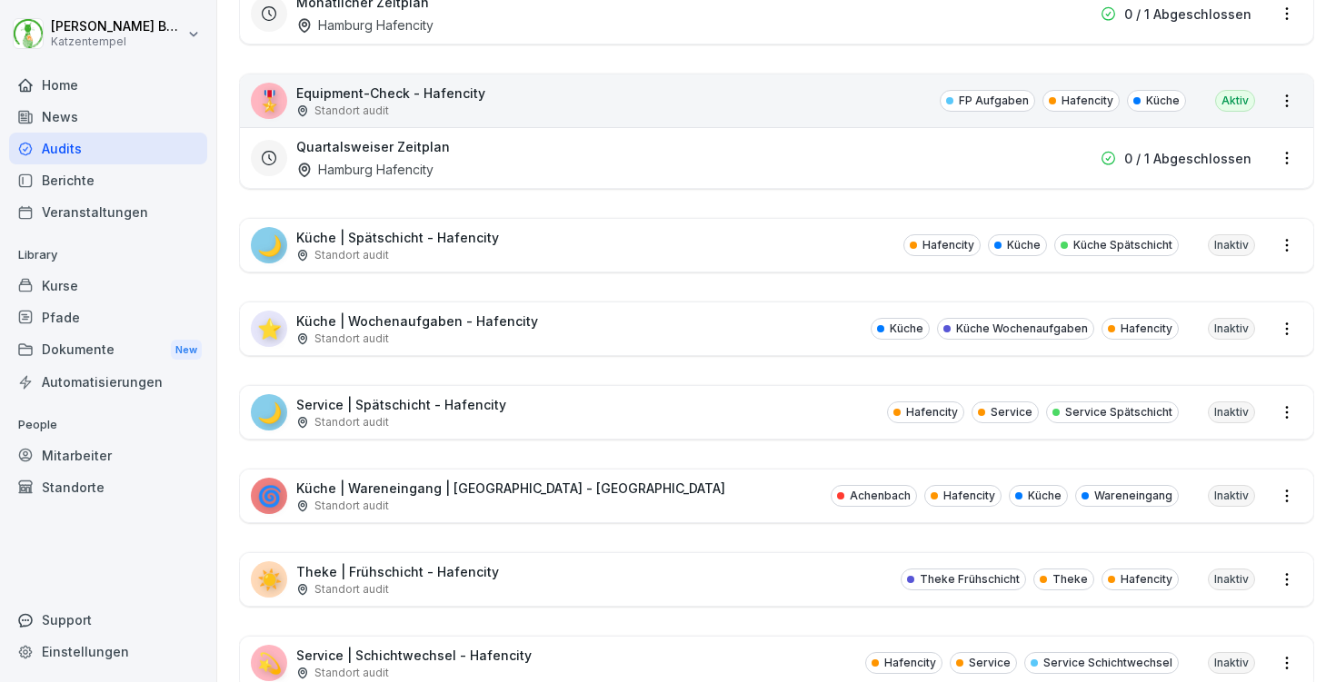
click at [470, 244] on p "Küche | Spätschicht - Hafencity" at bounding box center [397, 237] width 203 height 19
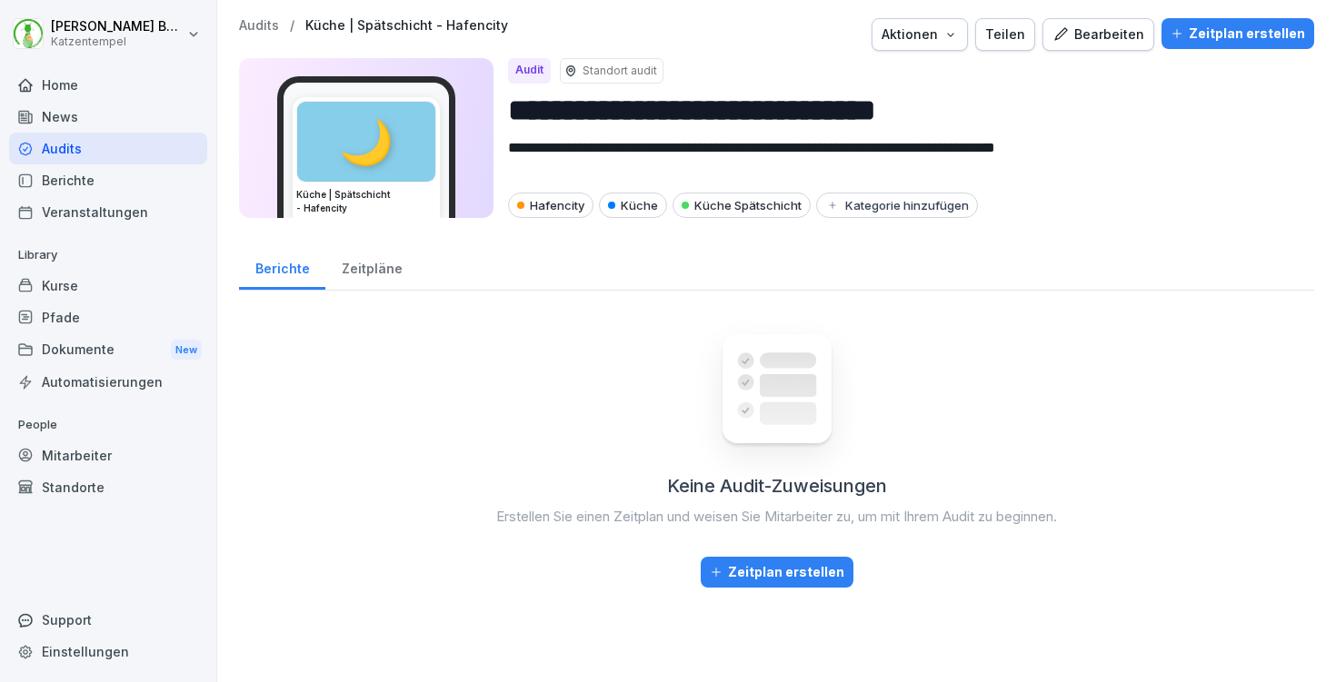
click at [1276, 37] on div "Zeitplan erstellen" at bounding box center [1237, 34] width 134 height 20
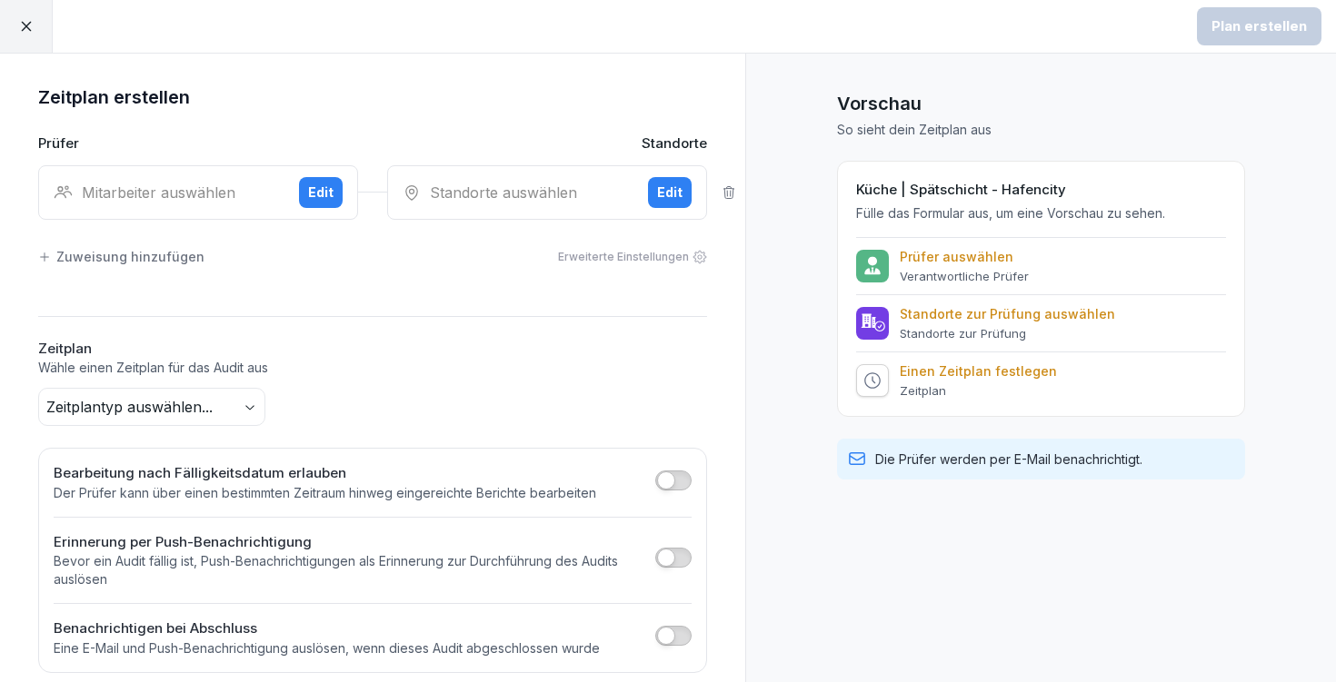
click at [164, 182] on div "Mitarbeiter auswählen" at bounding box center [169, 193] width 231 height 22
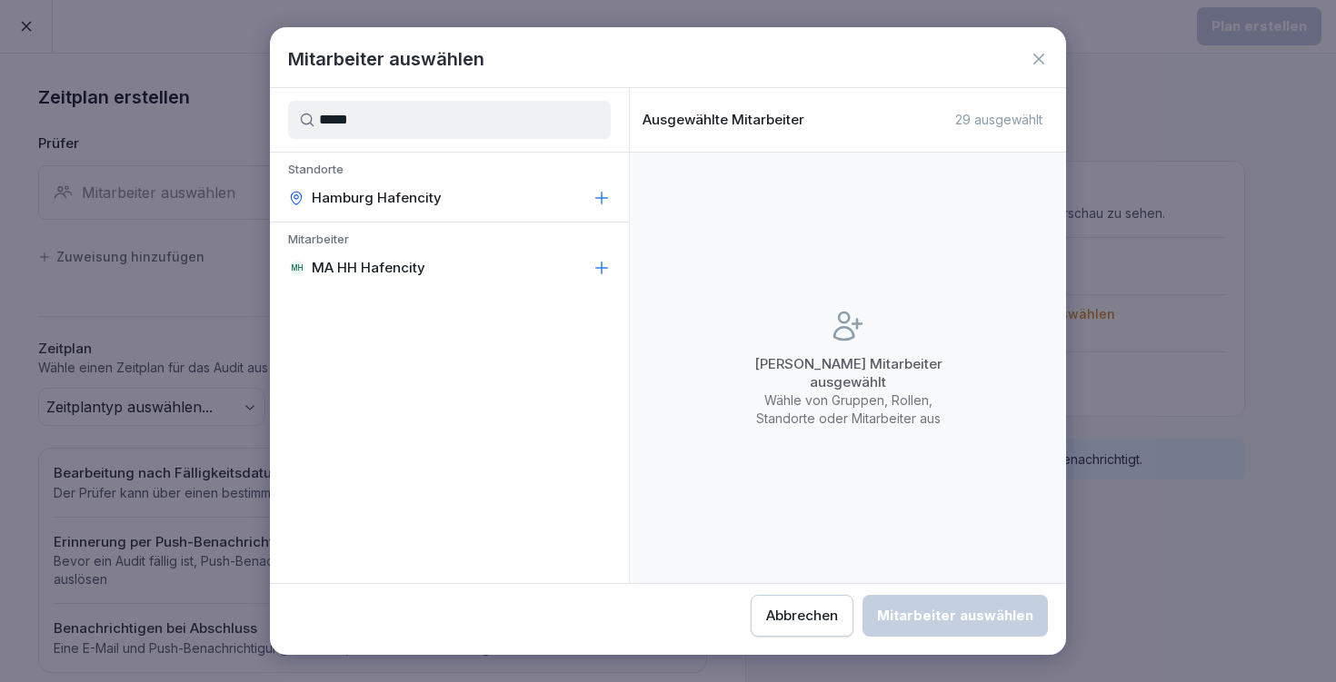
type input "*****"
click at [419, 265] on p "MA HH Hafencity" at bounding box center [369, 268] width 114 height 18
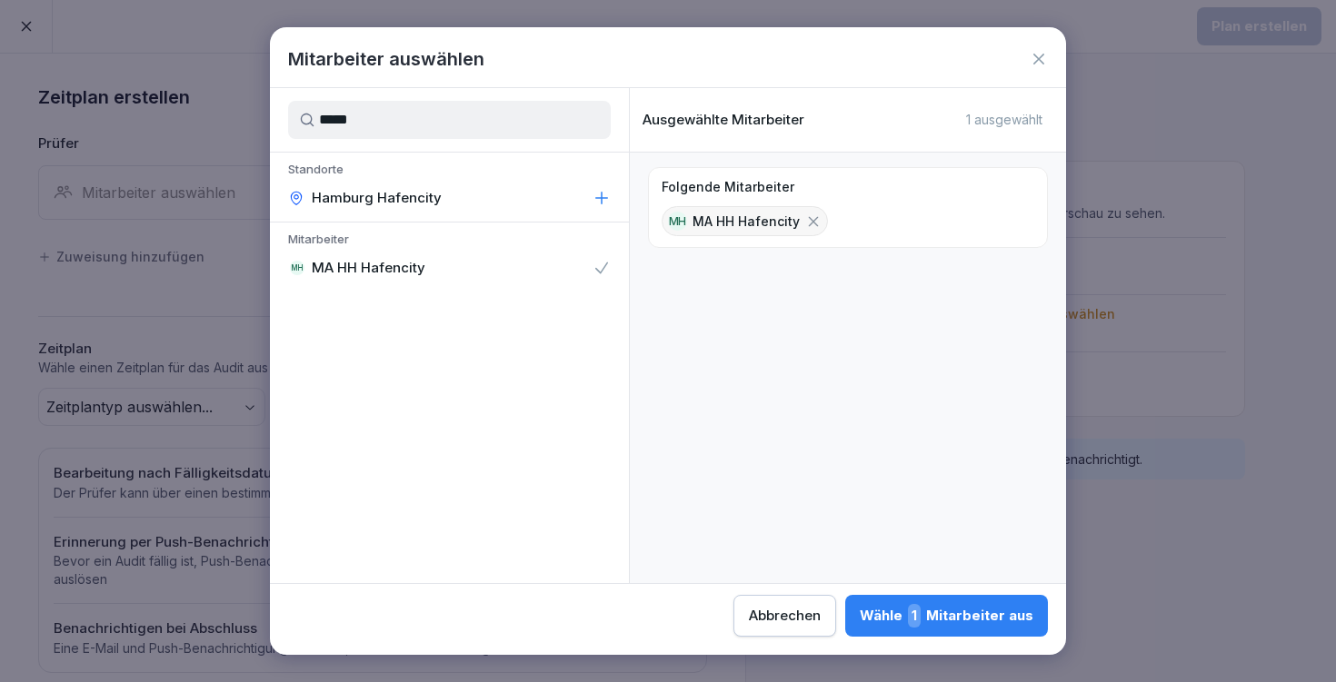
click at [860, 614] on div "Wähle 1 Mitarbeiter aus" at bounding box center [947, 616] width 174 height 24
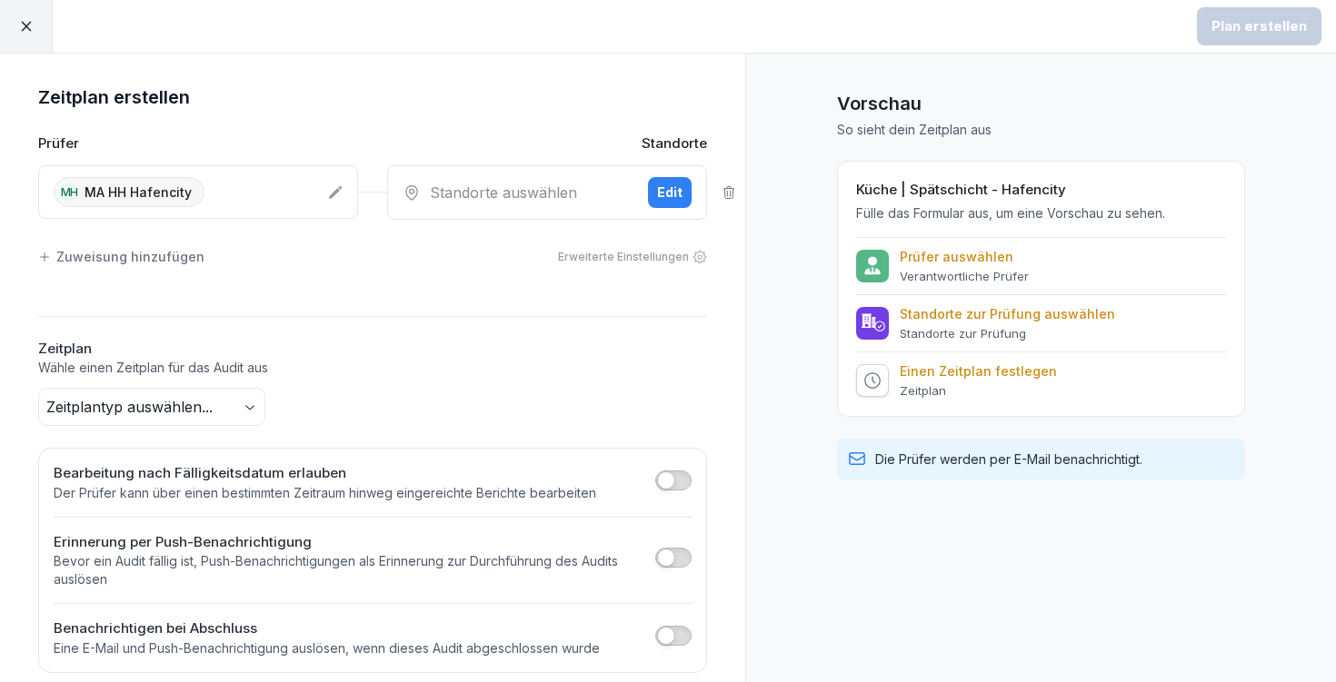
click at [519, 199] on div "Standorte auswählen" at bounding box center [518, 193] width 231 height 22
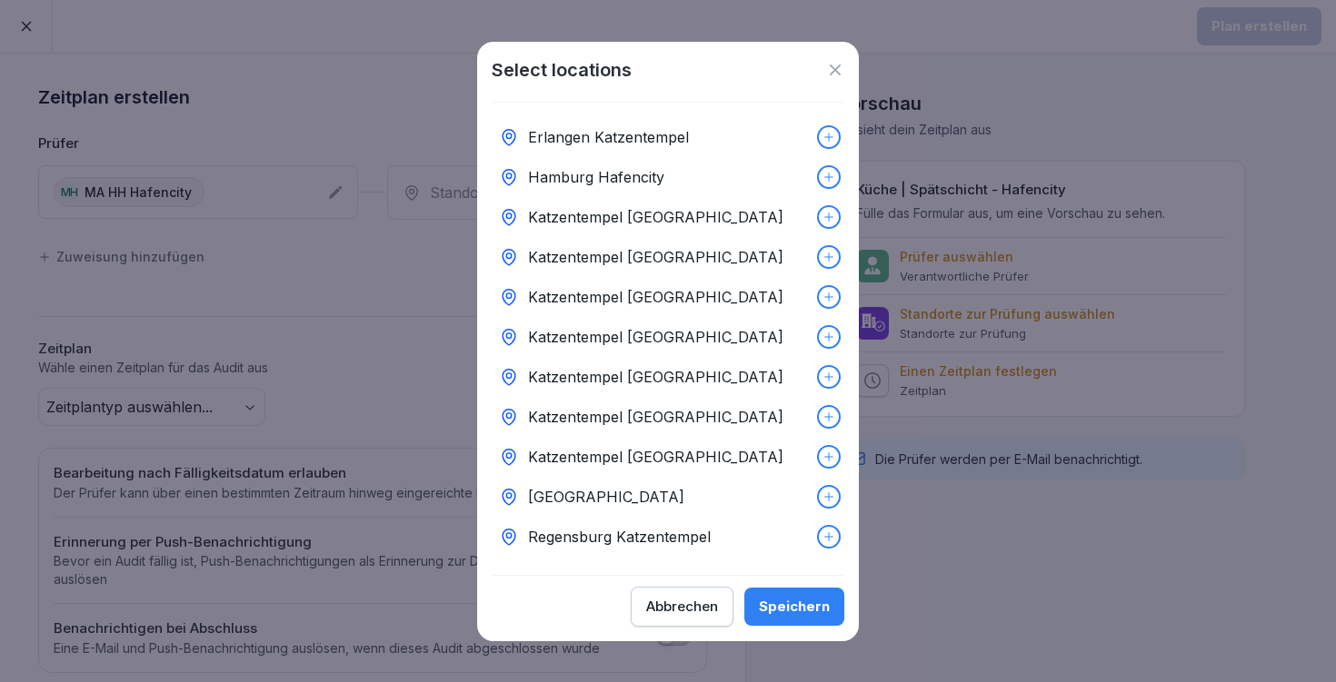
click at [742, 173] on div "Hamburg Hafencity" at bounding box center [668, 177] width 353 height 40
click at [819, 605] on div "Speichern" at bounding box center [794, 607] width 71 height 20
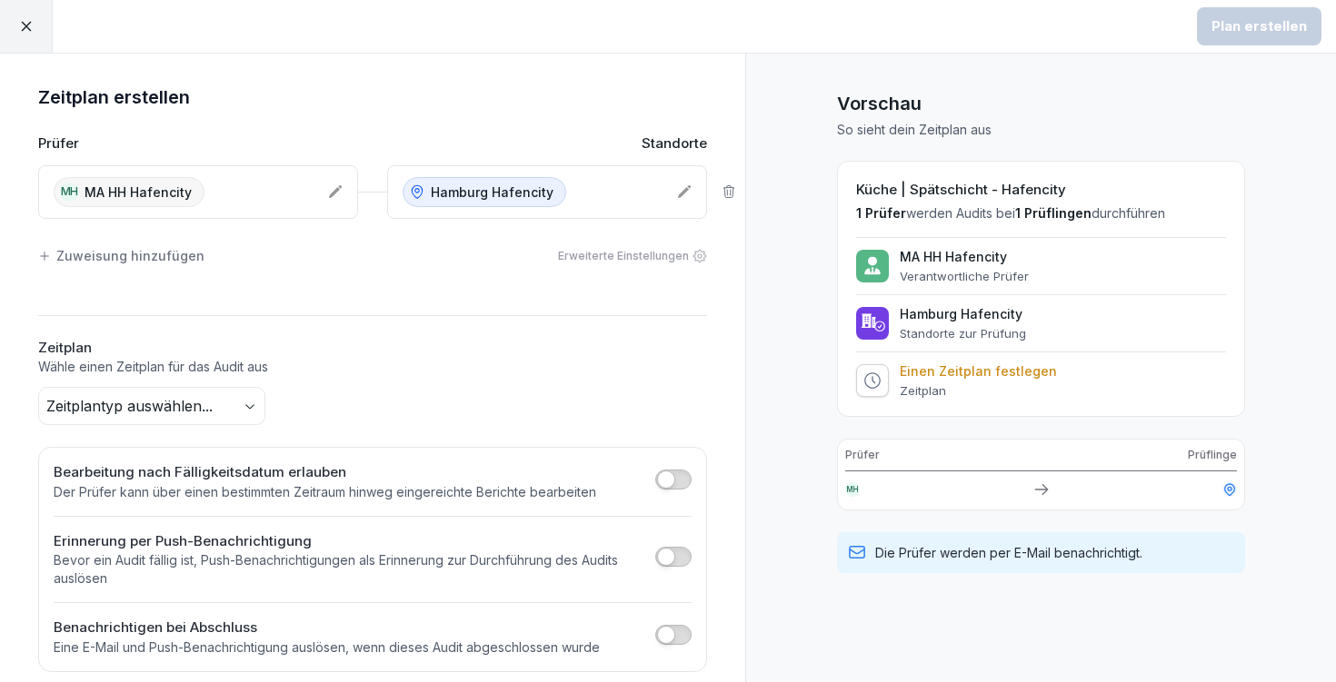
click at [161, 403] on body "Plan erstellen Zeitplan erstellen Prüfer Standorte MH MA HH Hafencity [GEOGRAPH…" at bounding box center [668, 341] width 1336 height 682
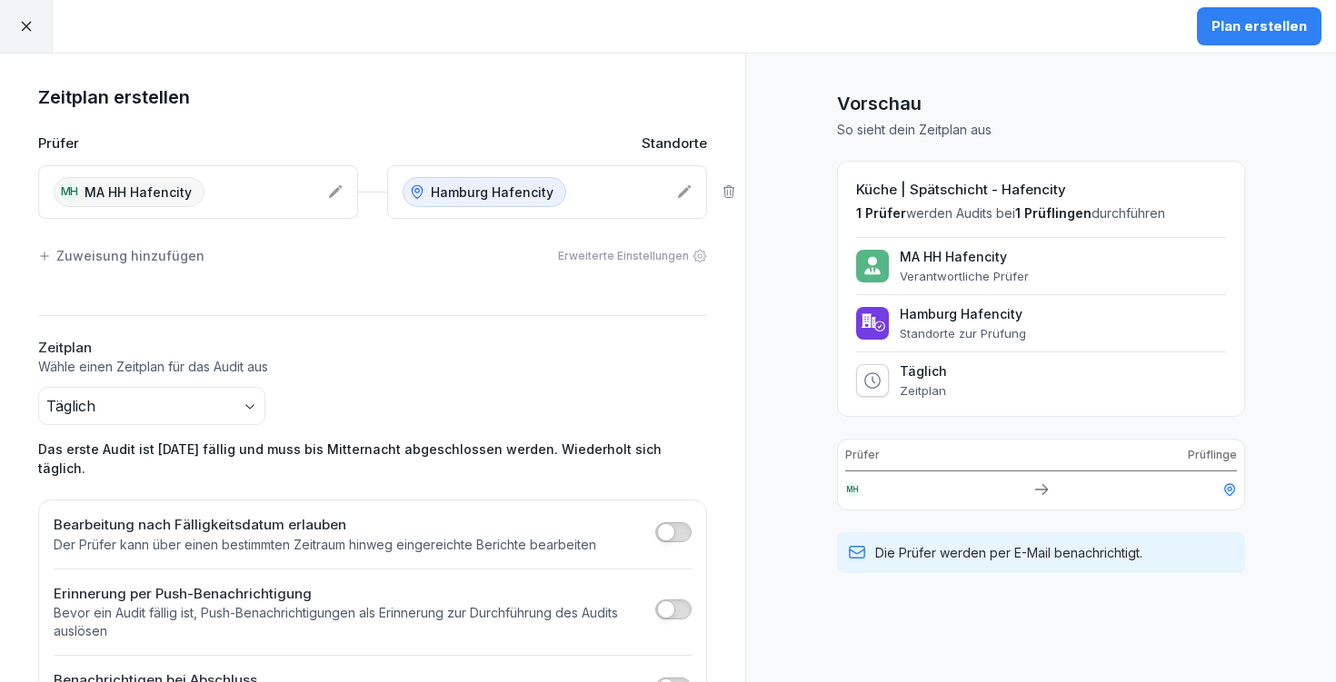
click at [1304, 26] on div "Plan erstellen" at bounding box center [1258, 26] width 95 height 20
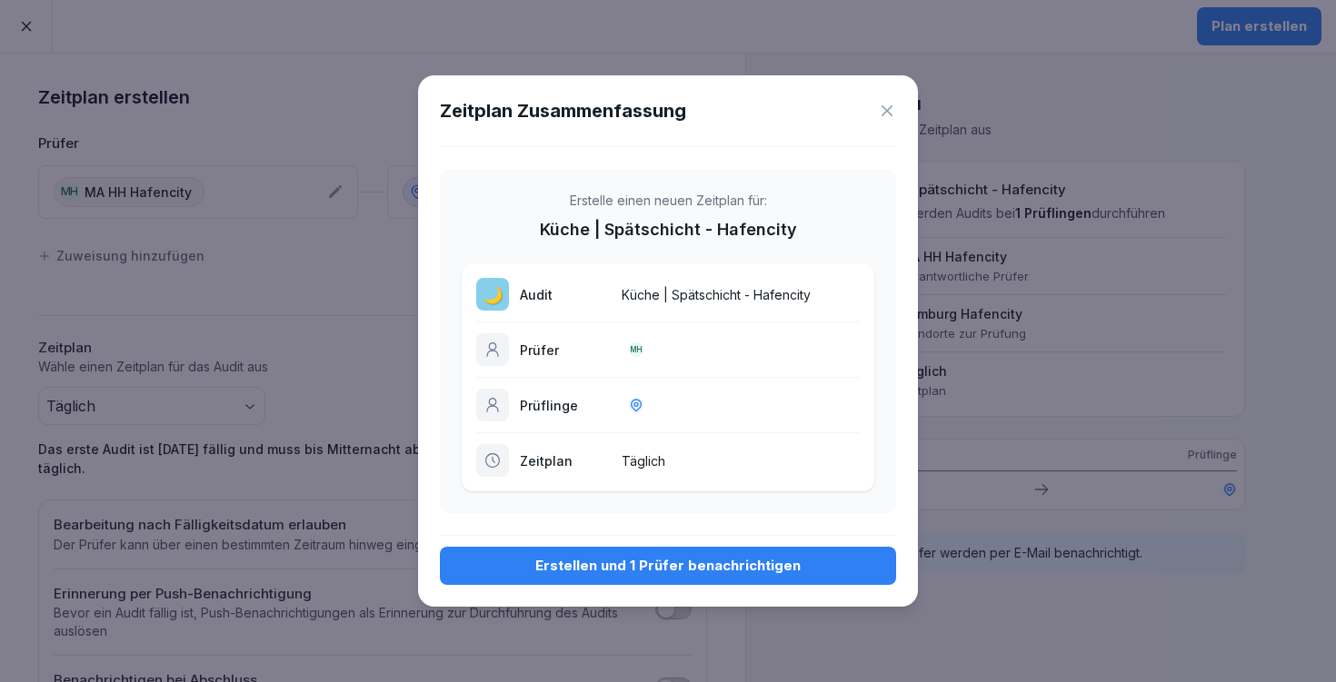
click at [677, 570] on div "Erstellen und 1 Prüfer benachrichtigen" at bounding box center [667, 566] width 427 height 20
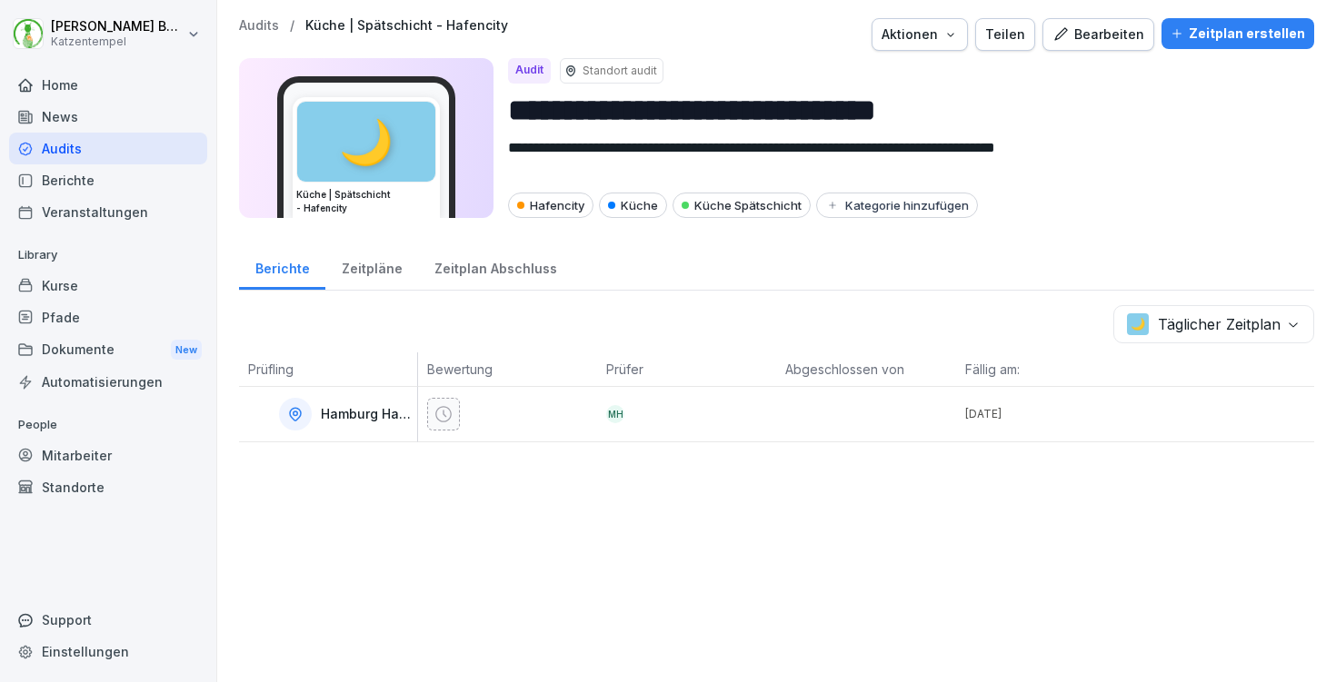
click at [253, 20] on p "Audits" at bounding box center [259, 25] width 40 height 15
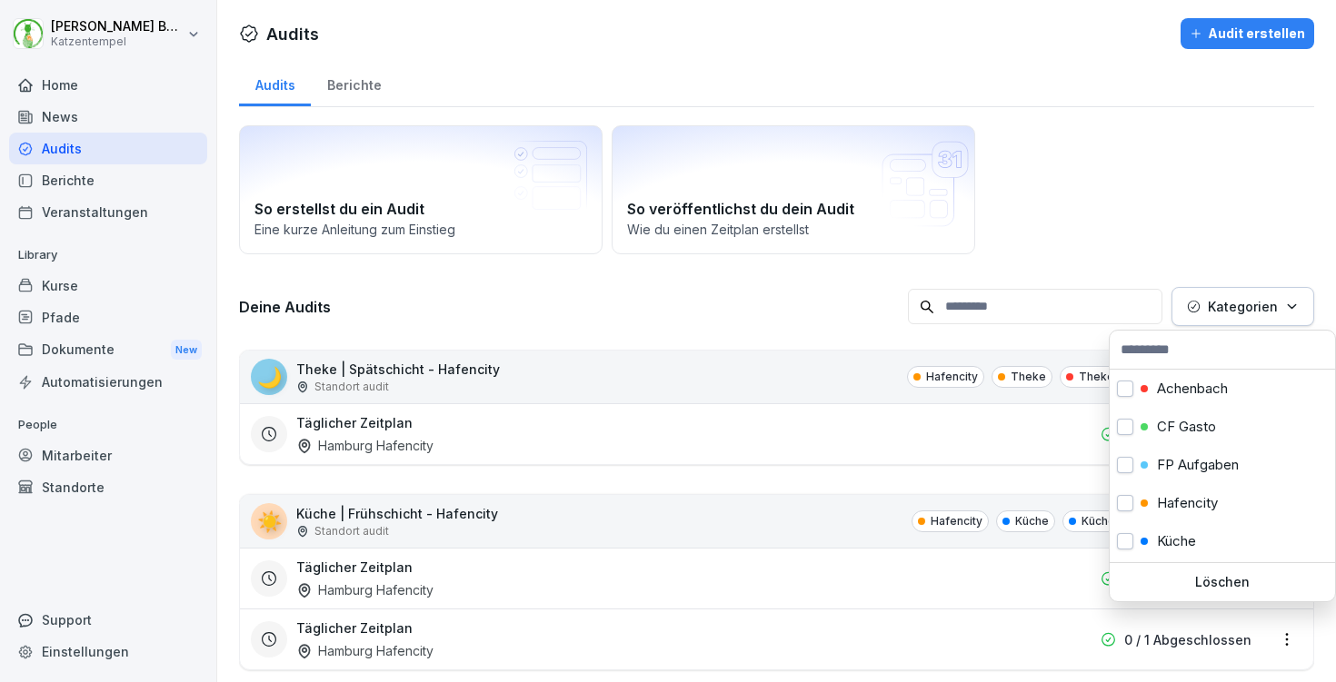
click at [1256, 300] on p "Kategorien" at bounding box center [1243, 306] width 70 height 19
click at [1188, 504] on p "Hafencity" at bounding box center [1187, 503] width 61 height 16
click at [1100, 102] on html "[PERSON_NAME] Katzentempel Home News Audits Berichte Veranstaltungen Library Ku…" at bounding box center [668, 341] width 1336 height 682
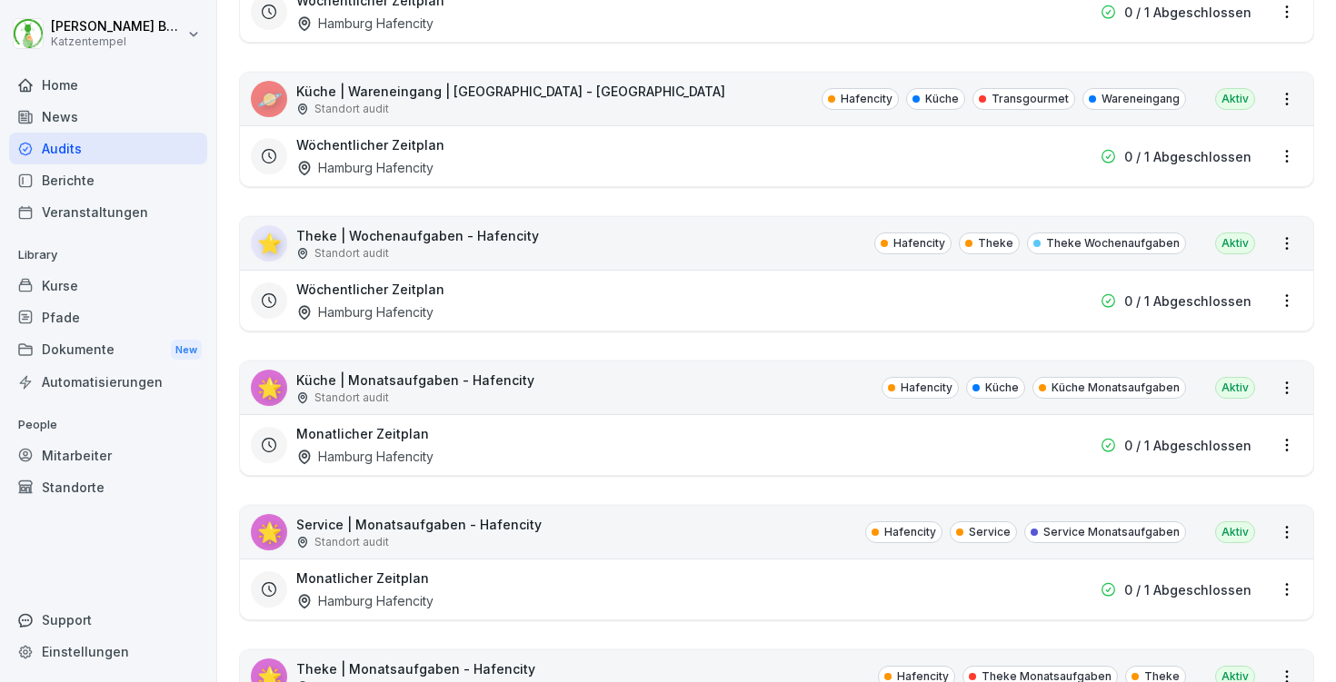
scroll to position [1525, 0]
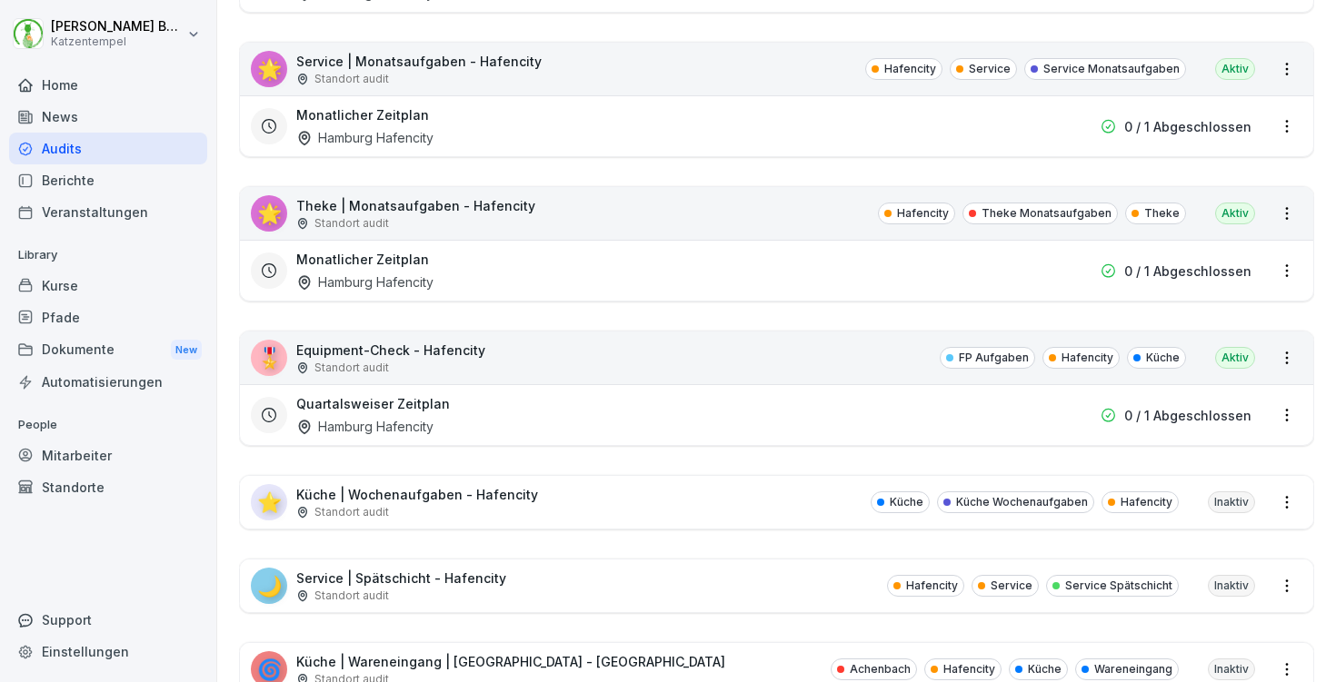
click at [714, 500] on div "⭐ Küche | Wochenaufgaben - Hafencity Standort audit Küche Küche Wochenaufgaben …" at bounding box center [776, 502] width 1073 height 53
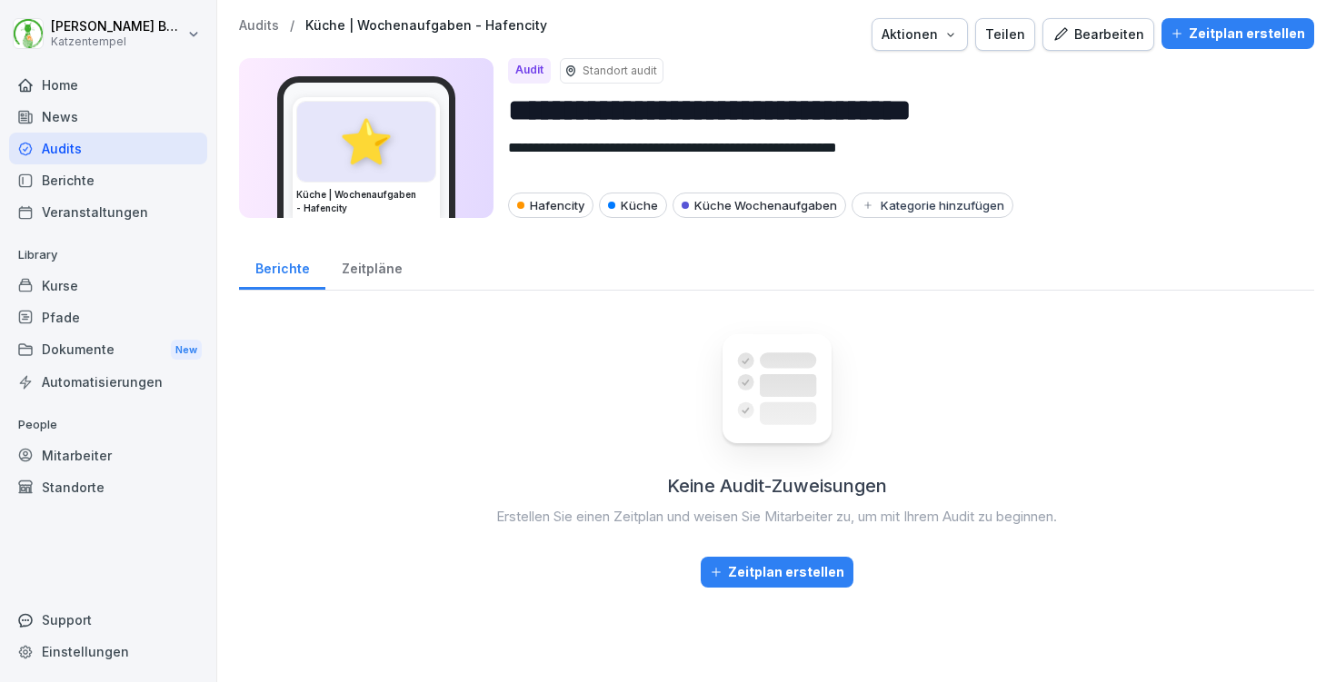
click at [1239, 23] on button "Zeitplan erstellen" at bounding box center [1237, 33] width 153 height 31
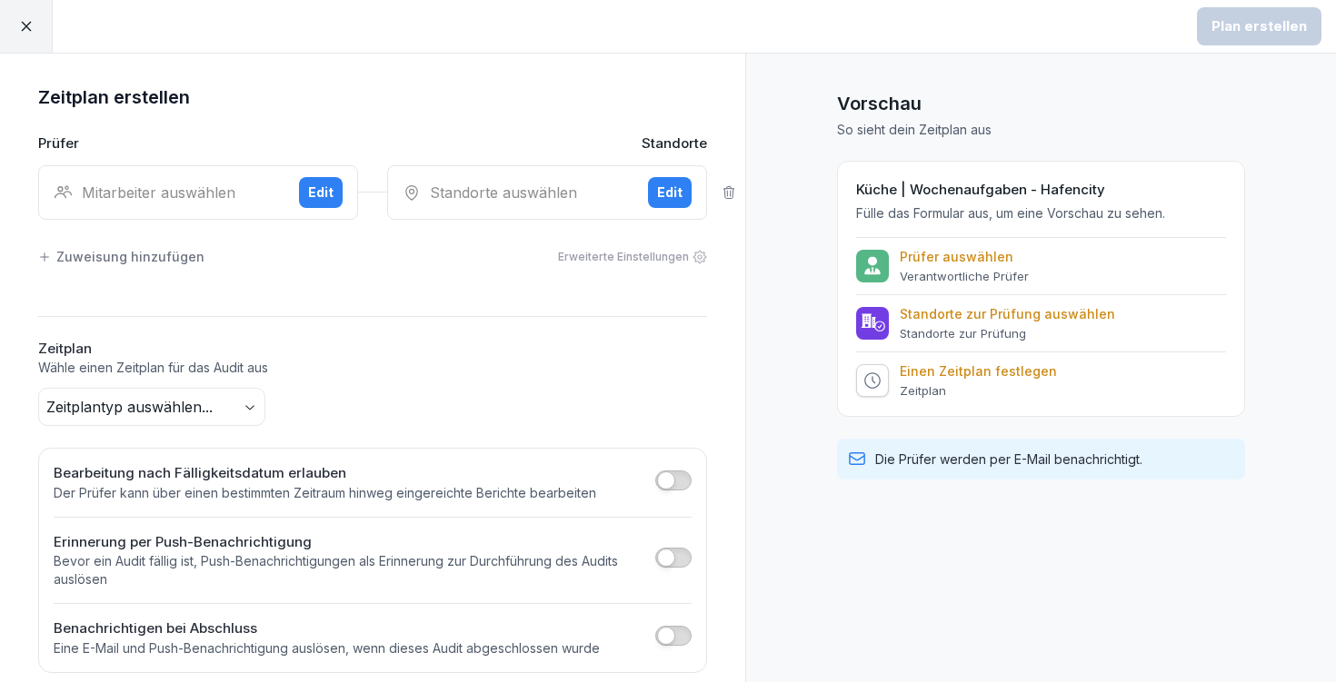
click at [230, 198] on div "Mitarbeiter auswählen" at bounding box center [169, 193] width 231 height 22
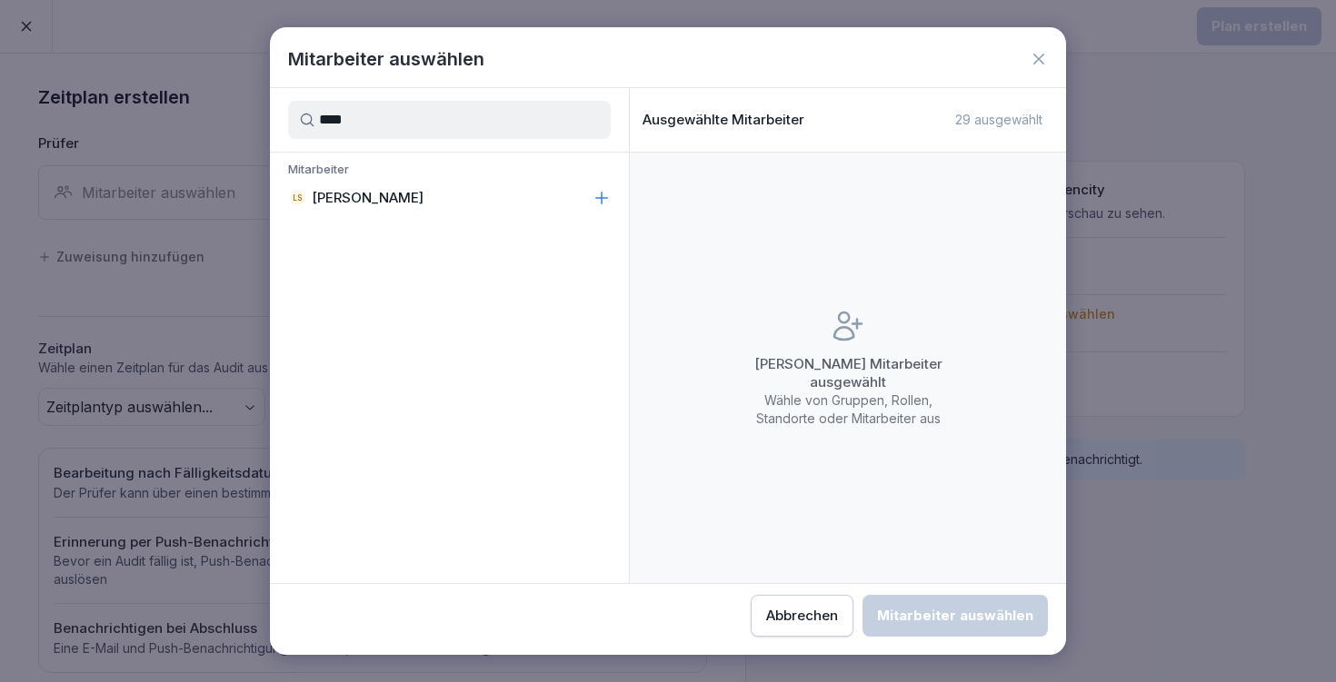
drag, startPoint x: 502, startPoint y: 101, endPoint x: 578, endPoint y: 274, distance: 189.6
click at [578, 274] on div "**** Mitarbeiter LS [PERSON_NAME]" at bounding box center [449, 335] width 359 height 495
click at [382, 126] on input "****" at bounding box center [449, 120] width 323 height 38
type input "****"
click at [441, 271] on div "MH MA HH Hafencity" at bounding box center [449, 268] width 359 height 33
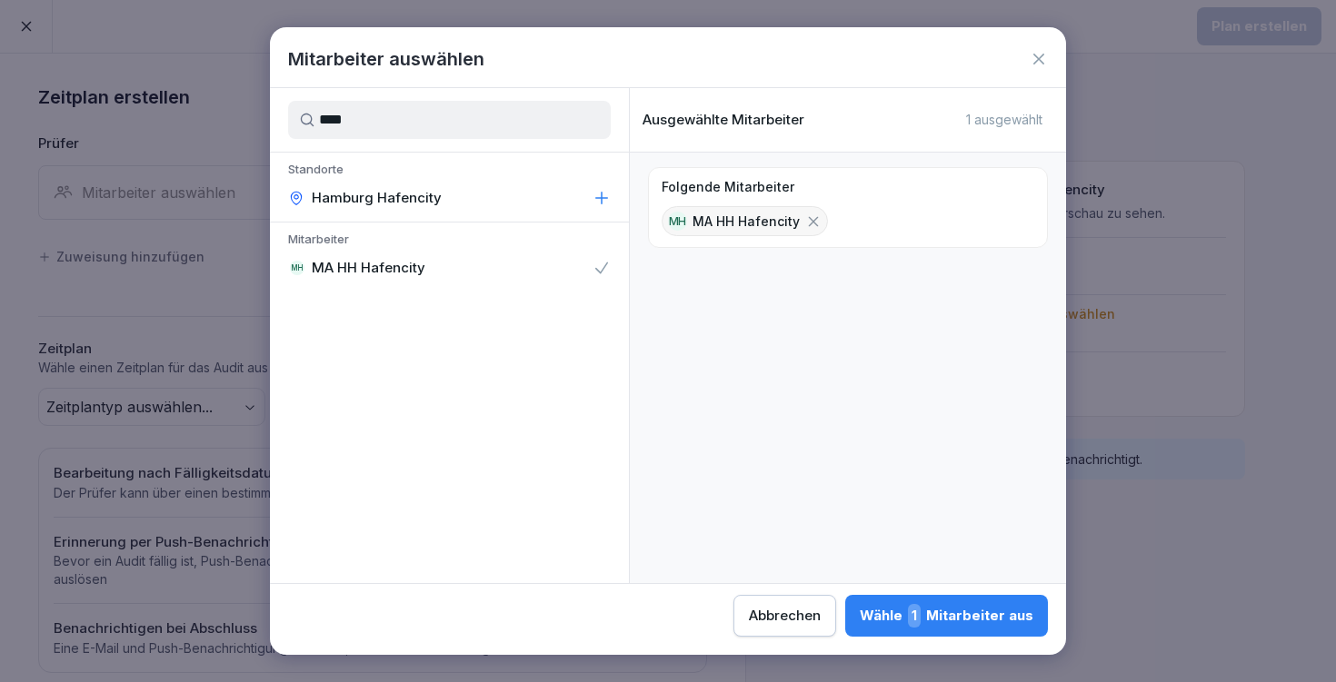
click at [860, 614] on div "Wähle 1 Mitarbeiter aus" at bounding box center [947, 616] width 174 height 24
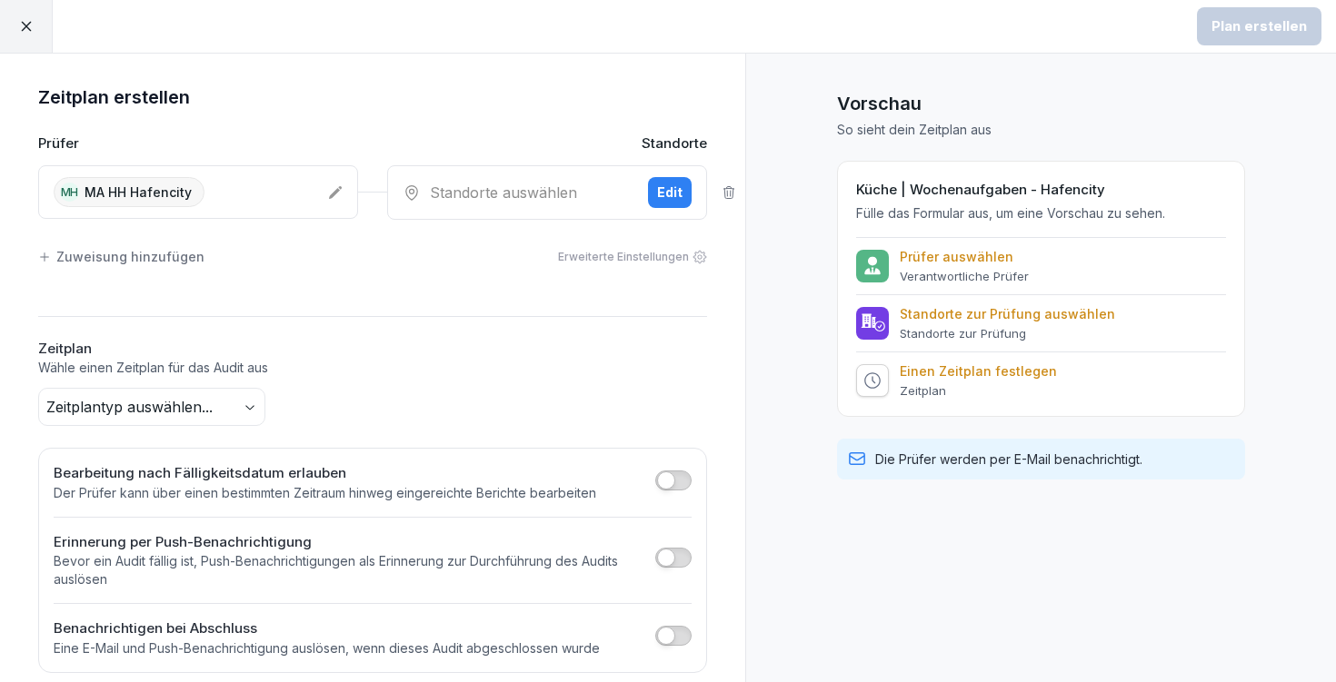
click at [529, 206] on div "Standorte auswählen Edit" at bounding box center [547, 192] width 320 height 55
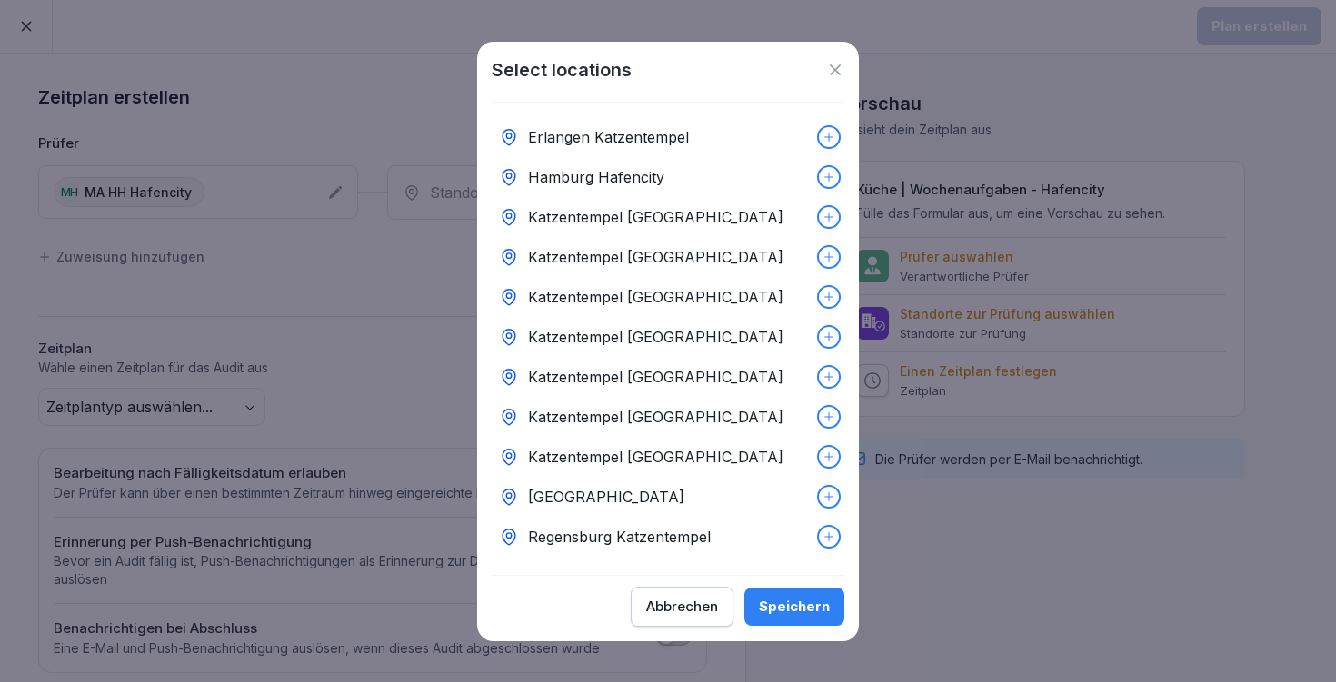
click at [645, 180] on p "Hamburg Hafencity" at bounding box center [596, 177] width 136 height 22
click at [804, 600] on div "Speichern" at bounding box center [794, 607] width 71 height 20
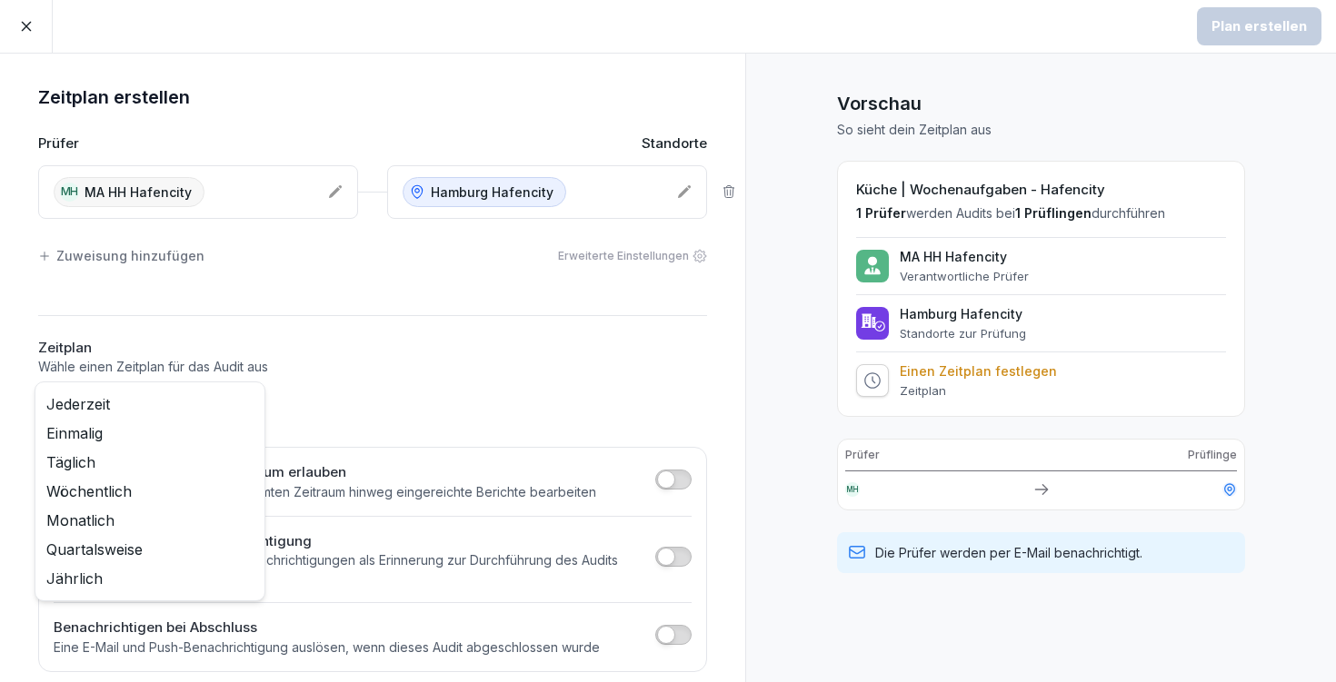
click at [214, 410] on body "Plan erstellen Zeitplan erstellen Prüfer Standorte MH MA HH Hafencity [GEOGRAPH…" at bounding box center [668, 341] width 1336 height 682
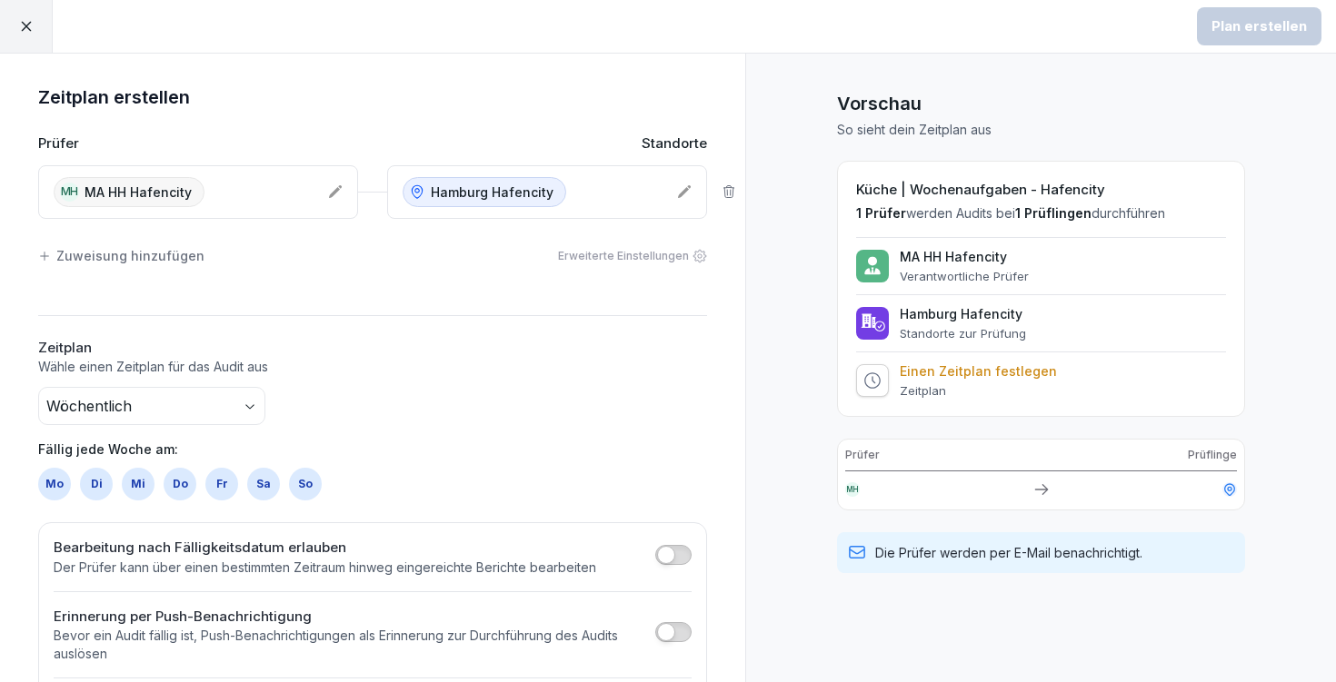
click at [298, 484] on div "So" at bounding box center [305, 484] width 33 height 33
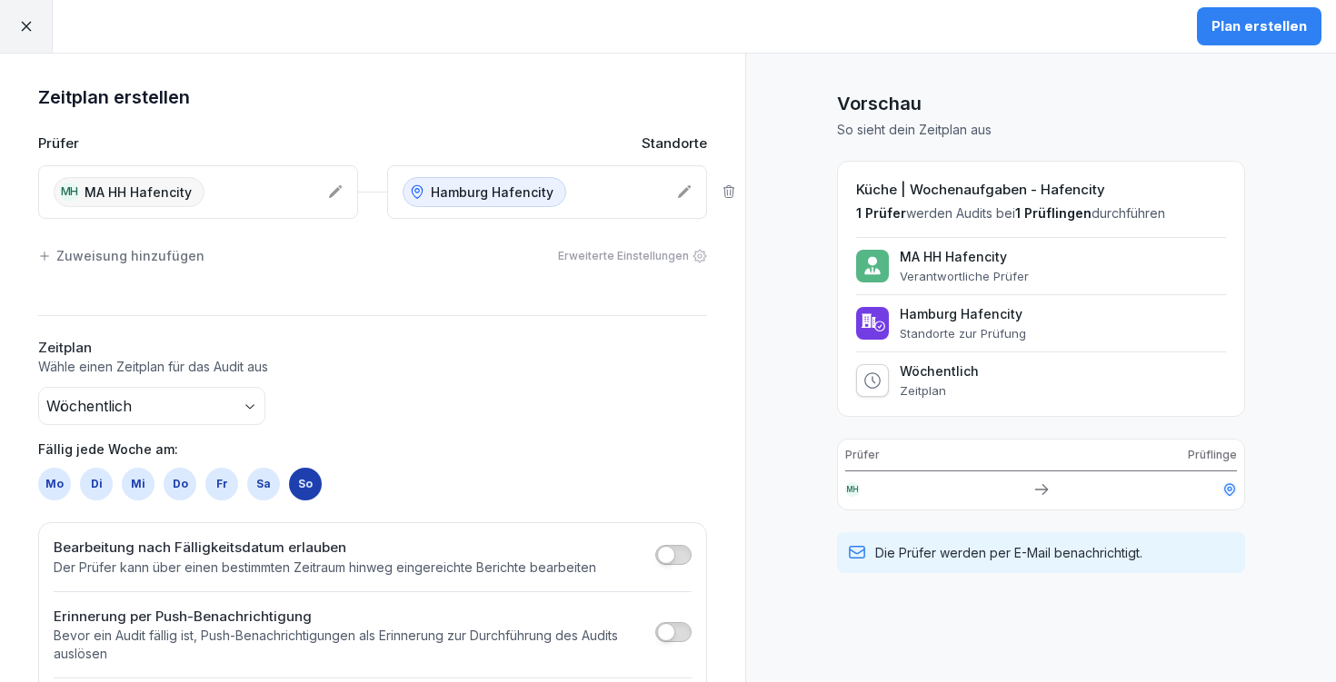
click at [1270, 16] on div "Plan erstellen" at bounding box center [1258, 26] width 95 height 20
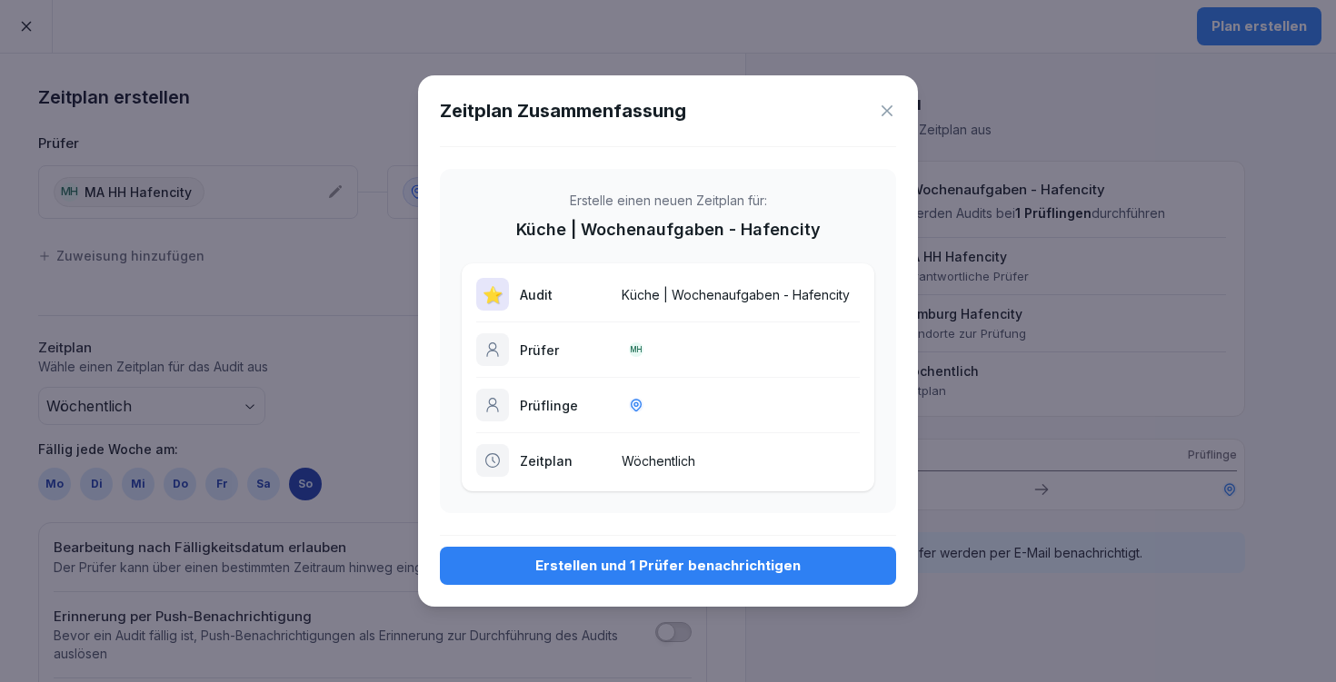
click at [627, 567] on div "Erstellen und 1 Prüfer benachrichtigen" at bounding box center [667, 566] width 427 height 20
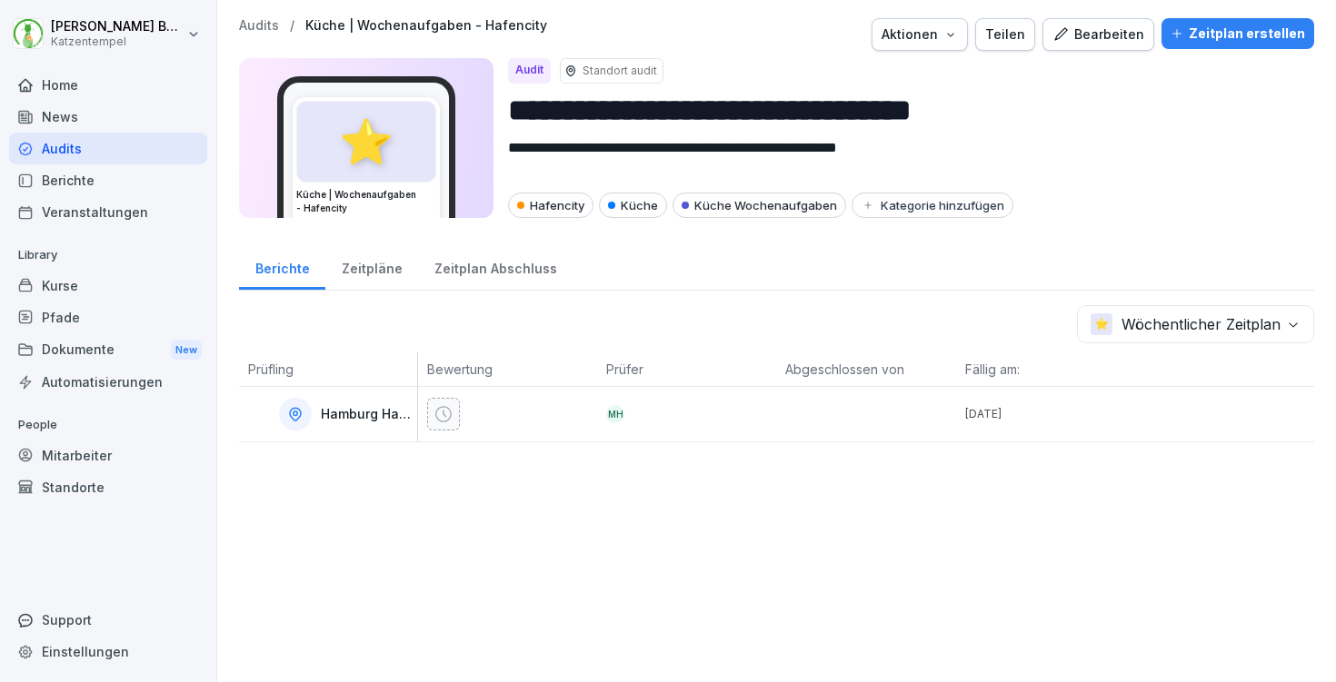
click at [264, 25] on p "Audits" at bounding box center [259, 25] width 40 height 15
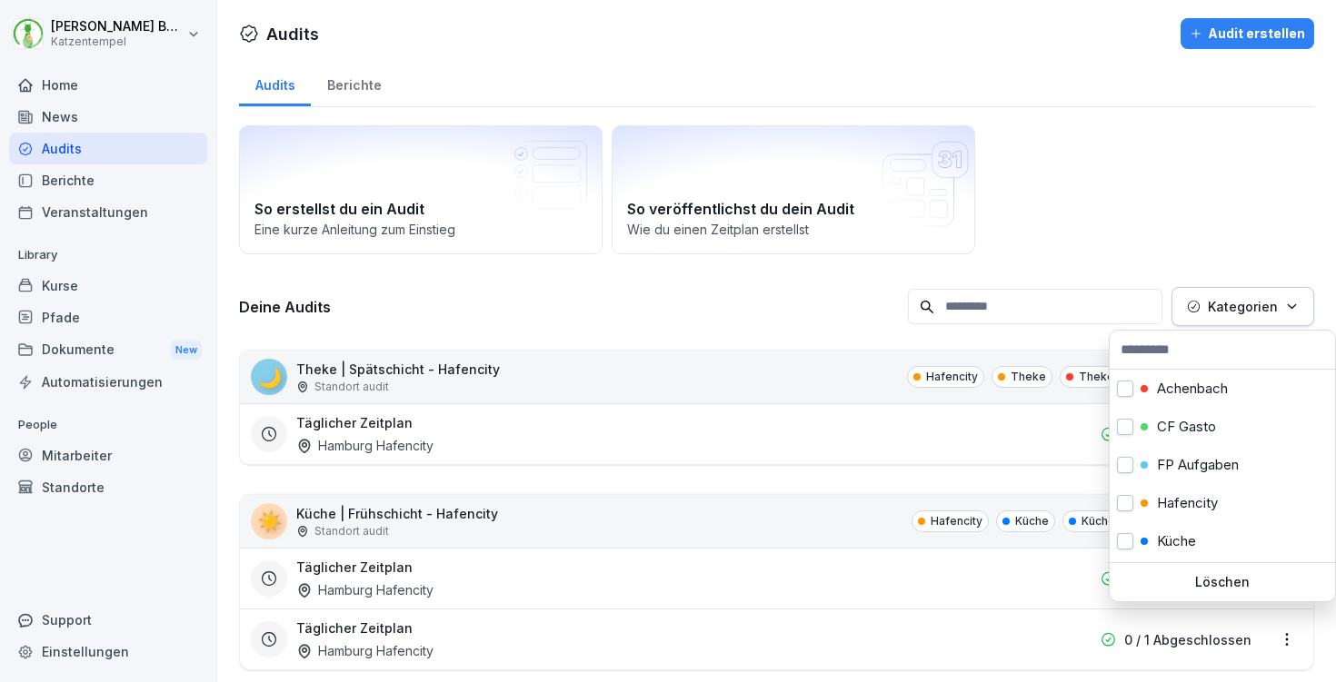
click at [1204, 304] on div "Kategorien" at bounding box center [1243, 306] width 112 height 19
click at [1167, 511] on p "Hafencity" at bounding box center [1187, 503] width 61 height 16
click at [1059, 188] on html "[PERSON_NAME] Katzentempel Home News Audits Berichte Veranstaltungen Library Ku…" at bounding box center [668, 341] width 1336 height 682
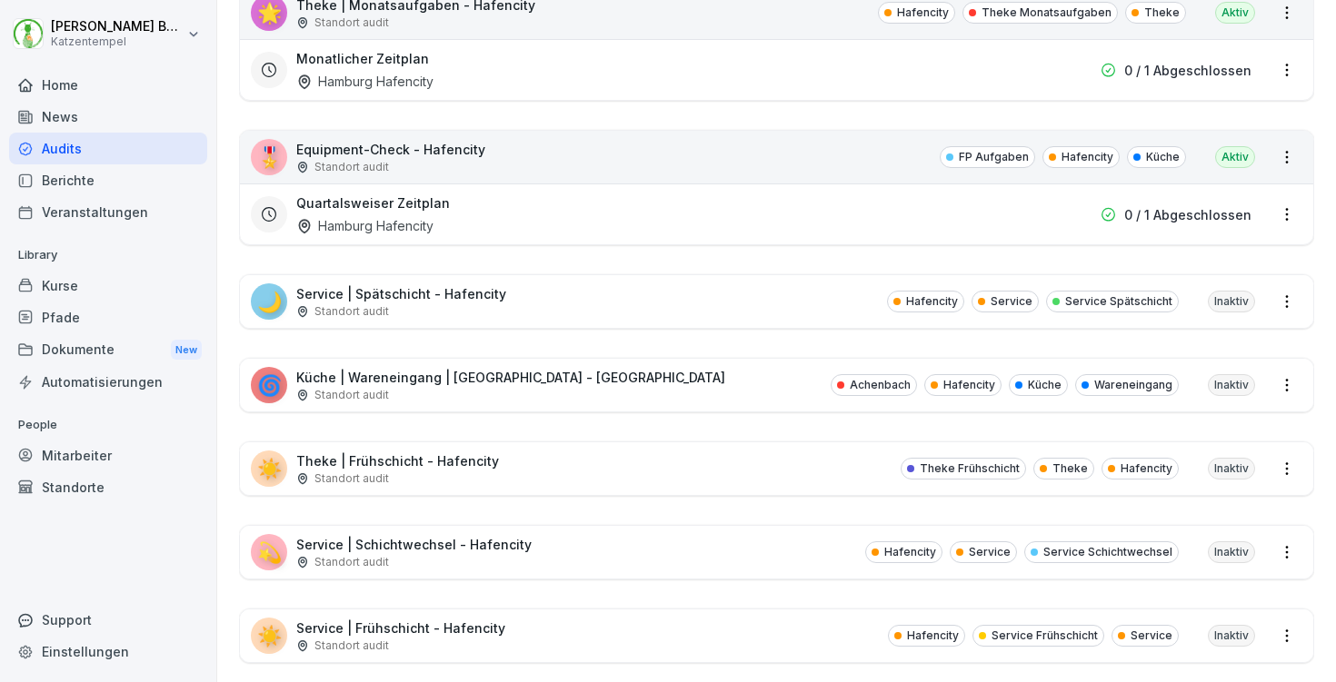
scroll to position [1872, 0]
click at [581, 279] on div "🌙 Service | Spätschicht - Hafencity Standort audit Hafencity Service Service Sp…" at bounding box center [776, 300] width 1073 height 53
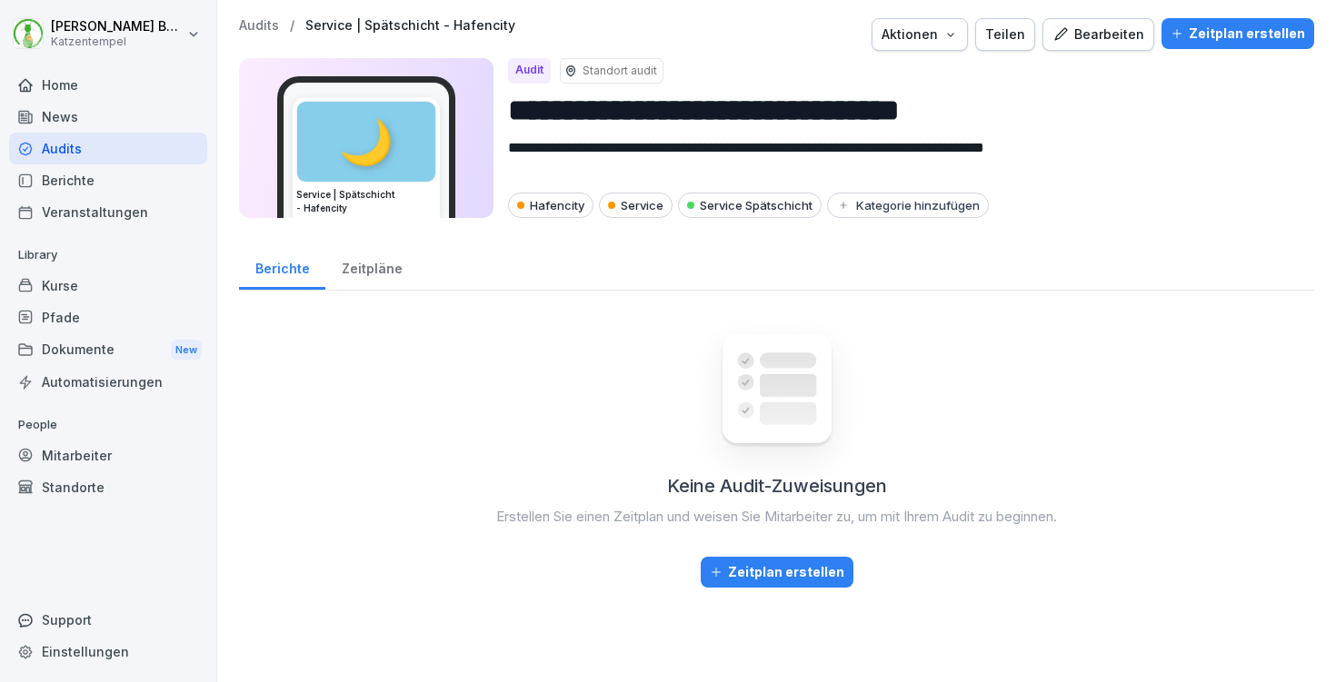
click at [1238, 29] on div "Zeitplan erstellen" at bounding box center [1237, 34] width 134 height 20
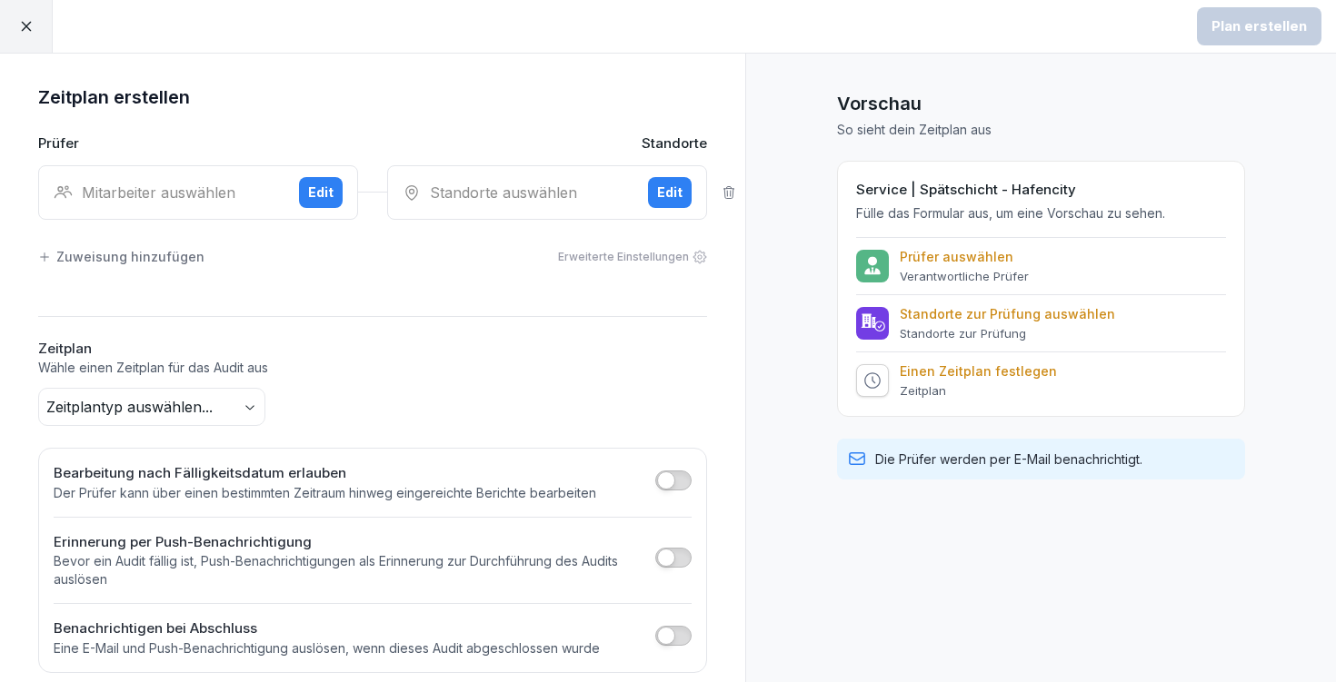
click at [188, 190] on div "Mitarbeiter auswählen" at bounding box center [169, 193] width 231 height 22
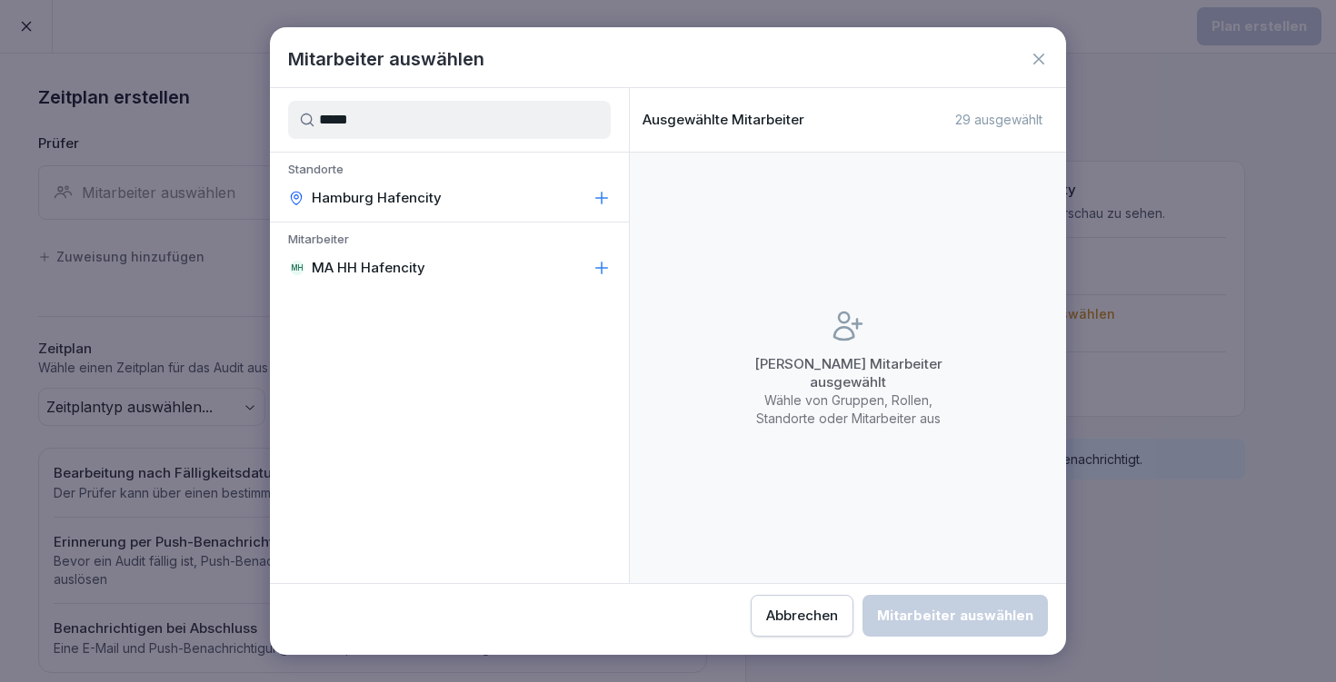
type input "*****"
click at [483, 268] on div "MH MA HH Hafencity" at bounding box center [449, 268] width 359 height 33
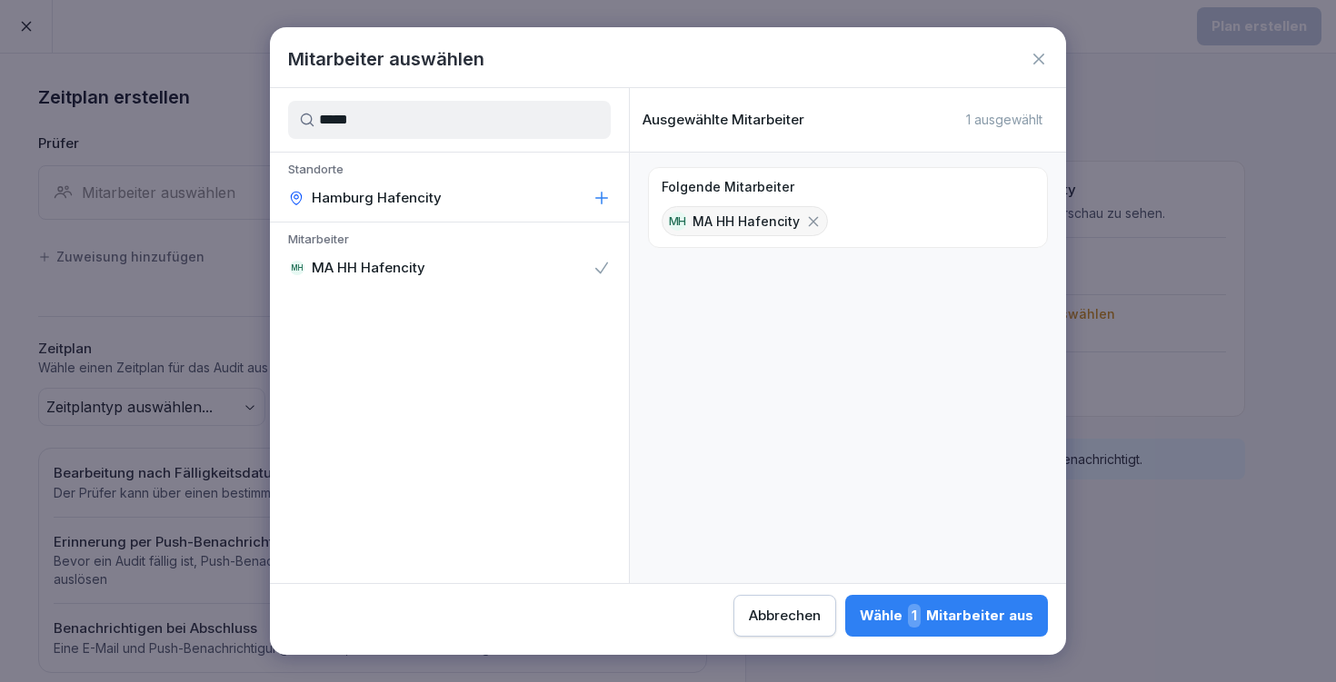
click at [845, 634] on button "Wähle 1 Mitarbeiter aus" at bounding box center [946, 616] width 203 height 42
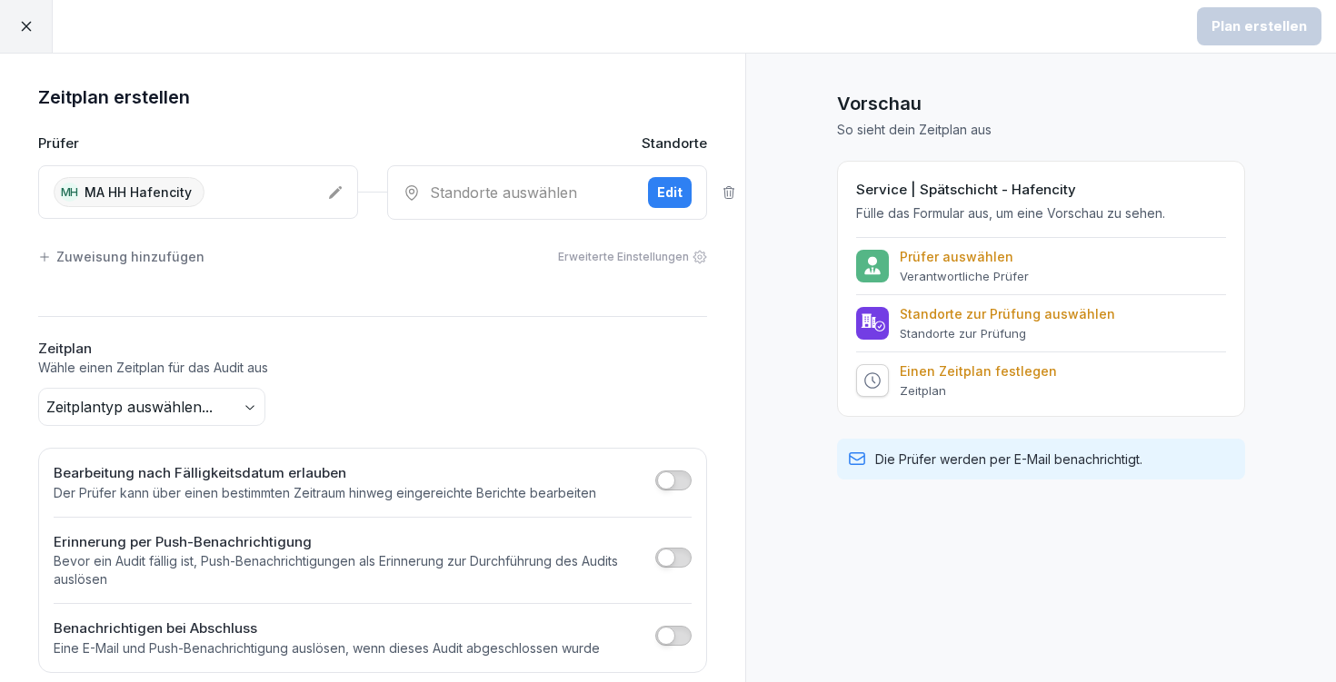
click at [509, 194] on div "Standorte auswählen" at bounding box center [518, 193] width 231 height 22
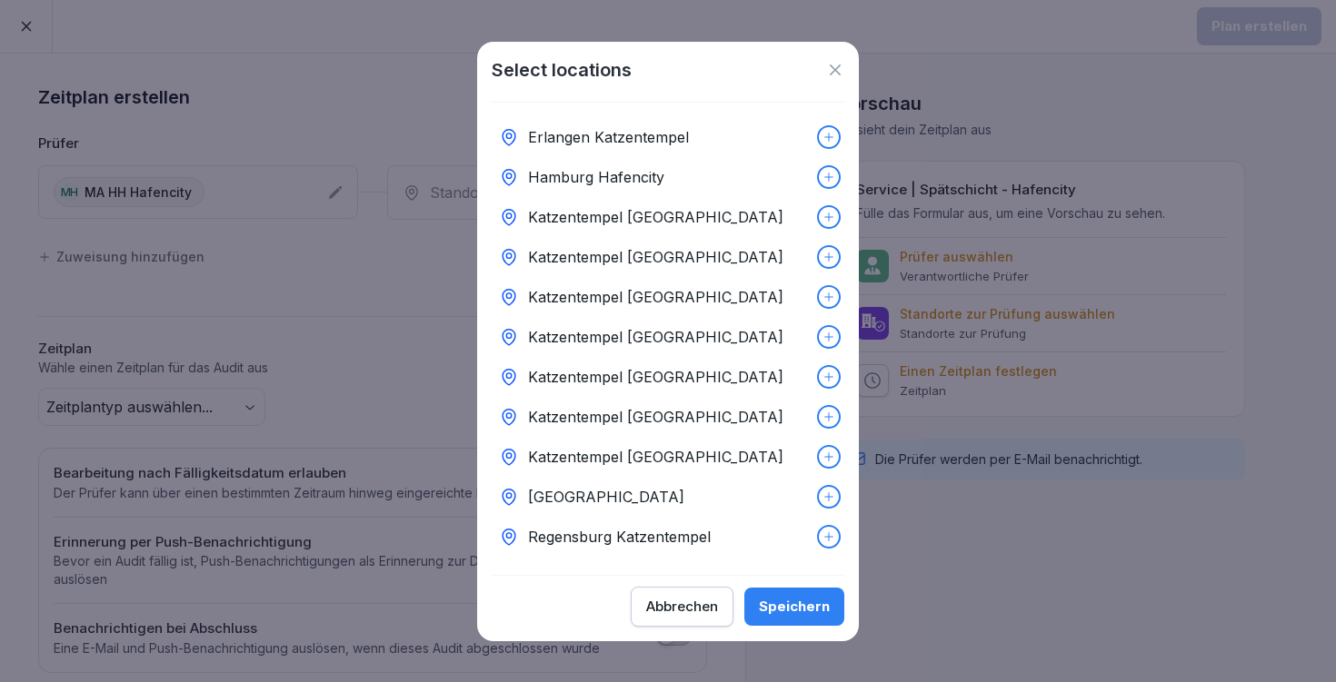
click at [718, 171] on div "Hamburg Hafencity" at bounding box center [668, 177] width 353 height 40
click at [801, 606] on div "Speichern" at bounding box center [794, 607] width 71 height 20
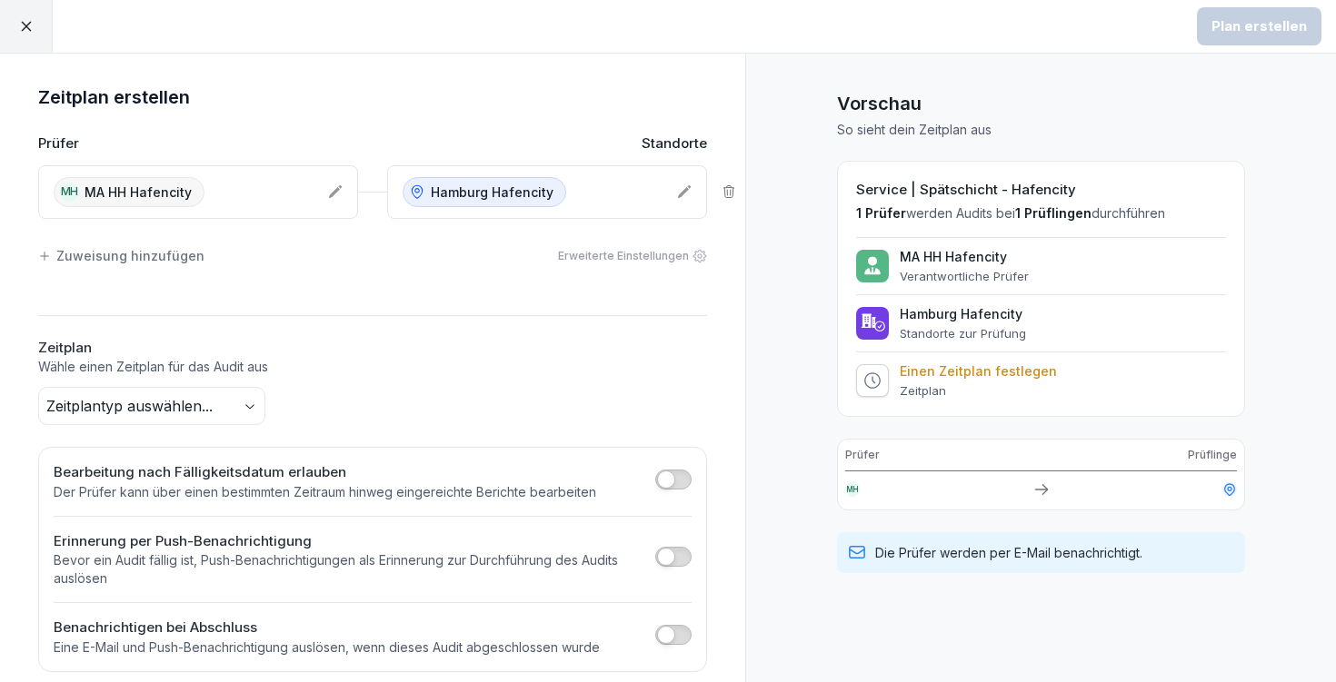
click at [190, 407] on body "Plan erstellen Zeitplan erstellen Prüfer Standorte MH MA HH Hafencity [GEOGRAPH…" at bounding box center [668, 341] width 1336 height 682
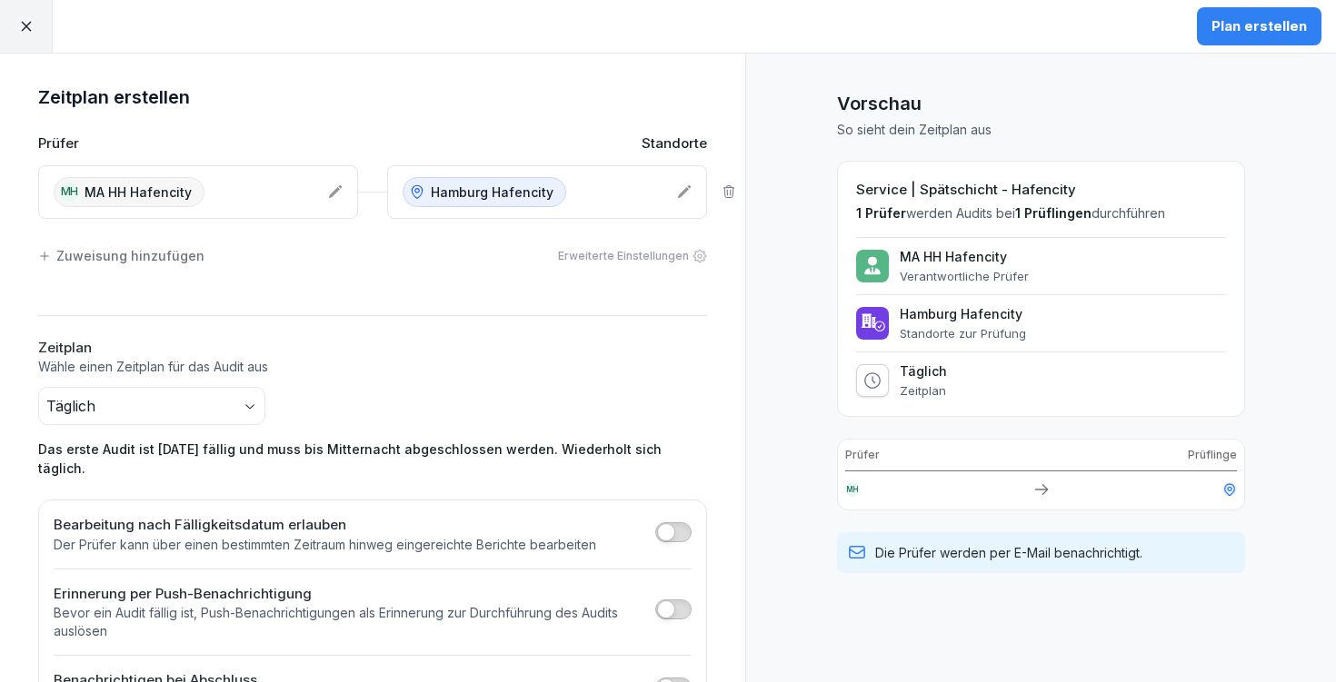
click at [1273, 12] on button "Plan erstellen" at bounding box center [1259, 26] width 124 height 38
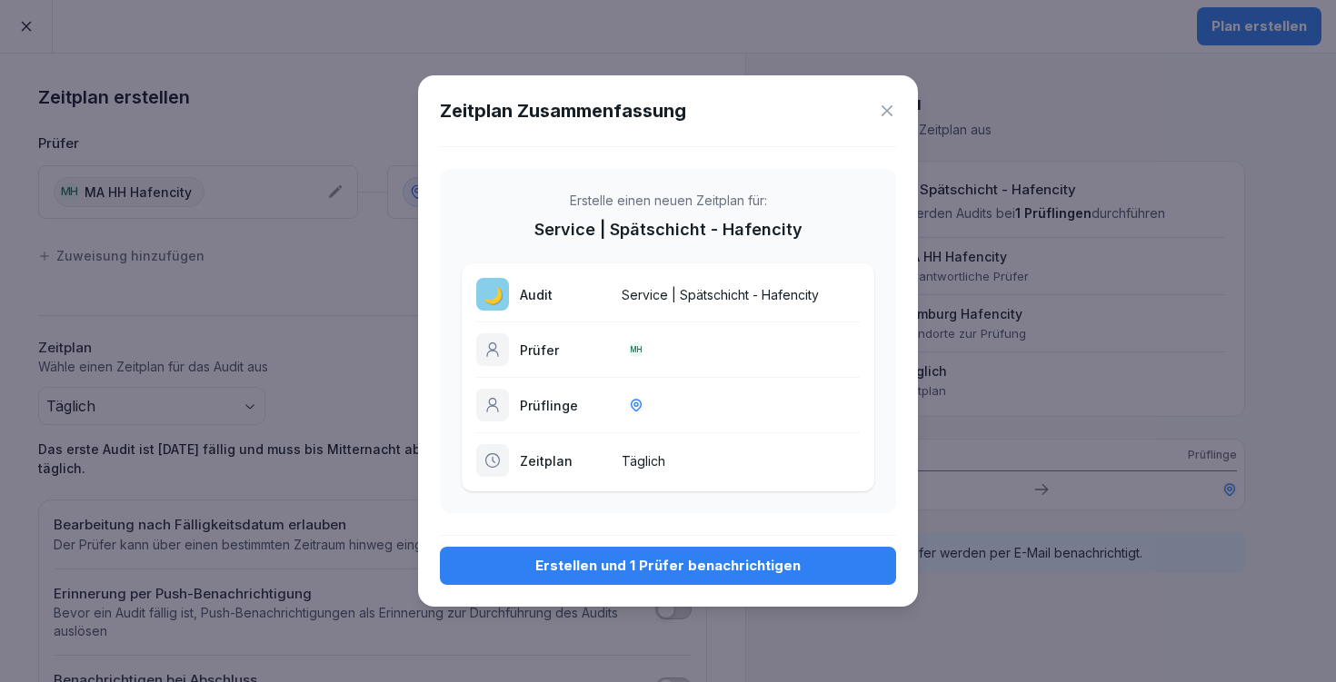
click at [689, 559] on div "Erstellen und 1 Prüfer benachrichtigen" at bounding box center [667, 566] width 427 height 20
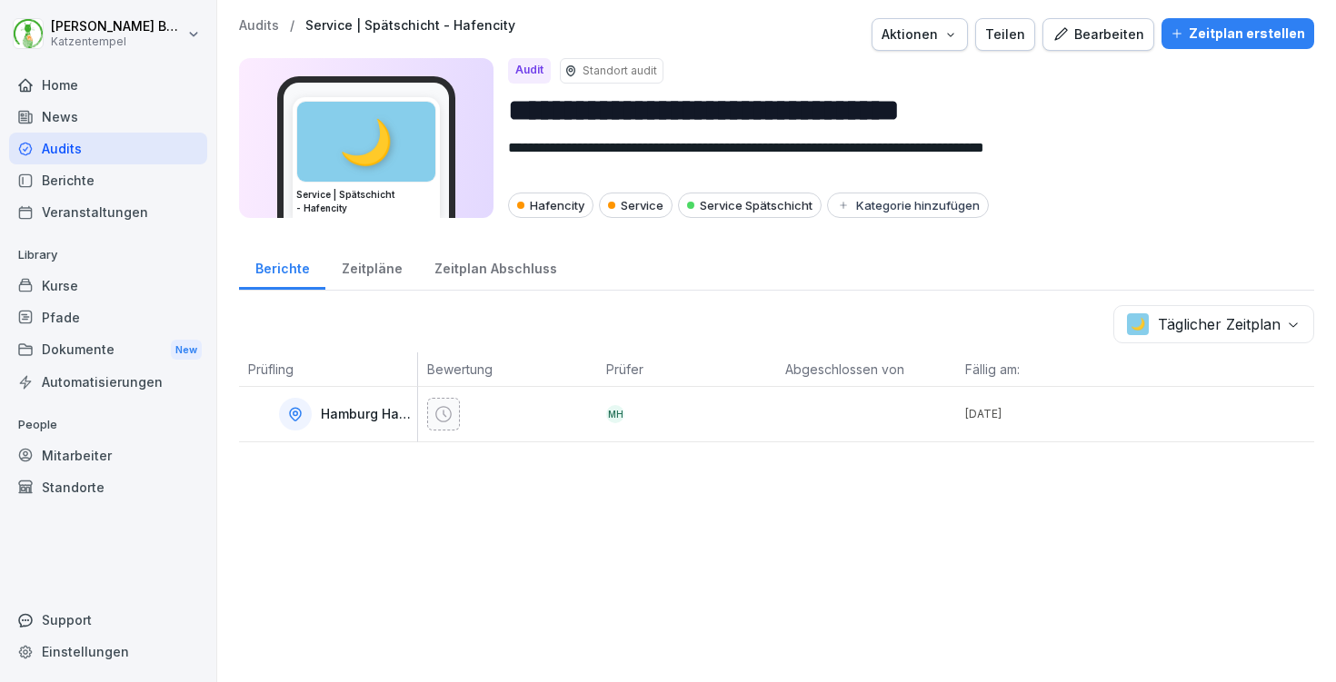
click at [275, 25] on p "Audits" at bounding box center [259, 25] width 40 height 15
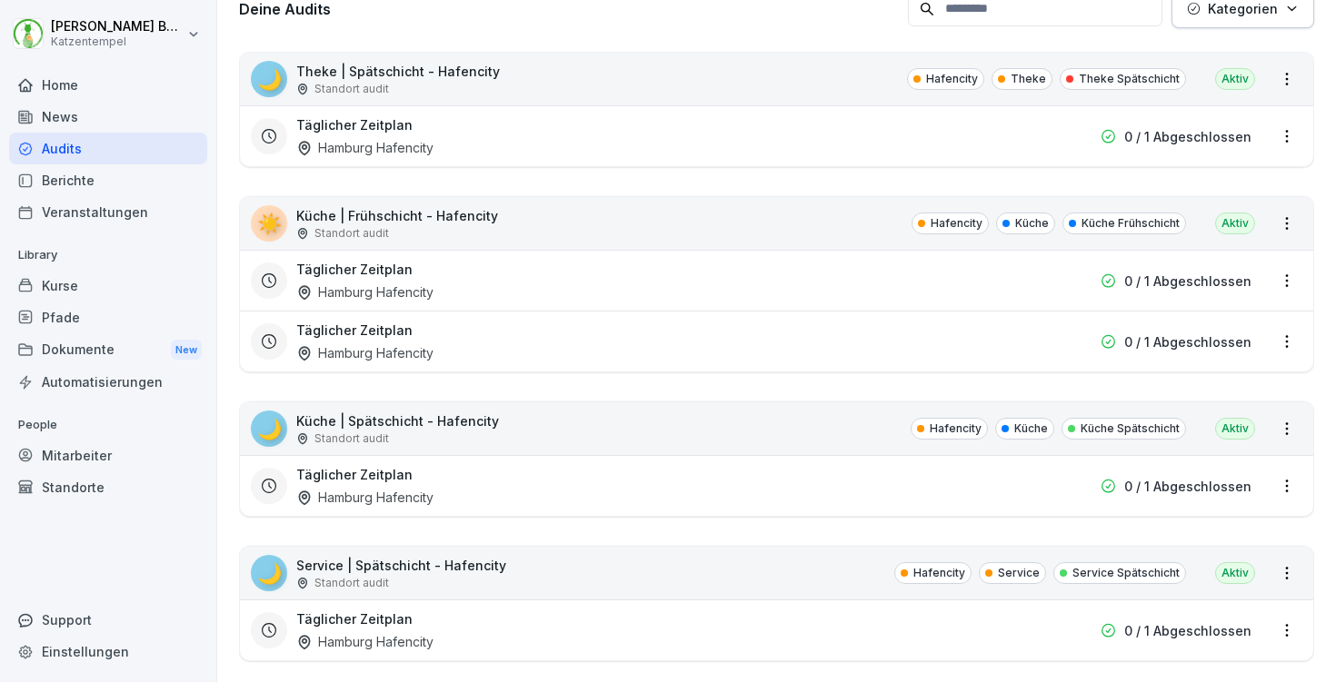
scroll to position [302, 0]
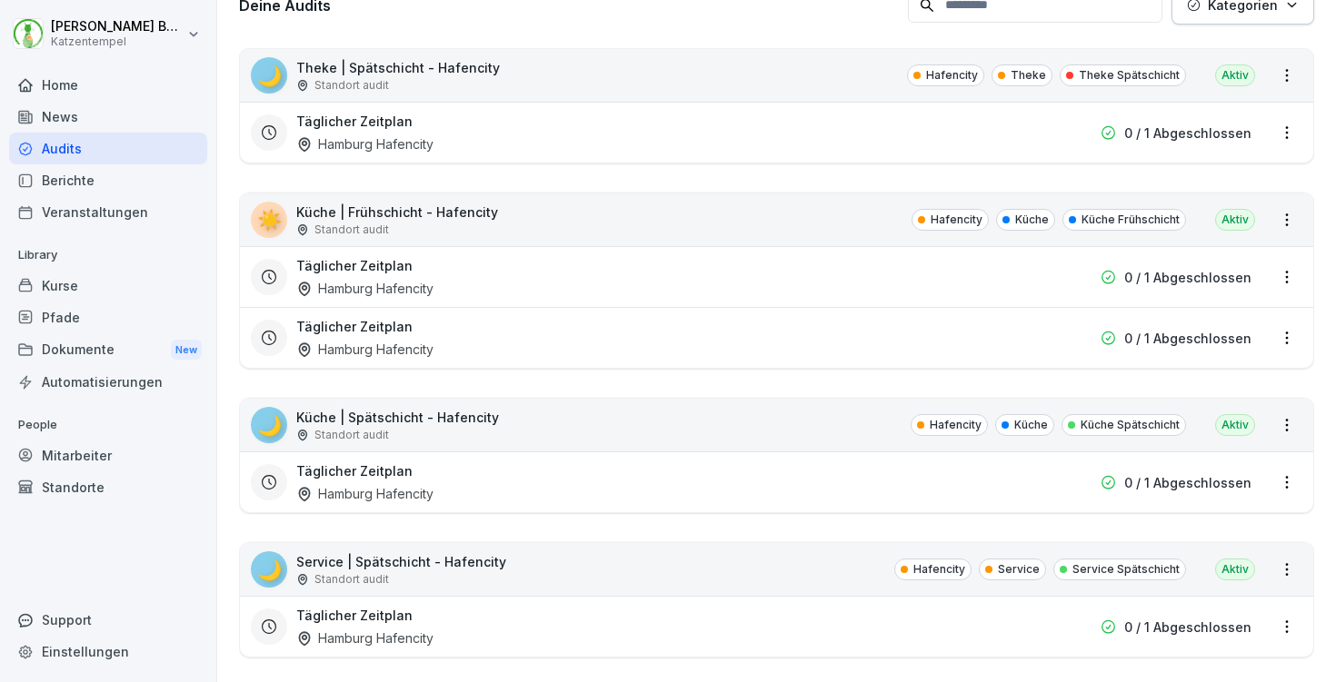
click at [1283, 335] on html "[PERSON_NAME] Katzentempel Home News Audits Berichte Veranstaltungen Library Ku…" at bounding box center [668, 341] width 1336 height 682
click at [1200, 464] on div "Zeitplan löschen" at bounding box center [1214, 462] width 173 height 30
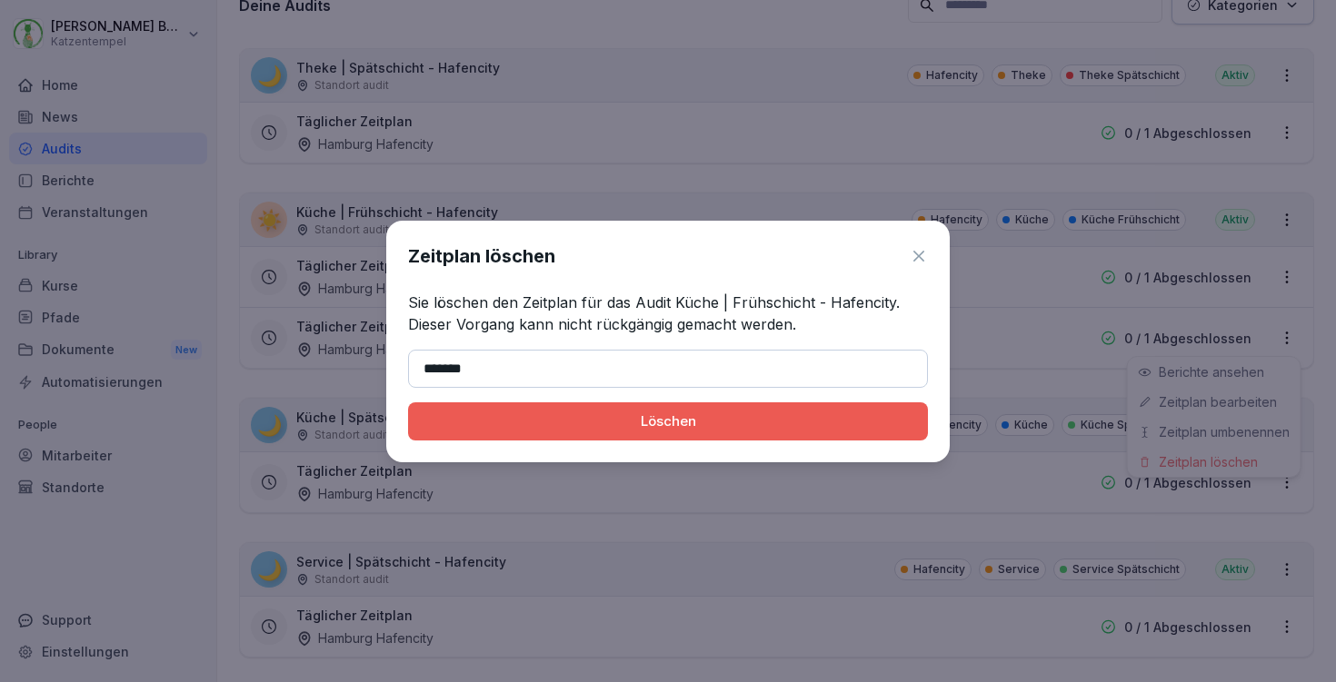
type input "*******"
click at [818, 412] on div "Löschen" at bounding box center [668, 422] width 491 height 20
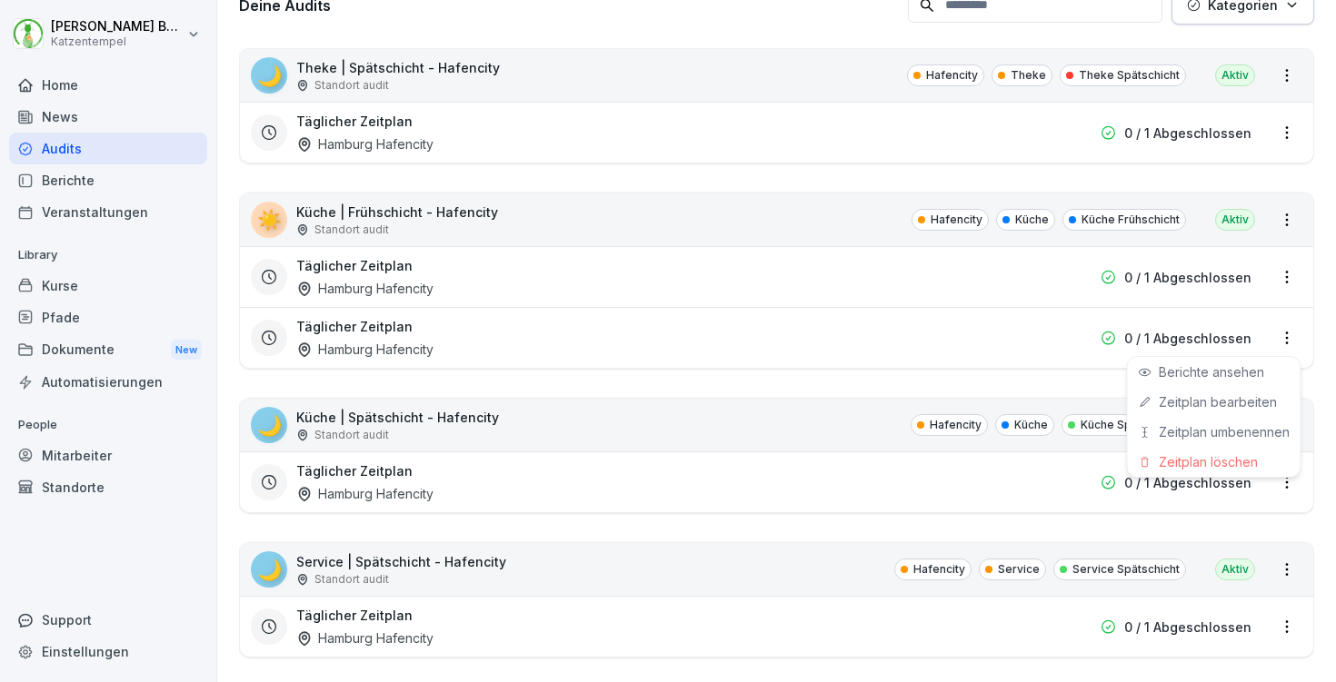
click at [731, 178] on html "[PERSON_NAME] Katzentempel Home News Audits Berichte Veranstaltungen Library Ku…" at bounding box center [668, 341] width 1336 height 682
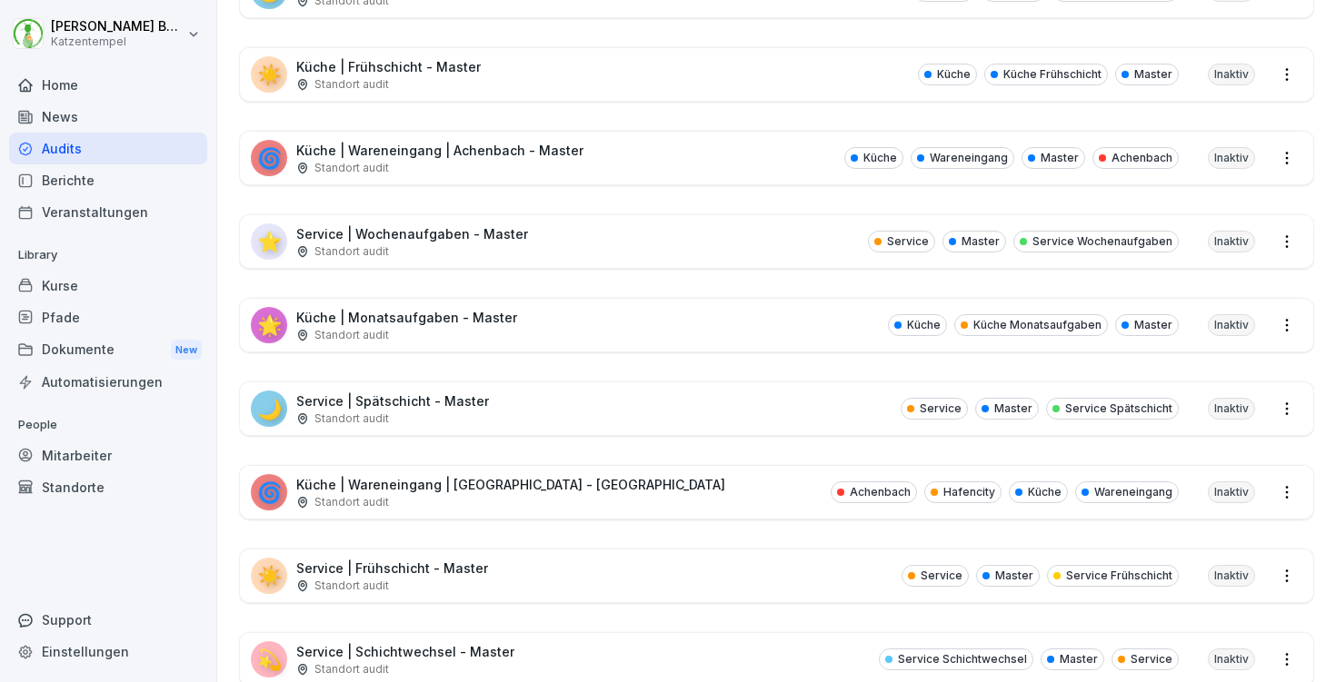
scroll to position [2768, 0]
click at [578, 483] on p "Küche | Wareneingang | [GEOGRAPHIC_DATA] - [GEOGRAPHIC_DATA]" at bounding box center [510, 482] width 429 height 19
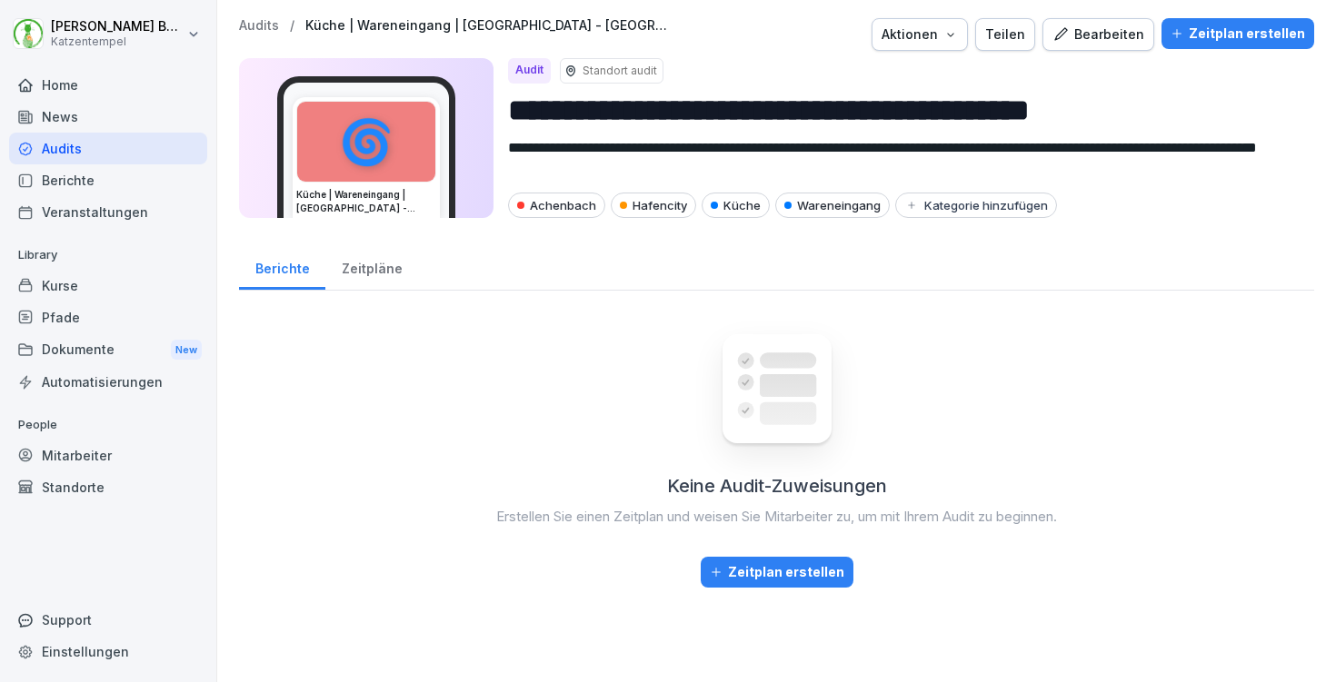
click at [1221, 40] on div "Zeitplan erstellen" at bounding box center [1237, 34] width 134 height 20
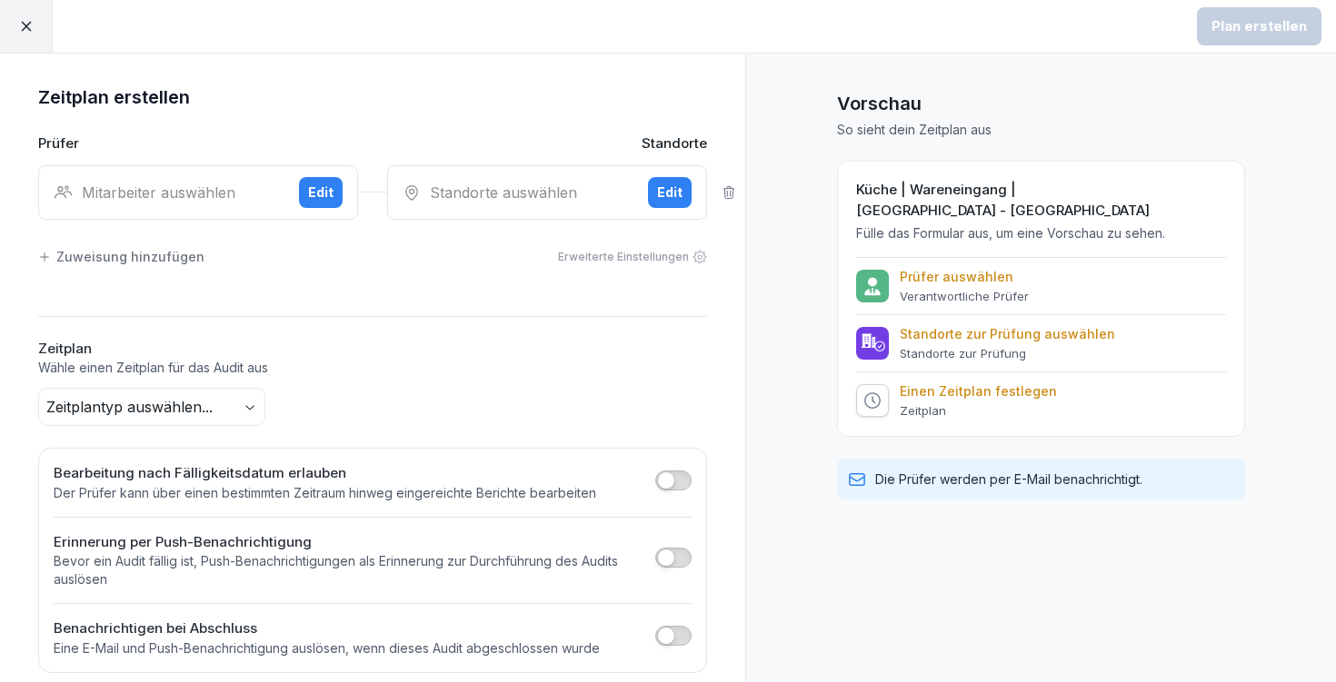
click at [209, 178] on div "Mitarbeiter auswählen Edit" at bounding box center [198, 192] width 320 height 55
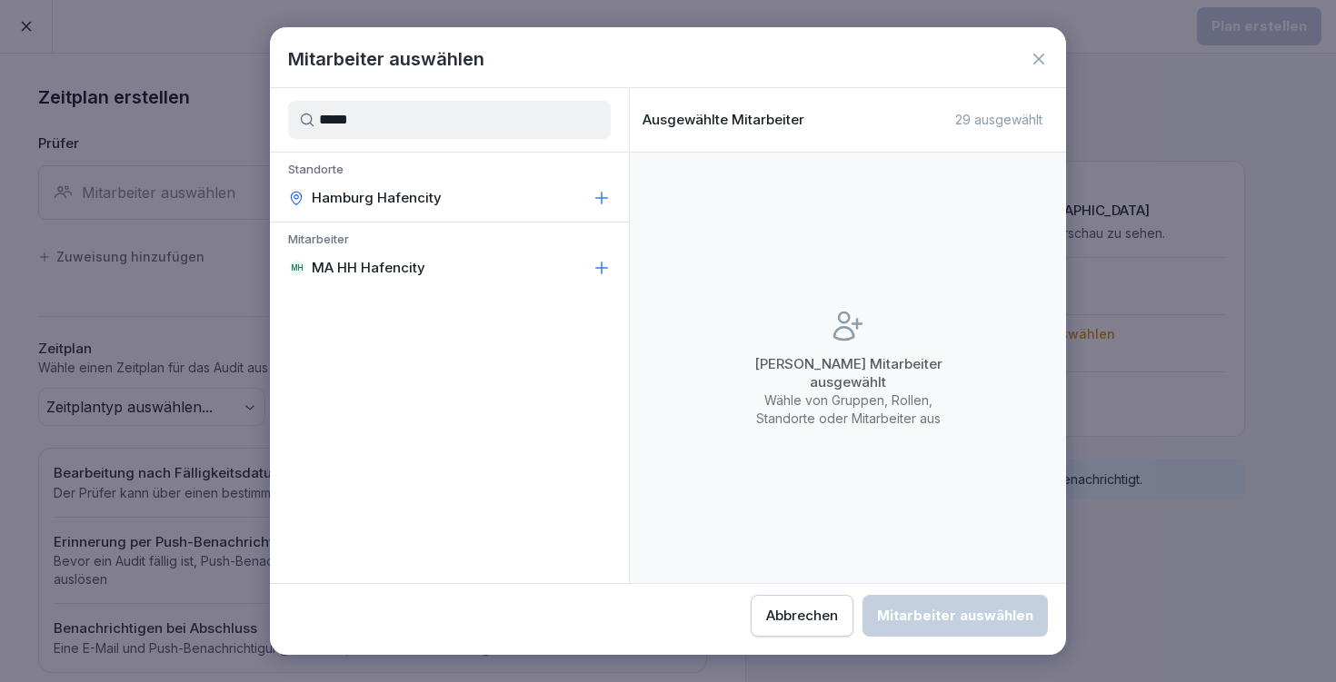
type input "*****"
click at [443, 254] on div "MH MA HH Hafencity" at bounding box center [449, 268] width 359 height 33
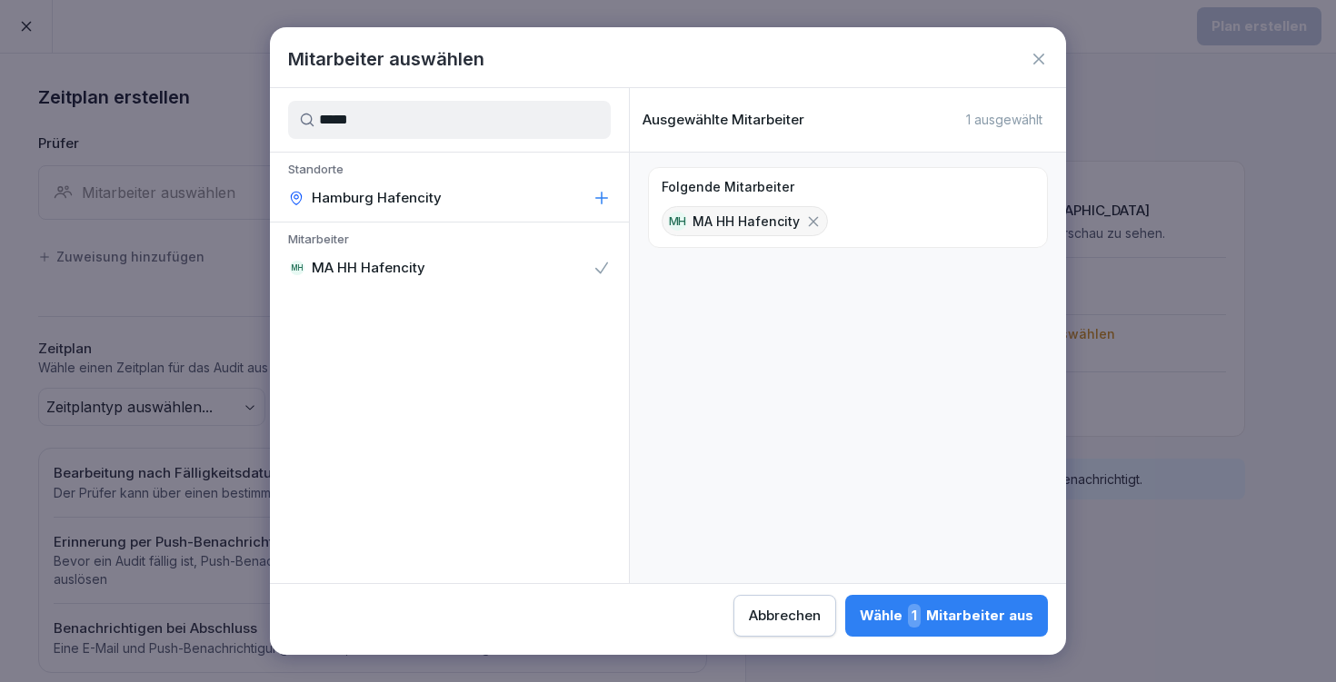
click at [845, 601] on button "Wähle 1 Mitarbeiter aus" at bounding box center [946, 616] width 203 height 42
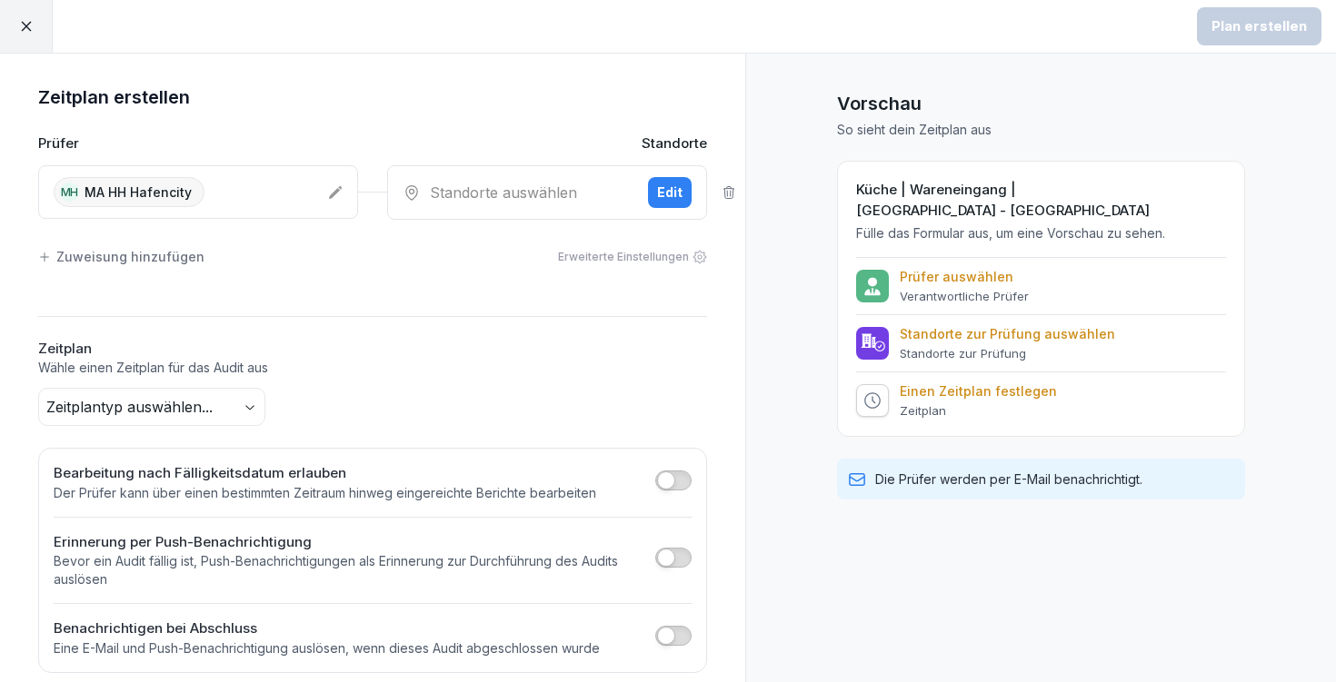
click at [513, 214] on div "Standorte auswählen Edit" at bounding box center [547, 192] width 320 height 55
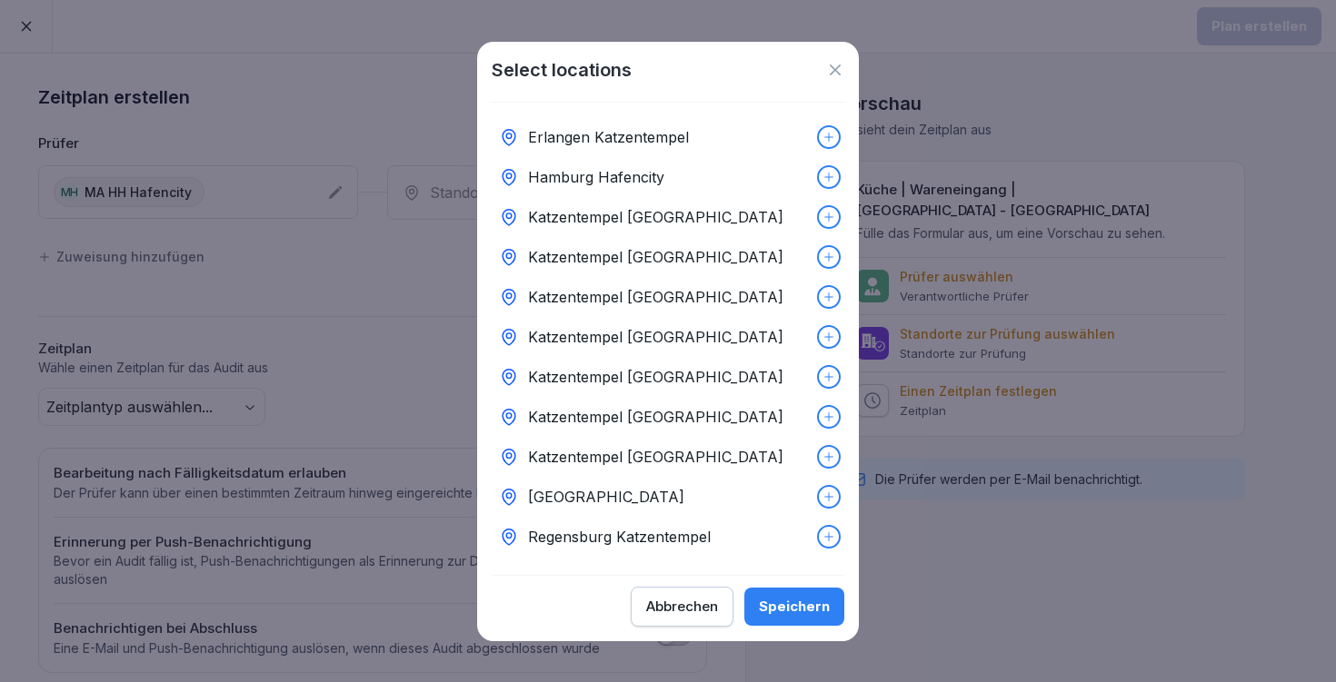
click at [695, 175] on div "Hamburg Hafencity" at bounding box center [668, 177] width 353 height 40
click at [797, 602] on div "Speichern" at bounding box center [794, 607] width 71 height 20
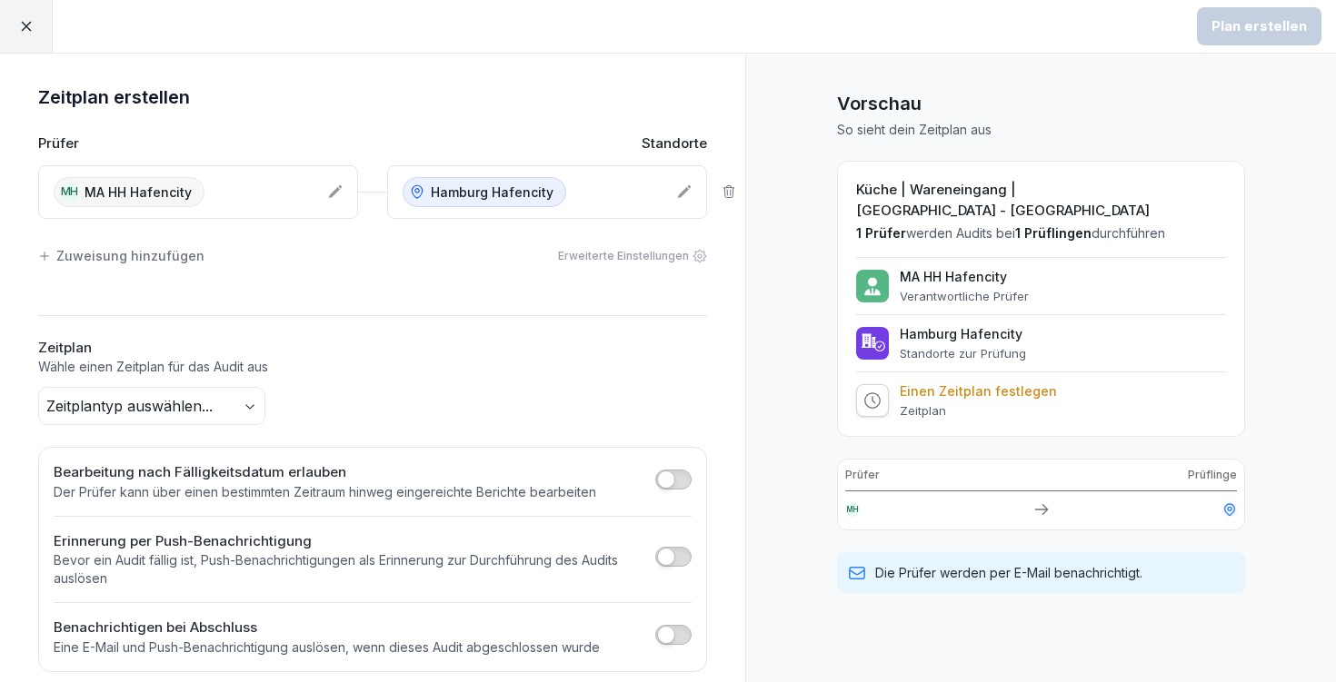
click at [230, 399] on body "Plan erstellen Zeitplan erstellen Prüfer Standorte MH MA HH Hafencity [GEOGRAPH…" at bounding box center [668, 341] width 1336 height 682
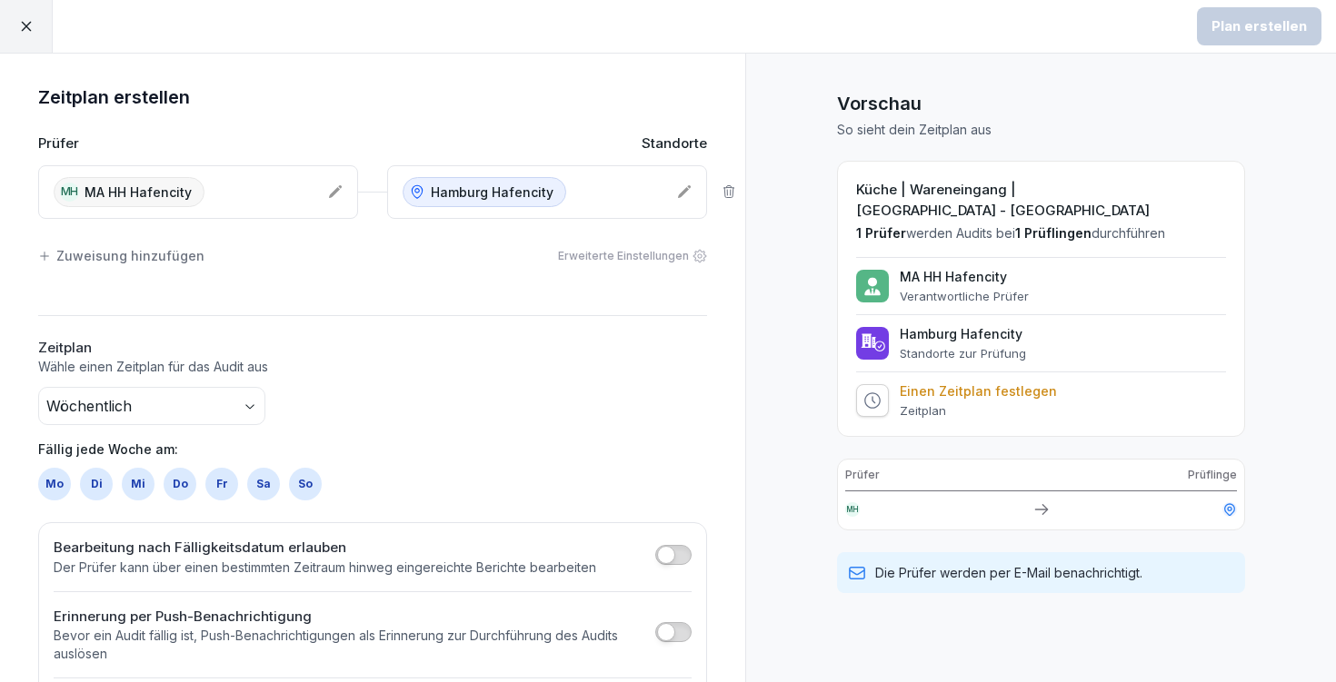
click at [302, 489] on div "So" at bounding box center [305, 484] width 33 height 33
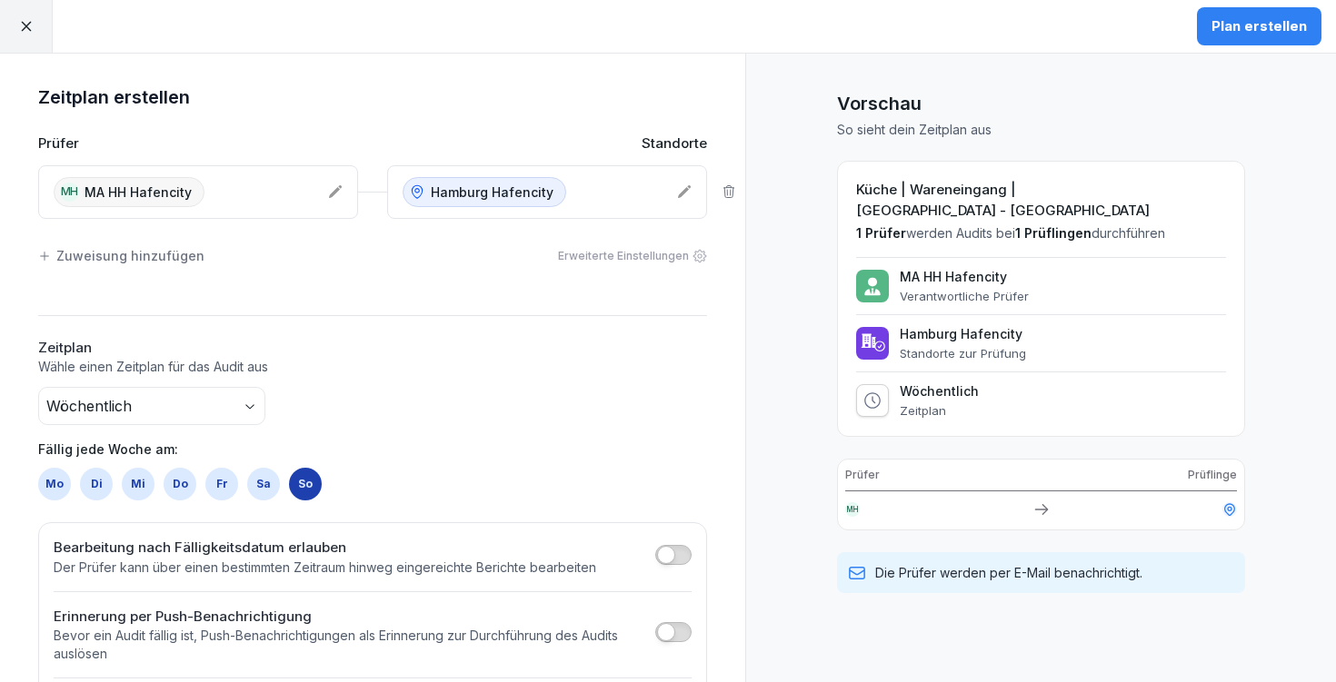
click at [1297, 9] on button "Plan erstellen" at bounding box center [1259, 26] width 124 height 38
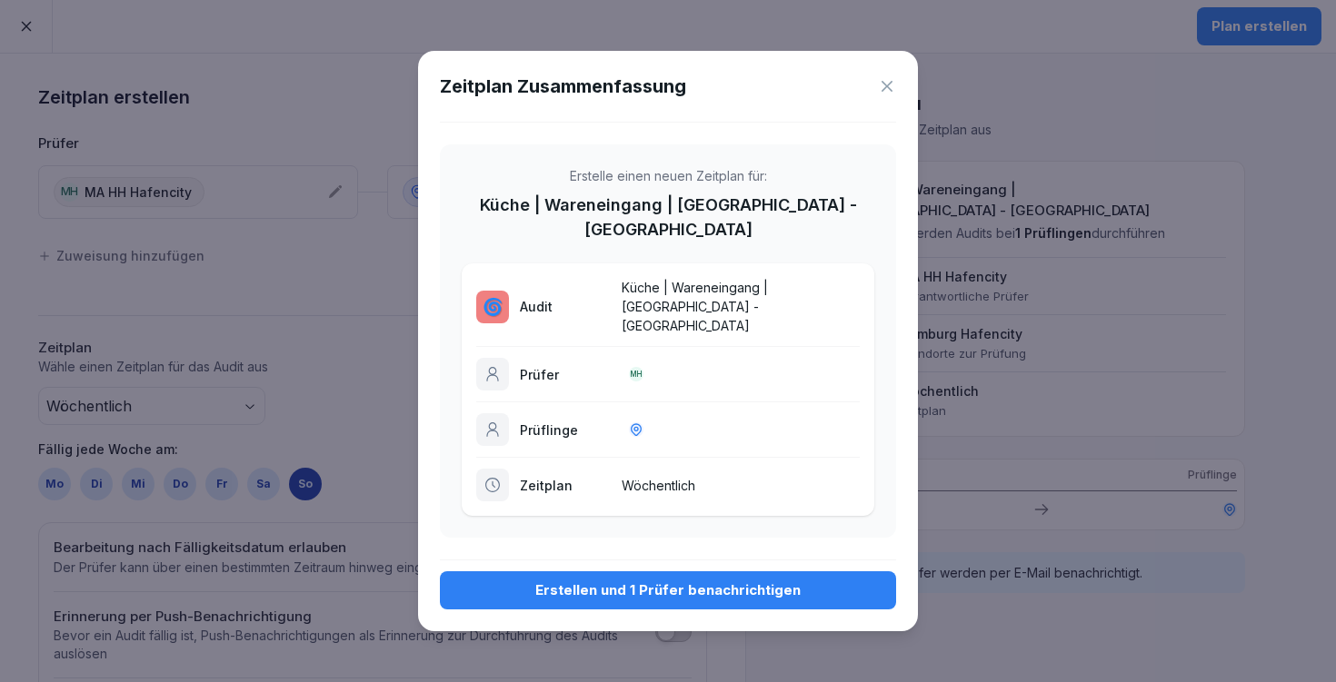
click at [799, 572] on button "Erstellen und 1 Prüfer benachrichtigen" at bounding box center [668, 591] width 456 height 38
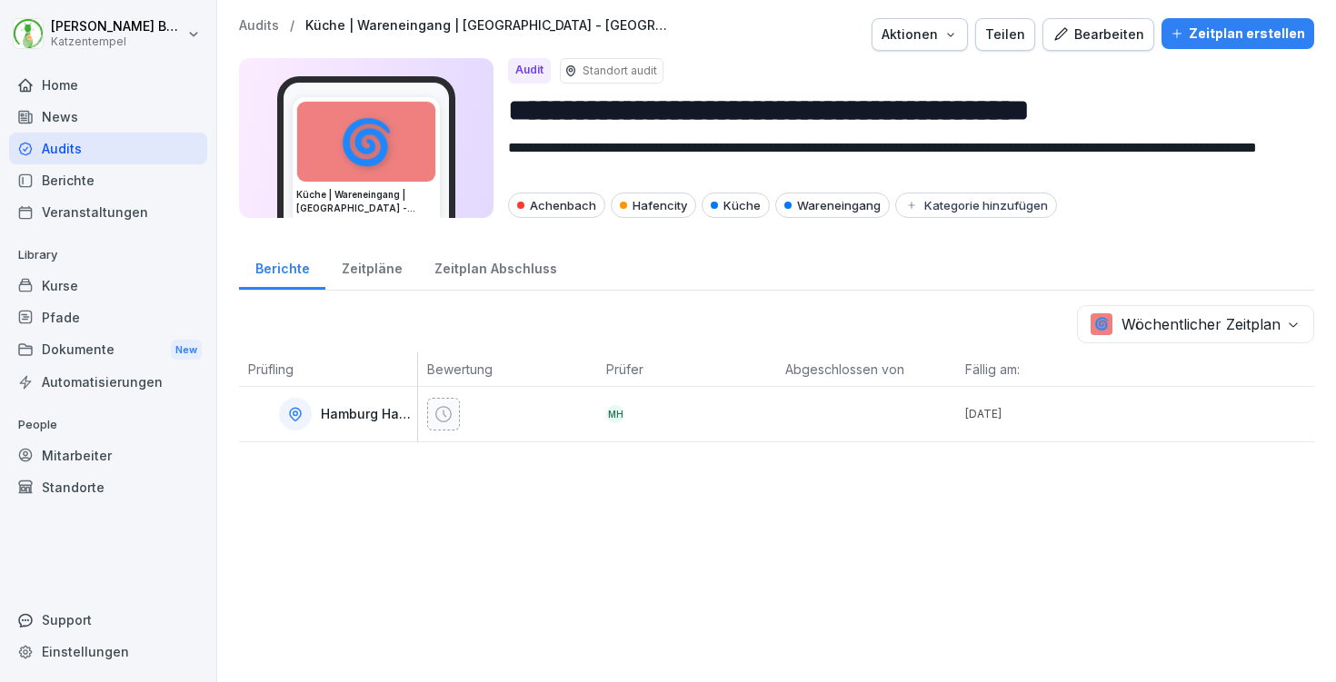
click at [261, 26] on p "Audits" at bounding box center [259, 25] width 40 height 15
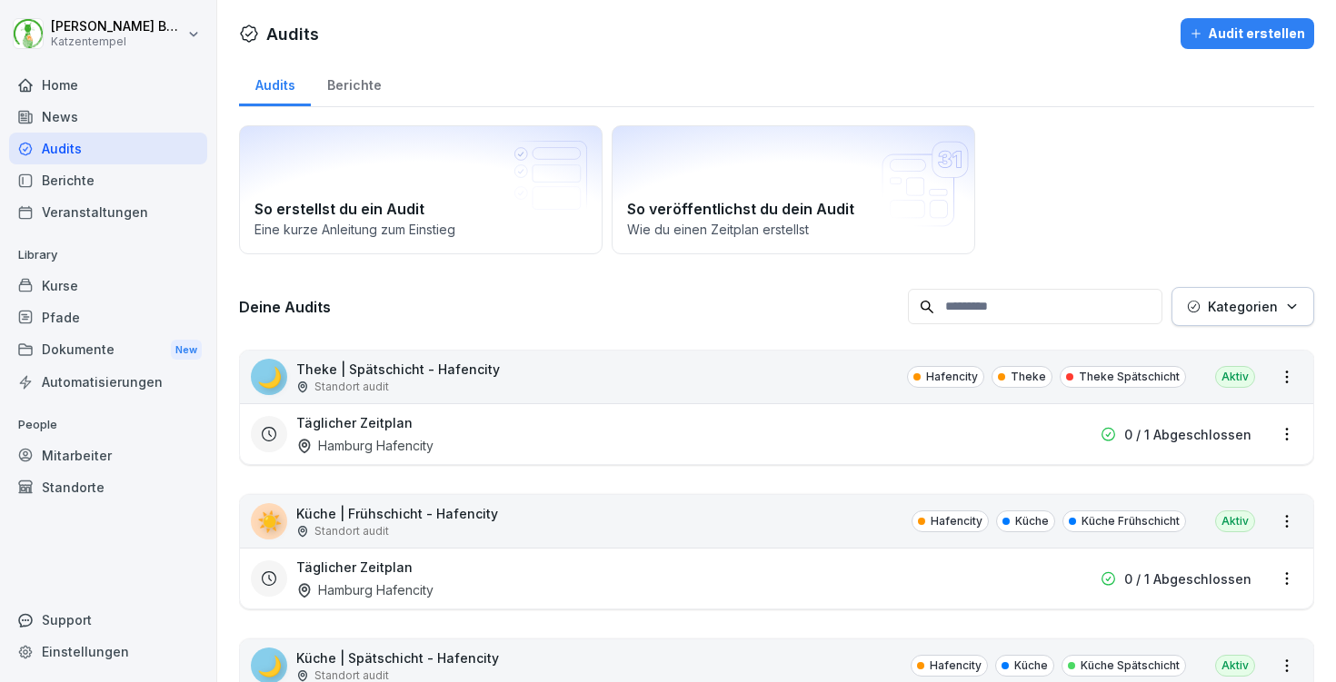
click at [1266, 303] on p "Kategorien" at bounding box center [1243, 306] width 70 height 19
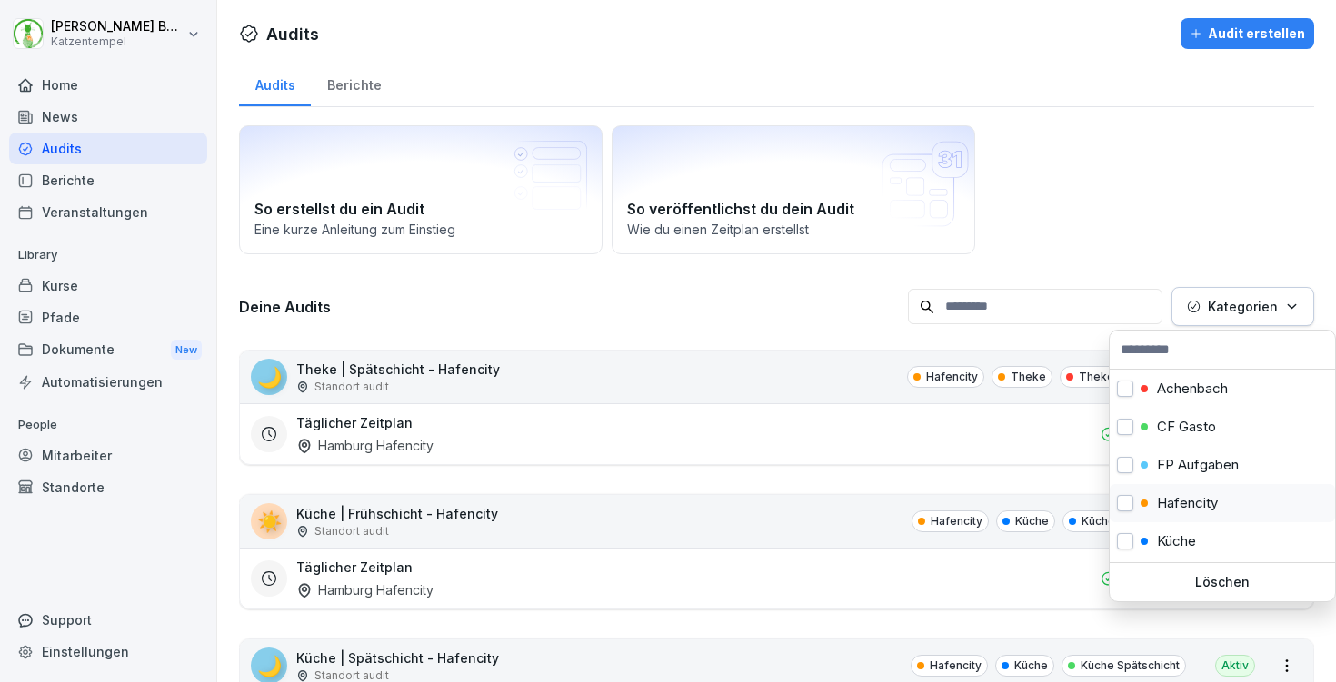
click at [1208, 495] on p "Hafencity" at bounding box center [1187, 503] width 61 height 16
click at [1154, 214] on html "[PERSON_NAME] Katzentempel Home News Audits Berichte Veranstaltungen Library Ku…" at bounding box center [668, 341] width 1336 height 682
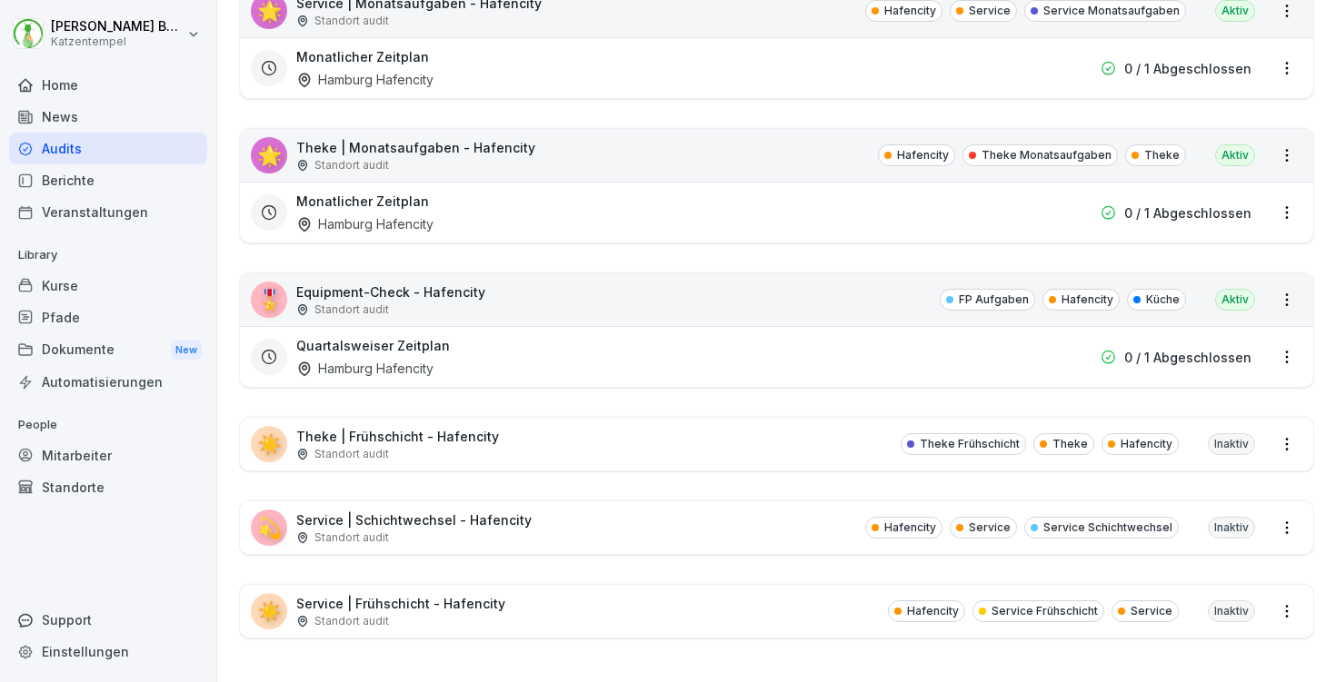
scroll to position [1956, 0]
click at [506, 444] on div "☀️ Theke | Frühschicht - Hafencity Standort audit Theke Frühschicht Theke Hafen…" at bounding box center [776, 444] width 1073 height 53
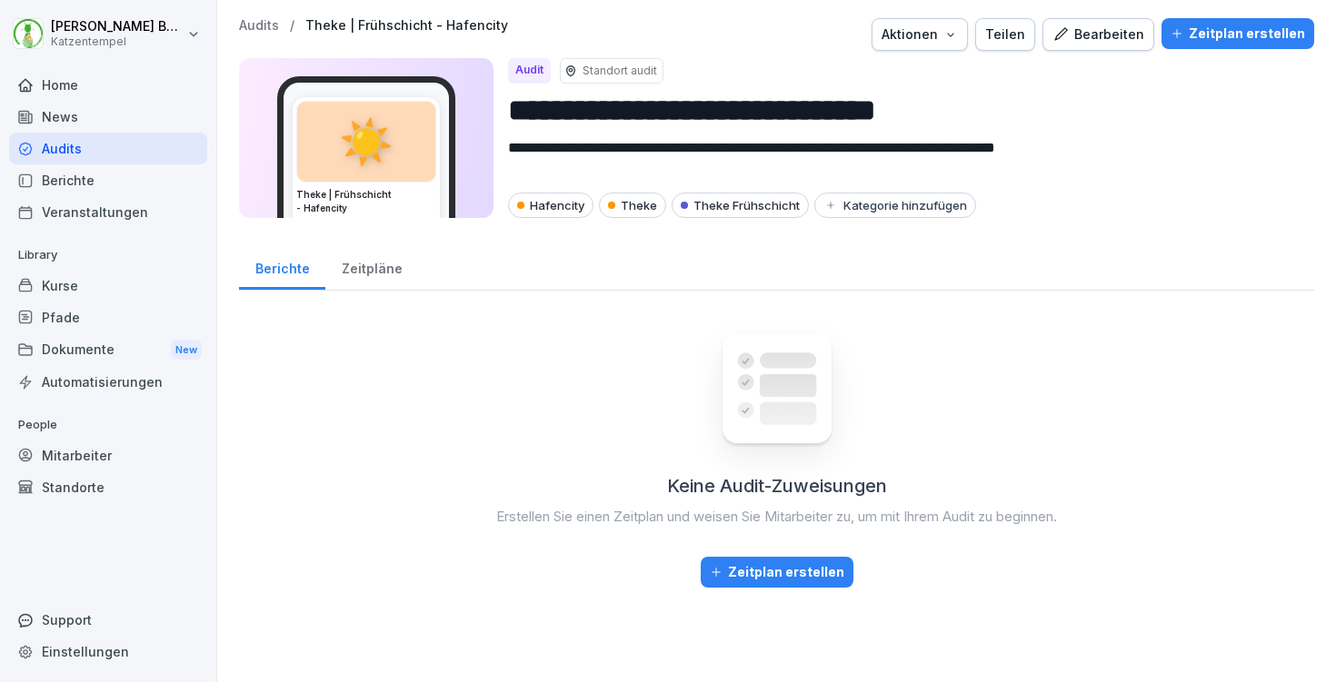
click at [1246, 31] on div "Zeitplan erstellen" at bounding box center [1237, 34] width 134 height 20
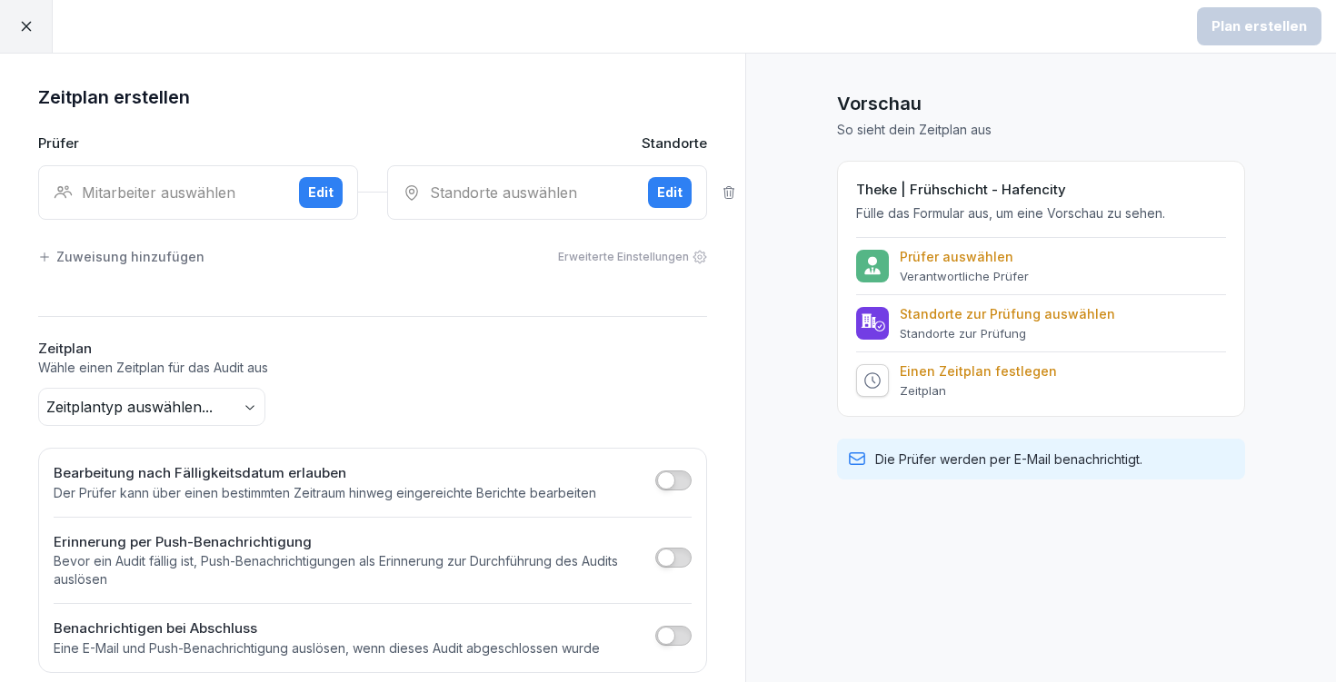
click at [237, 204] on div "Mitarbeiter auswählen Edit" at bounding box center [198, 192] width 320 height 55
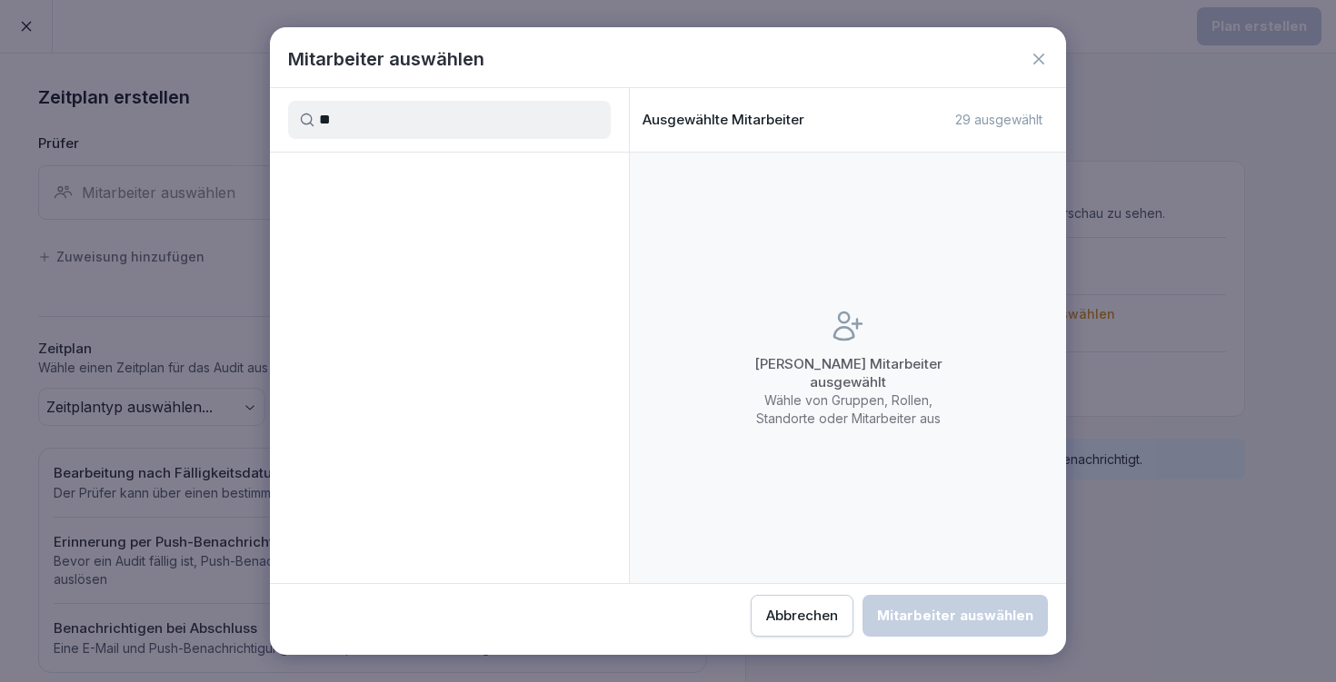
type input "*"
type input "****"
click at [433, 282] on div "MH MA HH Hafencity" at bounding box center [449, 268] width 359 height 33
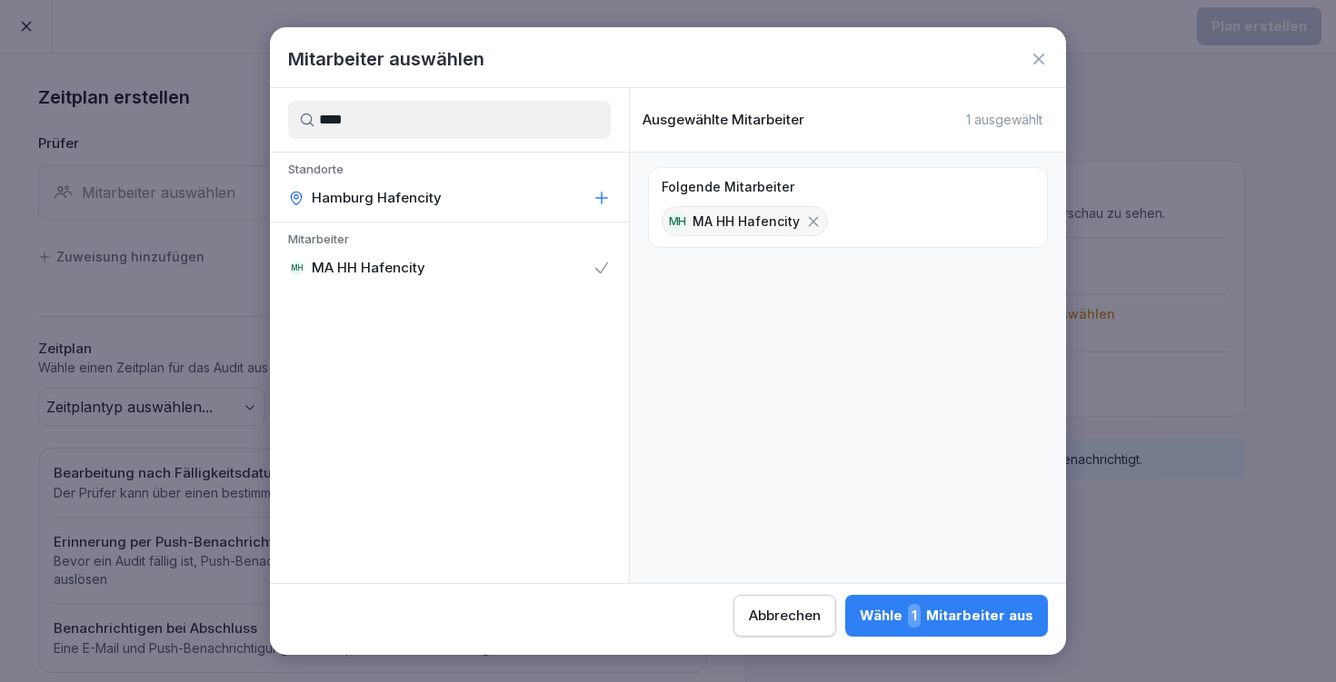
click at [433, 282] on div "MH MA HH Hafencity" at bounding box center [449, 268] width 359 height 33
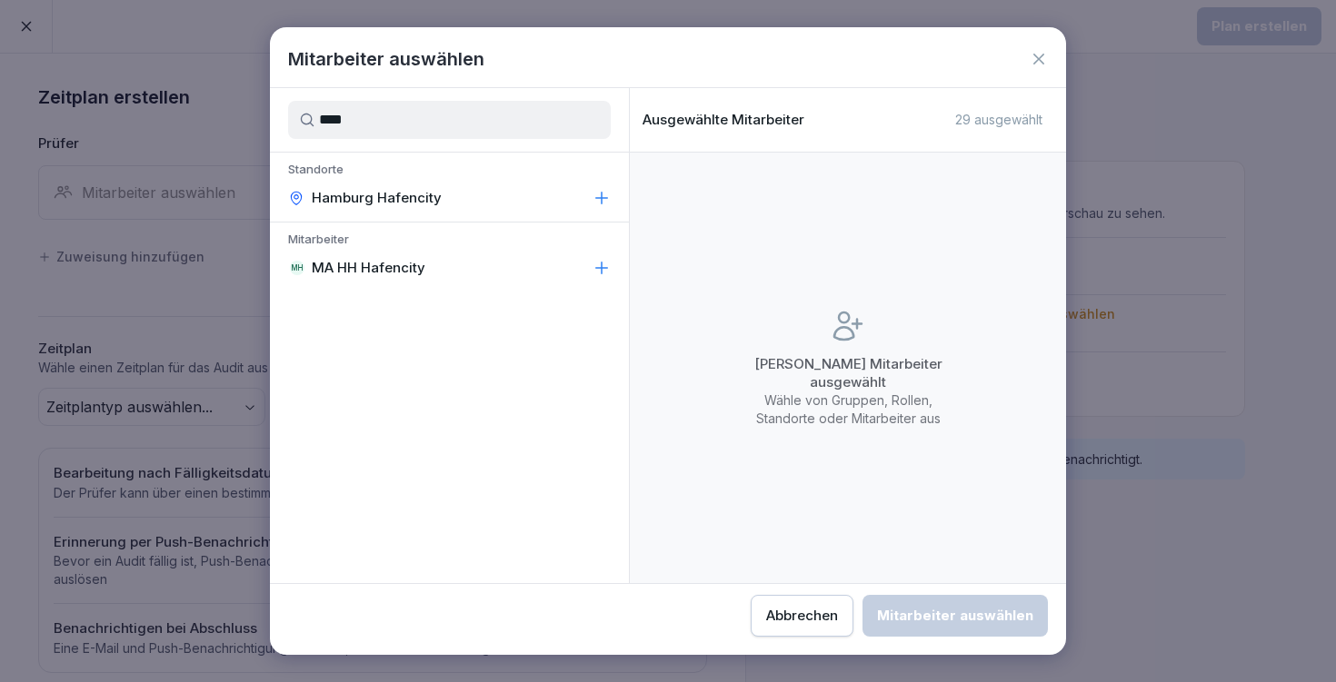
click at [453, 258] on div "MH MA HH Hafencity" at bounding box center [449, 268] width 359 height 33
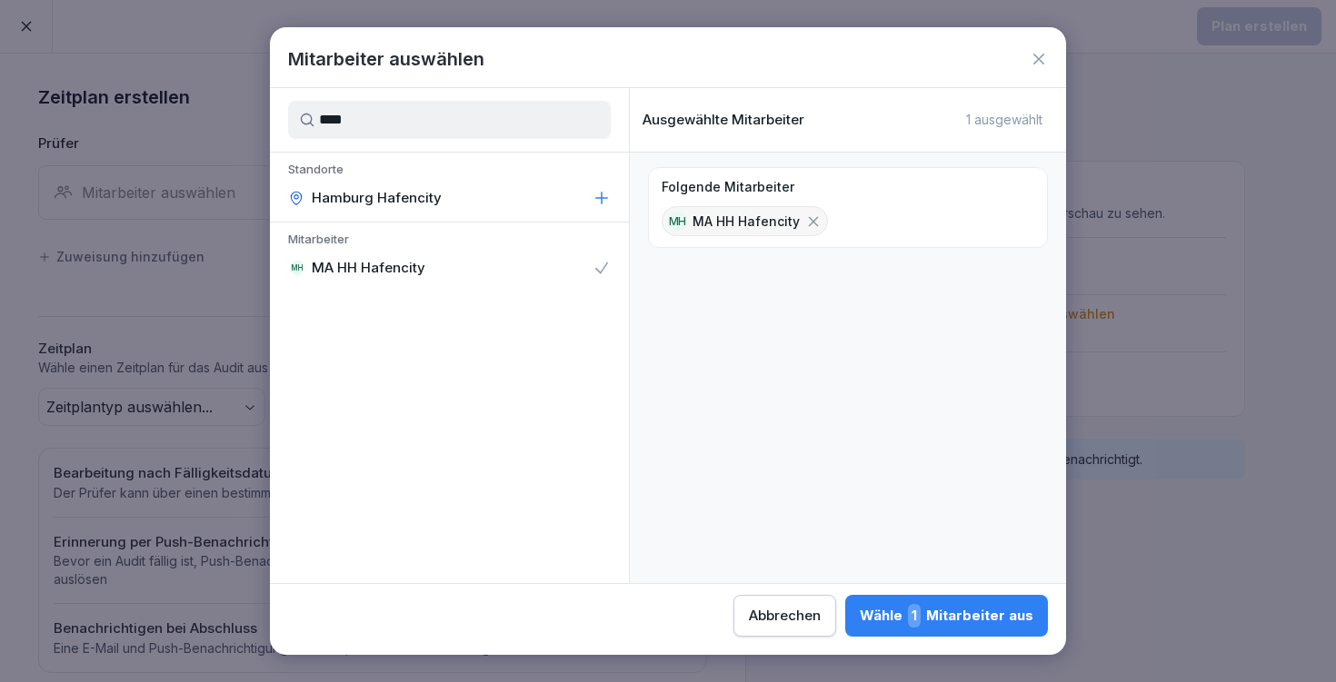
click at [860, 607] on div "Wähle 1 Mitarbeiter aus" at bounding box center [947, 616] width 174 height 24
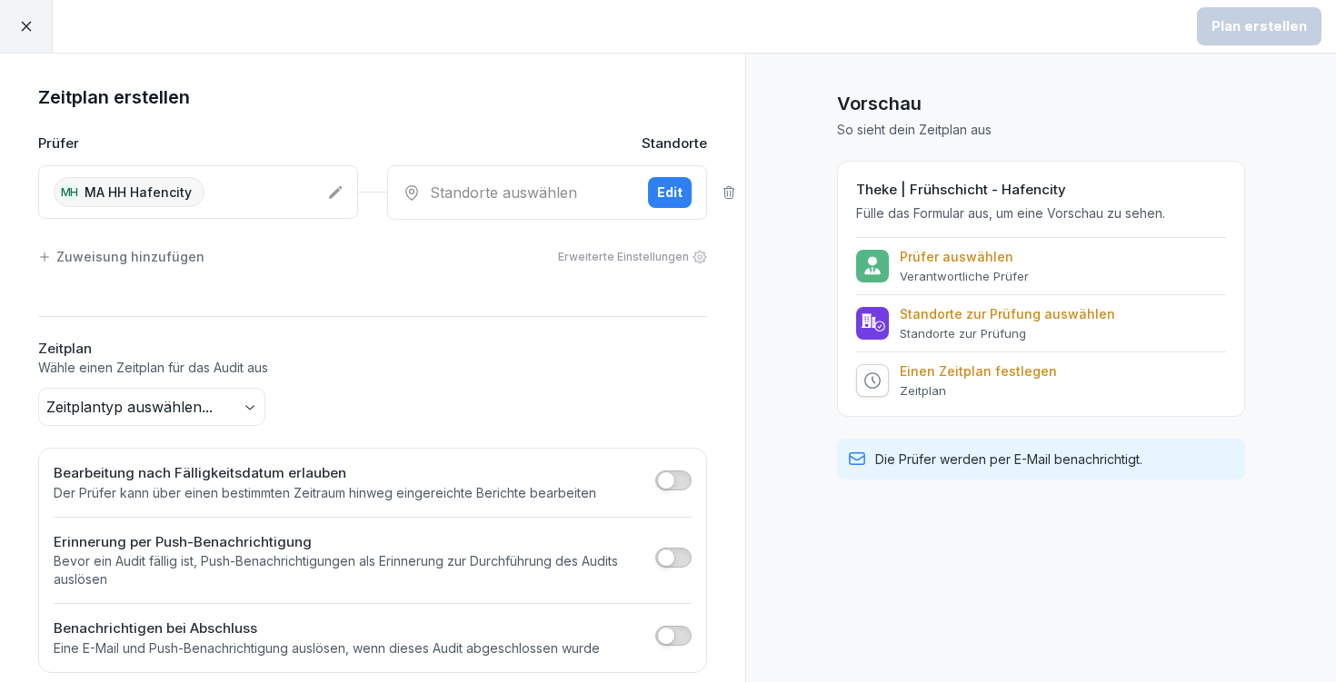
click at [480, 188] on div "Standorte auswählen" at bounding box center [518, 193] width 231 height 22
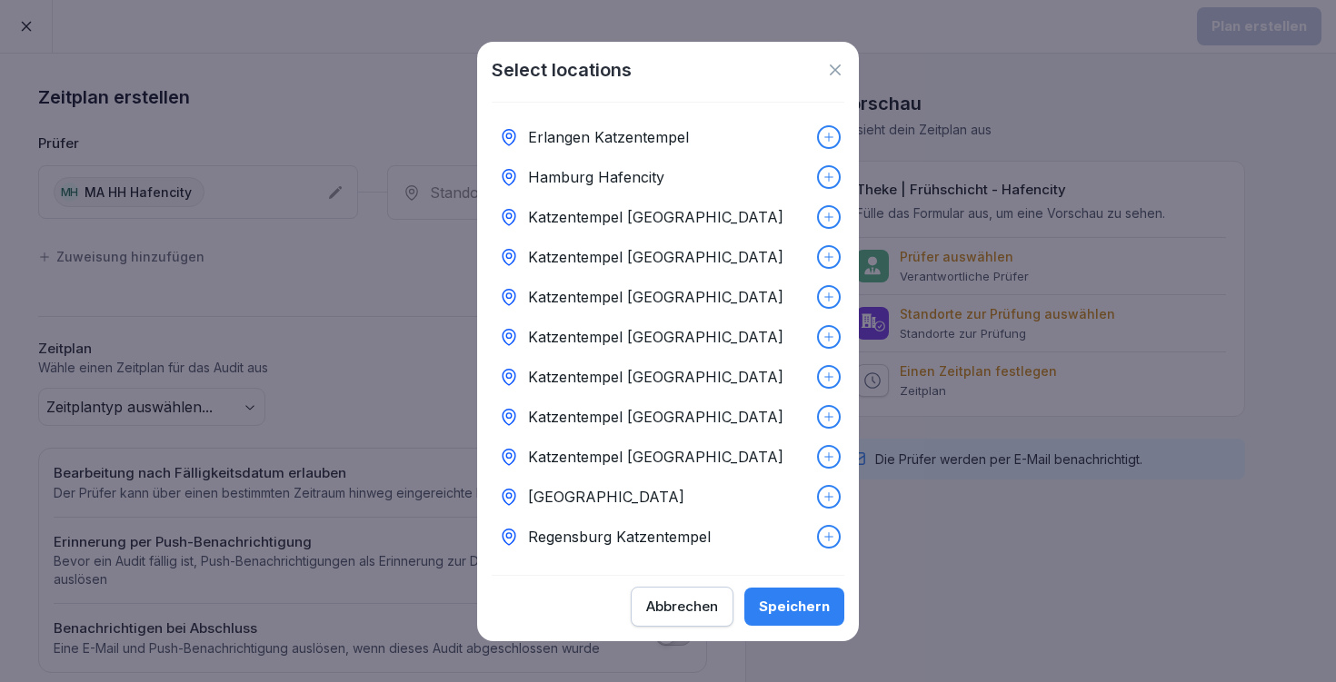
click at [776, 174] on div "Hamburg Hafencity" at bounding box center [668, 177] width 353 height 40
click at [788, 606] on div "Speichern" at bounding box center [794, 607] width 71 height 20
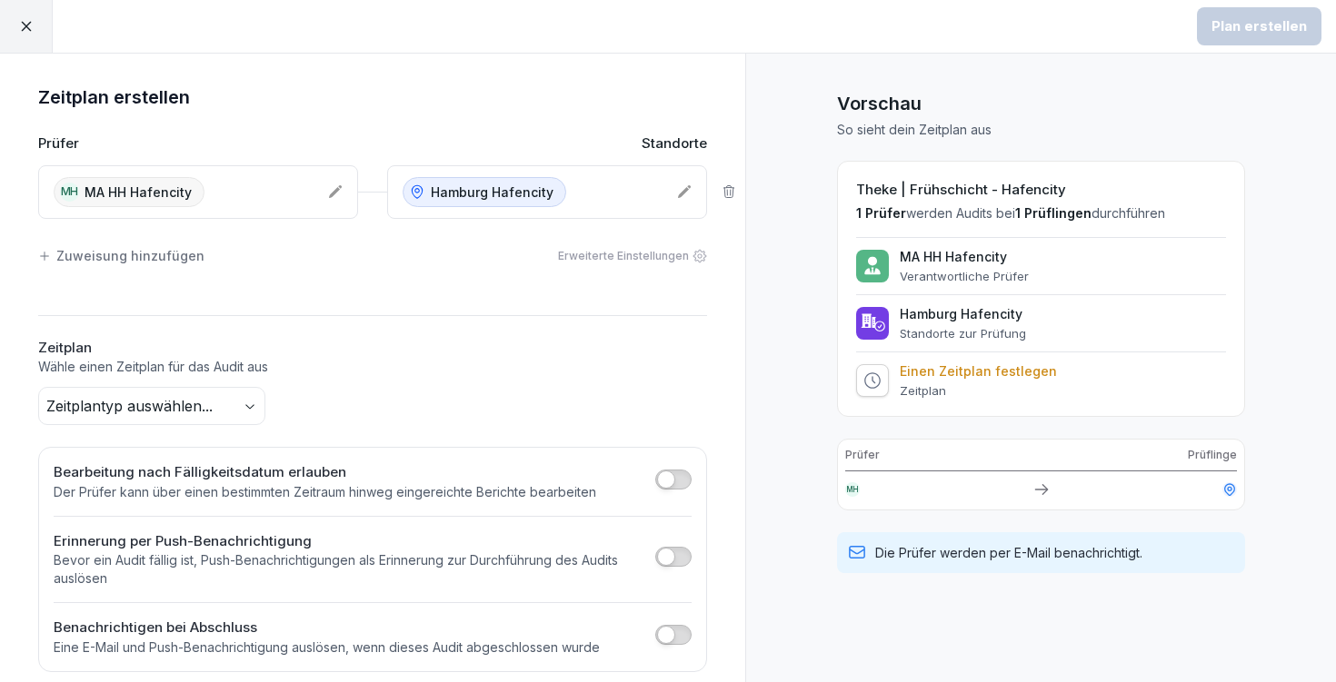
click at [193, 402] on body "Plan erstellen Zeitplan erstellen Prüfer Standorte MH MA HH Hafencity [GEOGRAPH…" at bounding box center [668, 341] width 1336 height 682
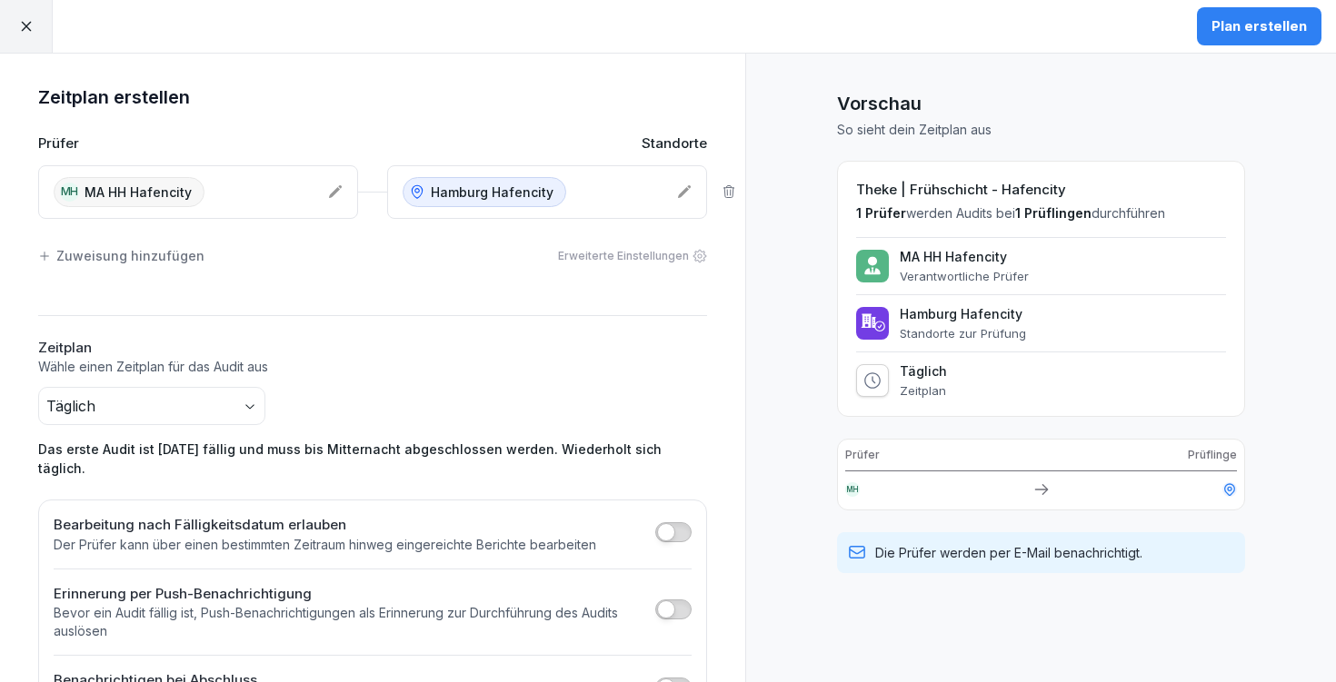
click at [1288, 35] on div "Plan erstellen" at bounding box center [1258, 26] width 95 height 20
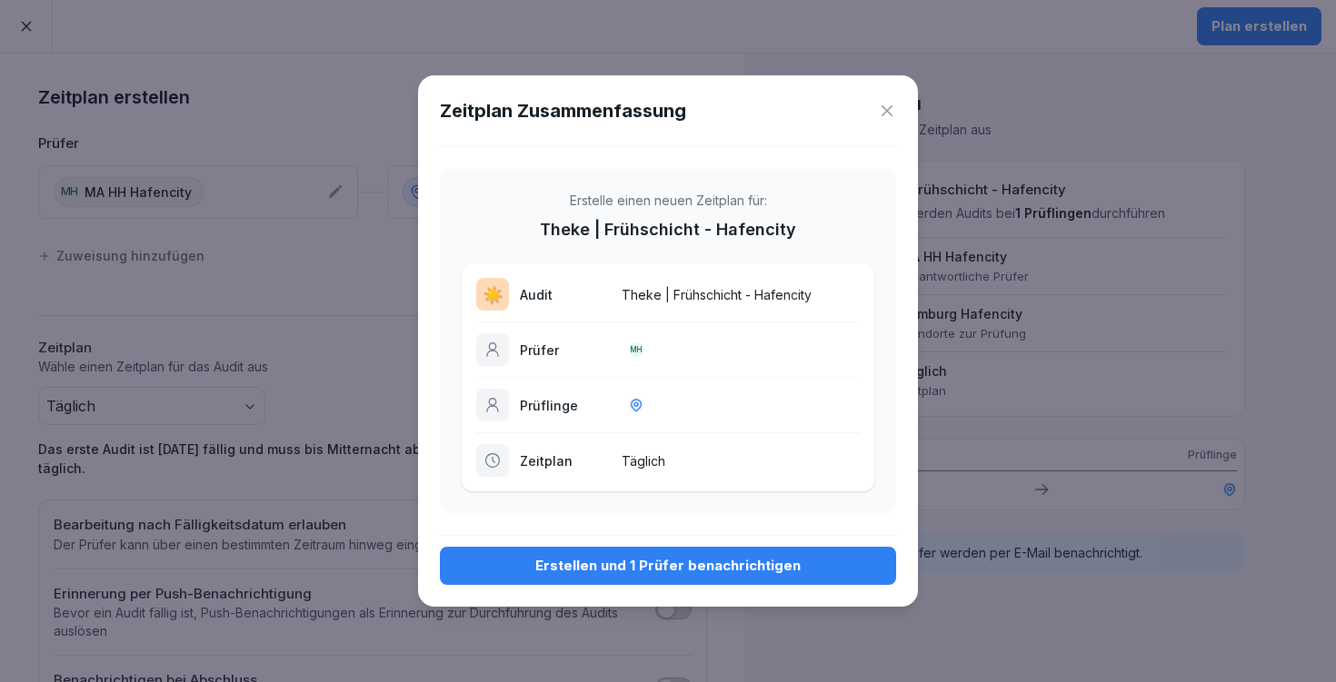
click at [672, 563] on div "Erstellen und 1 Prüfer benachrichtigen" at bounding box center [667, 566] width 427 height 20
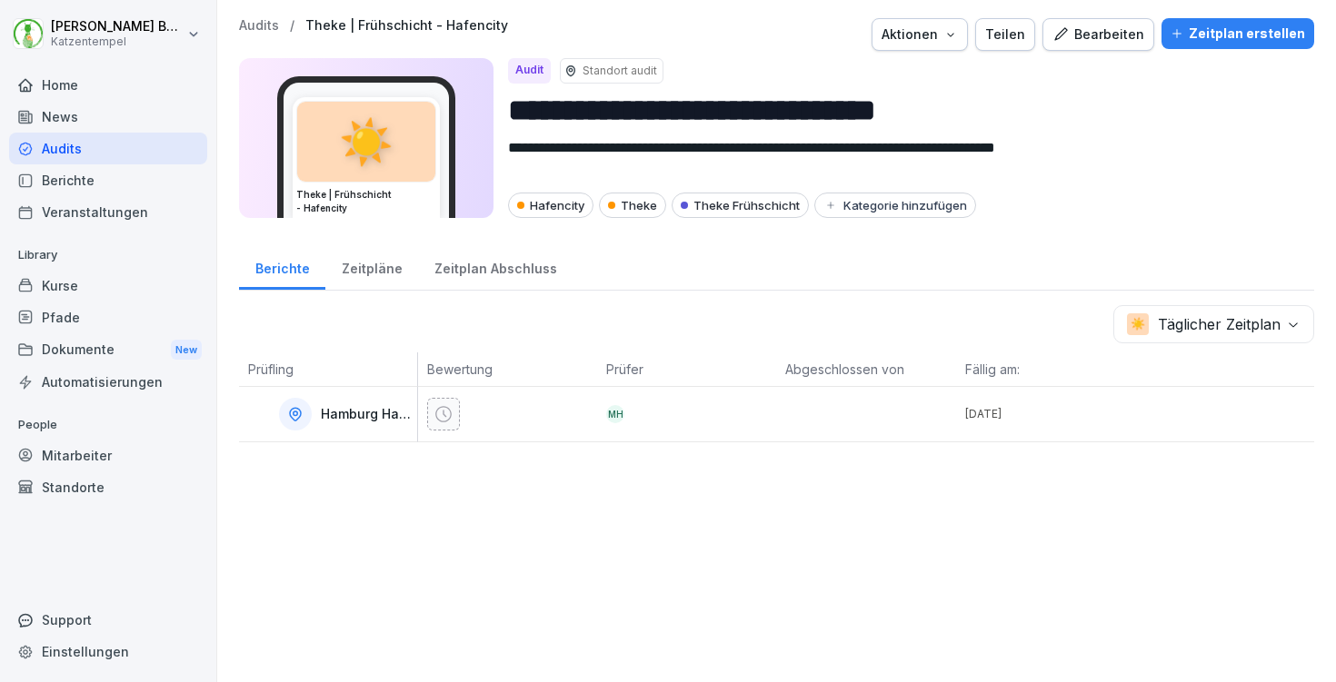
click at [271, 23] on p "Audits" at bounding box center [259, 25] width 40 height 15
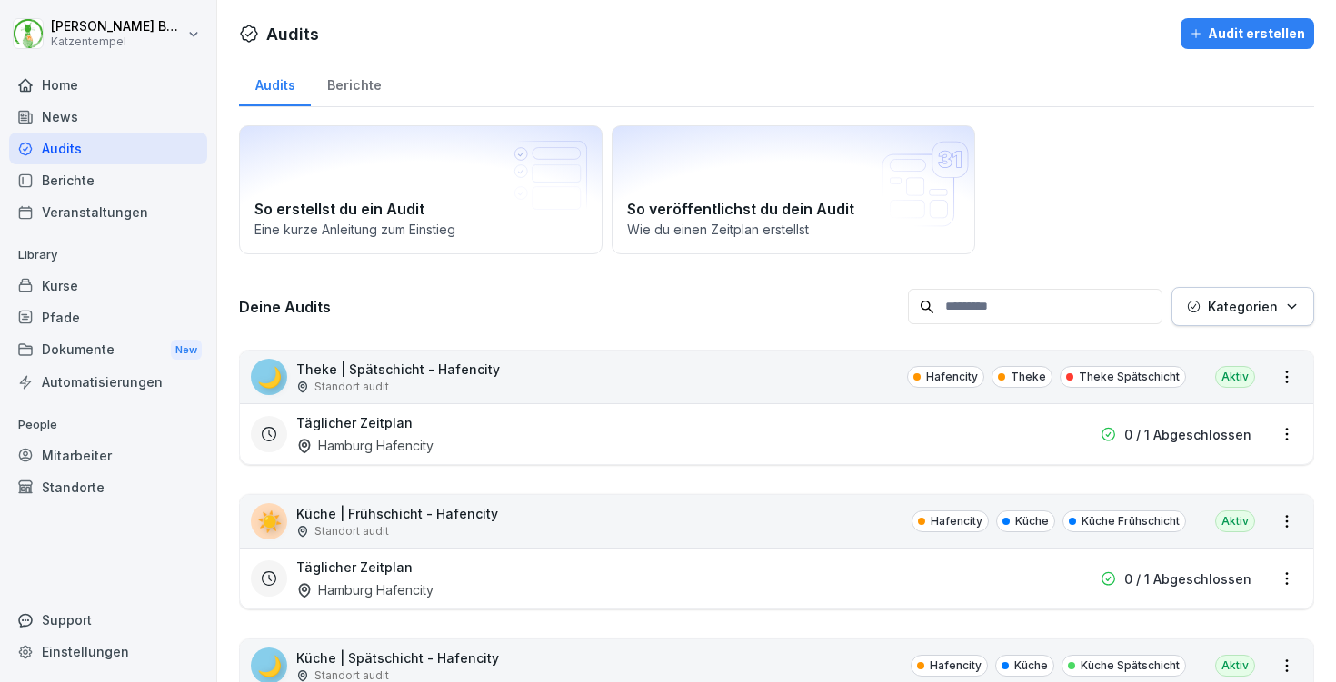
click at [1278, 294] on button "Kategorien" at bounding box center [1242, 306] width 143 height 39
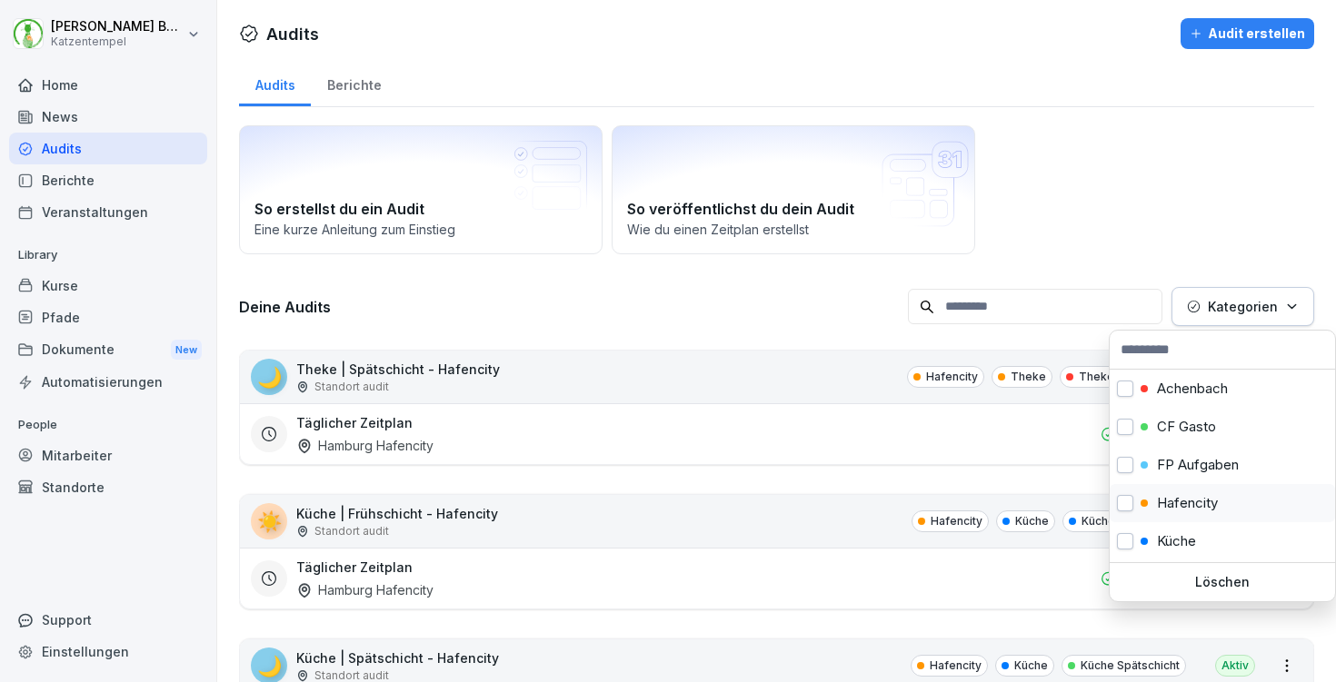
click at [1203, 496] on p "Hafencity" at bounding box center [1187, 503] width 61 height 16
click at [788, 324] on html "[PERSON_NAME] Katzentempel Home News Audits Berichte Veranstaltungen Library Ku…" at bounding box center [668, 341] width 1336 height 682
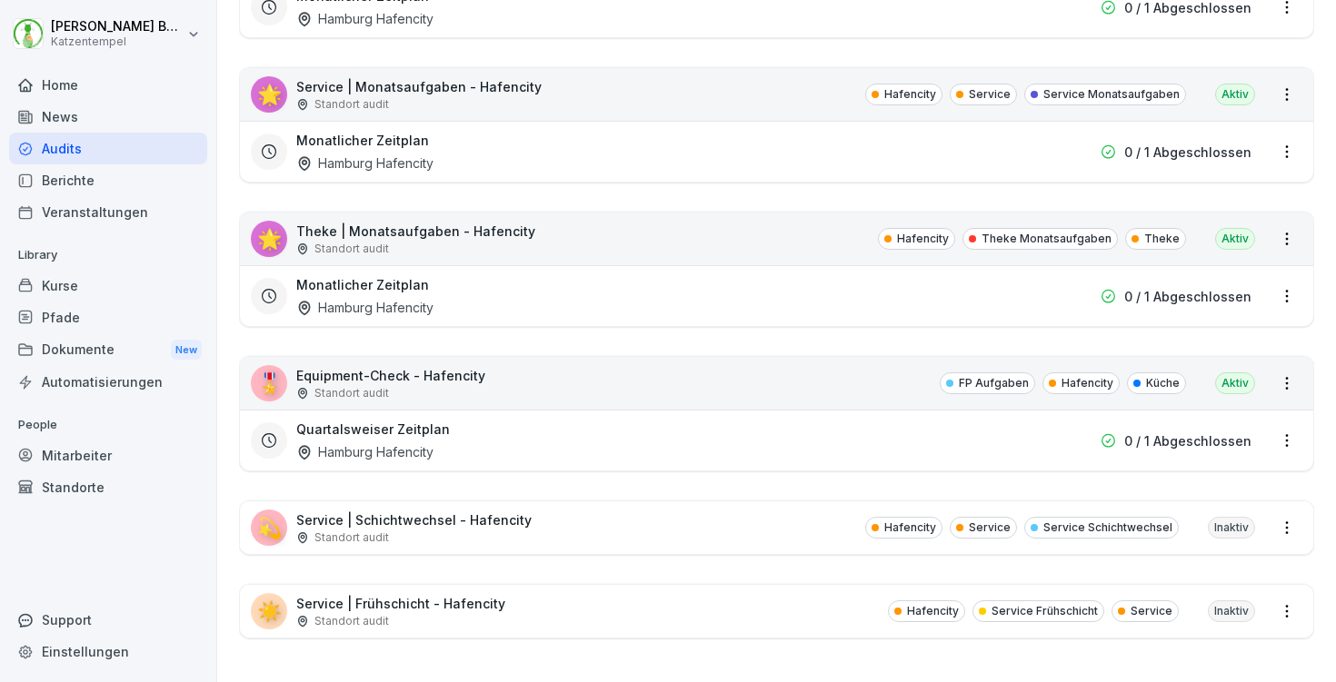
scroll to position [2016, 0]
click at [684, 532] on div "💫 Service | Schichtwechsel - Hafencity Standort audit Hafencity Service Service…" at bounding box center [776, 528] width 1073 height 53
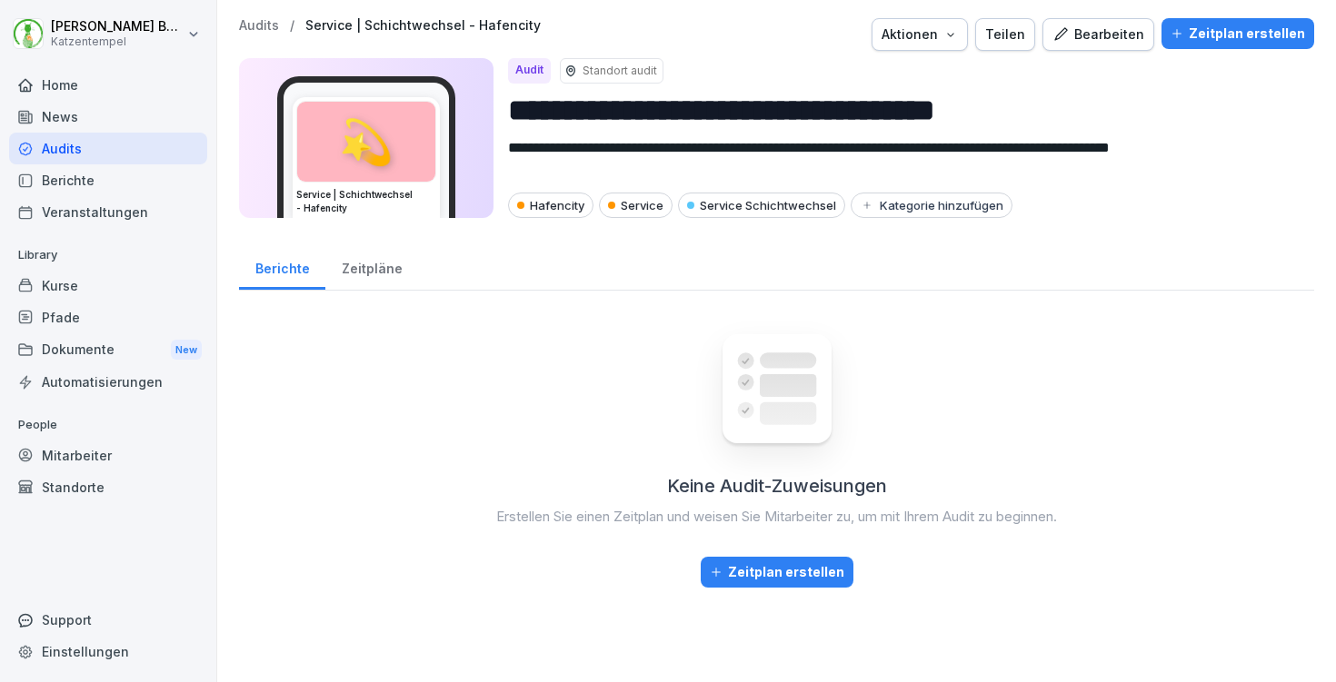
click at [1229, 35] on div "Zeitplan erstellen" at bounding box center [1237, 34] width 134 height 20
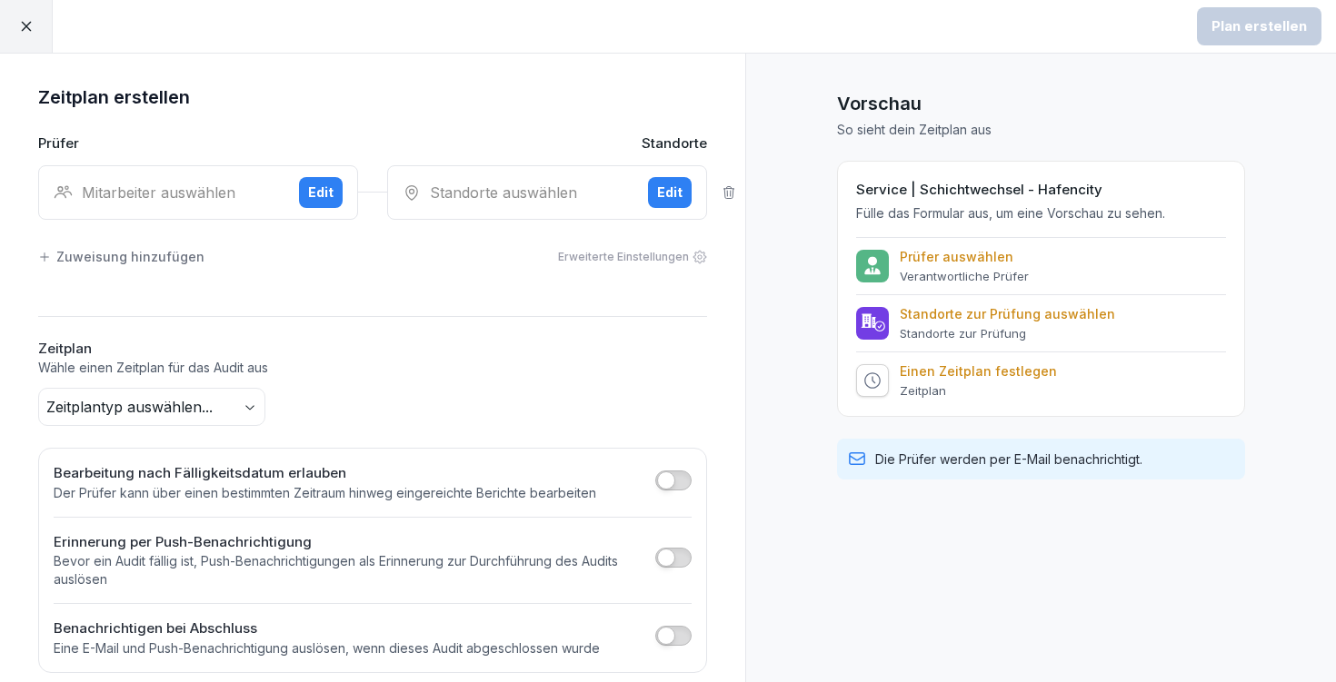
click at [271, 219] on div "Prüfer Standorte Mitarbeiter auswählen Edit Standorte auswählen Edit Zuweisung …" at bounding box center [372, 214] width 669 height 161
click at [278, 189] on div "Mitarbeiter auswählen" at bounding box center [169, 193] width 231 height 22
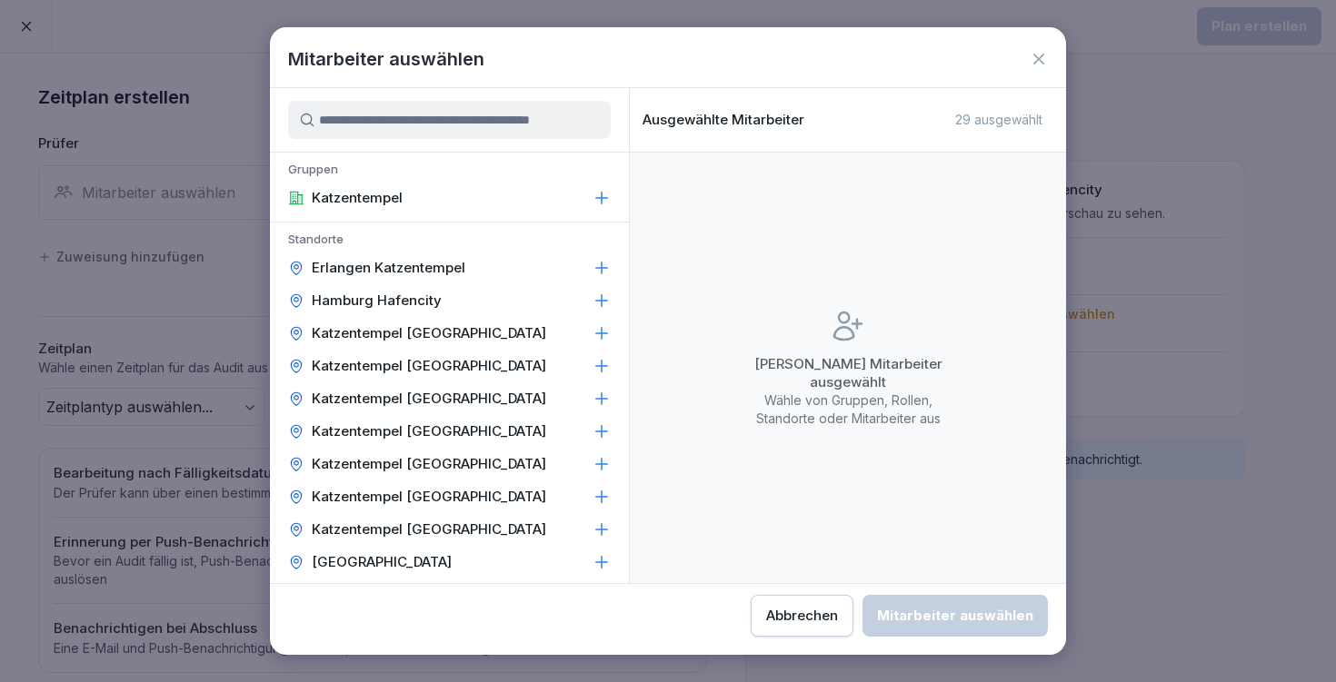
click at [435, 292] on p "Hamburg Hafencity" at bounding box center [377, 301] width 130 height 18
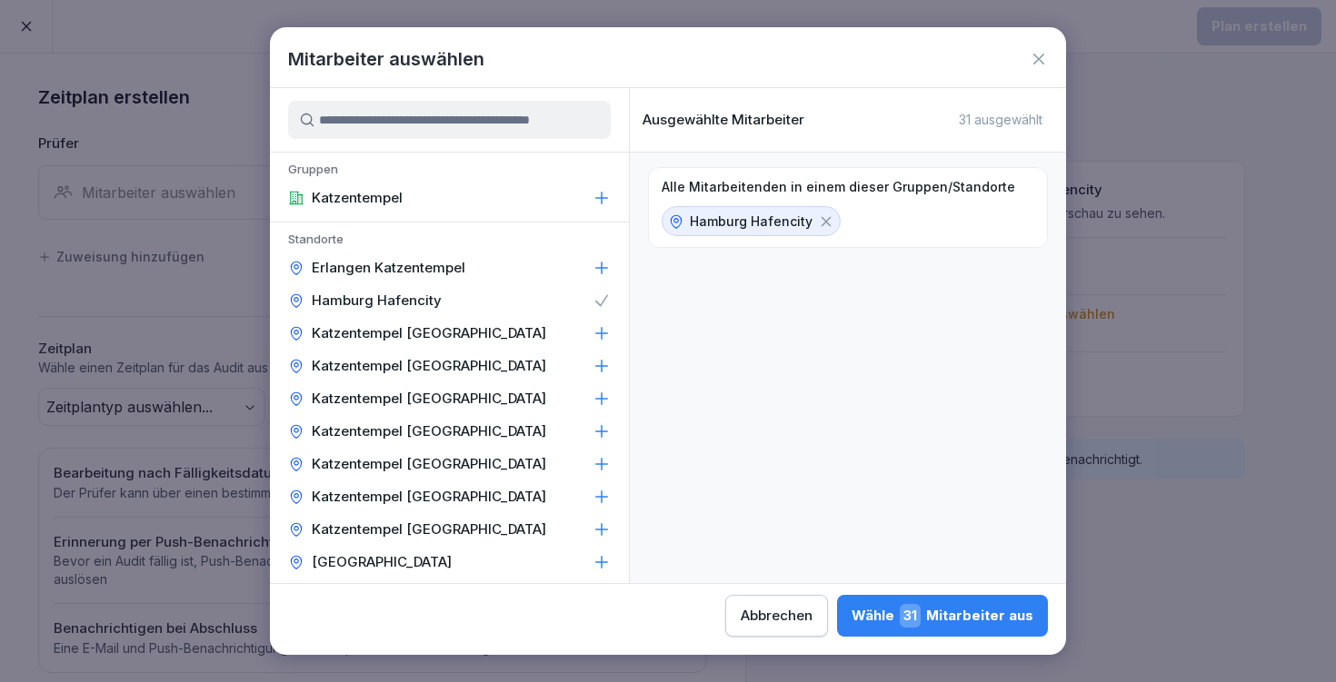
click at [558, 298] on div "Hamburg Hafencity" at bounding box center [449, 300] width 359 height 33
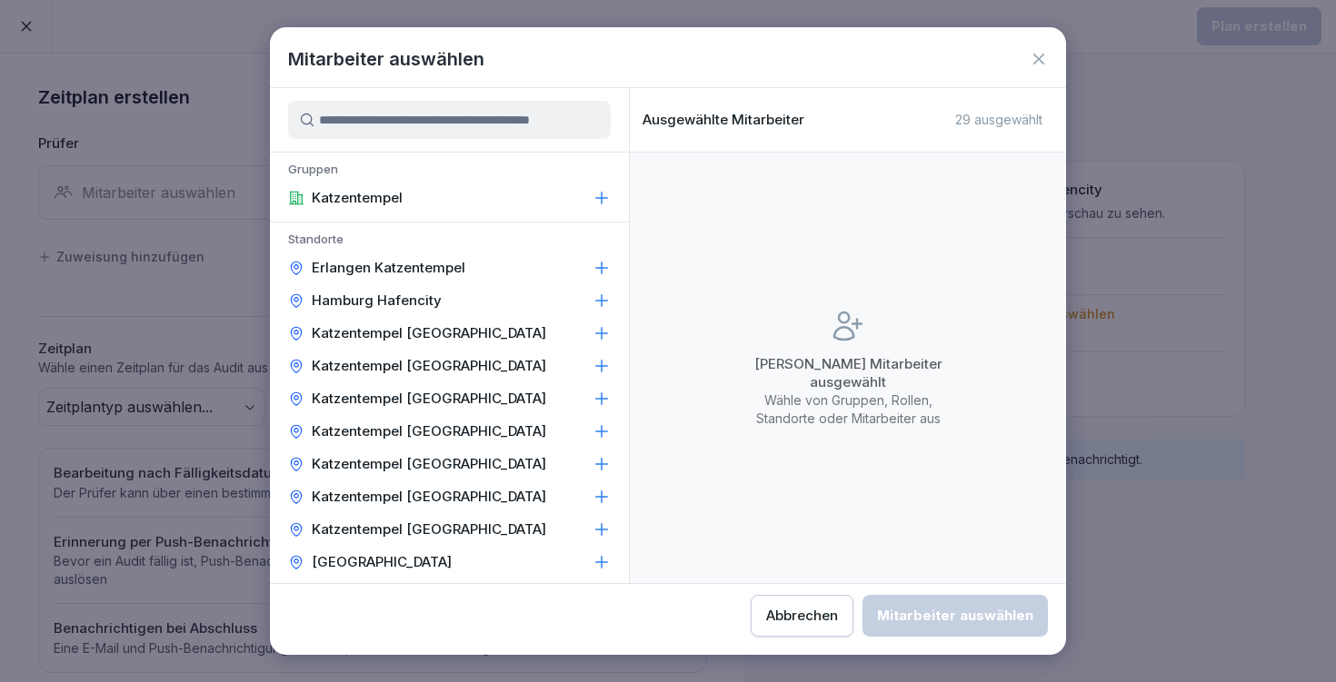
click at [468, 109] on input at bounding box center [449, 120] width 323 height 38
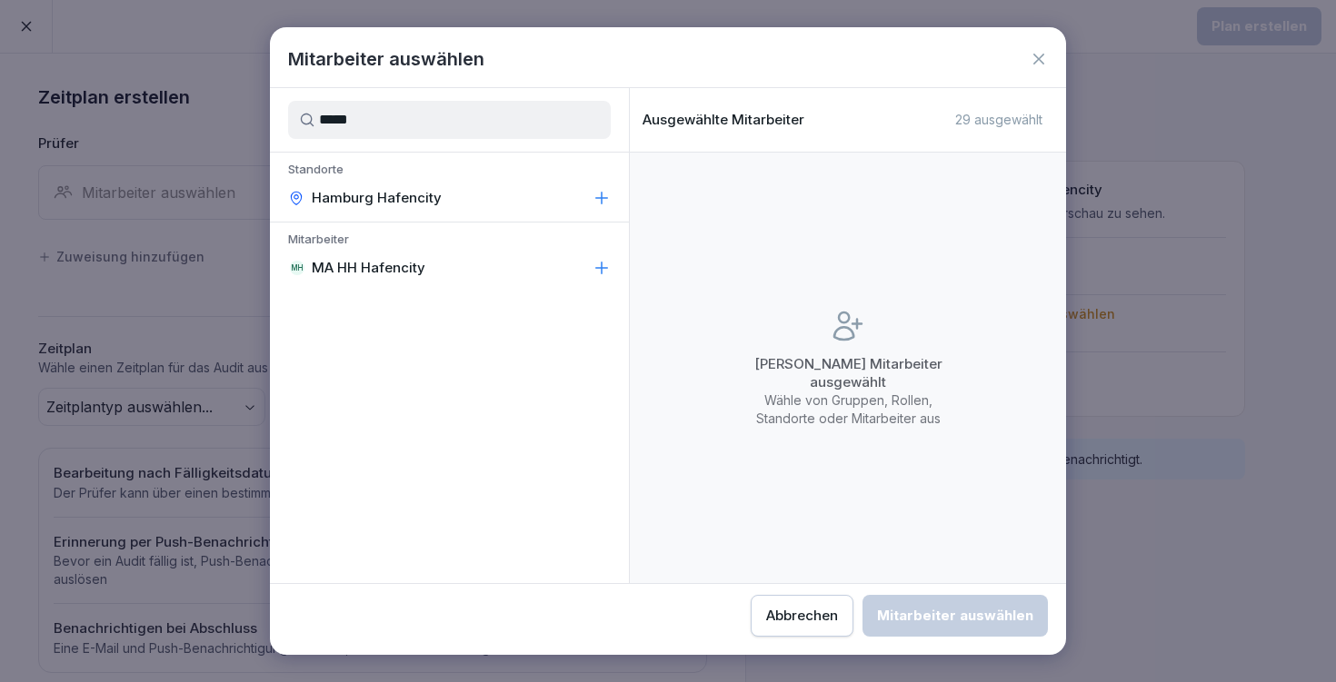
type input "*****"
click at [527, 266] on div "MH MA HH Hafencity" at bounding box center [449, 268] width 359 height 33
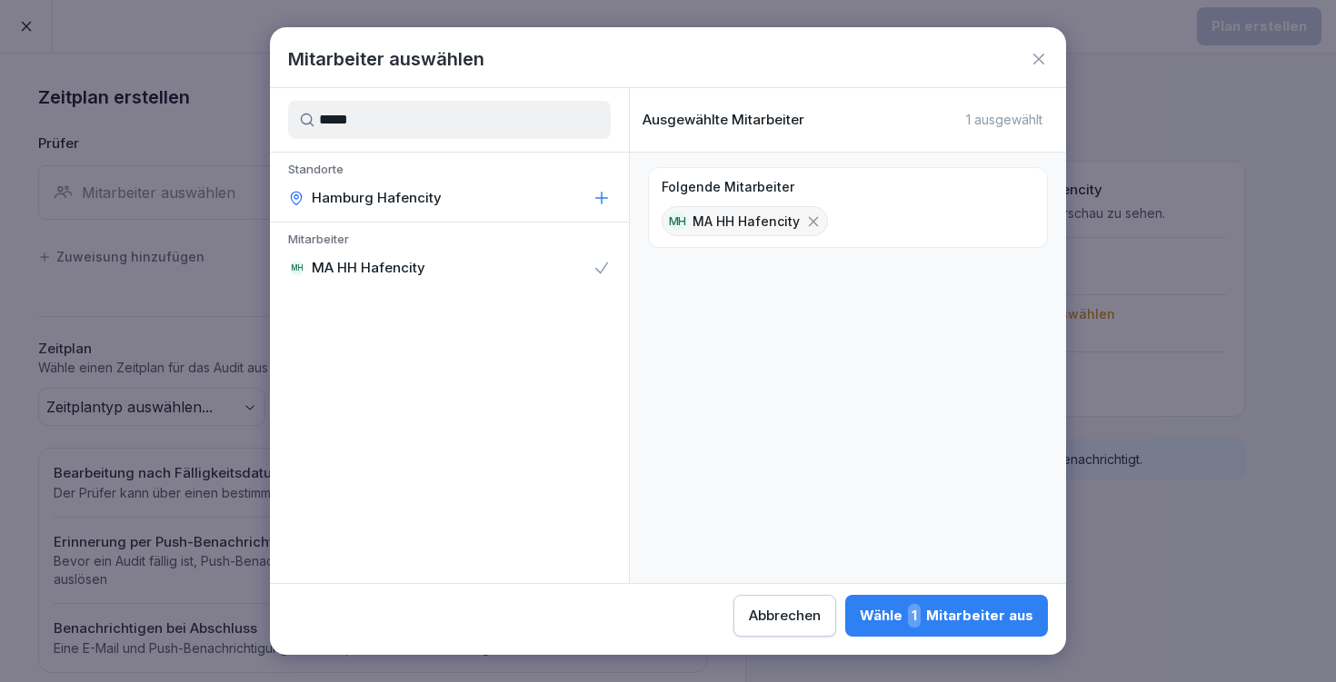
click at [860, 616] on div "Wähle 1 Mitarbeiter aus" at bounding box center [947, 616] width 174 height 24
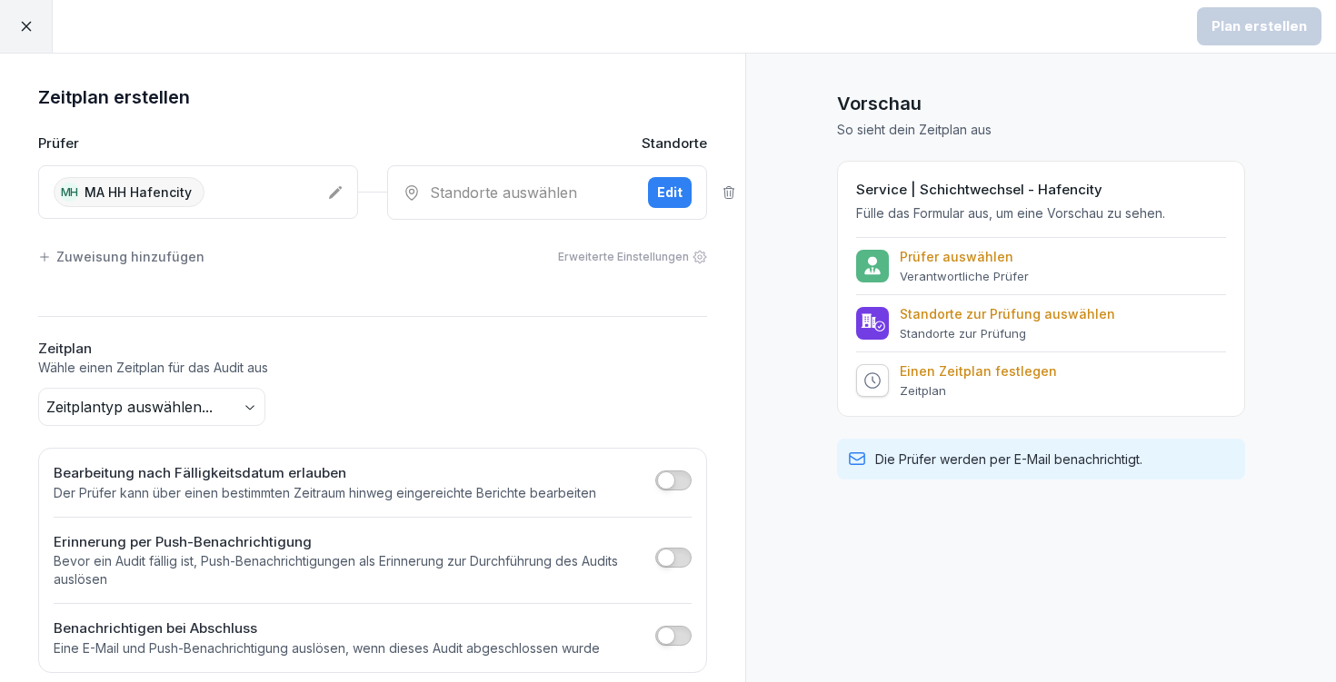
click at [521, 194] on div "Standorte auswählen" at bounding box center [518, 193] width 231 height 22
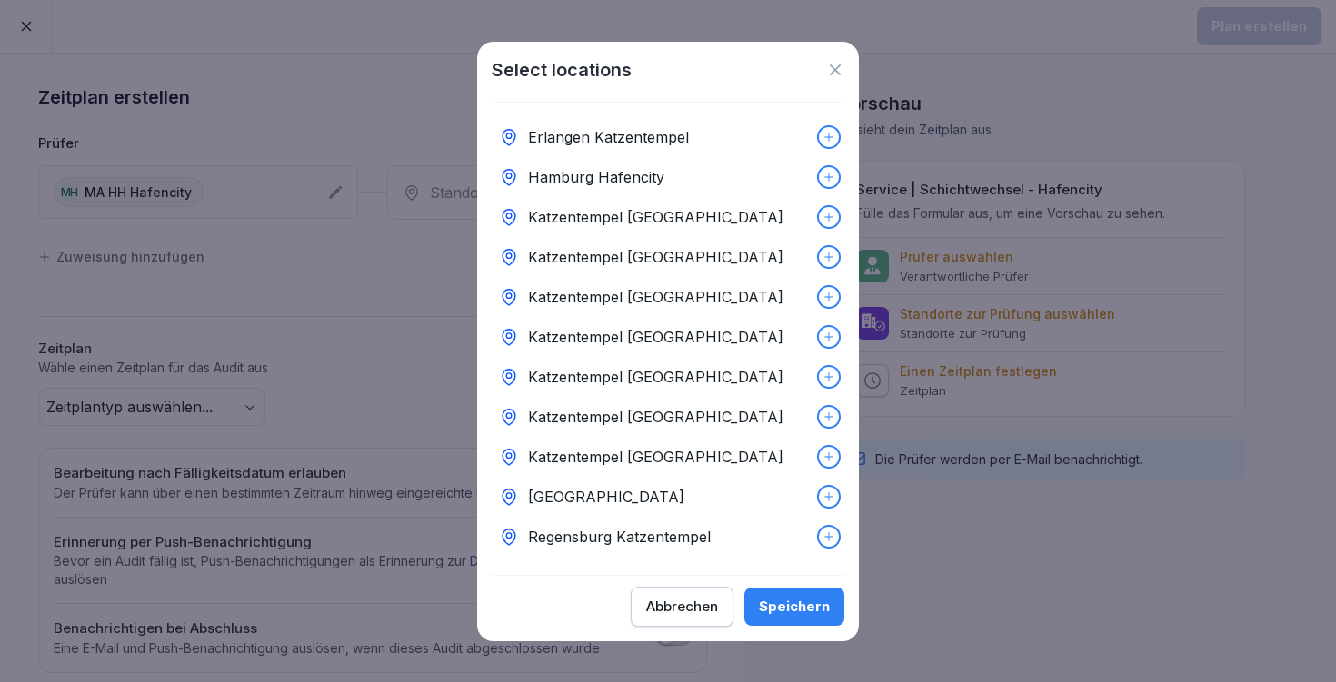
click at [754, 167] on div "Hamburg Hafencity" at bounding box center [668, 177] width 353 height 40
click at [815, 602] on div "Speichern" at bounding box center [794, 607] width 71 height 20
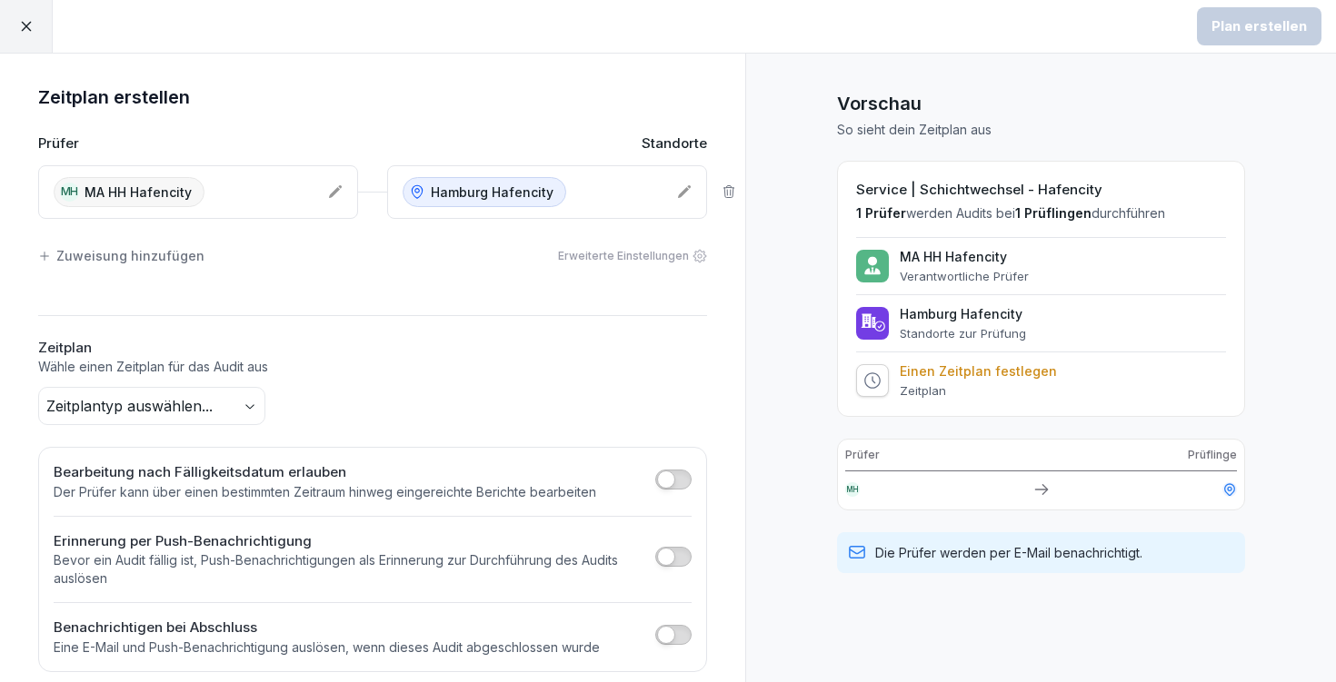
click at [194, 399] on body "Plan erstellen Zeitplan erstellen Prüfer Standorte MH MA HH Hafencity [GEOGRAPH…" at bounding box center [668, 341] width 1336 height 682
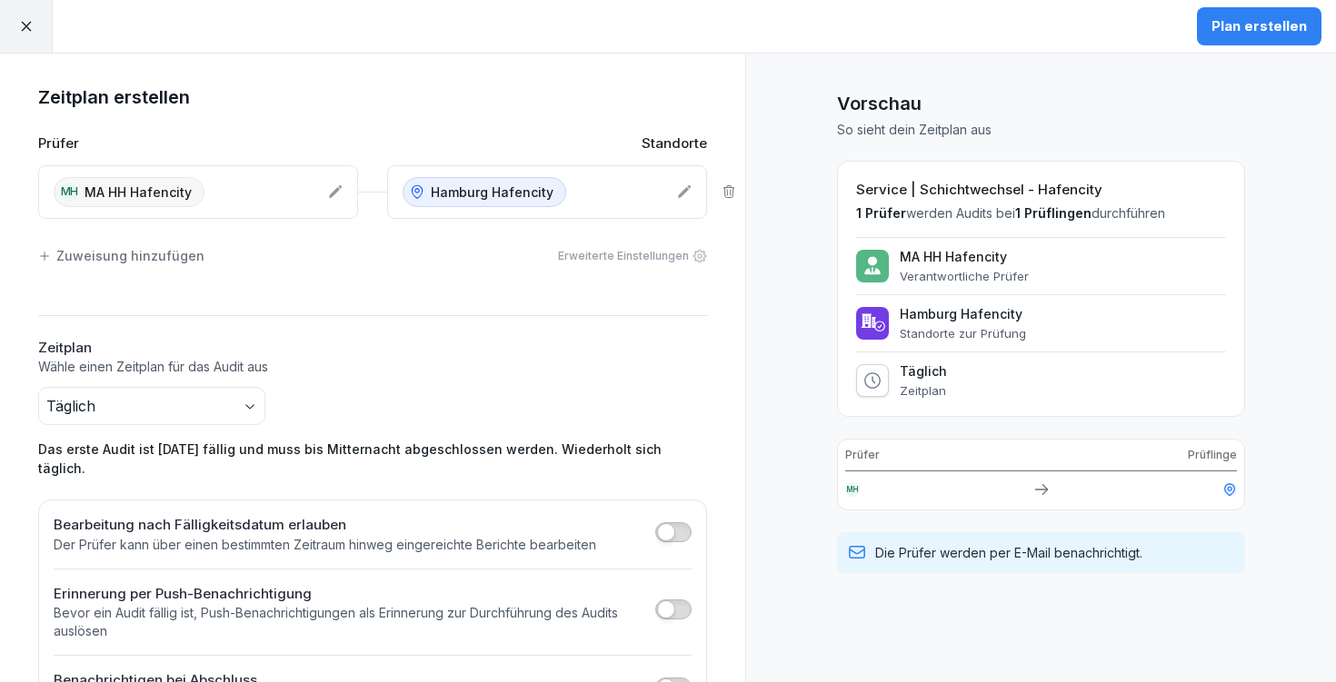
click at [1273, 25] on div "Plan erstellen" at bounding box center [1258, 26] width 95 height 20
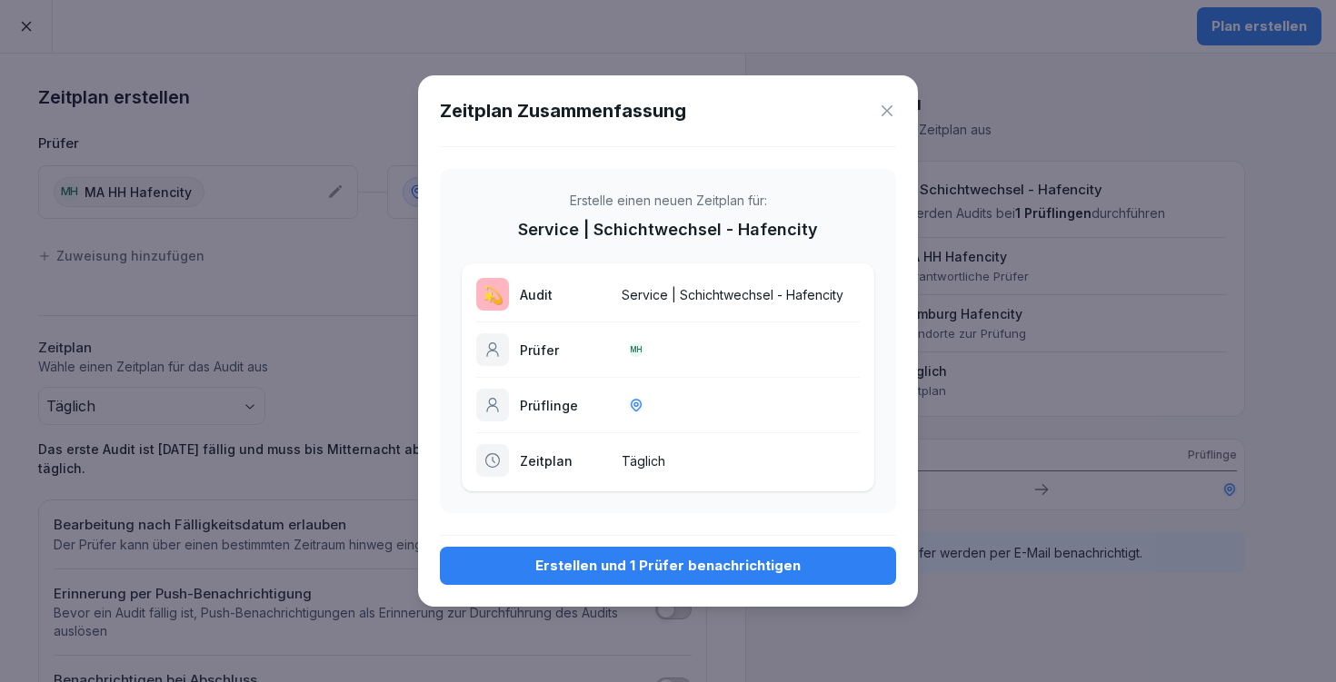
click at [769, 569] on div "Erstellen und 1 Prüfer benachrichtigen" at bounding box center [667, 566] width 427 height 20
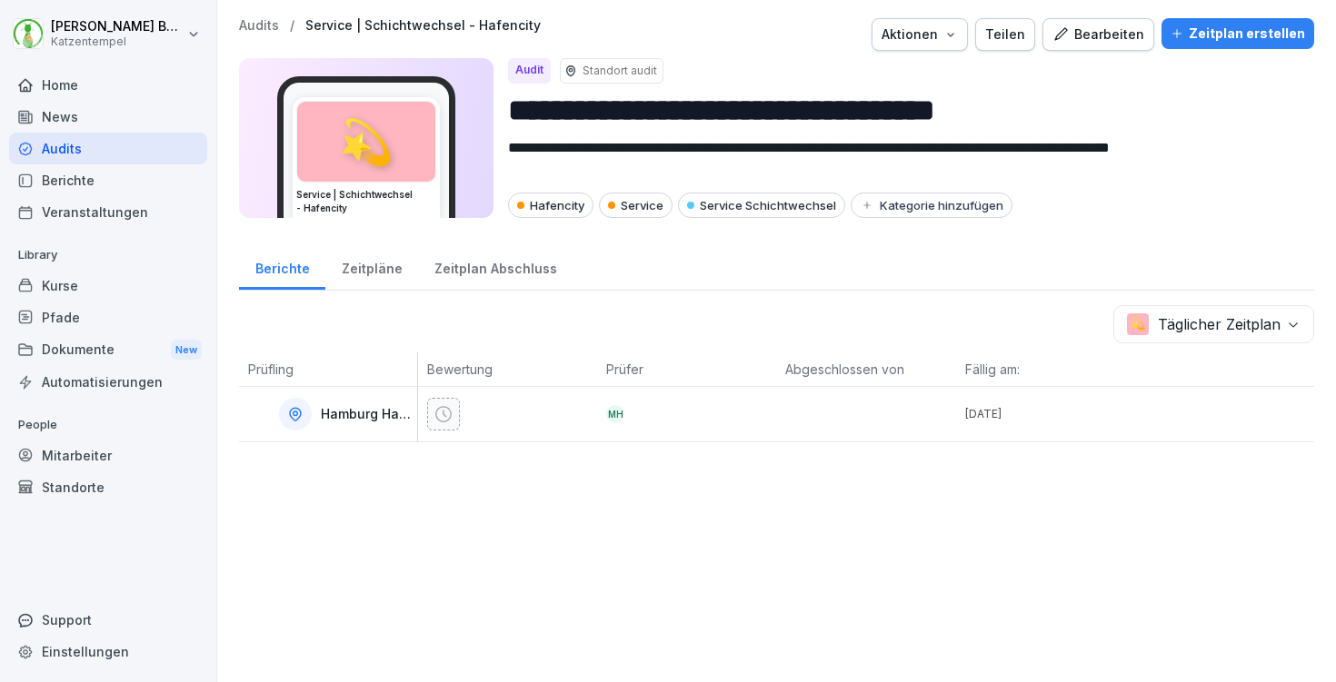
click at [265, 24] on p "Audits" at bounding box center [259, 25] width 40 height 15
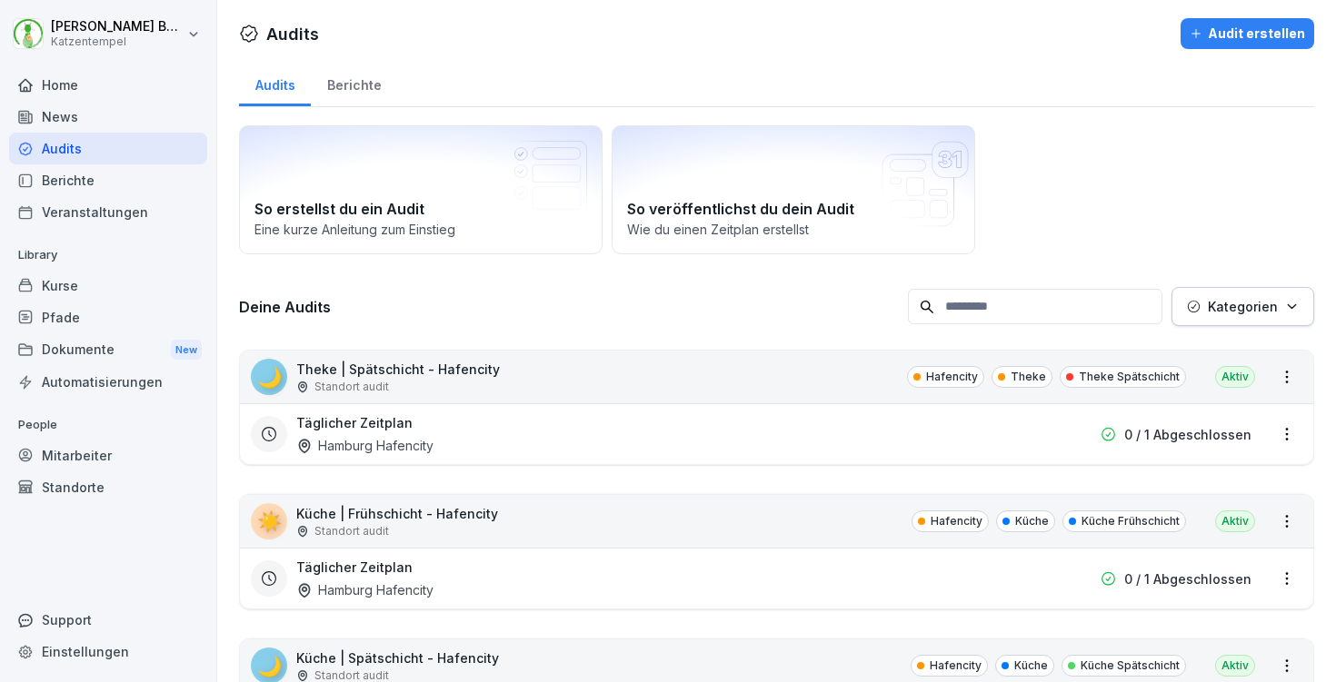
click at [1260, 302] on p "Kategorien" at bounding box center [1243, 306] width 70 height 19
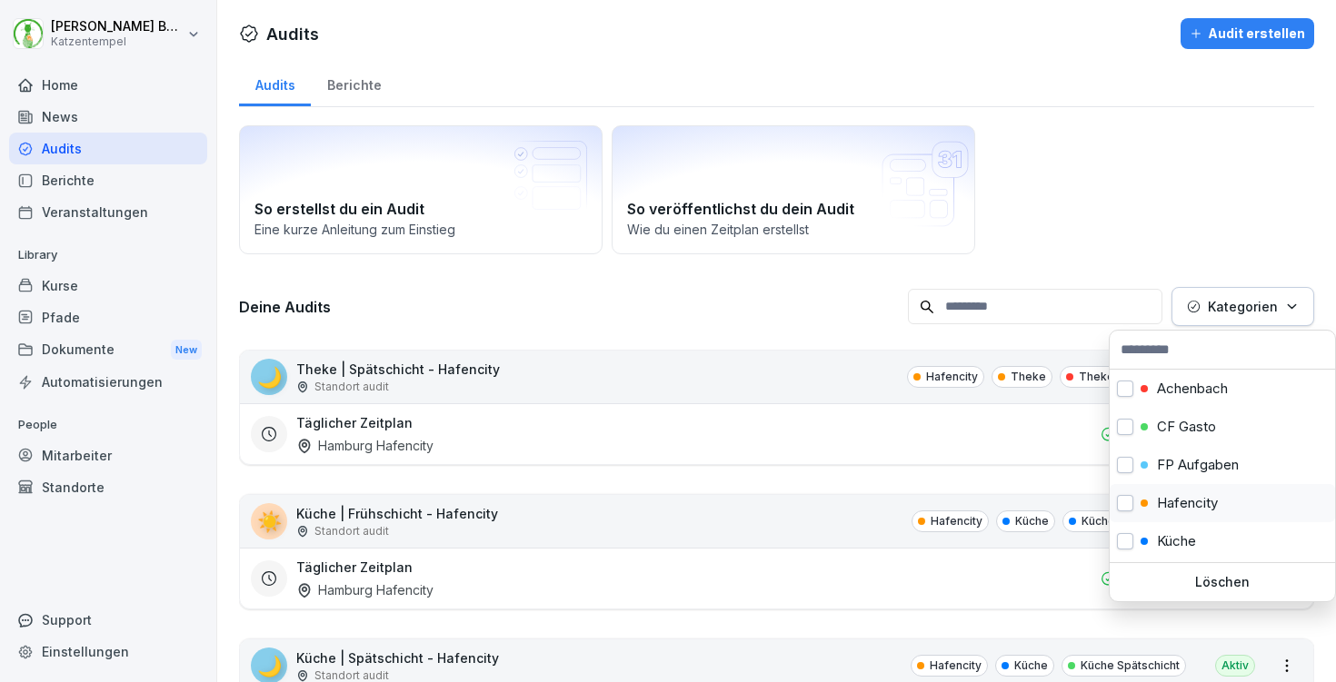
click at [1234, 503] on div "Hafencity" at bounding box center [1222, 503] width 225 height 38
click at [1021, 205] on html "[PERSON_NAME] Katzentempel Home News Audits Berichte Veranstaltungen Library Ku…" at bounding box center [668, 341] width 1336 height 682
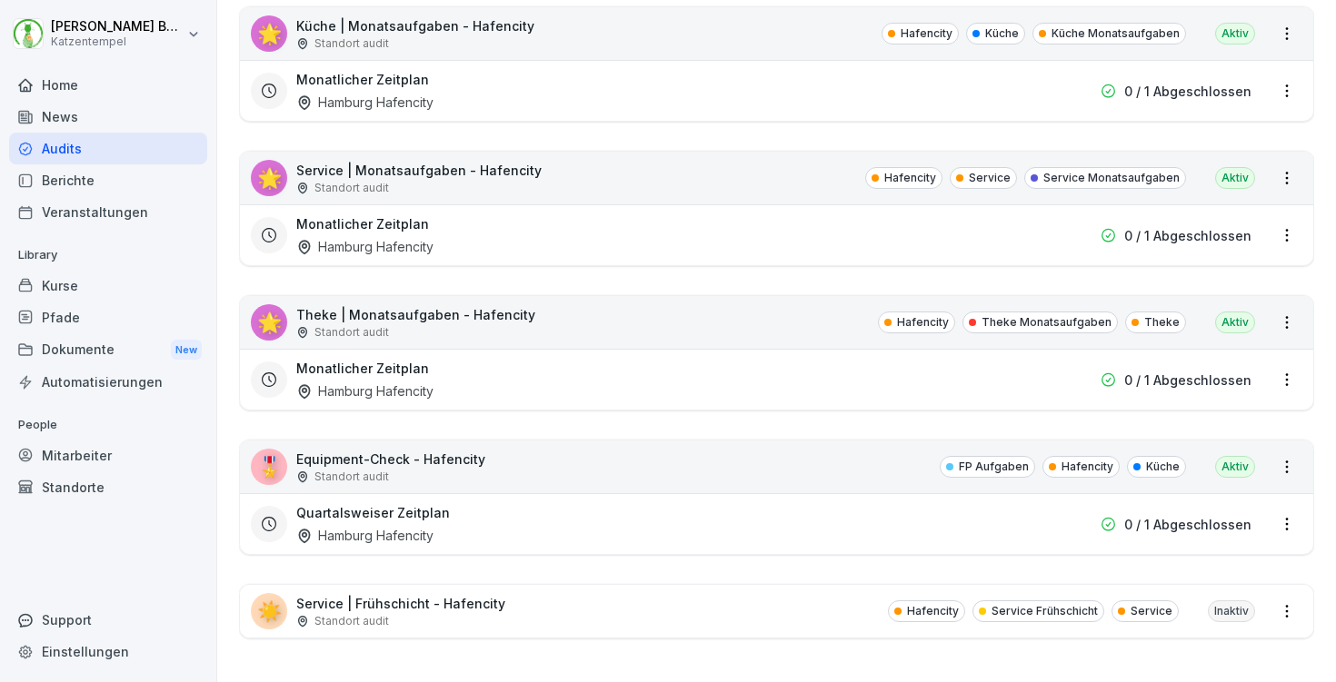
scroll to position [2077, 0]
click at [654, 612] on div "☀️ Service | Frühschicht - Hafencity Standort audit Hafencity Service Frühschic…" at bounding box center [776, 611] width 1073 height 53
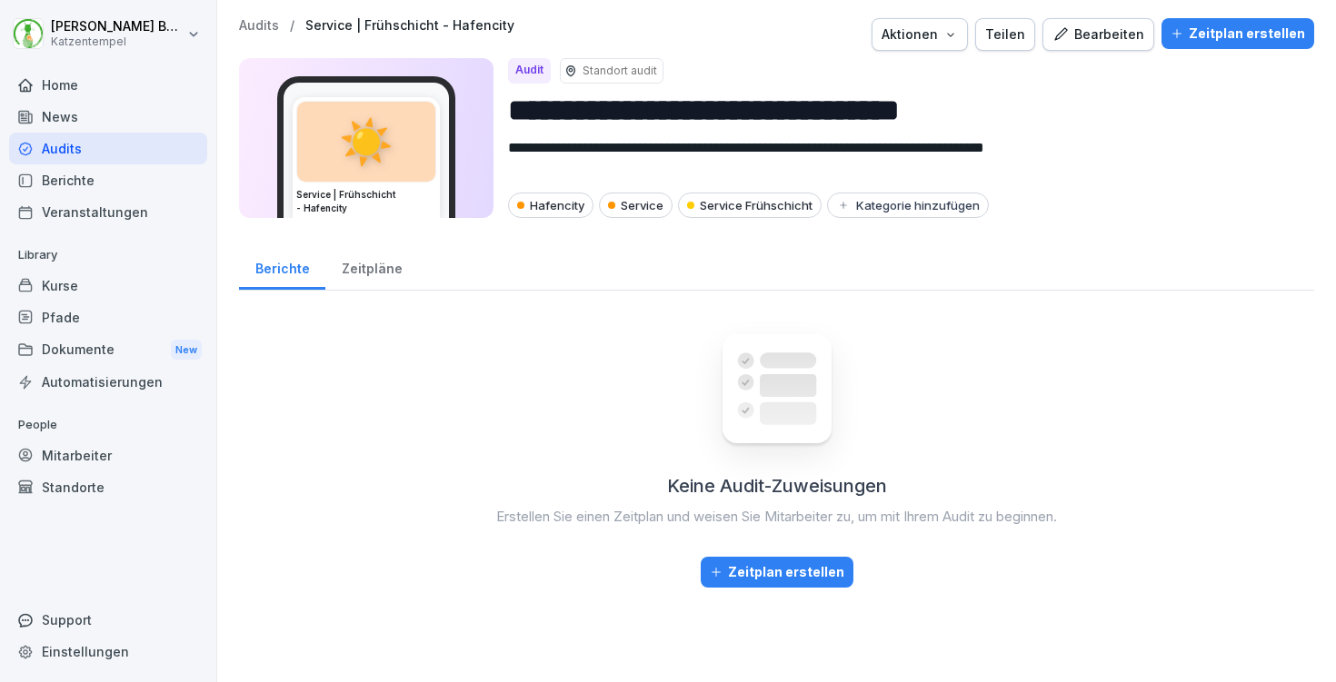
click at [87, 151] on div "Audits" at bounding box center [108, 149] width 198 height 32
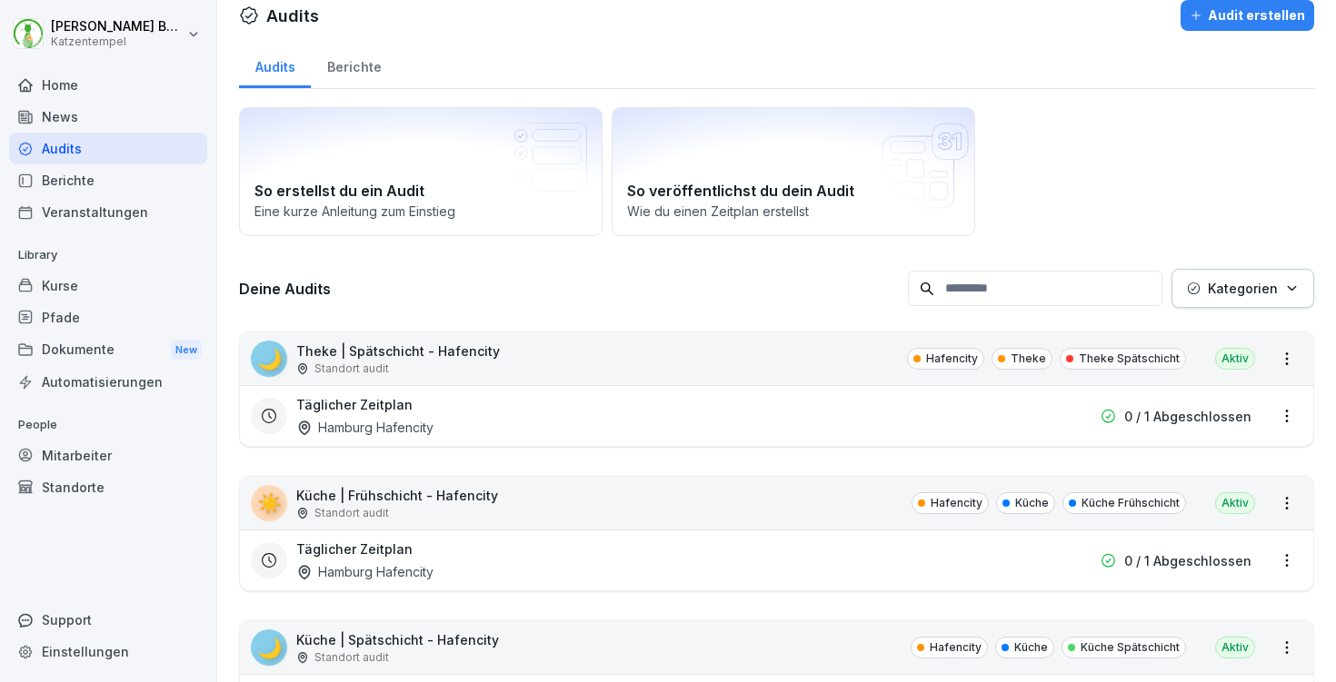
click at [1304, 286] on button "Kategorien" at bounding box center [1242, 288] width 143 height 39
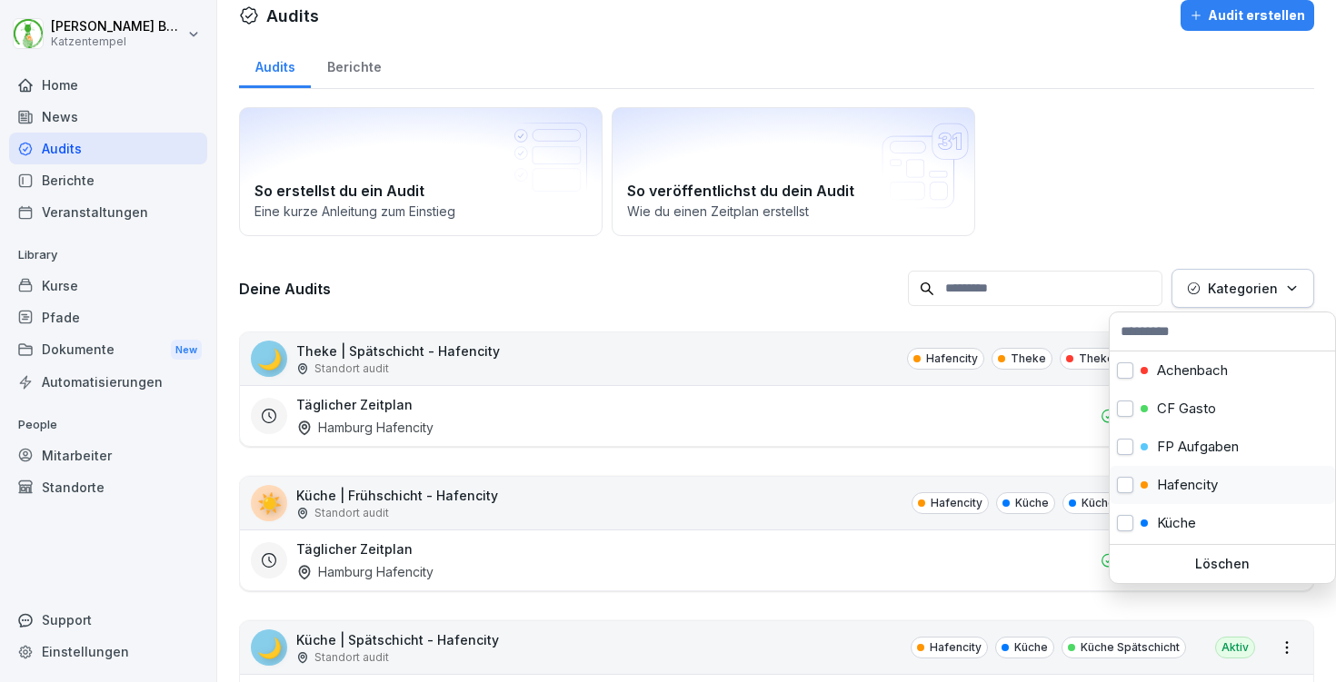
click at [1166, 482] on p "Hafencity" at bounding box center [1187, 485] width 61 height 16
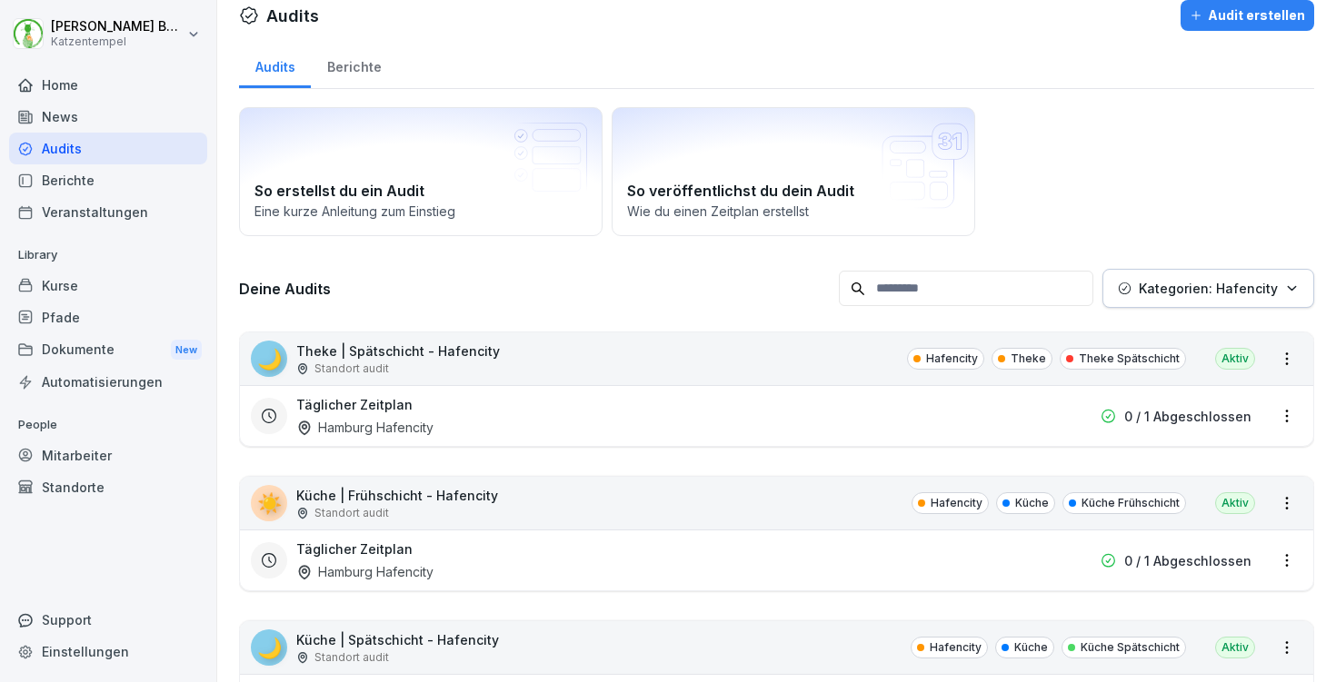
click at [1189, 191] on html "[PERSON_NAME] Katzentempel Home News Audits Berichte Veranstaltungen Library Ku…" at bounding box center [668, 341] width 1336 height 682
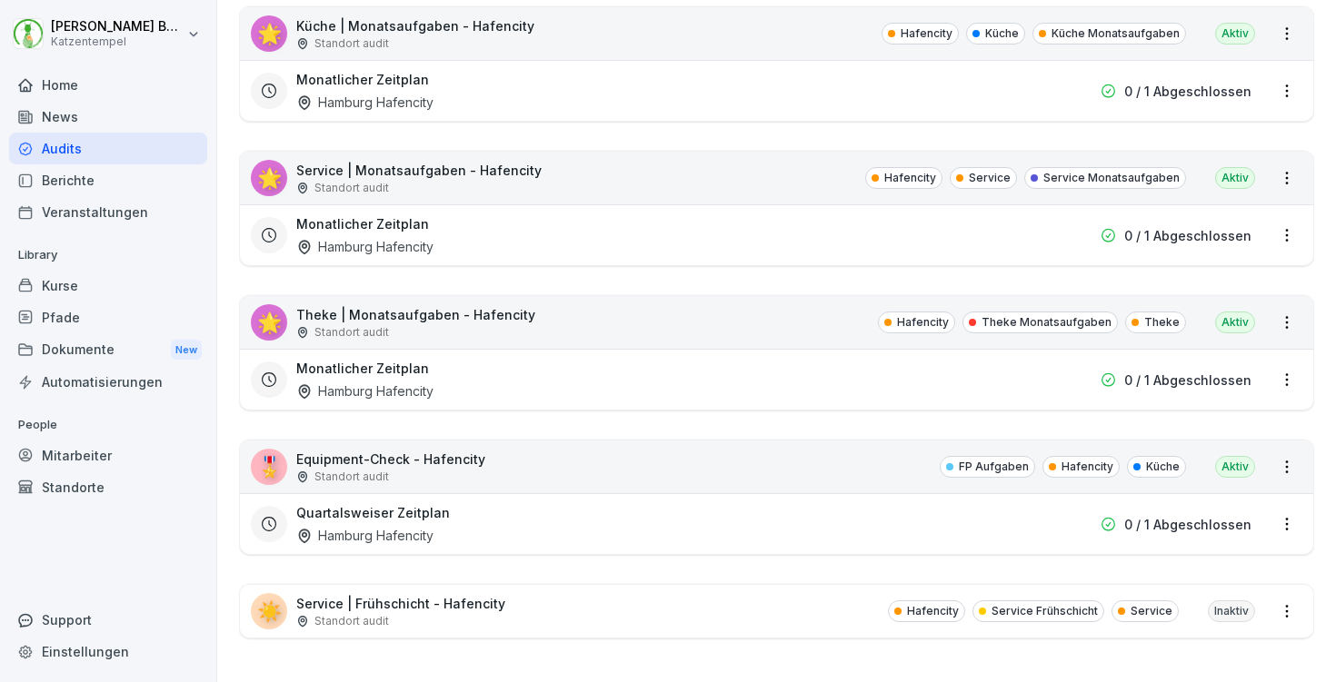
scroll to position [2077, 0]
click at [769, 610] on div "☀️ Service | Frühschicht - Hafencity Standort audit Hafencity Service Frühschic…" at bounding box center [776, 611] width 1073 height 53
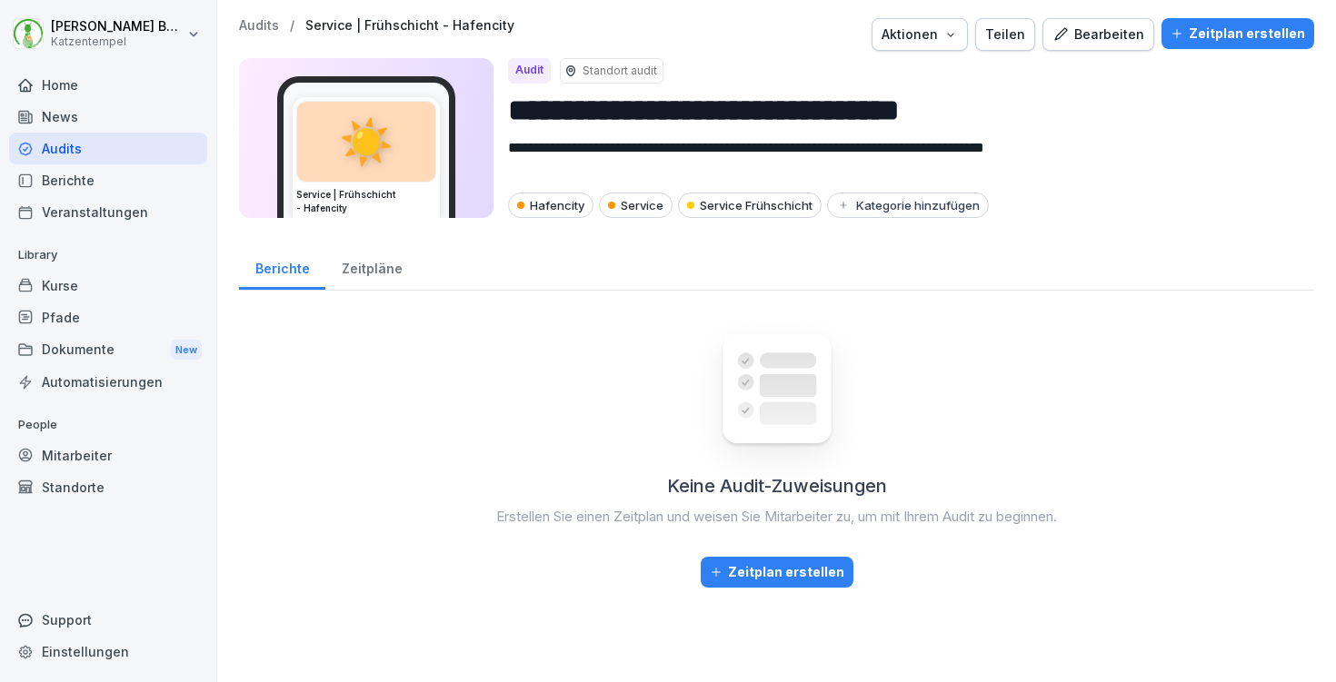
click at [1244, 45] on button "Zeitplan erstellen" at bounding box center [1237, 33] width 153 height 31
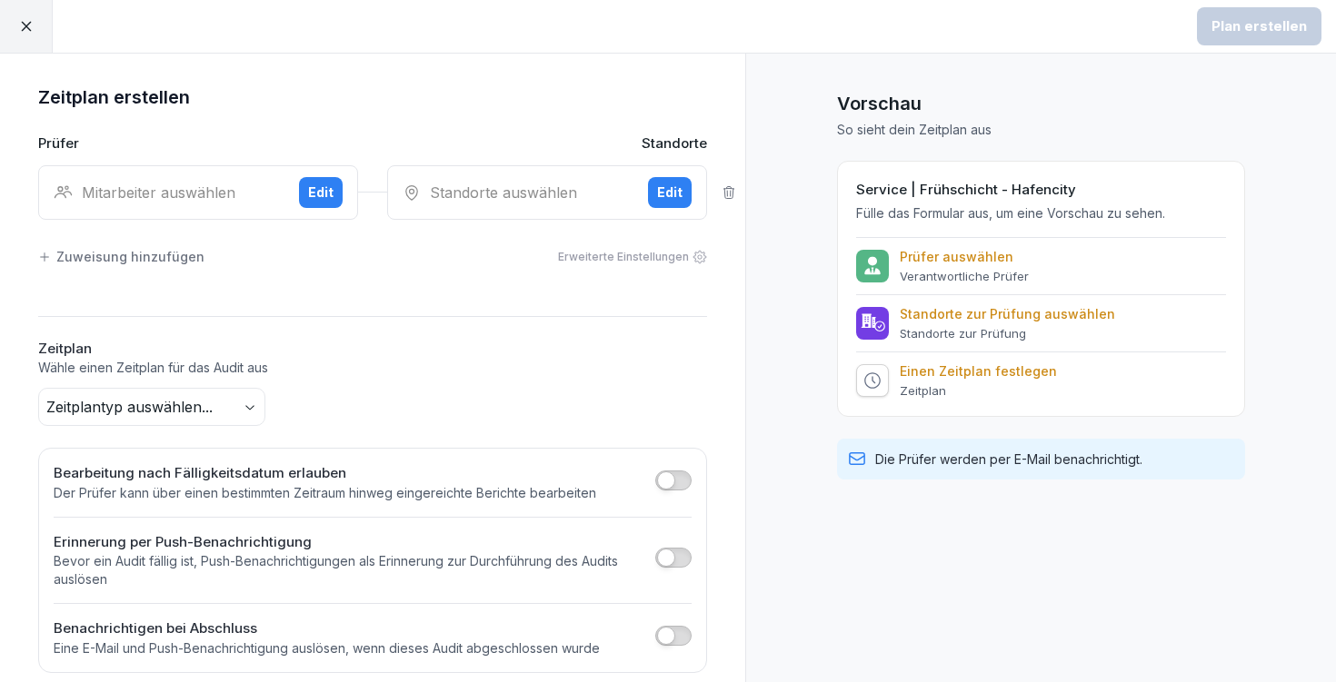
click at [234, 184] on div "Mitarbeiter auswählen" at bounding box center [169, 193] width 231 height 22
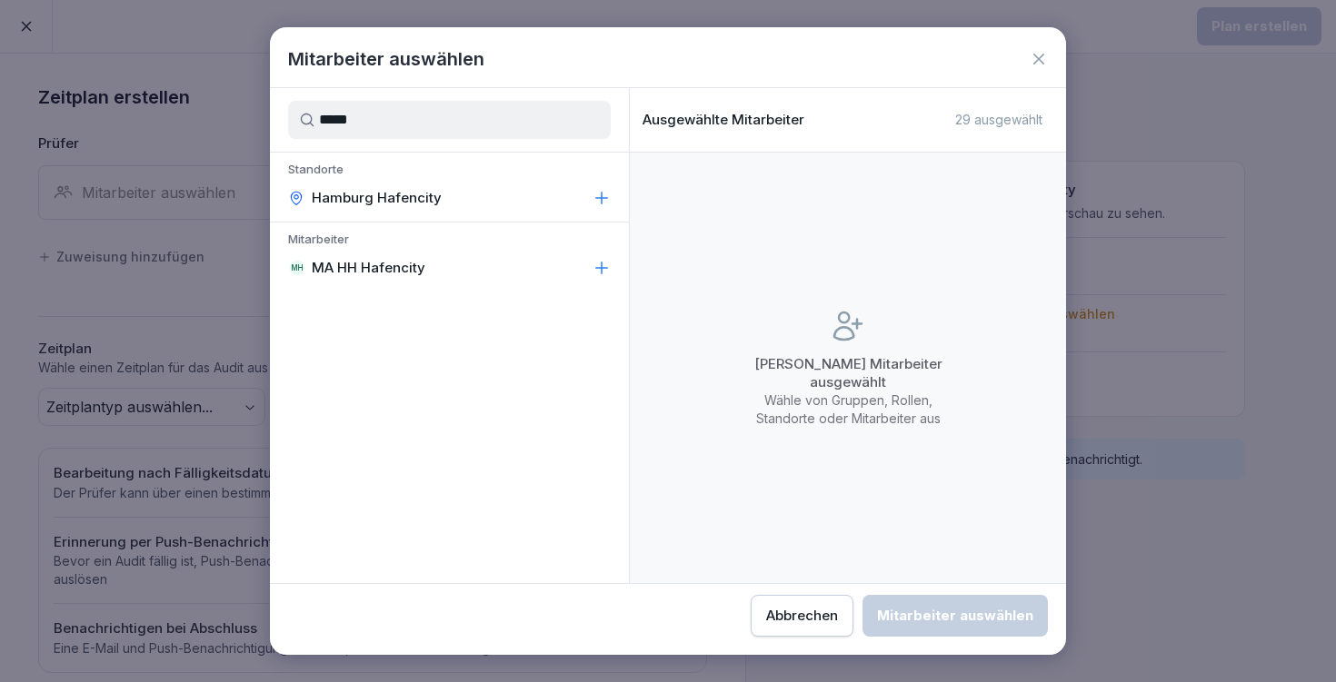
type input "*****"
click at [506, 268] on div "MH MA HH Hafencity" at bounding box center [449, 268] width 359 height 33
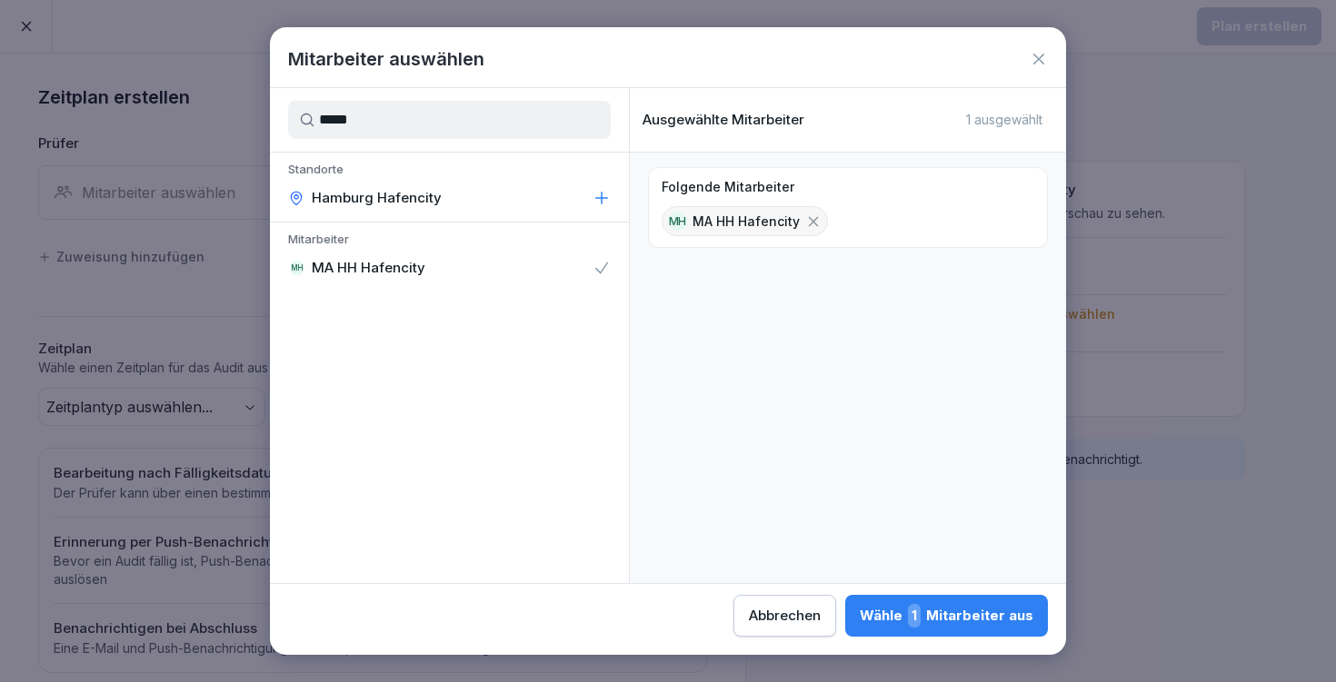
click at [860, 625] on div "Wähle 1 Mitarbeiter aus" at bounding box center [947, 616] width 174 height 24
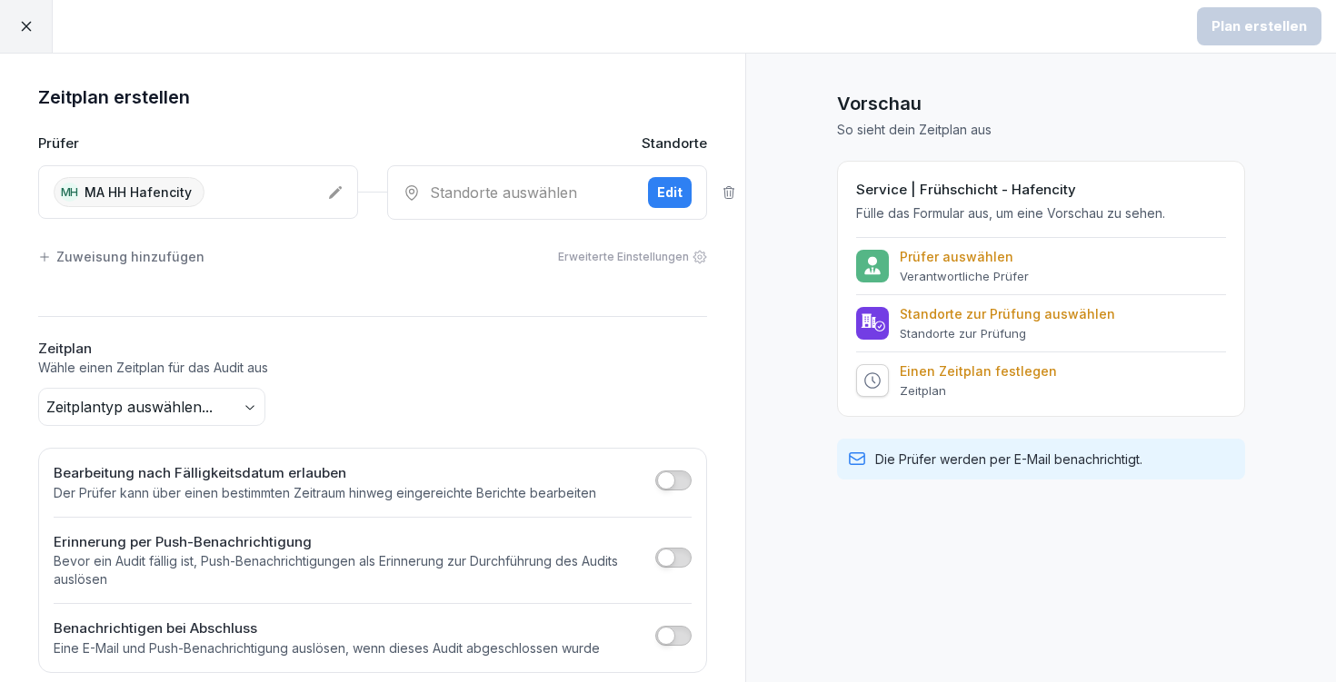
click at [568, 188] on div "Standorte auswählen" at bounding box center [518, 193] width 231 height 22
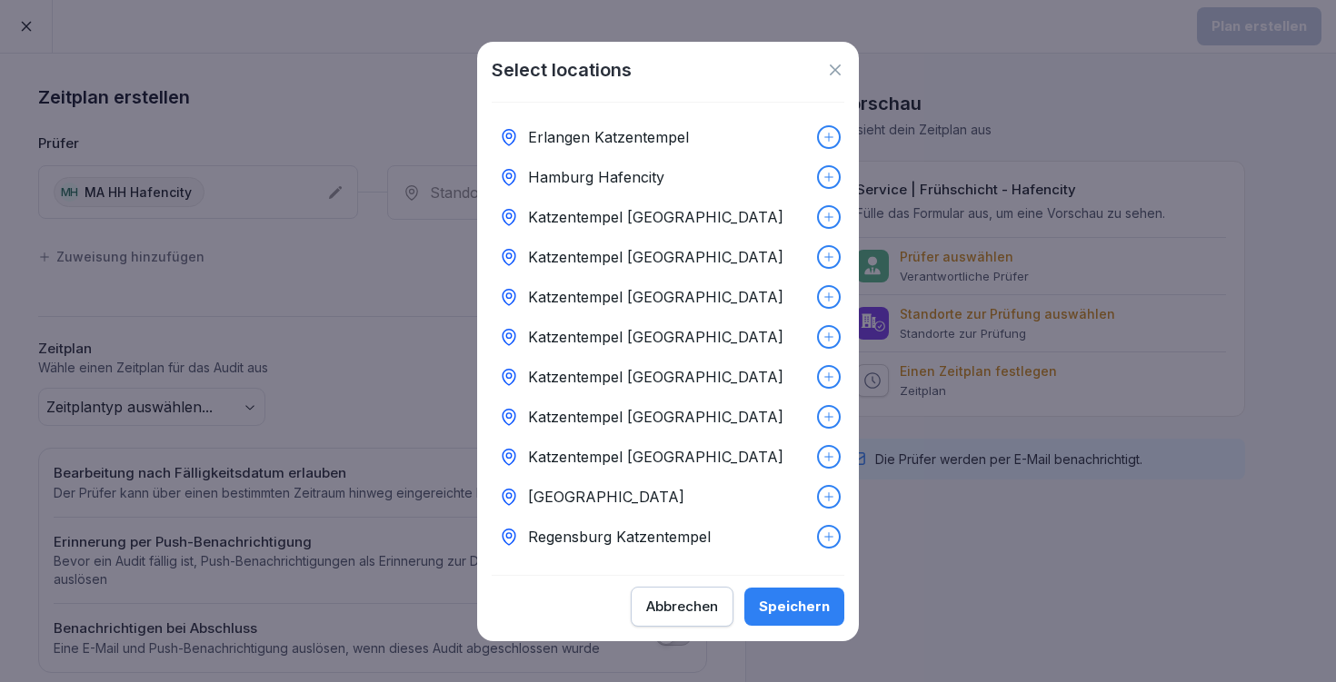
click at [733, 178] on div "Hamburg Hafencity" at bounding box center [668, 177] width 353 height 40
click at [813, 600] on div "Speichern" at bounding box center [794, 607] width 71 height 20
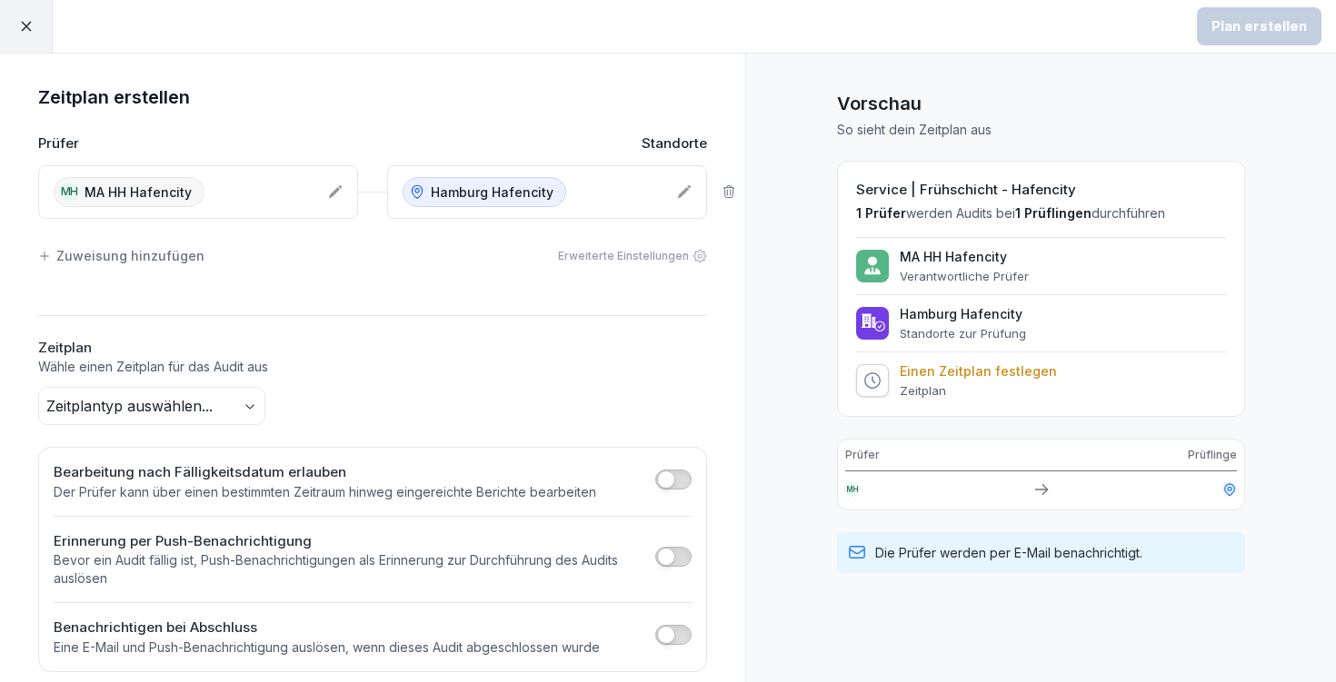
click at [107, 402] on body "Plan erstellen Zeitplan erstellen Prüfer Standorte MH MA HH Hafencity [GEOGRAPH…" at bounding box center [668, 341] width 1336 height 682
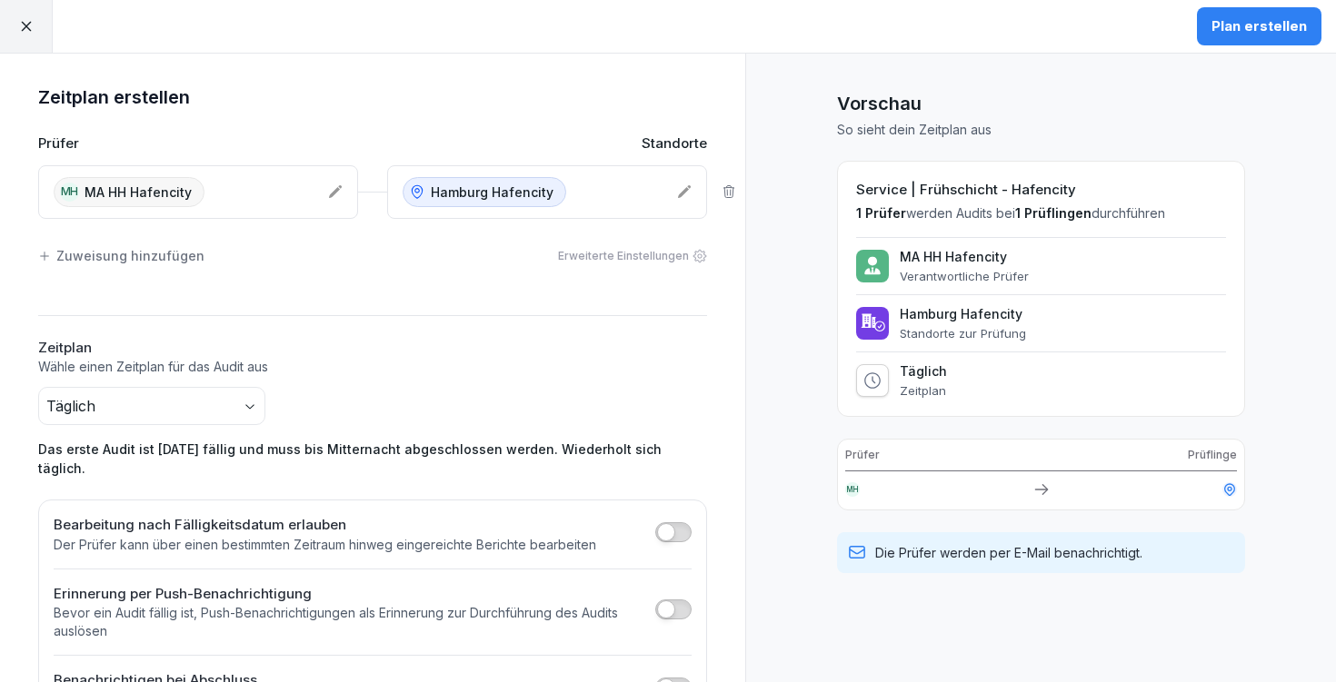
click at [1263, 25] on div "Plan erstellen" at bounding box center [1258, 26] width 95 height 20
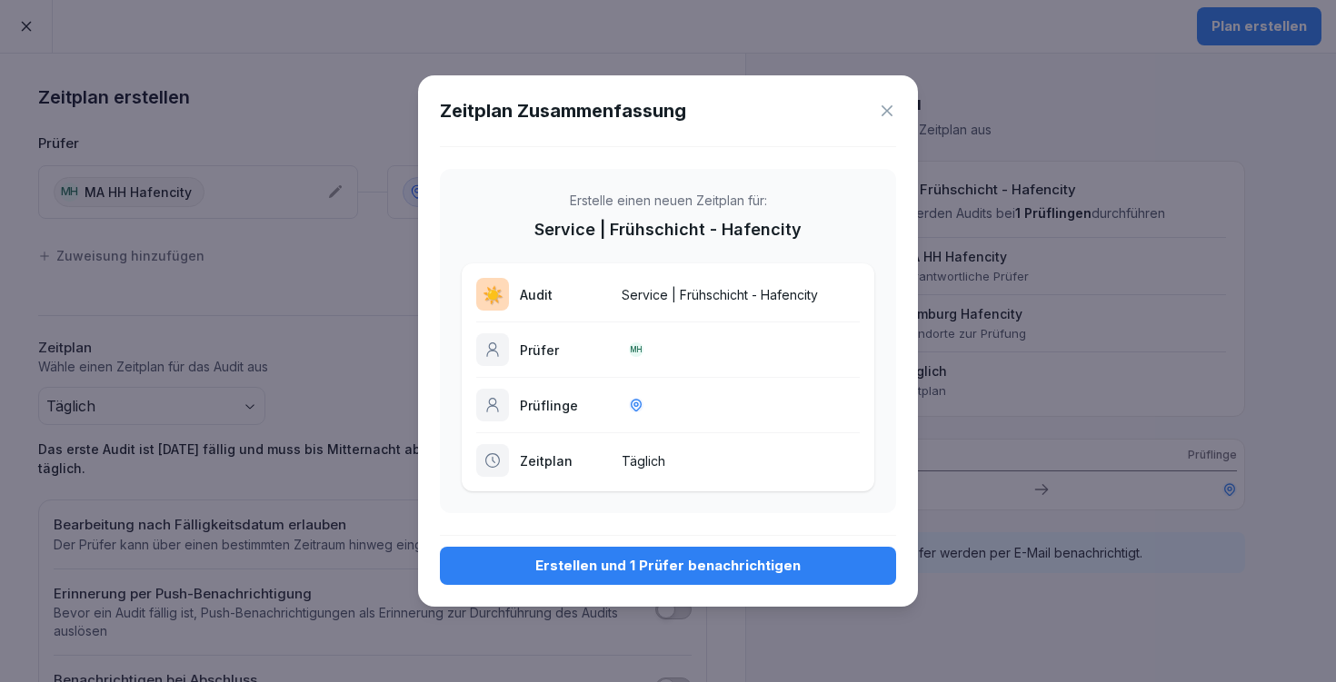
click at [712, 560] on div "Erstellen und 1 Prüfer benachrichtigen" at bounding box center [667, 566] width 427 height 20
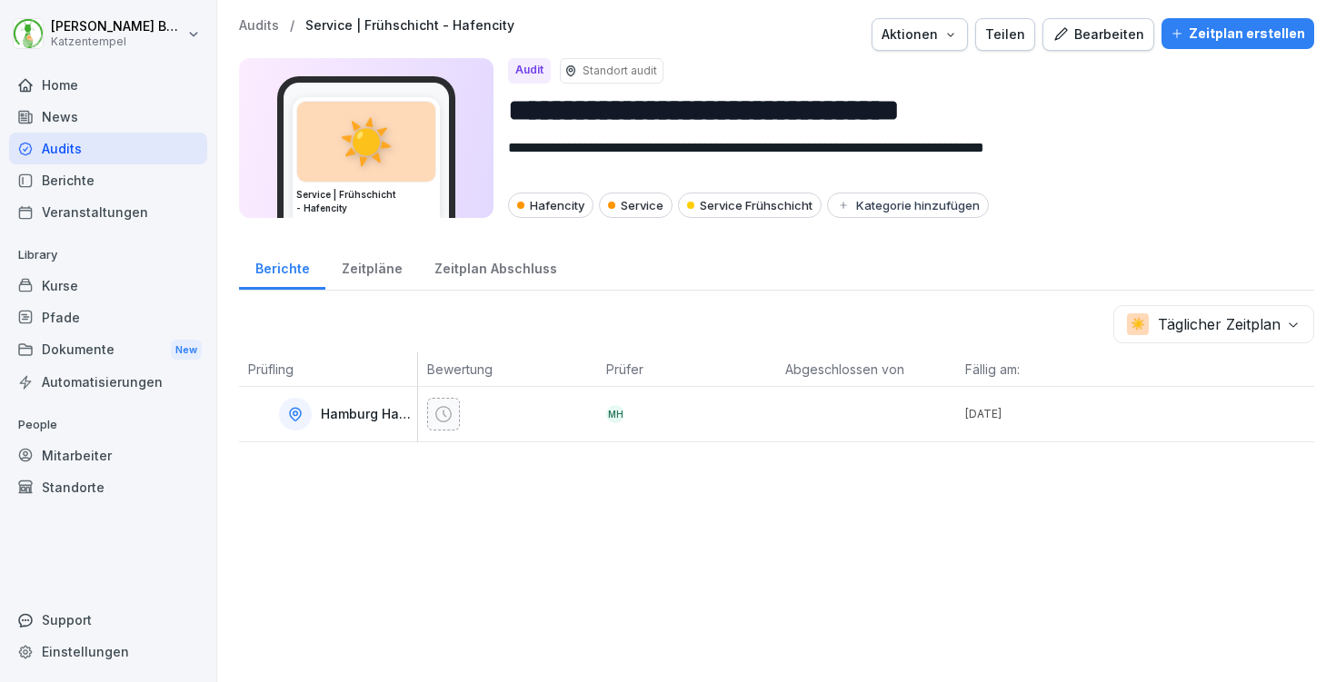
click at [267, 23] on p "Audits" at bounding box center [259, 25] width 40 height 15
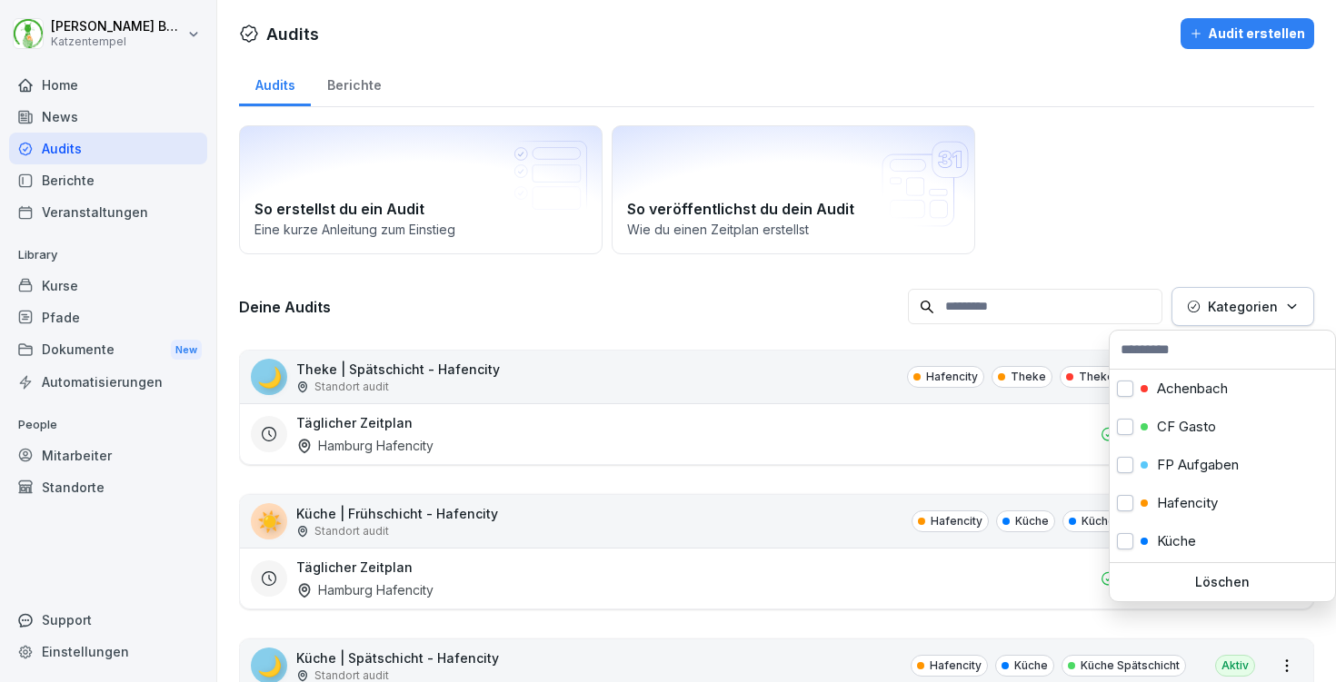
click at [1270, 319] on button "Kategorien" at bounding box center [1242, 306] width 143 height 39
click at [1182, 503] on p "Hafencity" at bounding box center [1187, 503] width 61 height 16
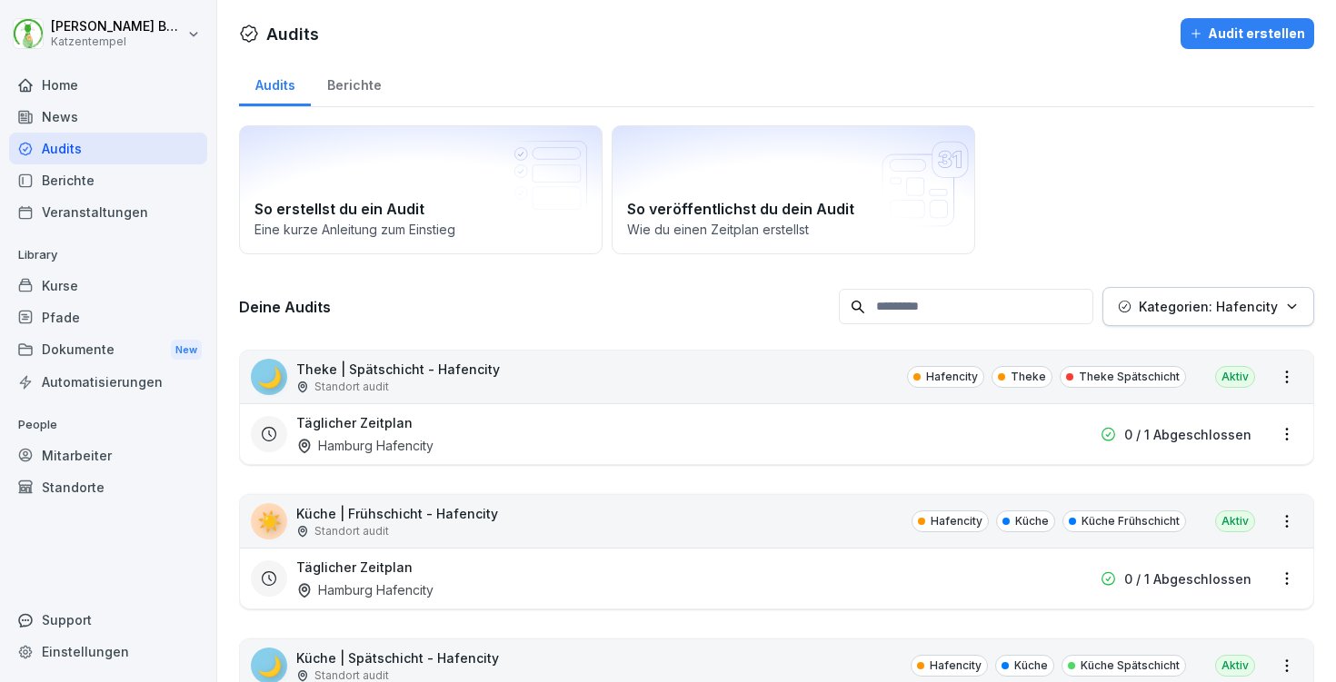
click at [1094, 147] on html "[PERSON_NAME] Katzentempel Home News Audits Berichte Veranstaltungen Library Ku…" at bounding box center [668, 341] width 1336 height 682
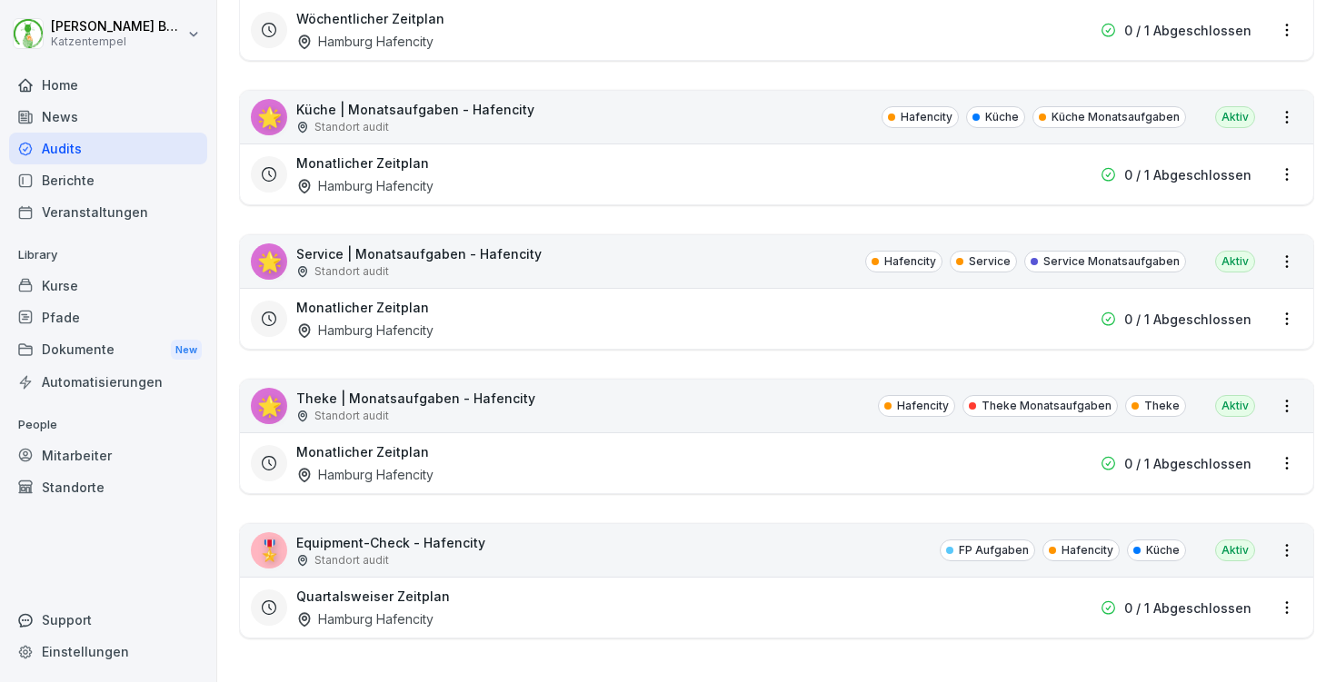
scroll to position [2138, 0]
